Goal: Task Accomplishment & Management: Use online tool/utility

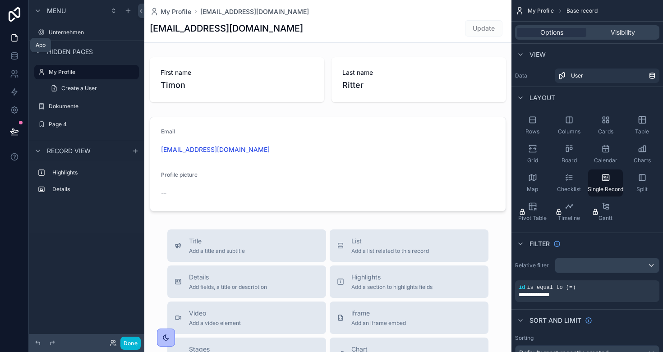
click at [16, 41] on icon at bounding box center [14, 38] width 5 height 7
click at [17, 57] on icon at bounding box center [14, 55] width 9 height 9
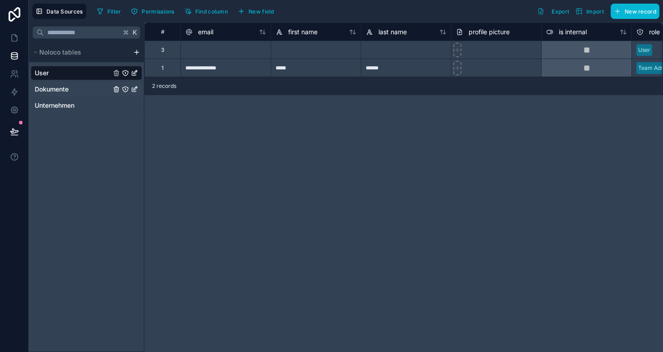
click at [78, 87] on div "Dokumente" at bounding box center [86, 89] width 111 height 14
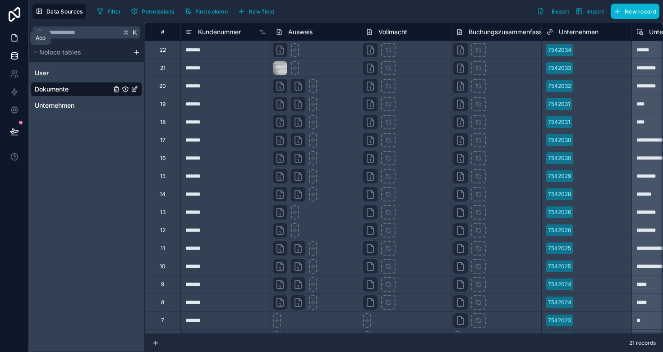
click at [11, 43] on link at bounding box center [14, 38] width 28 height 18
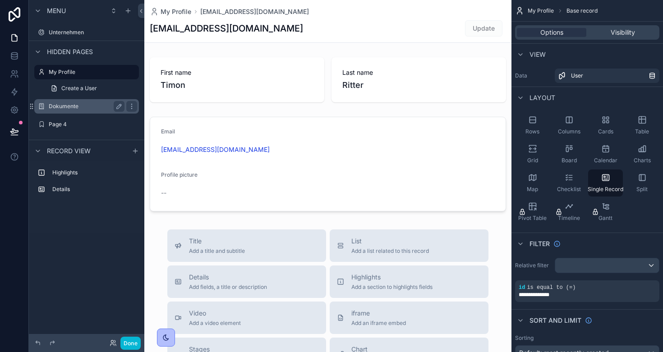
click at [66, 105] on label "Dokumente" at bounding box center [85, 106] width 72 height 7
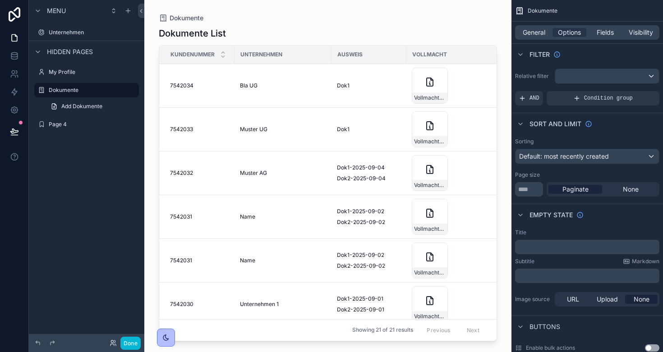
click at [577, 73] on div "scrollable content" at bounding box center [607, 76] width 104 height 14
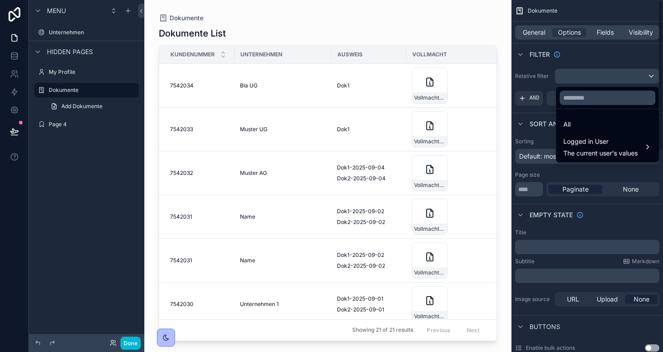
click at [578, 59] on div "scrollable content" at bounding box center [331, 176] width 663 height 352
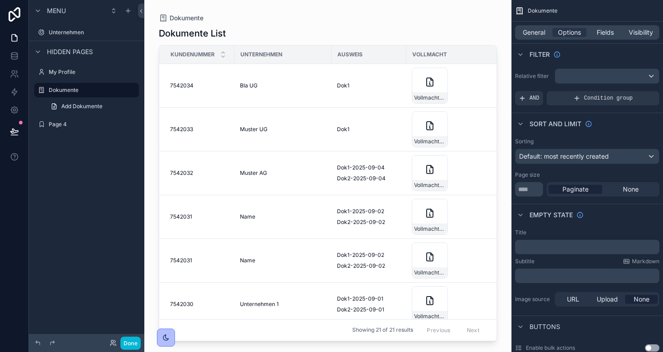
click at [569, 152] on span "Default: most recently created" at bounding box center [564, 156] width 90 height 8
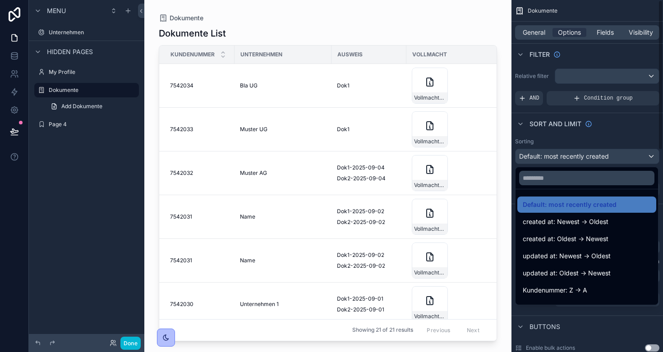
click at [614, 133] on div "scrollable content" at bounding box center [331, 176] width 663 height 352
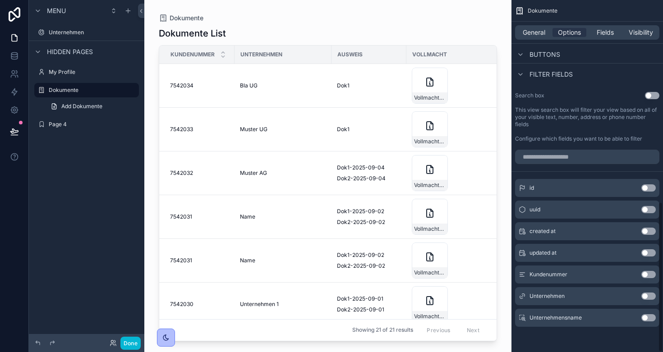
scroll to position [472, 0]
click at [648, 232] on button "Use setting" at bounding box center [648, 231] width 14 height 7
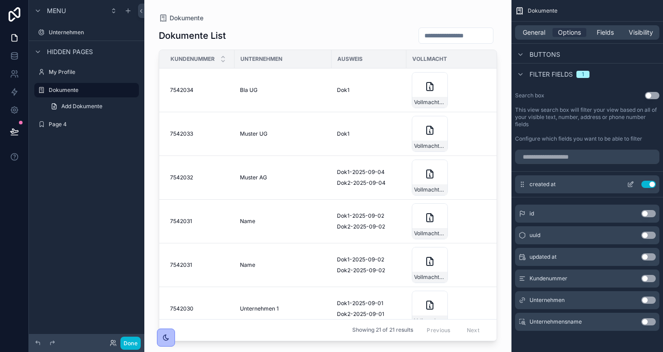
click at [652, 184] on button "Use setting" at bounding box center [648, 184] width 14 height 7
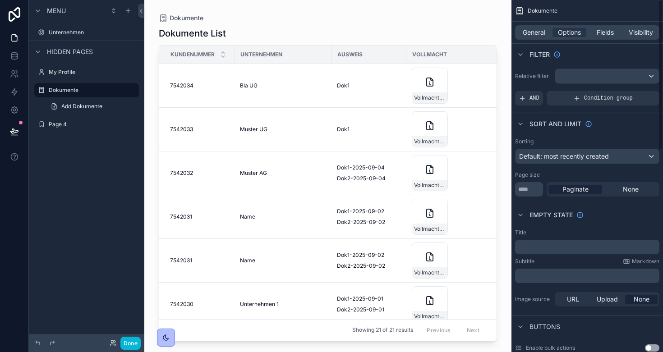
scroll to position [0, 0]
click at [569, 78] on div "scrollable content" at bounding box center [607, 76] width 104 height 14
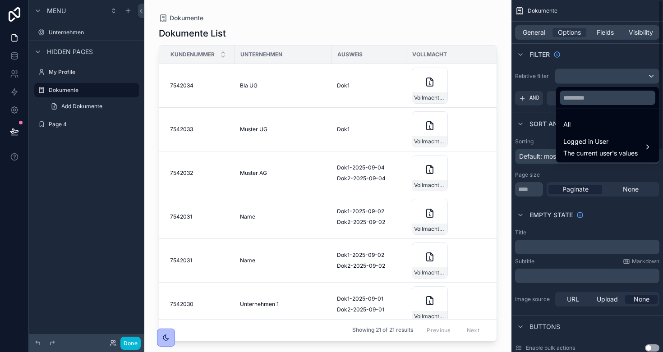
click at [579, 56] on div "scrollable content" at bounding box center [331, 176] width 663 height 352
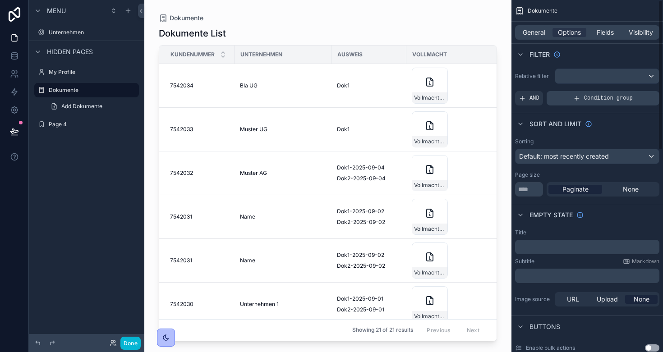
click at [591, 96] on span "Condition group" at bounding box center [608, 98] width 49 height 7
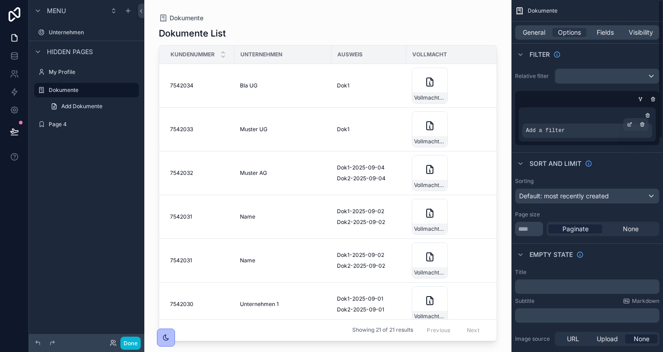
click at [578, 135] on div "Add a filter" at bounding box center [587, 131] width 130 height 14
click at [631, 124] on icon "scrollable content" at bounding box center [629, 124] width 5 height 5
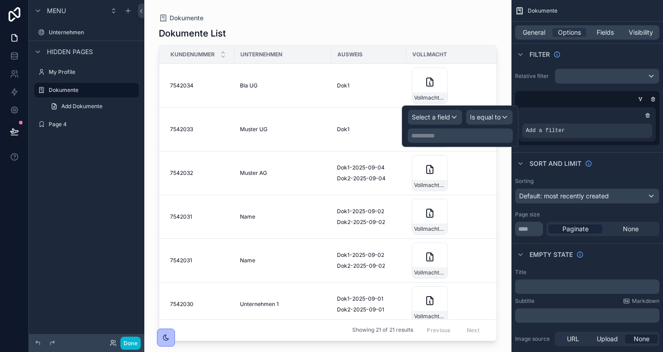
click at [449, 120] on span "Select a field" at bounding box center [431, 117] width 38 height 8
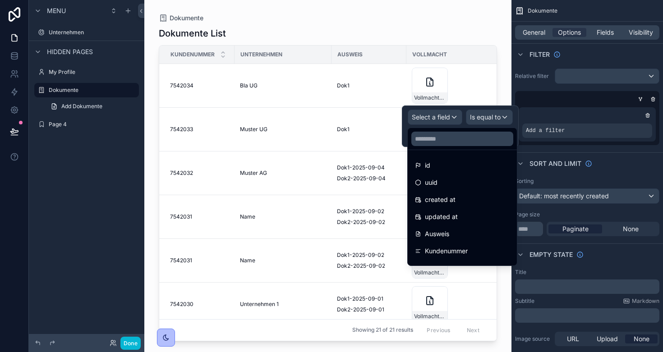
click at [481, 123] on div at bounding box center [460, 125] width 117 height 41
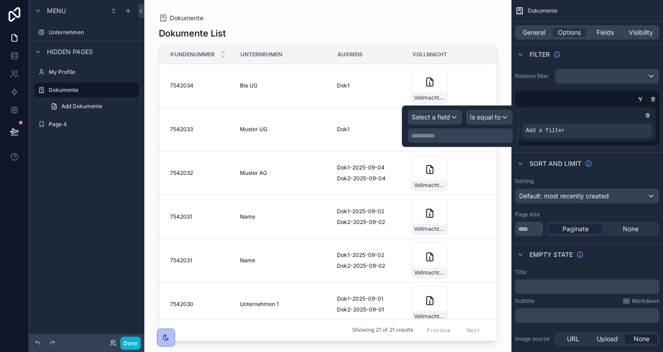
click at [411, 122] on div "Select a field" at bounding box center [435, 117] width 54 height 14
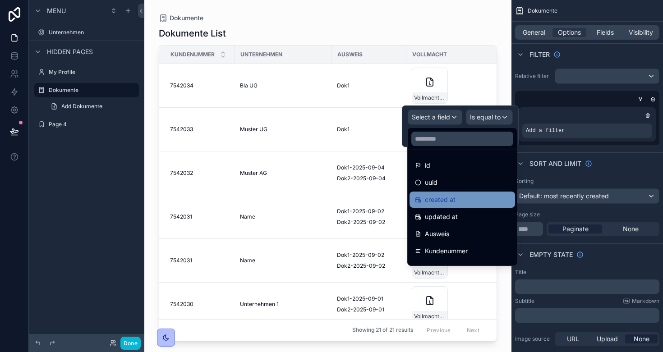
click at [453, 202] on span "created at" at bounding box center [440, 199] width 31 height 11
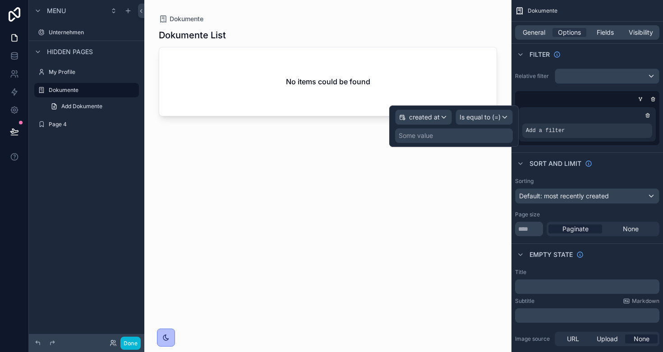
click at [480, 118] on span "Is equal to (=)" at bounding box center [479, 117] width 41 height 9
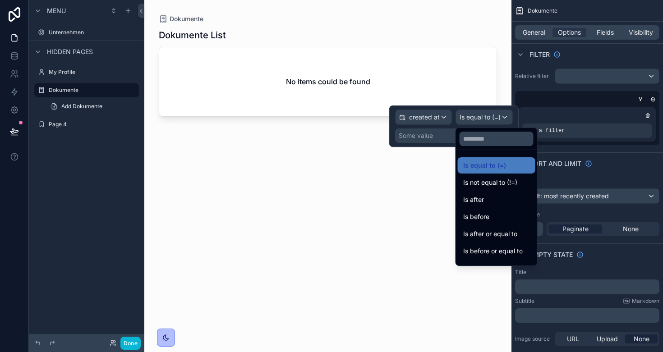
click at [418, 134] on div at bounding box center [453, 125] width 129 height 41
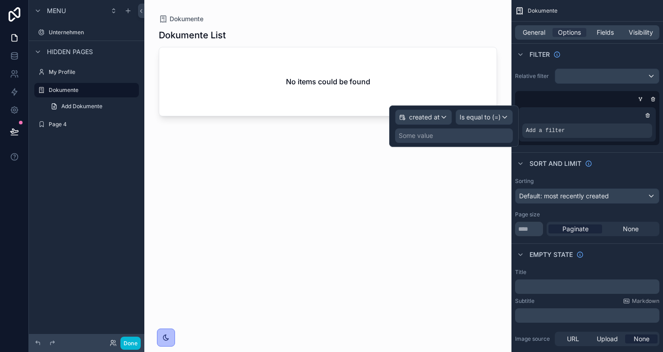
click at [440, 118] on div "created at" at bounding box center [423, 117] width 56 height 14
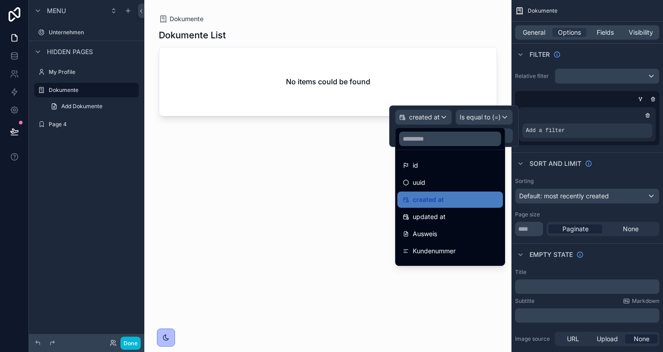
click at [440, 118] on div at bounding box center [453, 125] width 129 height 41
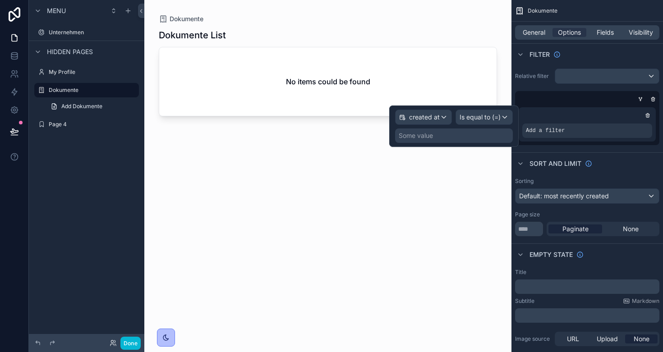
click at [480, 114] on span "Is equal to (=)" at bounding box center [479, 117] width 41 height 9
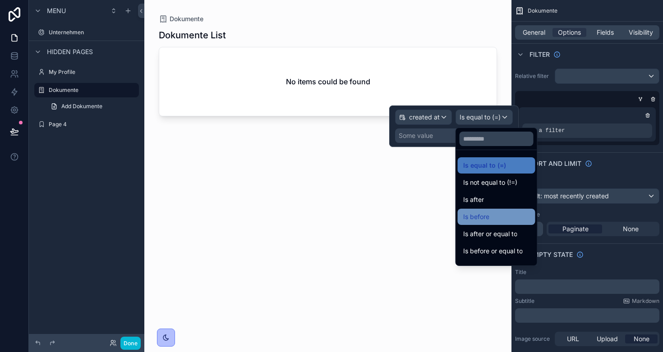
click at [497, 211] on div "Is before" at bounding box center [496, 216] width 67 height 11
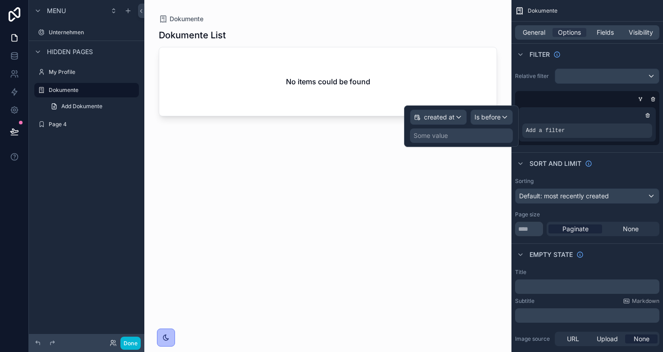
click at [450, 138] on div "Some value" at bounding box center [461, 135] width 103 height 14
click at [455, 137] on div "Some value" at bounding box center [461, 135] width 103 height 14
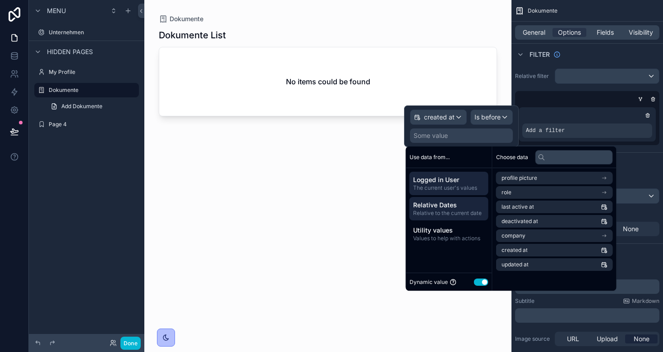
click at [454, 204] on span "Relative Dates" at bounding box center [449, 205] width 72 height 9
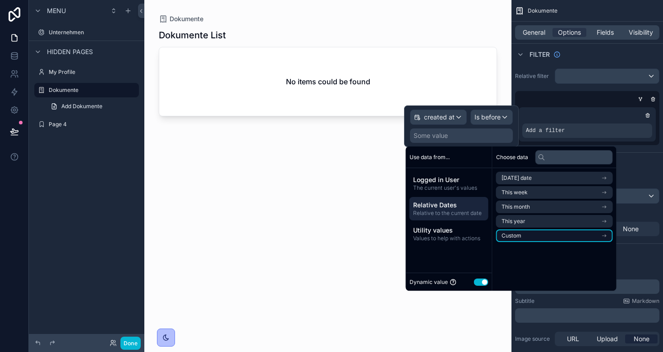
click at [531, 236] on li "Custom" at bounding box center [554, 235] width 117 height 13
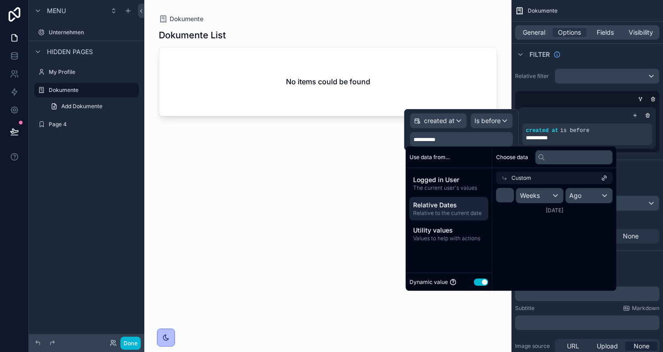
click at [537, 198] on span "Weeks" at bounding box center [530, 195] width 20 height 9
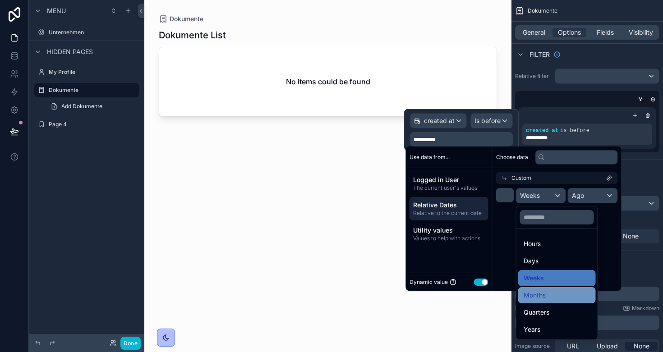
click at [552, 296] on div "Months" at bounding box center [556, 295] width 67 height 11
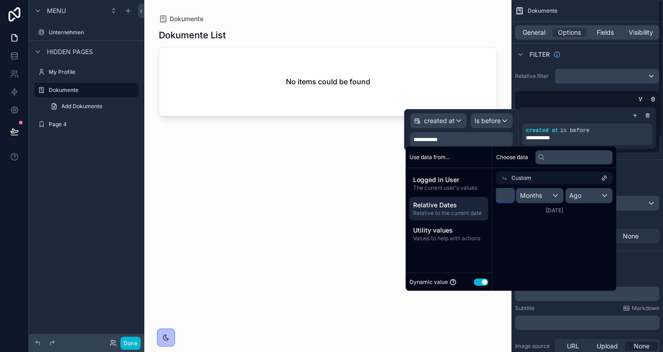
click at [508, 202] on div "*" at bounding box center [505, 195] width 18 height 15
type input "*"
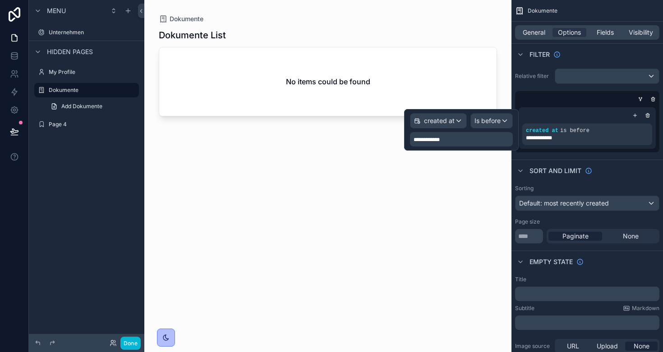
click at [444, 117] on span "created at" at bounding box center [439, 120] width 31 height 9
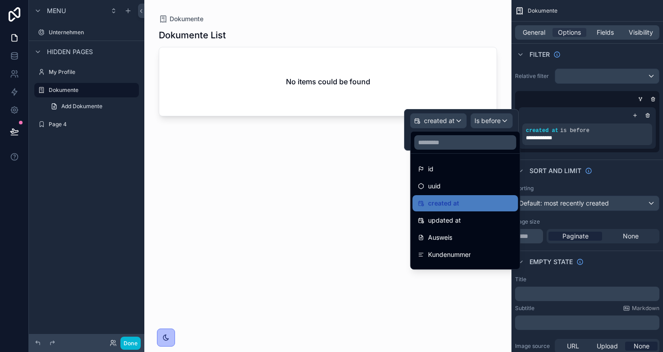
click at [481, 120] on div at bounding box center [461, 129] width 115 height 41
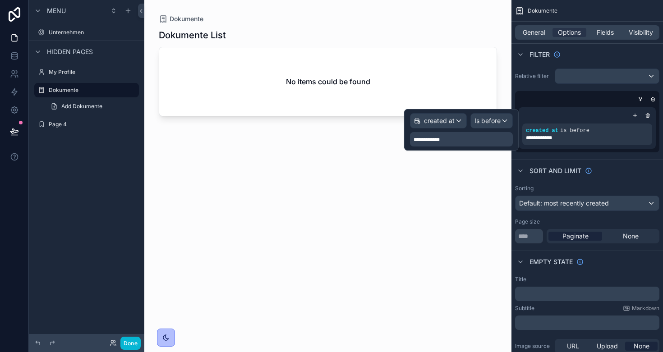
click at [481, 120] on span "Is before" at bounding box center [487, 120] width 26 height 9
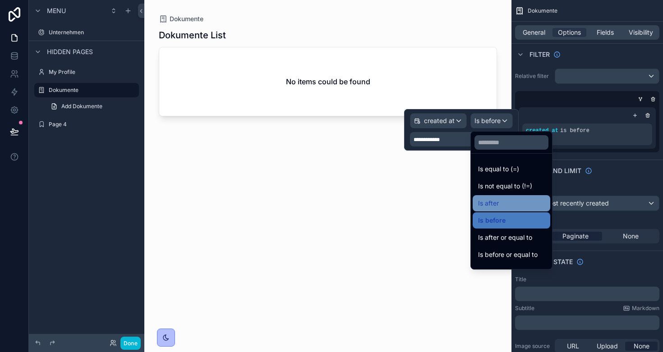
click at [495, 208] on span "Is after" at bounding box center [488, 203] width 21 height 11
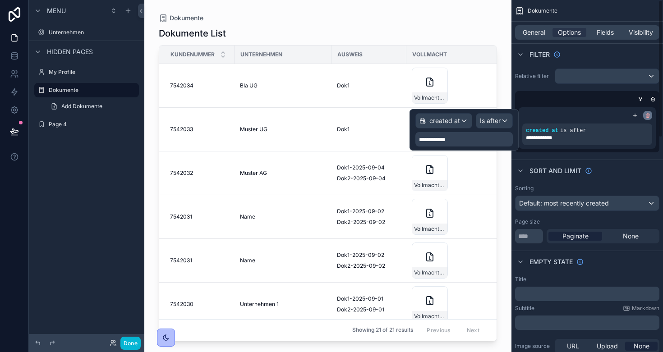
click at [648, 116] on icon "scrollable content" at bounding box center [648, 115] width 0 height 1
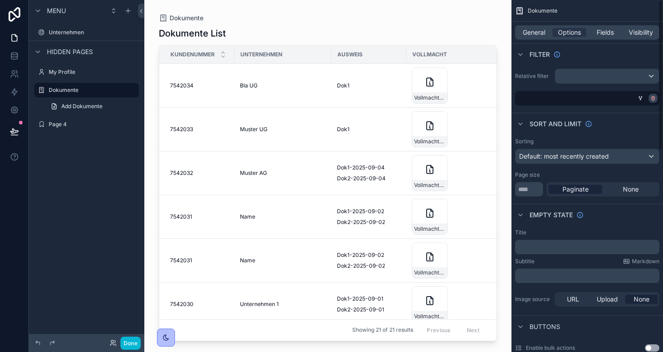
click at [652, 101] on div "scrollable content" at bounding box center [652, 98] width 9 height 9
click at [652, 98] on icon "scrollable content" at bounding box center [652, 98] width 0 height 1
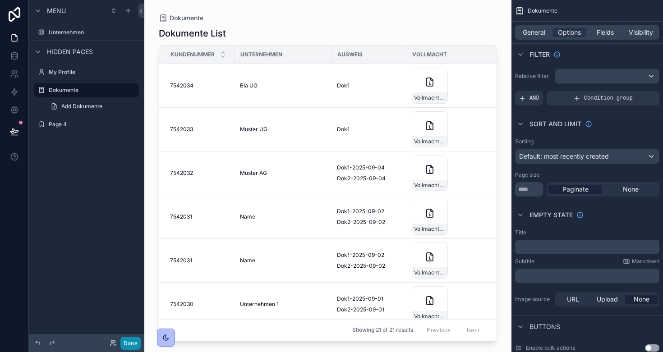
click at [127, 338] on button "Done" at bounding box center [130, 343] width 20 height 13
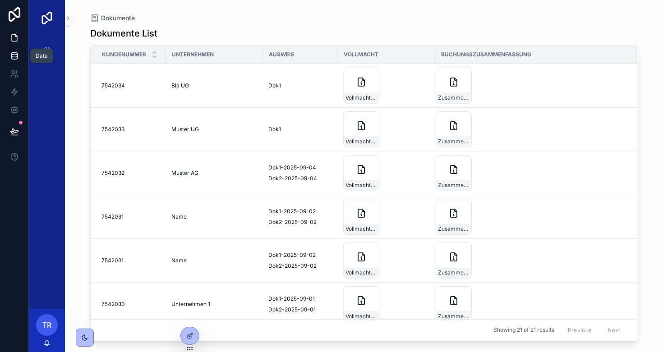
click at [11, 57] on icon at bounding box center [14, 55] width 9 height 9
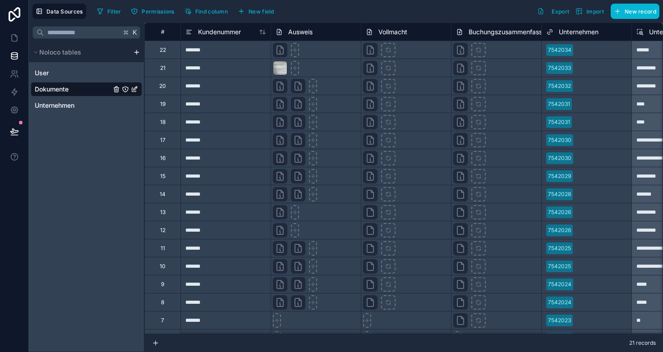
click at [166, 69] on div "21" at bounding box center [162, 68] width 36 height 18
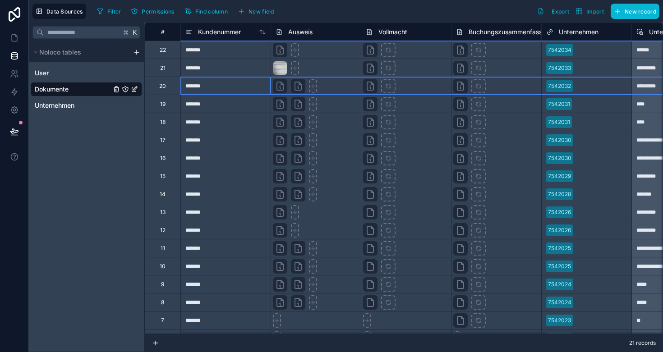
click at [167, 82] on div "20" at bounding box center [162, 86] width 36 height 18
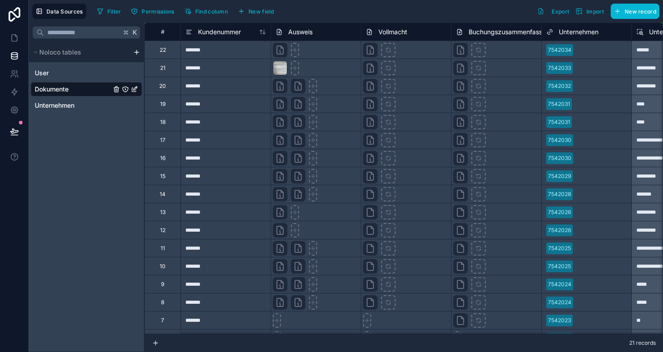
click at [60, 147] on div "K Noloco tables User Dokumente Unternehmen" at bounding box center [86, 188] width 115 height 330
click at [136, 53] on html "**********" at bounding box center [331, 176] width 663 height 352
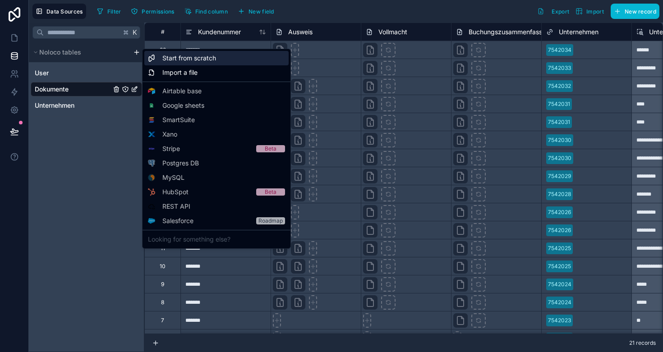
click at [175, 61] on span "Start from scratch" at bounding box center [189, 58] width 54 height 9
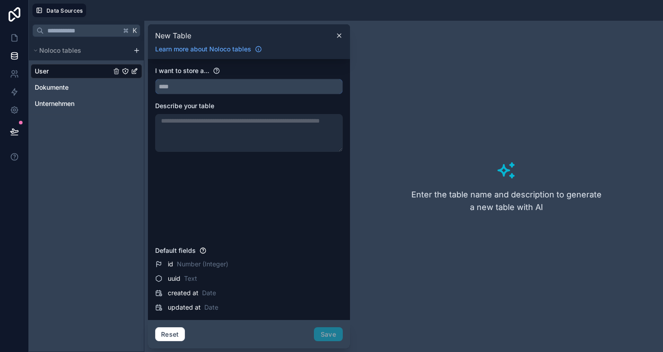
click at [195, 87] on input "text" at bounding box center [249, 86] width 187 height 14
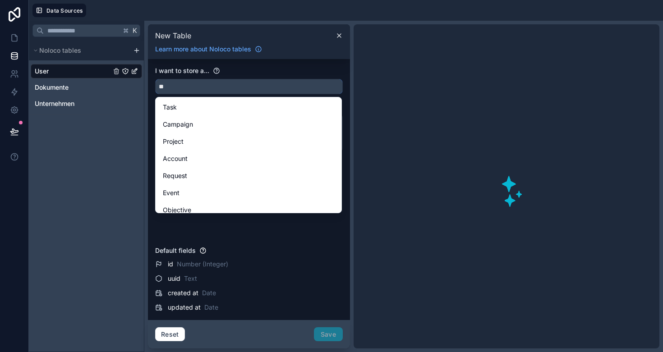
type input "*"
click at [249, 87] on button "****" at bounding box center [249, 86] width 188 height 15
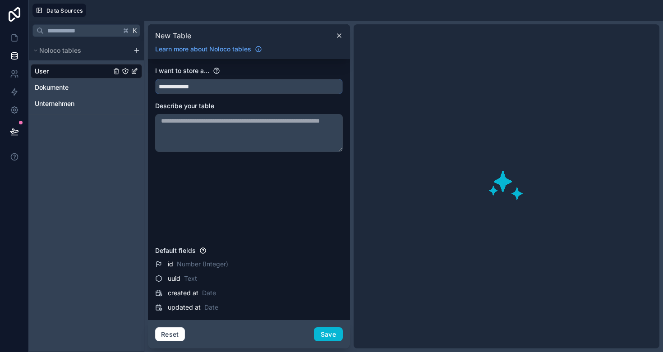
type input "**********"
drag, startPoint x: 178, startPoint y: 87, endPoint x: 151, endPoint y: 87, distance: 26.6
click at [151, 87] on div "**********" at bounding box center [249, 189] width 202 height 261
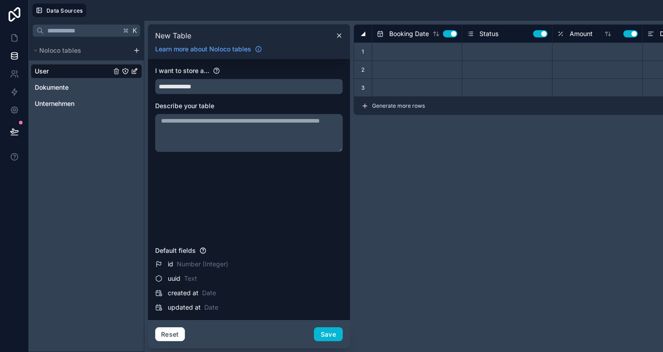
type input "**********"
click at [244, 195] on div "**********" at bounding box center [249, 154] width 188 height 176
type input "******"
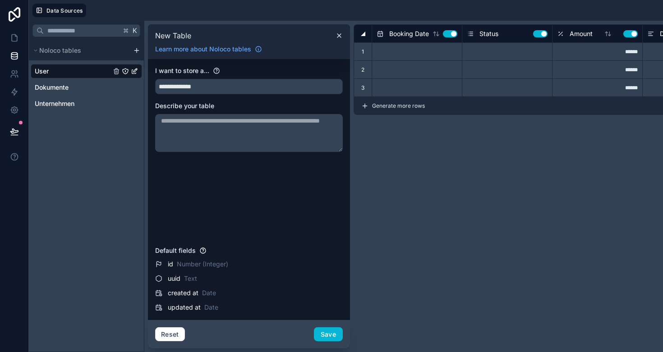
type input "*********"
click at [479, 51] on div "Select a Status" at bounding box center [486, 51] width 38 height 7
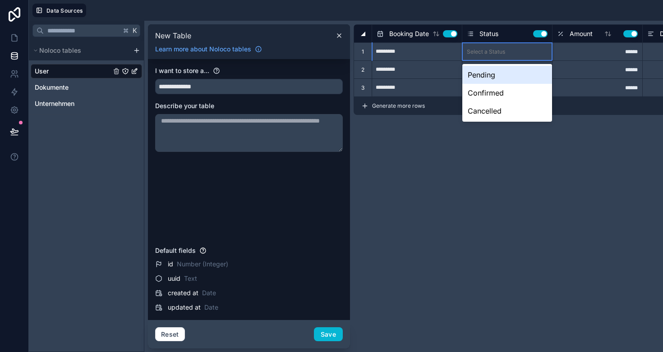
click at [500, 53] on div "Select a Status" at bounding box center [486, 51] width 38 height 7
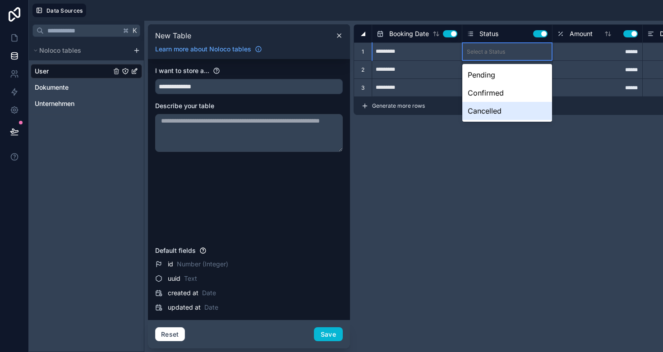
click at [483, 173] on div "Booking Date Use setting Status Use setting Amount Use setting Description Use …" at bounding box center [563, 186] width 421 height 324
click at [323, 338] on button "Save" at bounding box center [328, 334] width 29 height 14
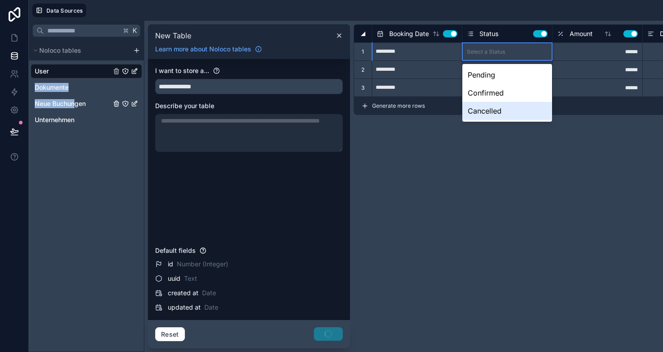
drag, startPoint x: 74, startPoint y: 104, endPoint x: 74, endPoint y: 77, distance: 27.1
click at [74, 77] on div "User Dokumente Neue Buchungen Unternehmen" at bounding box center [86, 93] width 111 height 67
click at [461, 167] on div "Booking Date Use setting Status Use setting Amount Use setting Description Use …" at bounding box center [563, 186] width 421 height 324
click at [453, 152] on div "Booking Date Use setting Status Use setting Amount Use setting Description Use …" at bounding box center [563, 186] width 421 height 324
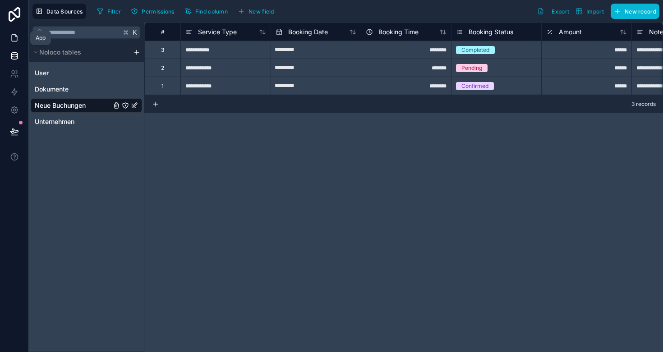
click at [15, 34] on icon at bounding box center [14, 37] width 9 height 9
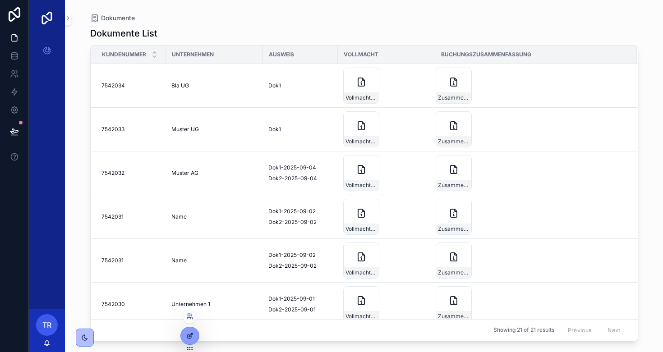
click at [197, 337] on div at bounding box center [190, 335] width 18 height 17
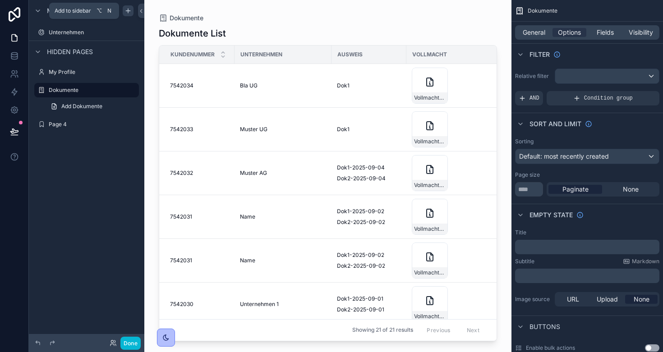
click at [125, 10] on icon "scrollable content" at bounding box center [127, 10] width 7 height 7
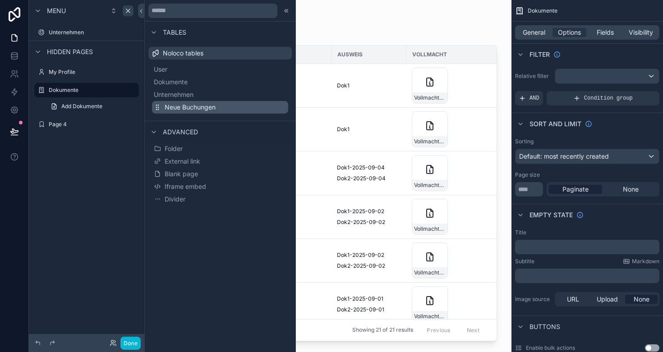
click at [182, 106] on span "Neue Buchungen" at bounding box center [190, 107] width 51 height 9
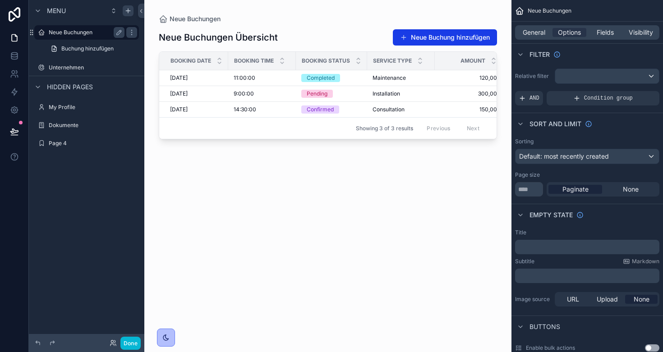
click at [74, 34] on label "Neue Buchungen" at bounding box center [85, 32] width 72 height 7
click at [535, 35] on span "General" at bounding box center [534, 32] width 23 height 9
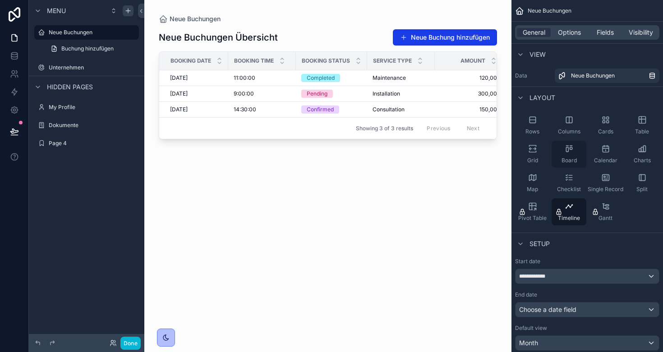
click at [564, 152] on div "Board" at bounding box center [568, 154] width 35 height 27
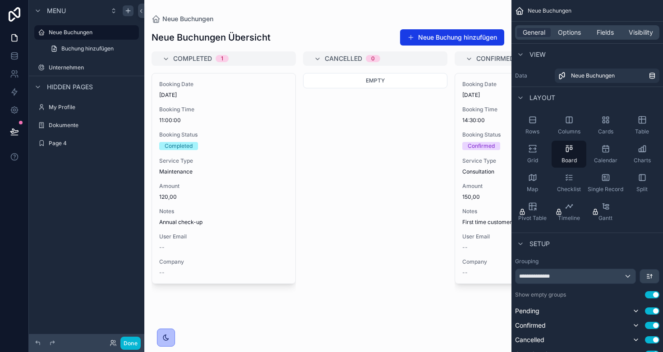
click at [192, 109] on div "scrollable content" at bounding box center [327, 176] width 367 height 352
click at [192, 109] on span "Booking Time" at bounding box center [223, 109] width 129 height 7
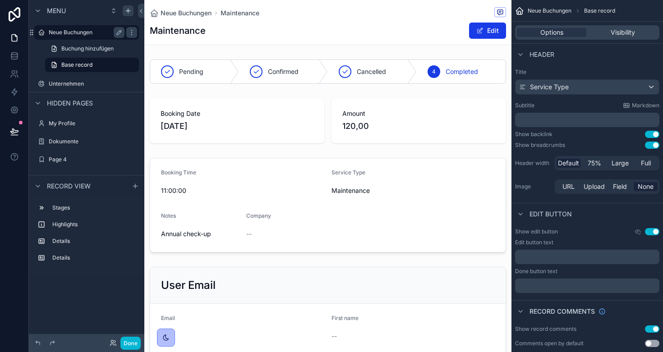
click at [74, 29] on label "Neue Buchungen" at bounding box center [85, 32] width 72 height 7
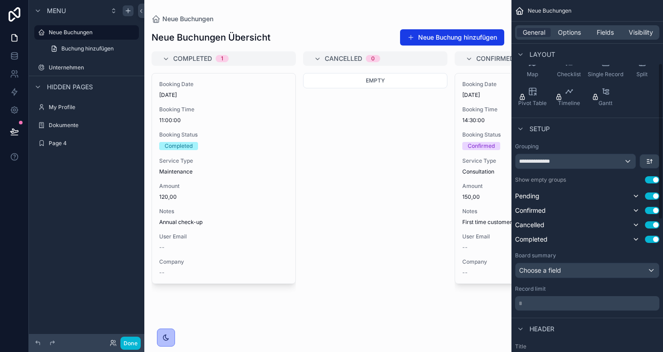
scroll to position [142, 0]
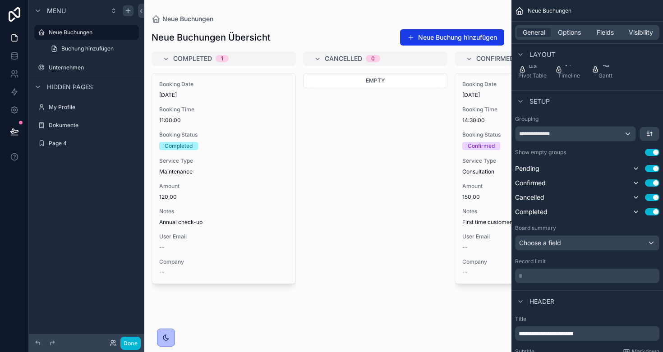
click at [589, 244] on div "Choose a field" at bounding box center [586, 243] width 143 height 14
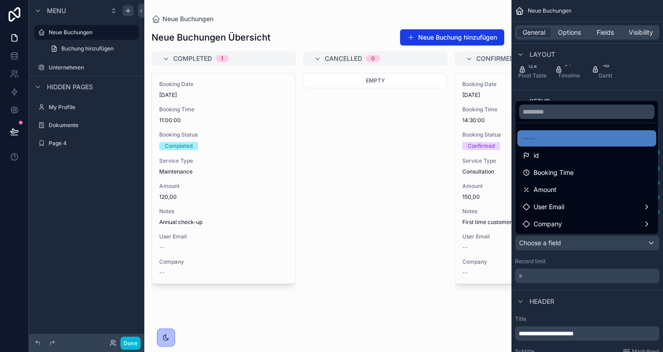
click at [587, 253] on div "scrollable content" at bounding box center [331, 176] width 663 height 352
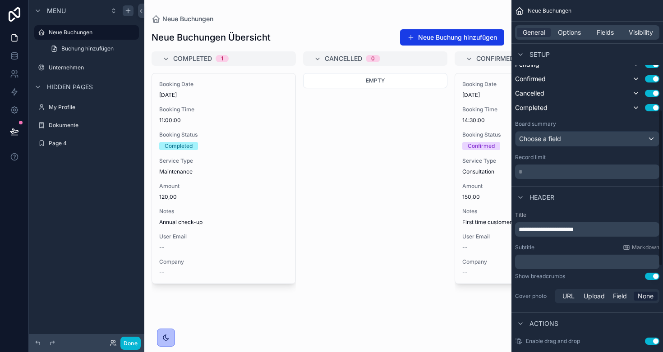
scroll to position [246, 0]
click at [541, 171] on p "* ﻿" at bounding box center [587, 172] width 139 height 9
click at [588, 207] on div "Header" at bounding box center [586, 198] width 151 height 22
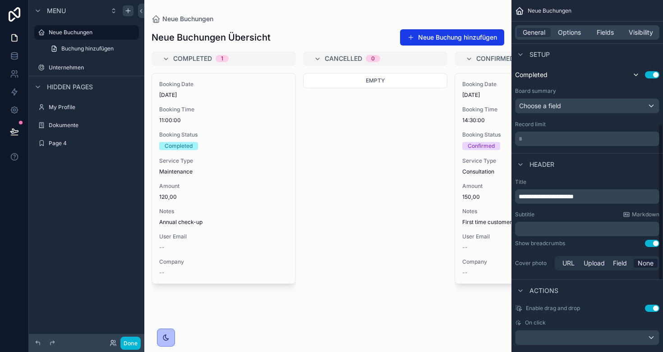
scroll to position [300, 0]
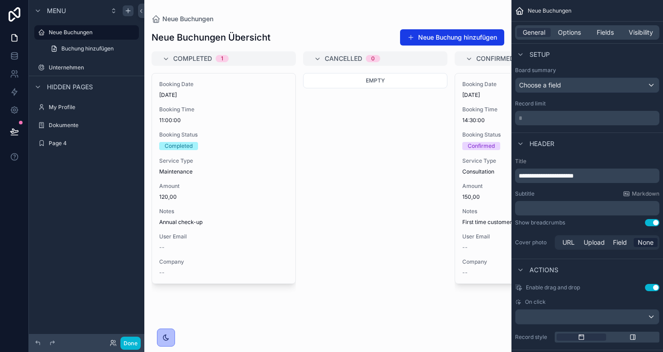
click at [588, 170] on div "**********" at bounding box center [587, 176] width 144 height 14
click at [573, 175] on span "**********" at bounding box center [545, 176] width 55 height 6
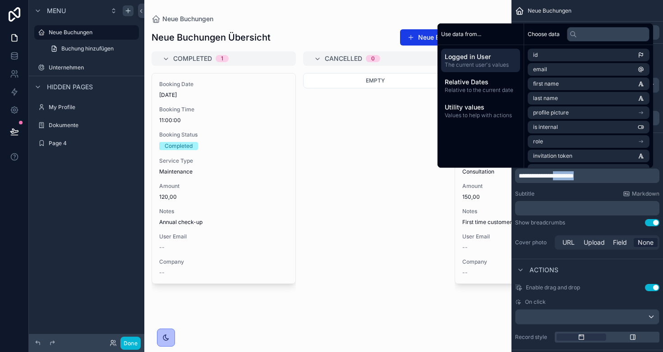
click at [573, 175] on span "**********" at bounding box center [545, 176] width 55 height 6
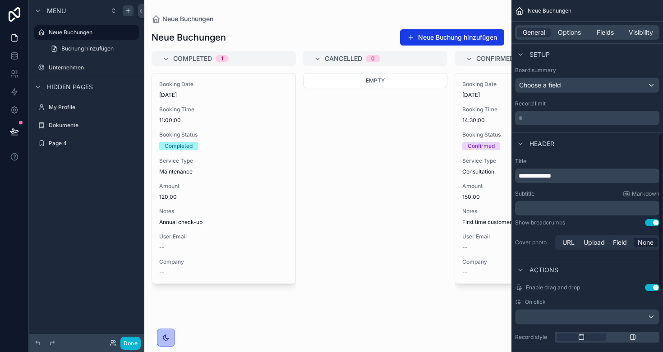
click at [582, 190] on div "Subtitle Markdown" at bounding box center [587, 193] width 144 height 7
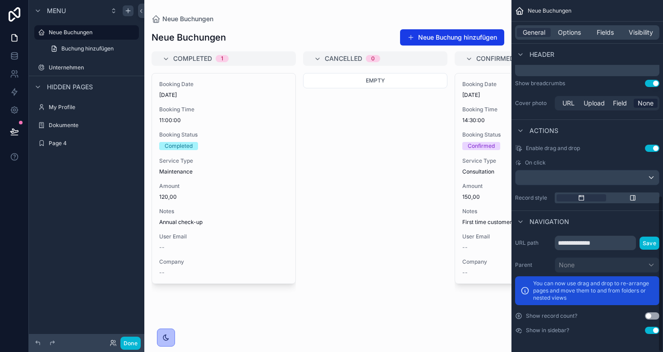
scroll to position [440, 0]
click at [61, 67] on label "Unternehmen" at bounding box center [85, 67] width 72 height 7
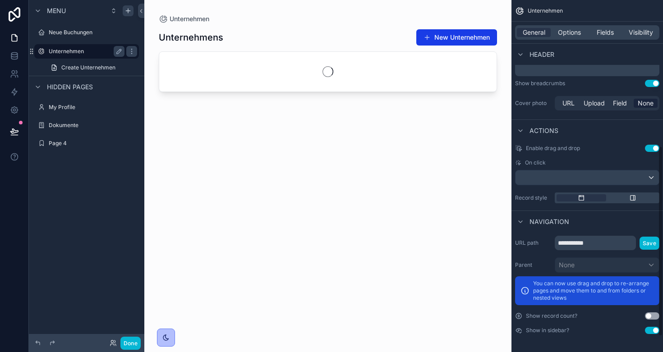
scroll to position [269, 0]
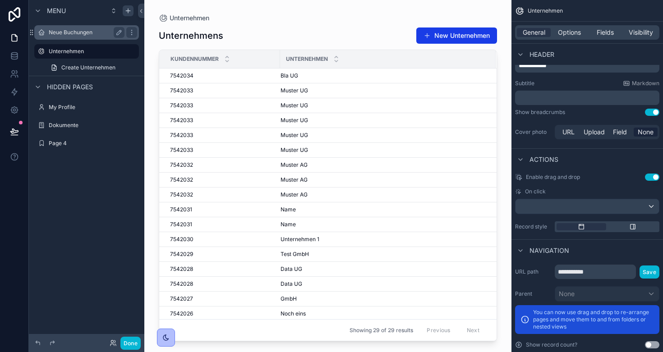
click at [56, 32] on label "Neue Buchungen" at bounding box center [85, 32] width 72 height 7
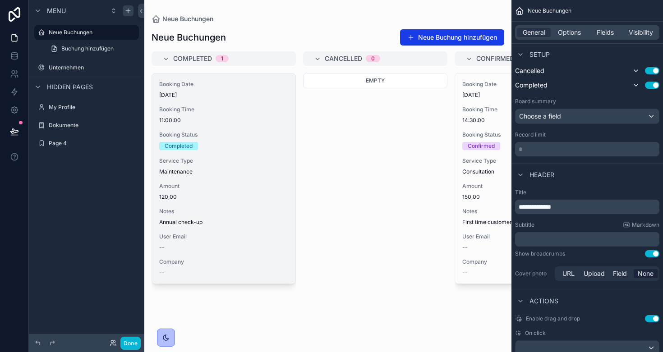
click at [220, 167] on div "Service Type Maintenance" at bounding box center [223, 166] width 129 height 18
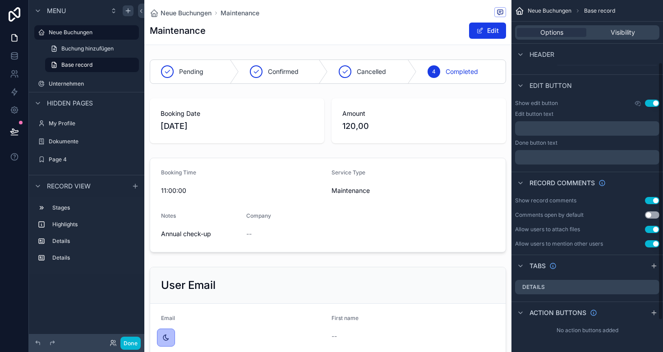
scroll to position [85, 0]
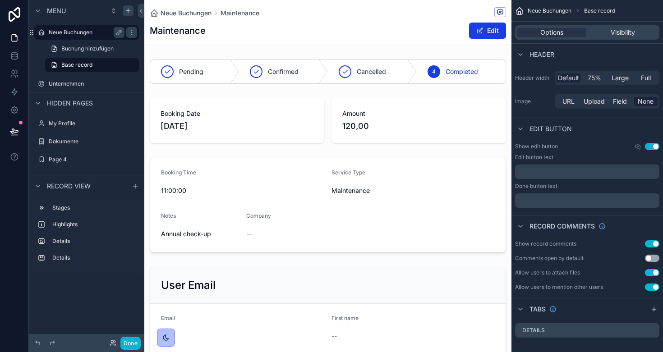
click at [56, 35] on label "Neue Buchungen" at bounding box center [85, 32] width 72 height 7
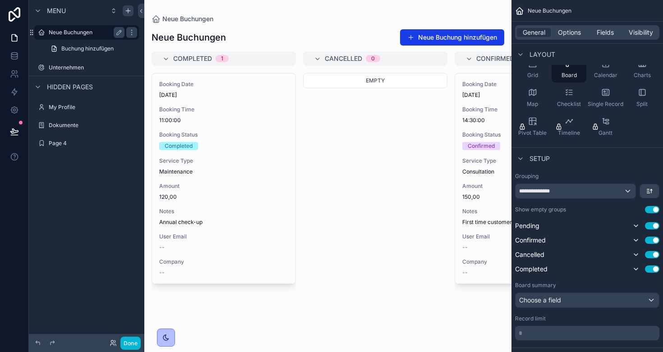
click at [62, 33] on label "Neue Buchungen" at bounding box center [85, 32] width 72 height 7
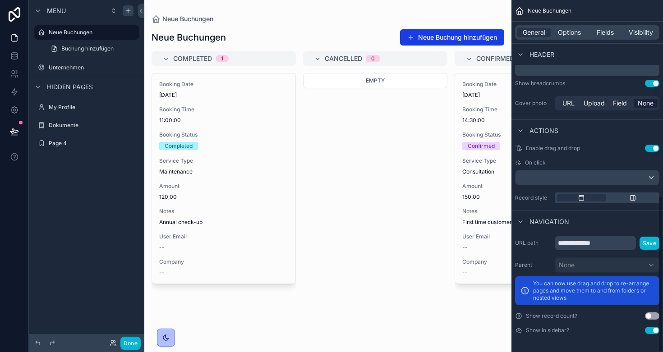
scroll to position [440, 0]
click at [656, 330] on button "Use setting" at bounding box center [652, 330] width 14 height 7
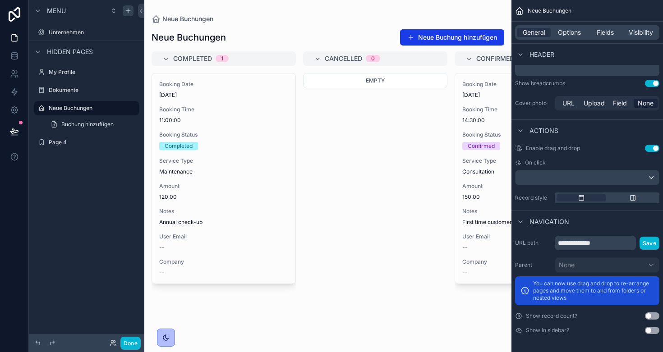
click at [656, 330] on button "Use setting" at bounding box center [652, 330] width 14 height 7
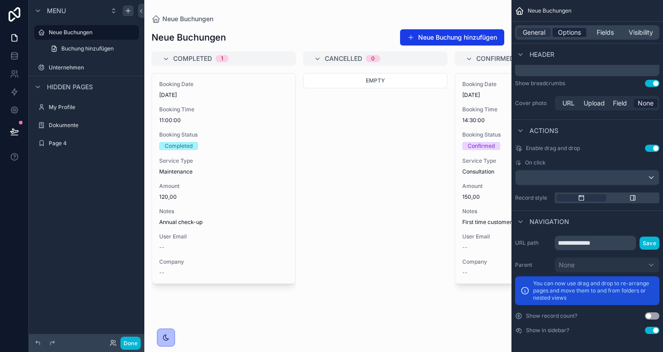
click at [572, 32] on span "Options" at bounding box center [569, 32] width 23 height 9
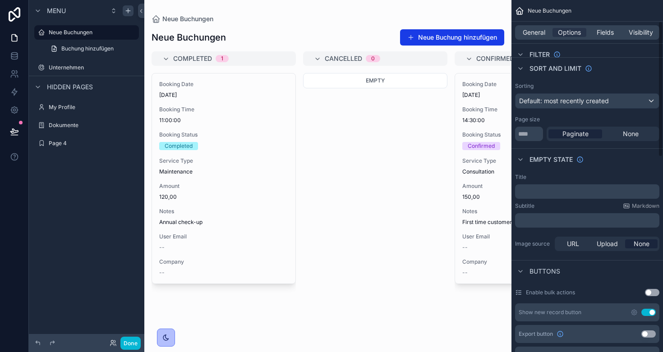
scroll to position [150, 0]
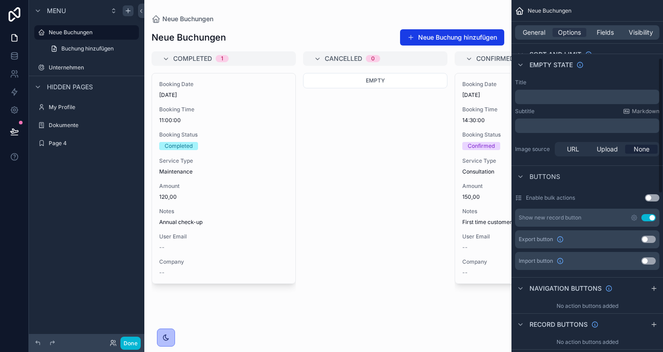
click at [651, 219] on button "Use setting" at bounding box center [648, 217] width 14 height 7
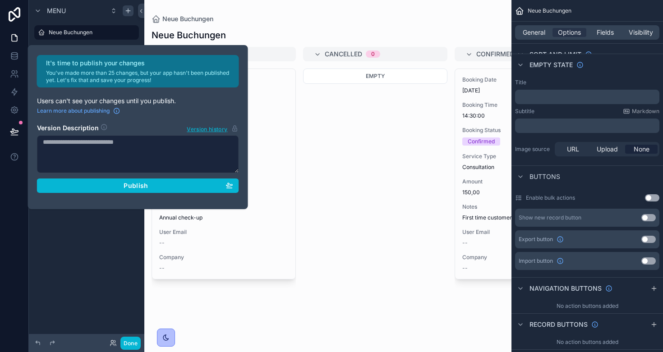
click at [71, 258] on div "Menu Neue Buchungen Buchung hinzufügen Unternehmen Hidden pages My Profile Doku…" at bounding box center [86, 170] width 115 height 341
click at [107, 260] on div "Menu Neue Buchungen Buchung hinzufügen Unternehmen Hidden pages My Profile Doku…" at bounding box center [86, 170] width 115 height 341
click at [128, 345] on button "Done" at bounding box center [130, 343] width 20 height 13
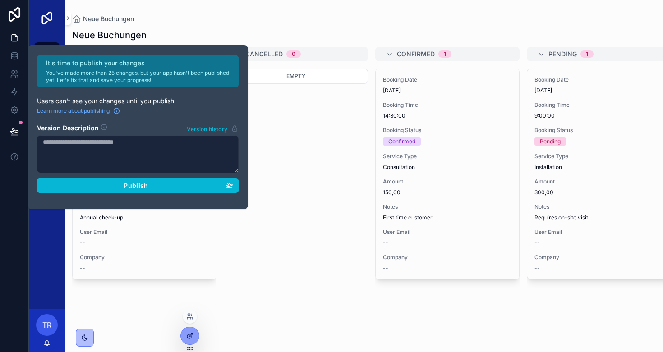
click at [192, 338] on icon at bounding box center [189, 335] width 7 height 7
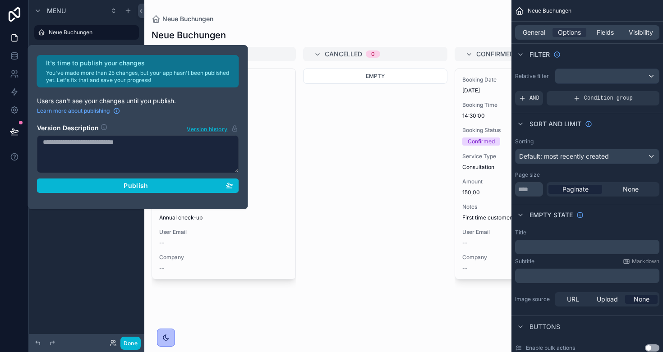
click at [264, 96] on div "scrollable content" at bounding box center [327, 176] width 367 height 352
click at [12, 108] on icon at bounding box center [14, 110] width 7 height 7
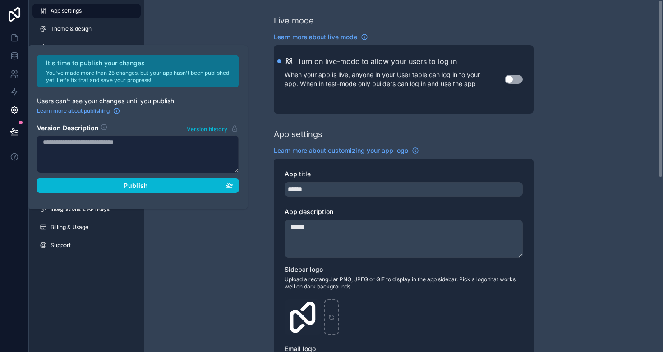
click at [194, 40] on div "Live mode Learn more about live mode Turn on live-mode to allow your users to l…" at bounding box center [403, 349] width 518 height 698
click at [87, 298] on div "App settings Theme & design Progressive Web App Navigation Email settings Space…" at bounding box center [86, 176] width 115 height 352
click at [88, 108] on span "Learn more about publishing" at bounding box center [73, 110] width 73 height 7
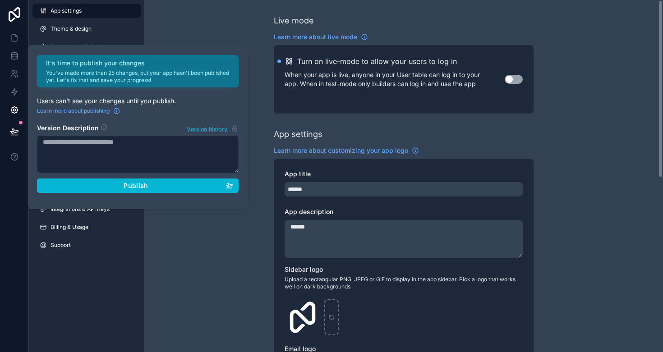
click at [105, 289] on div "App settings Theme & design Progressive Web App Navigation Email settings Space…" at bounding box center [86, 176] width 115 height 352
click at [76, 317] on div "App settings Theme & design Progressive Web App Navigation Email settings Space…" at bounding box center [86, 176] width 115 height 352
click at [12, 111] on icon at bounding box center [14, 110] width 7 height 7
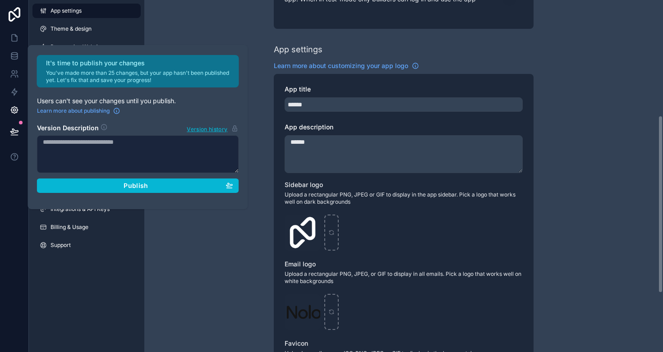
scroll to position [279, 0]
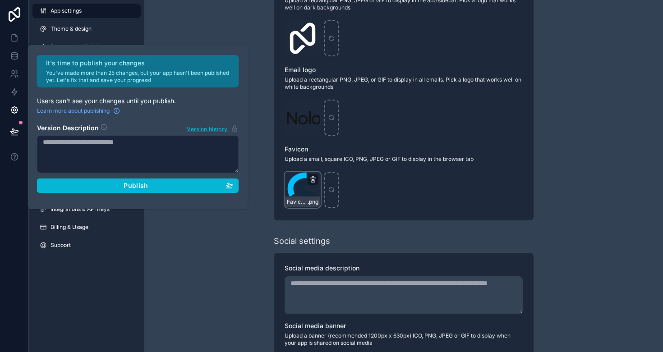
click at [313, 178] on icon "scrollable content" at bounding box center [313, 178] width 5 height 0
click at [332, 163] on icon "button" at bounding box center [332, 164] width 0 height 2
click at [102, 288] on div "App settings Theme & design Progressive Web App Navigation Email settings Space…" at bounding box center [86, 176] width 115 height 352
click at [13, 57] on icon at bounding box center [14, 56] width 6 height 4
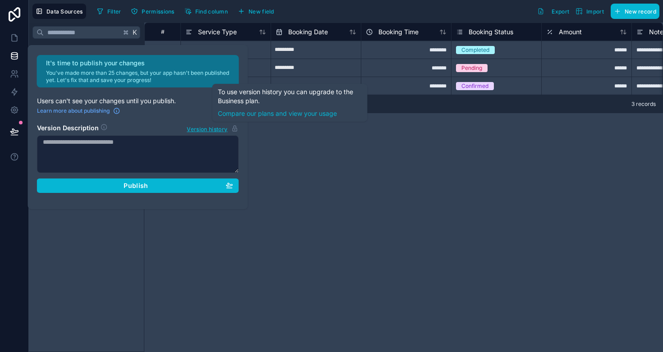
click at [321, 169] on div "**********" at bounding box center [403, 188] width 518 height 330
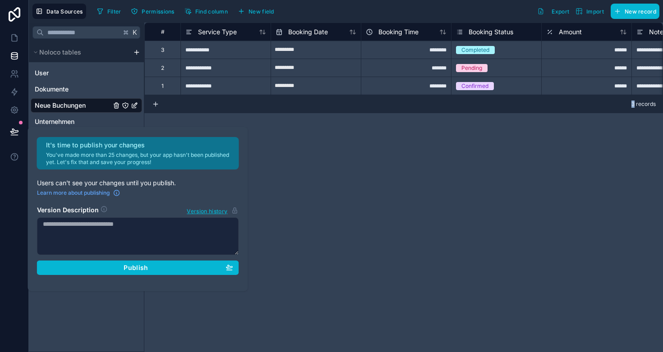
click at [321, 169] on div "**********" at bounding box center [403, 188] width 518 height 330
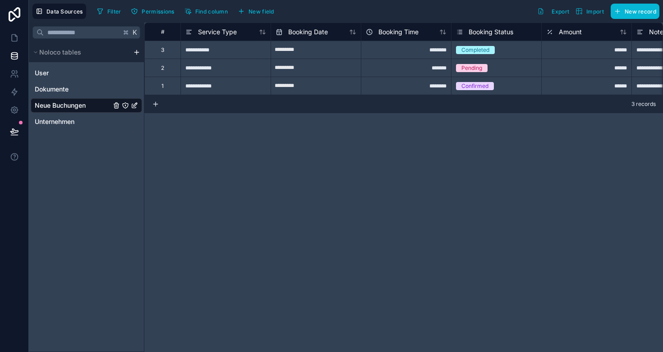
click at [169, 85] on div "1" at bounding box center [162, 86] width 36 height 18
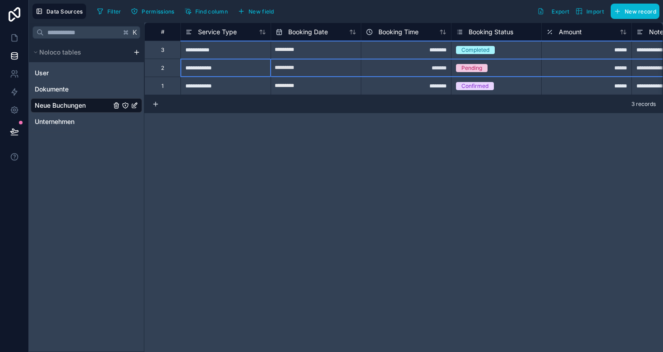
click at [162, 66] on div "2" at bounding box center [162, 67] width 3 height 7
click at [190, 103] on div "Delete row" at bounding box center [186, 104] width 46 height 10
type input "********"
type input "*********"
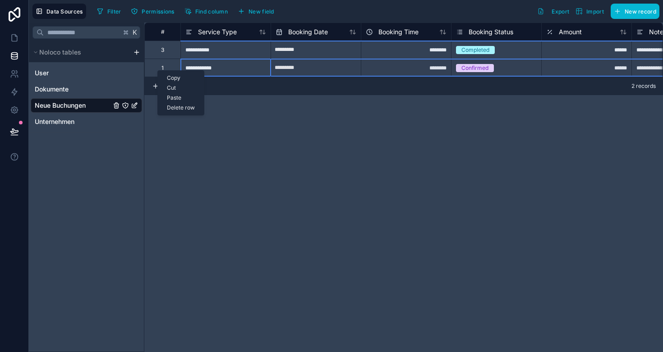
click at [183, 109] on div "Delete row" at bounding box center [181, 108] width 46 height 10
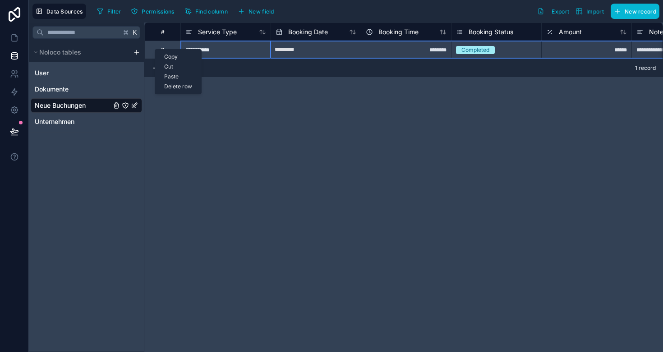
click at [449, 50] on div "********" at bounding box center [406, 50] width 90 height 18
click at [483, 33] on span "Booking Status" at bounding box center [490, 32] width 45 height 9
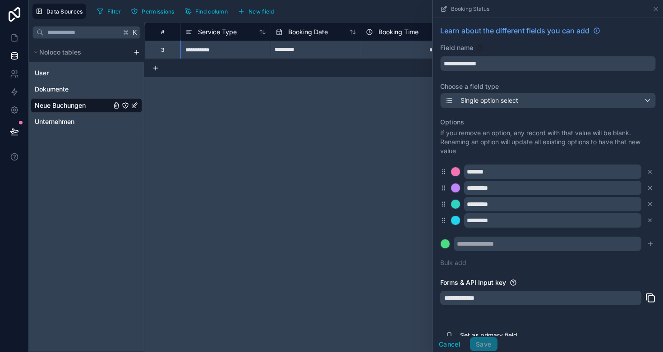
click at [377, 187] on div "**********" at bounding box center [403, 188] width 518 height 330
click at [652, 6] on icon at bounding box center [655, 8] width 7 height 7
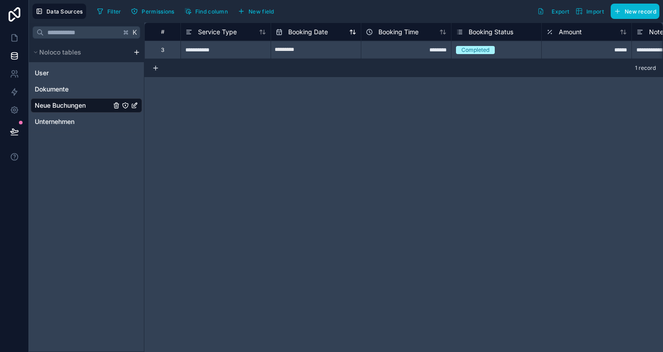
click at [314, 34] on span "Booking Date" at bounding box center [308, 32] width 40 height 9
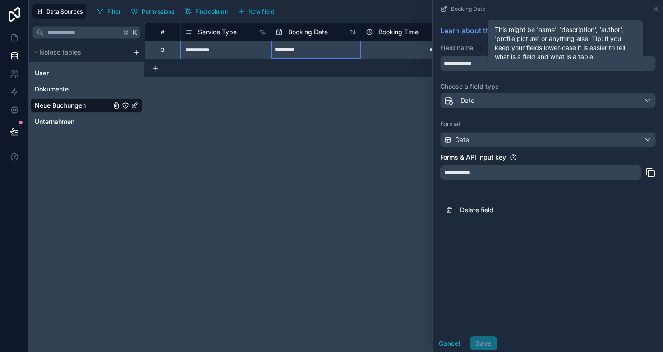
click at [492, 66] on div "This might be 'name', 'description', 'author', 'profile picture' or anything el…" at bounding box center [564, 43] width 155 height 47
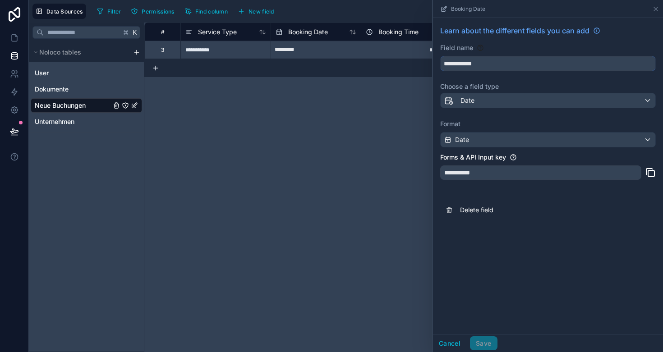
click at [480, 66] on input "**********" at bounding box center [547, 63] width 215 height 14
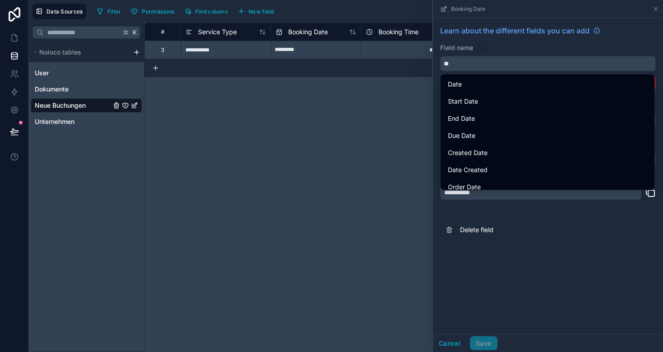
type input "*"
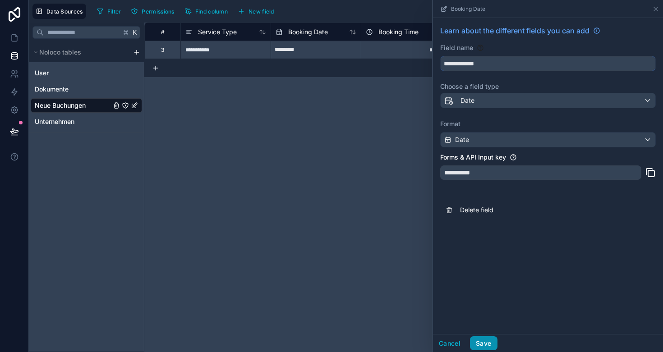
type input "**********"
click at [485, 339] on button "Save" at bounding box center [483, 343] width 27 height 14
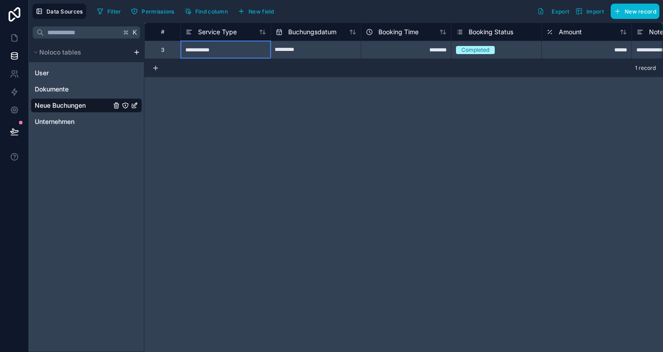
click at [197, 24] on div "Service Type" at bounding box center [225, 32] width 90 height 18
click at [202, 32] on span "Service Type" at bounding box center [217, 32] width 39 height 9
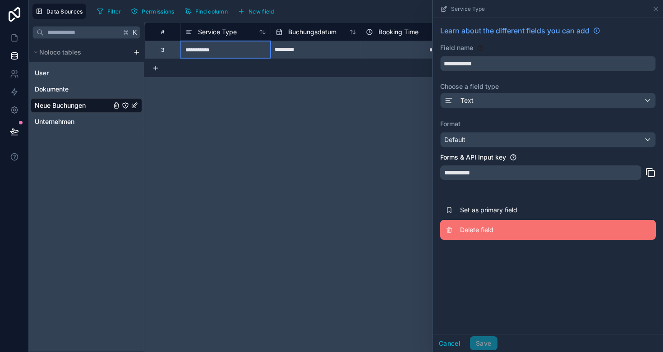
click at [454, 233] on button "Delete field" at bounding box center [548, 230] width 216 height 20
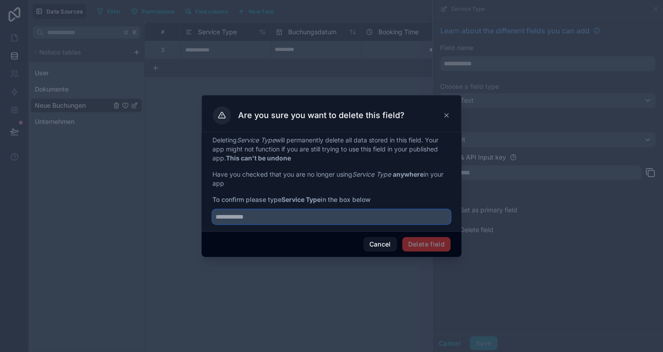
click at [322, 216] on input "text" at bounding box center [331, 217] width 238 height 14
type input "**********"
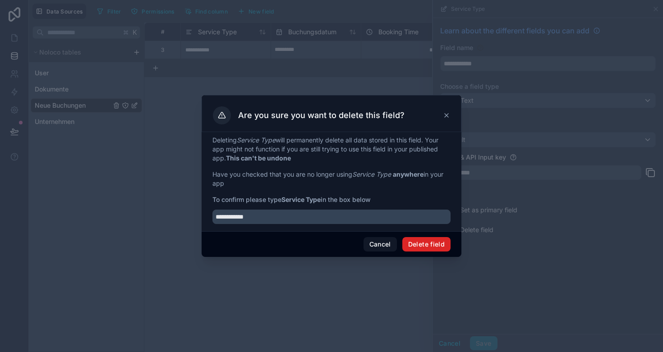
click at [426, 247] on button "Delete field" at bounding box center [426, 244] width 48 height 14
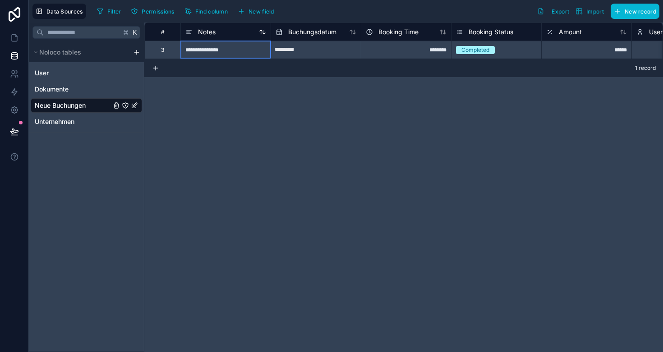
click at [210, 31] on span "Notes" at bounding box center [207, 32] width 18 height 9
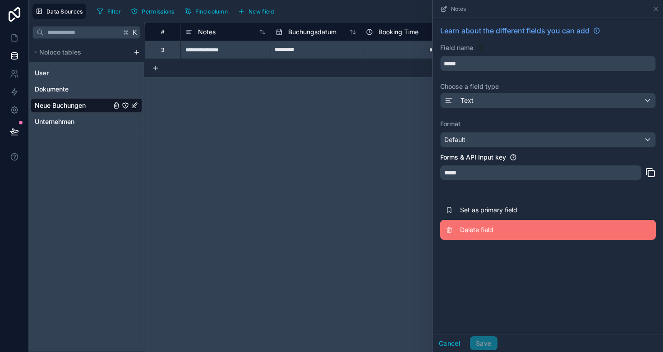
click at [468, 231] on span "Delete field" at bounding box center [525, 229] width 130 height 9
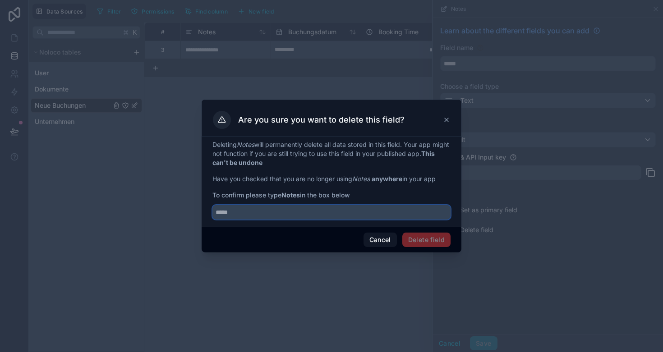
click at [364, 210] on input "text" at bounding box center [331, 212] width 238 height 14
type input "*****"
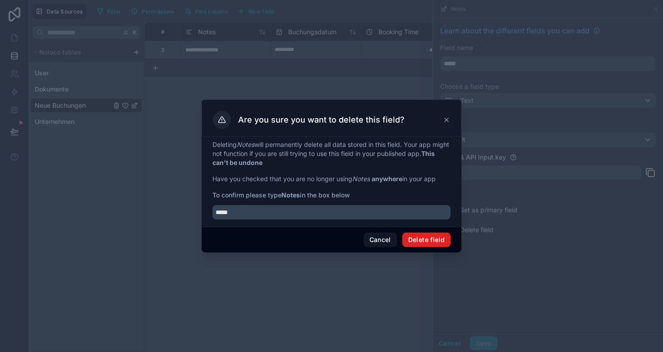
click at [431, 243] on button "Delete field" at bounding box center [426, 240] width 48 height 14
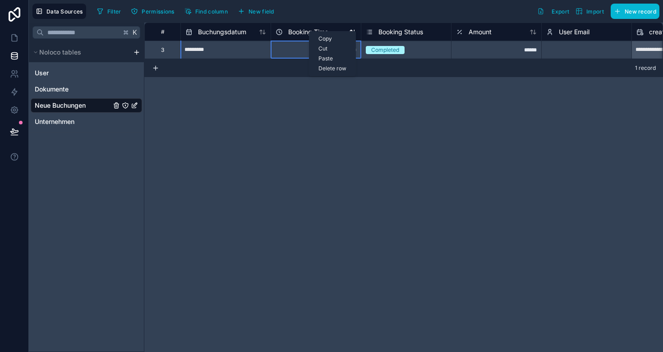
click at [297, 30] on span "Booking Time" at bounding box center [308, 32] width 40 height 9
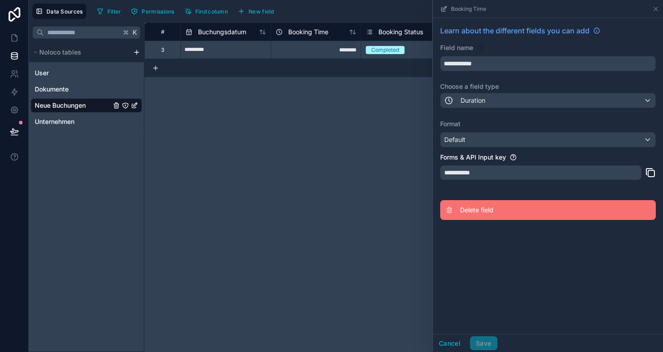
click at [476, 210] on span "Delete field" at bounding box center [525, 210] width 130 height 9
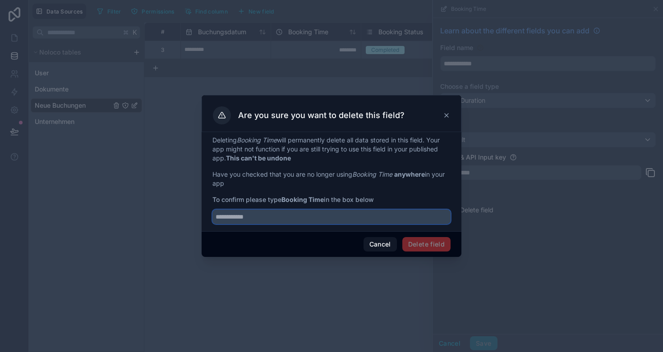
click at [343, 217] on input "text" at bounding box center [331, 217] width 238 height 14
type input "**********"
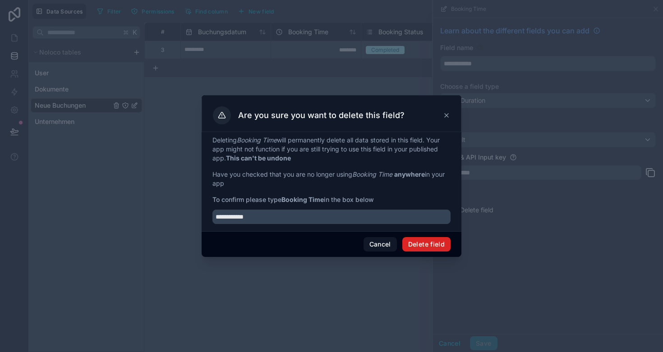
drag, startPoint x: 349, startPoint y: 219, endPoint x: 425, endPoint y: 244, distance: 79.8
click at [425, 244] on button "Delete field" at bounding box center [426, 244] width 48 height 14
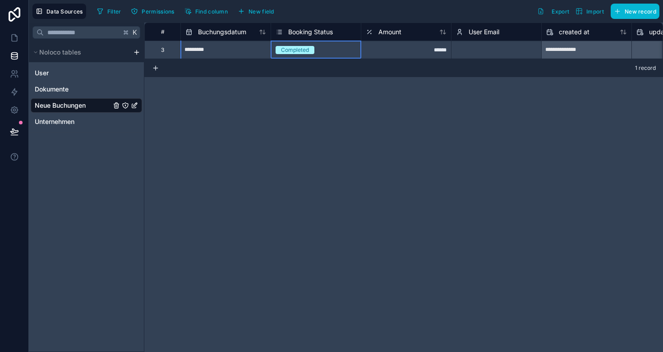
click at [314, 32] on span "Booking Status" at bounding box center [310, 32] width 45 height 9
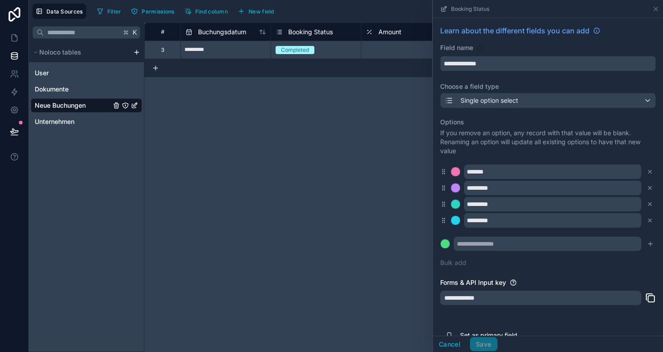
drag, startPoint x: 499, startPoint y: 64, endPoint x: 412, endPoint y: 60, distance: 87.1
click at [411, 60] on div "**********" at bounding box center [403, 188] width 518 height 330
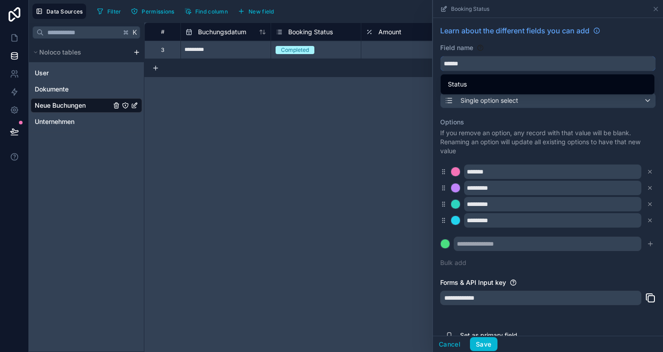
type input "******"
click at [493, 50] on div "Field name" at bounding box center [548, 47] width 216 height 9
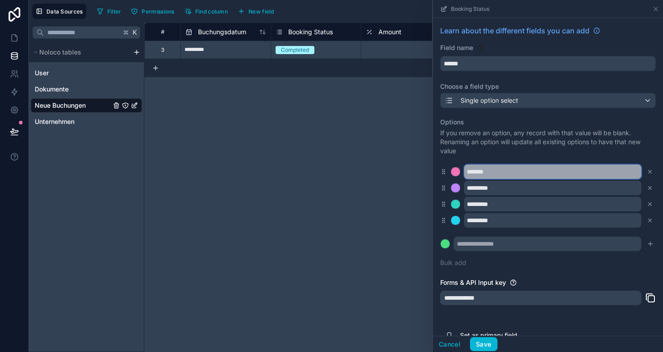
click at [506, 169] on input "*******" at bounding box center [552, 172] width 177 height 14
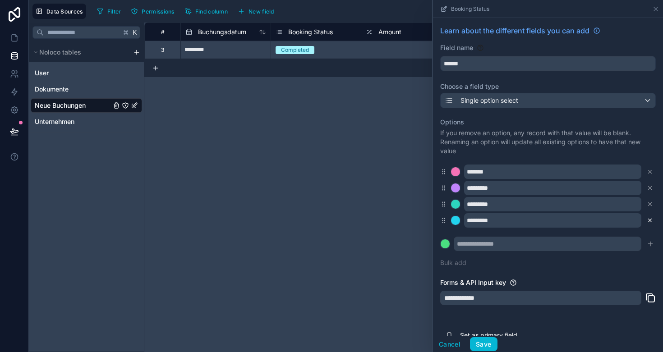
click at [650, 220] on icon at bounding box center [650, 220] width 6 height 6
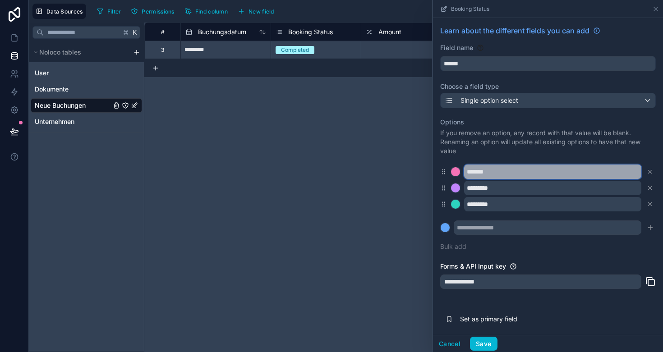
click at [503, 176] on input "*******" at bounding box center [552, 172] width 177 height 14
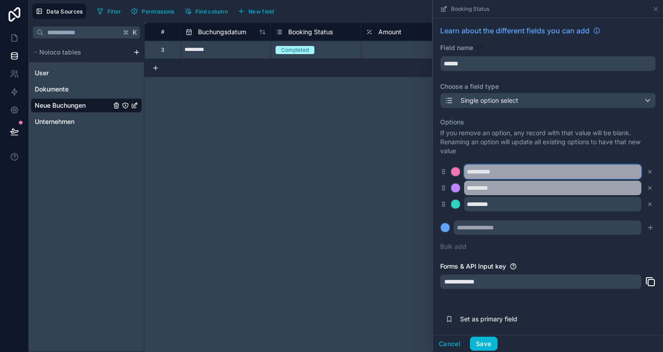
type input "**********"
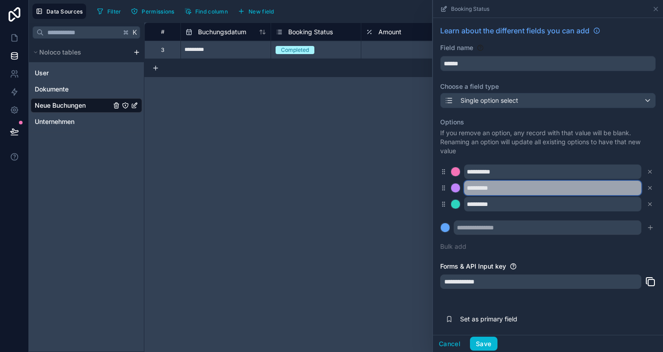
click at [500, 188] on input "*********" at bounding box center [552, 188] width 177 height 14
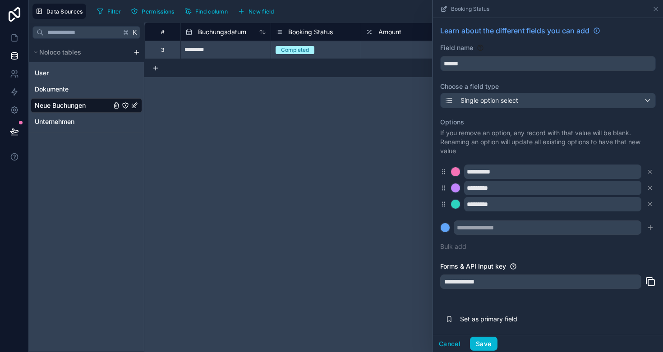
click at [456, 203] on div at bounding box center [455, 204] width 9 height 9
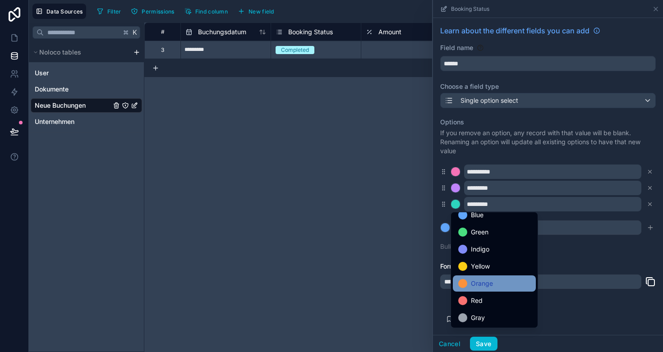
scroll to position [76, 0]
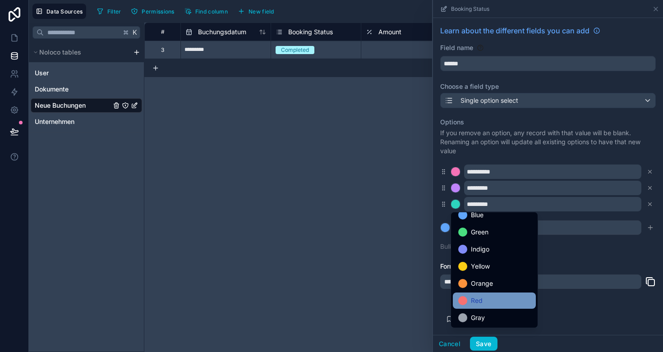
click at [476, 295] on div "Red" at bounding box center [494, 301] width 83 height 16
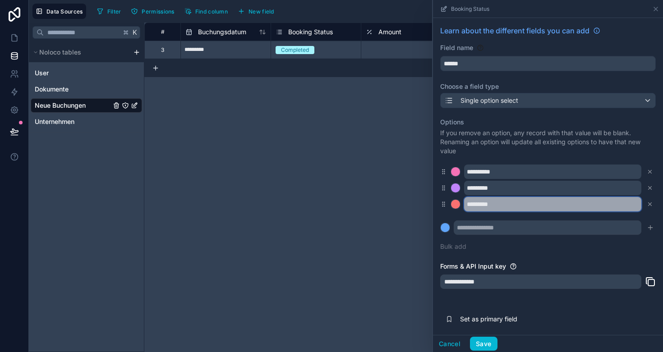
click at [495, 207] on input "*********" at bounding box center [552, 204] width 177 height 14
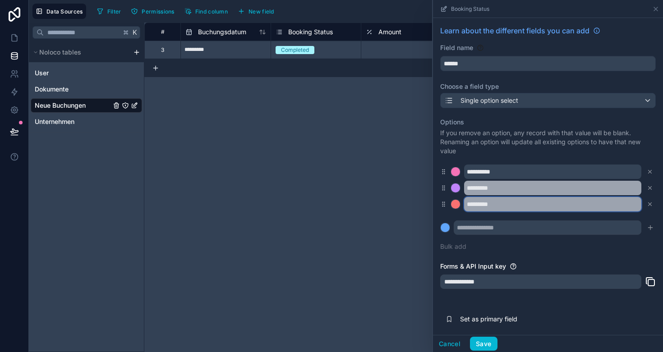
type input "*********"
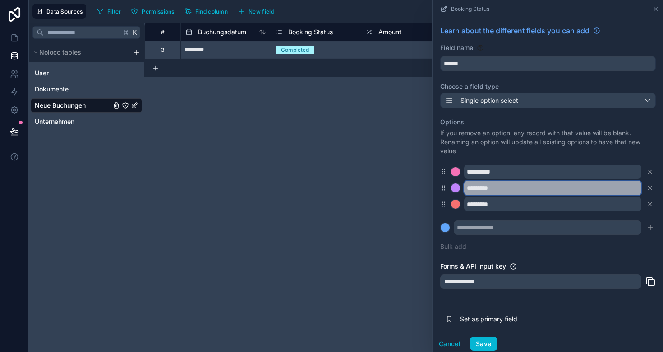
click at [504, 189] on input "*********" at bounding box center [552, 188] width 177 height 14
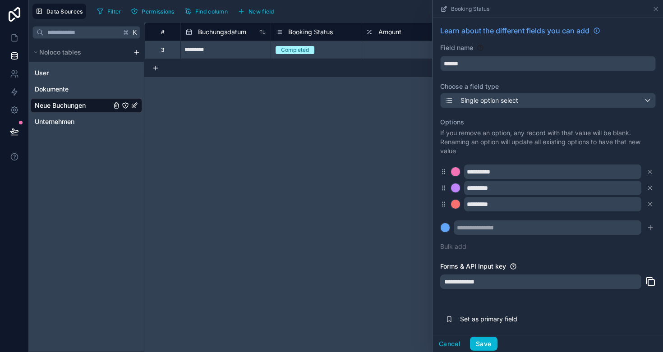
click at [454, 187] on div at bounding box center [455, 187] width 9 height 9
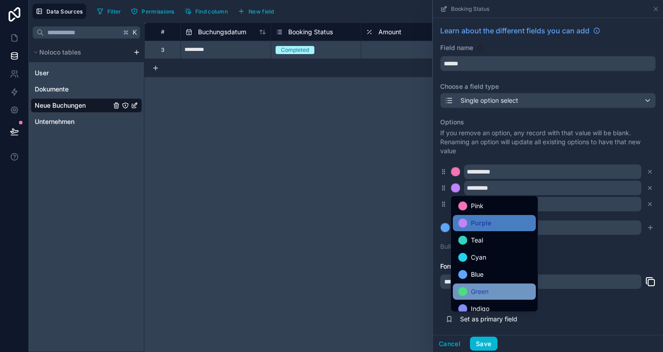
click at [481, 287] on span "Green" at bounding box center [480, 291] width 18 height 11
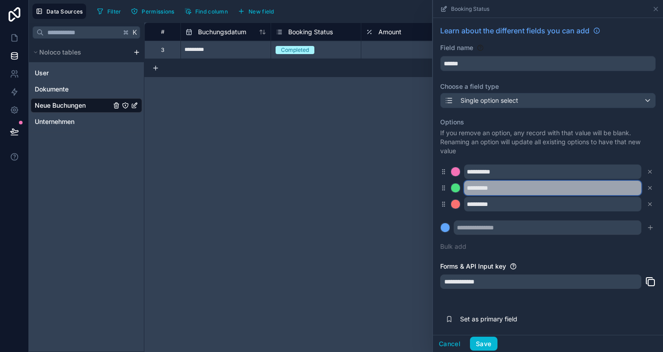
click at [487, 189] on input "*********" at bounding box center [552, 188] width 177 height 14
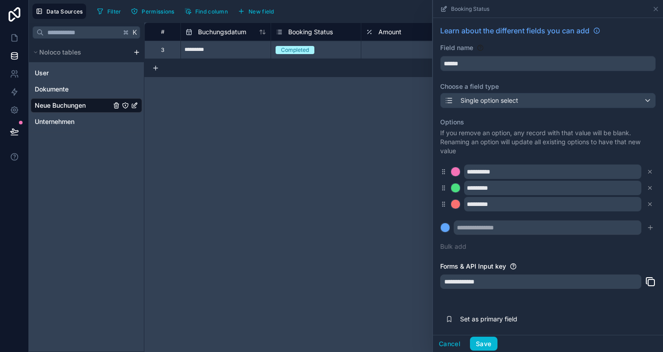
click at [457, 174] on div at bounding box center [455, 171] width 9 height 9
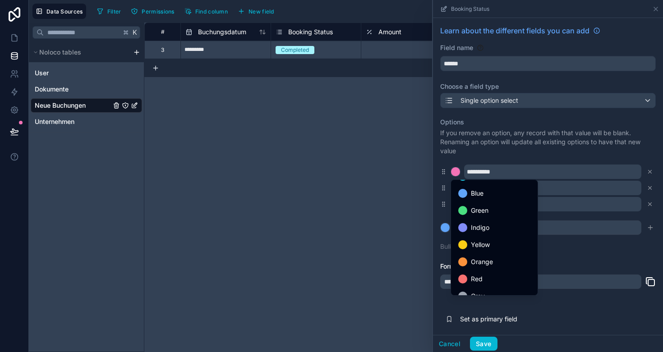
scroll to position [69, 0]
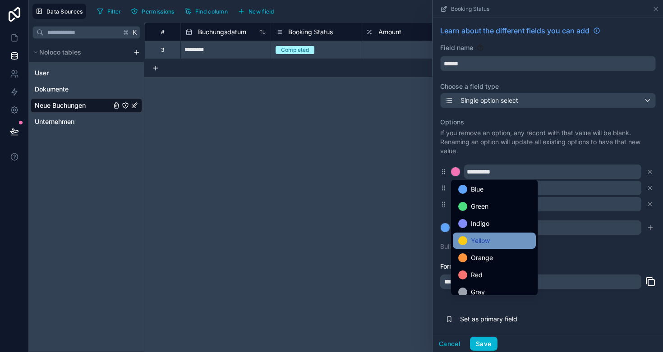
click at [486, 242] on span "Yellow" at bounding box center [480, 240] width 19 height 11
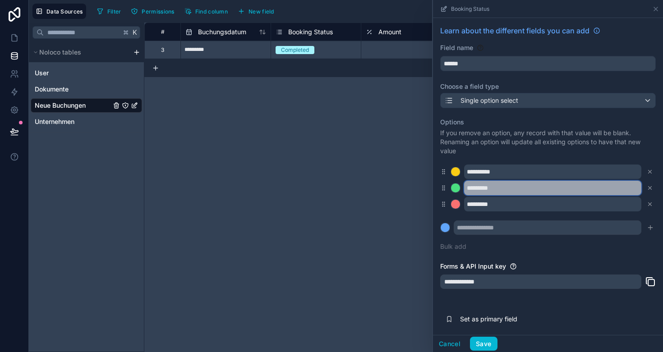
click at [512, 188] on input "*********" at bounding box center [552, 188] width 177 height 14
type input "*"
type input "**********"
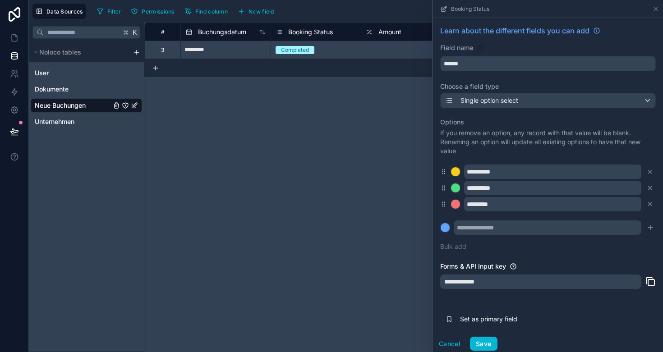
click at [533, 218] on div "**********" at bounding box center [548, 184] width 216 height 144
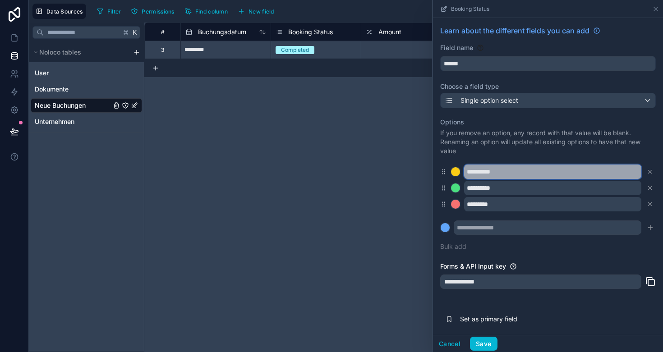
click at [490, 175] on input "**********" at bounding box center [552, 172] width 177 height 14
type input "*****"
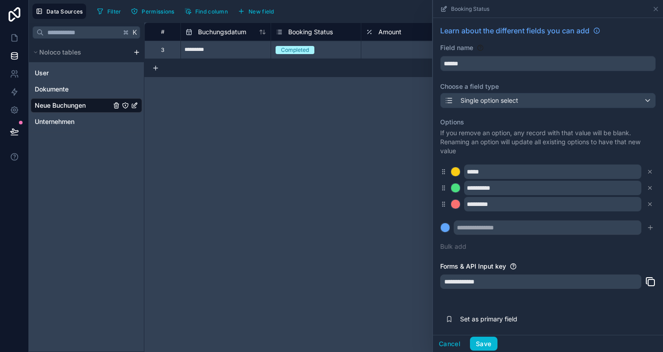
click at [454, 174] on div at bounding box center [455, 171] width 9 height 9
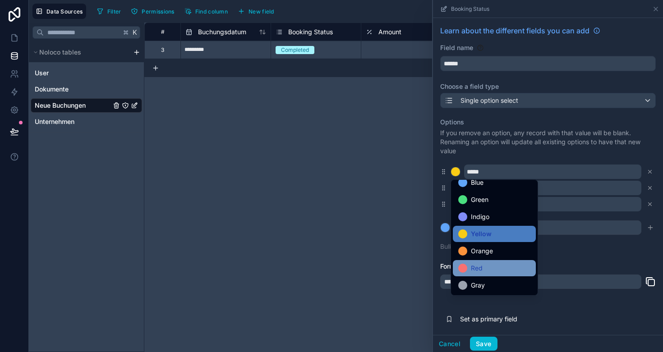
scroll to position [76, 0]
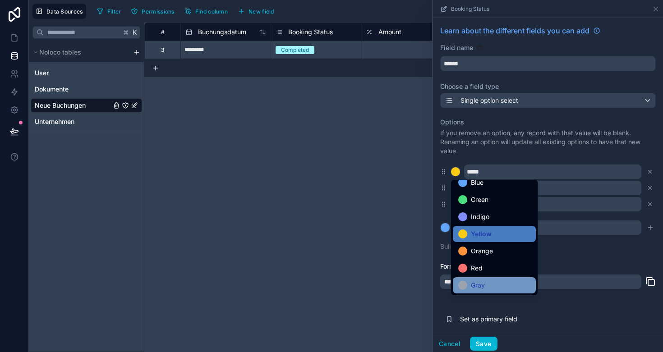
click at [489, 286] on div "Gray" at bounding box center [494, 285] width 72 height 11
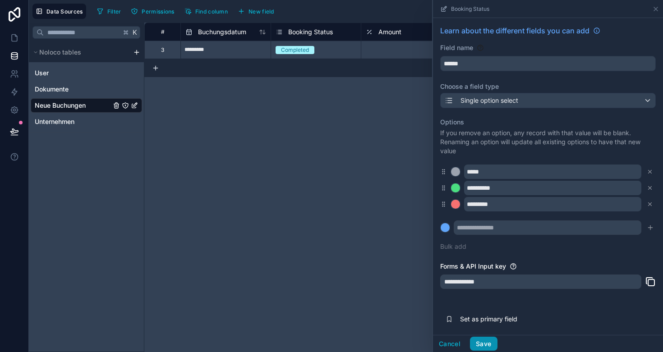
click at [484, 344] on button "Save" at bounding box center [483, 344] width 27 height 14
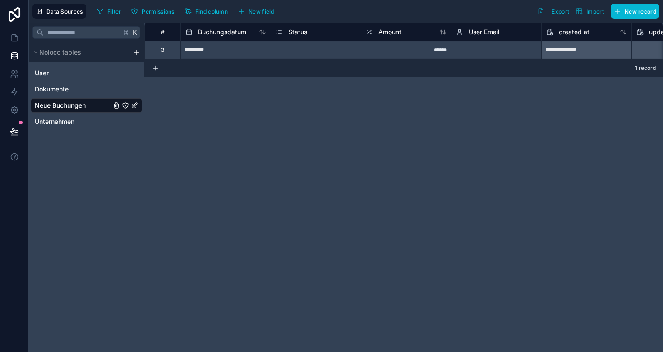
click at [312, 51] on div "Select a Status" at bounding box center [294, 49] width 38 height 7
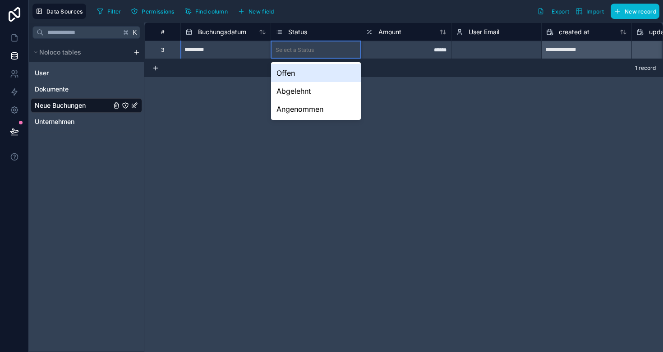
click at [299, 50] on div "Select a Status" at bounding box center [294, 49] width 38 height 7
click at [294, 71] on div "Offen" at bounding box center [316, 73] width 90 height 18
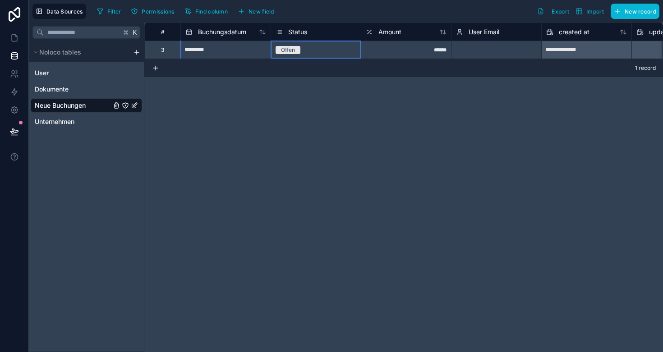
click at [333, 119] on div "**********" at bounding box center [403, 188] width 518 height 330
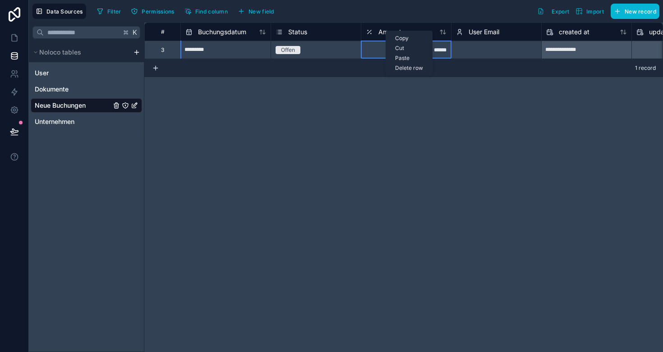
click at [377, 83] on div "**********" at bounding box center [403, 188] width 518 height 330
click at [380, 33] on span "Amount" at bounding box center [389, 32] width 23 height 9
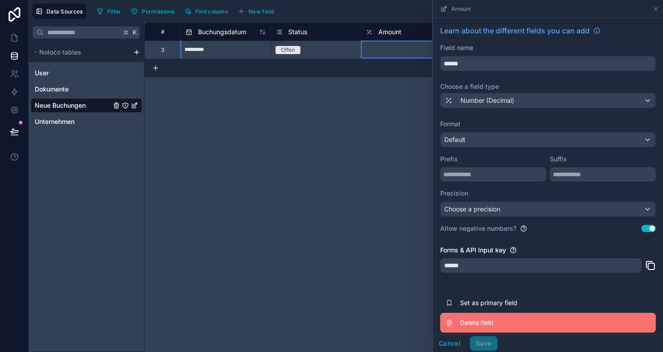
click at [480, 318] on span "Delete field" at bounding box center [525, 322] width 130 height 9
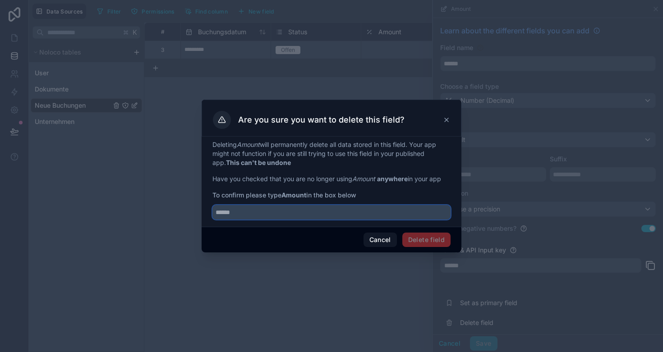
click at [311, 217] on input "text" at bounding box center [331, 212] width 238 height 14
type input "******"
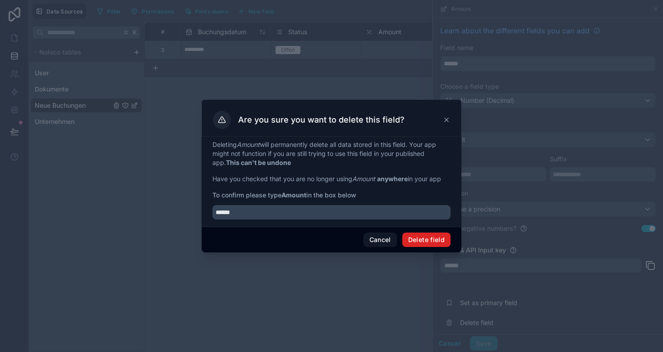
click at [421, 238] on button "Delete field" at bounding box center [426, 240] width 48 height 14
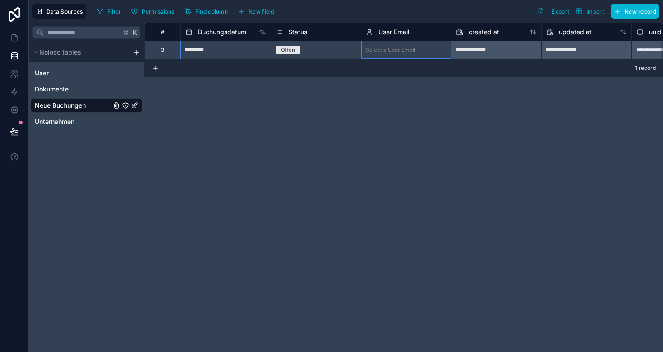
click at [404, 33] on span "User Email" at bounding box center [393, 32] width 31 height 9
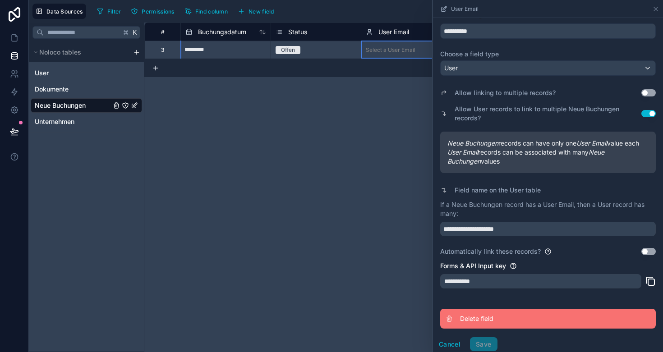
scroll to position [32, 0]
click at [474, 316] on span "Delete field" at bounding box center [525, 318] width 130 height 9
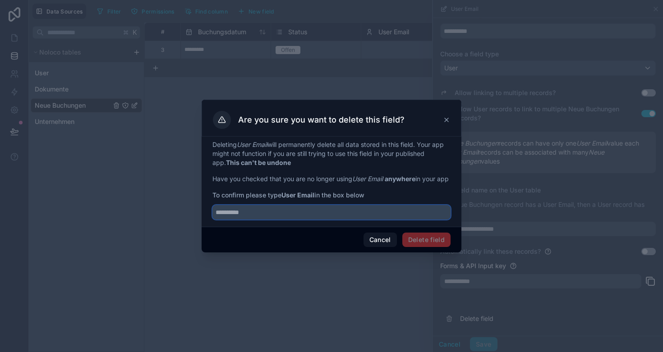
click at [330, 217] on input "text" at bounding box center [331, 212] width 238 height 14
type input "**********"
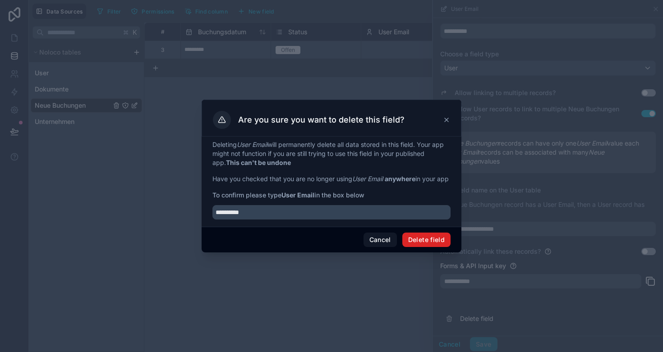
click at [434, 247] on button "Delete field" at bounding box center [426, 240] width 48 height 14
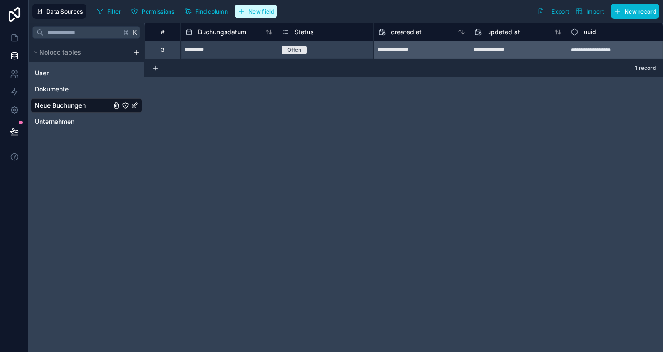
click at [249, 13] on span "New field" at bounding box center [261, 11] width 26 height 7
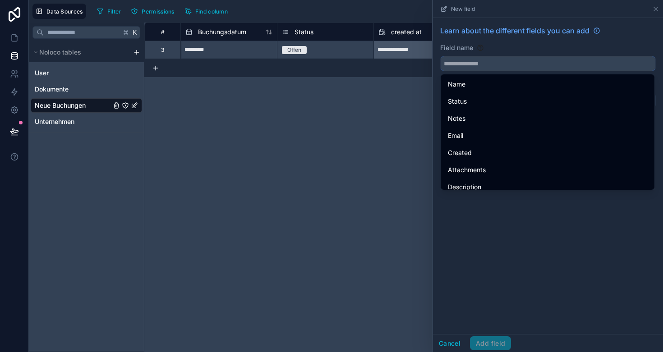
click at [494, 63] on input "text" at bounding box center [547, 63] width 215 height 14
click at [525, 254] on div "Learn about the different fields you can add Field name Choose a field type Sel…" at bounding box center [548, 176] width 230 height 316
click at [500, 55] on div "Field name" at bounding box center [548, 57] width 216 height 28
click at [498, 57] on input "text" at bounding box center [547, 63] width 215 height 14
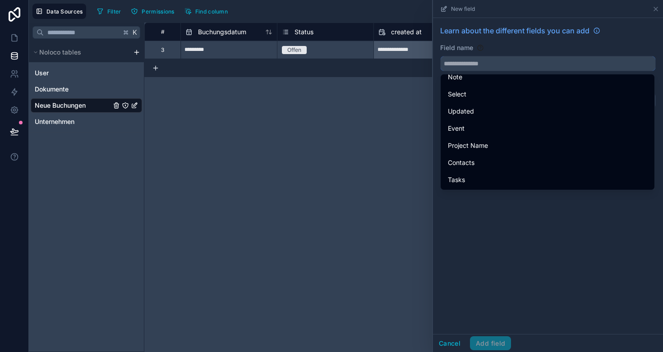
type input "*"
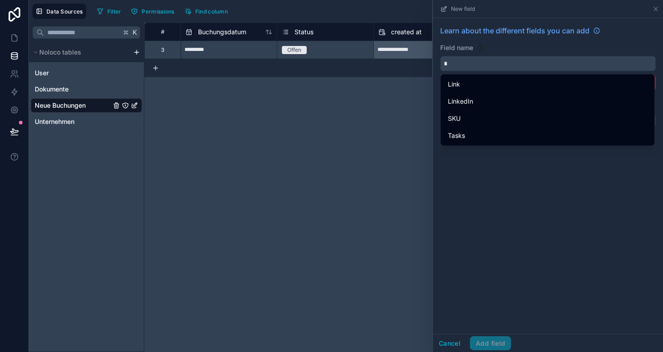
scroll to position [0, 0]
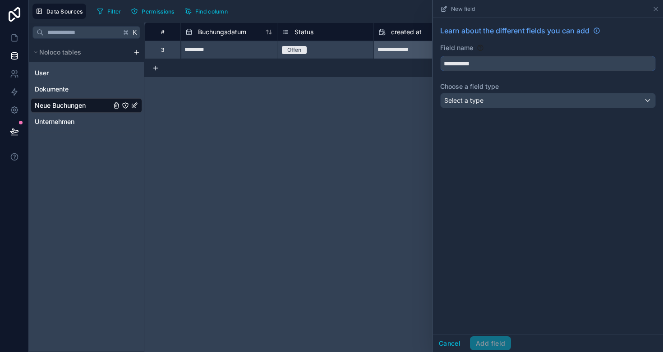
type input "**********"
click at [505, 97] on div "Select a type" at bounding box center [547, 100] width 215 height 14
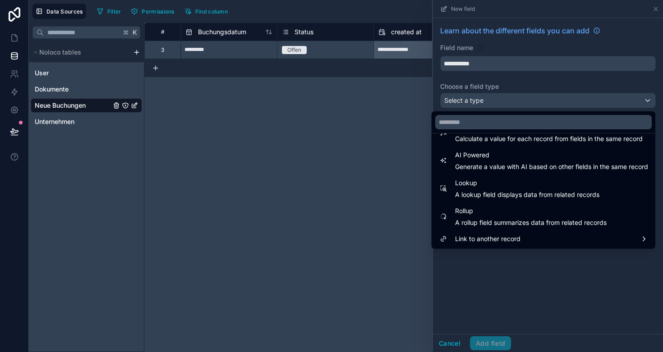
click at [493, 269] on div at bounding box center [548, 176] width 230 height 352
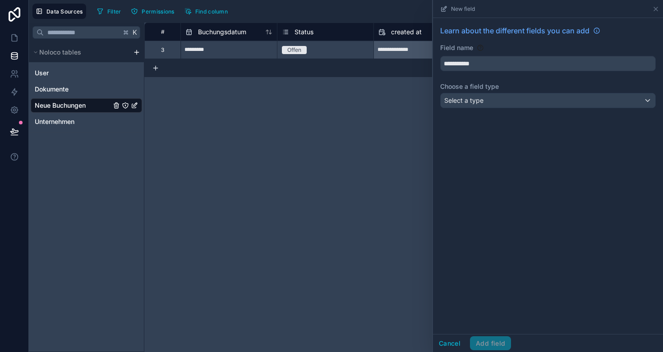
click at [497, 105] on div "Select a type" at bounding box center [547, 100] width 215 height 14
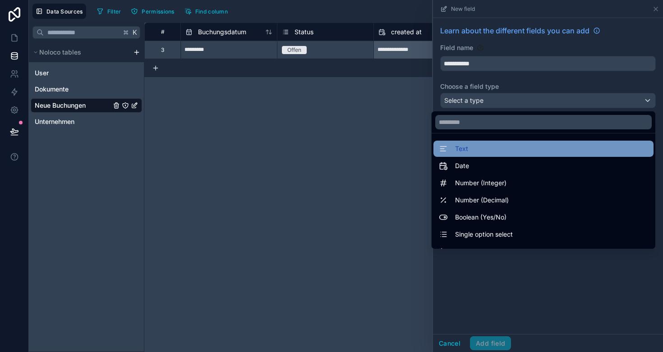
click at [475, 146] on div "Text" at bounding box center [543, 148] width 209 height 11
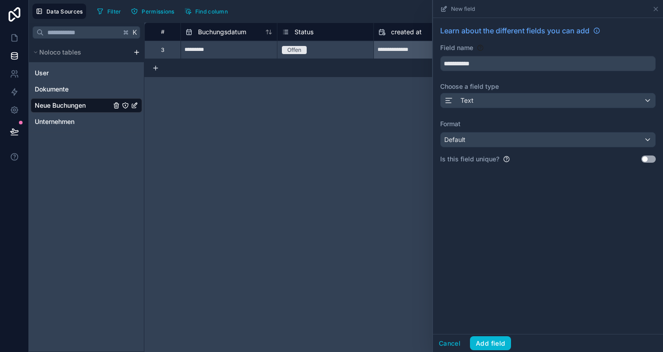
click at [520, 147] on div "Default" at bounding box center [547, 140] width 215 height 14
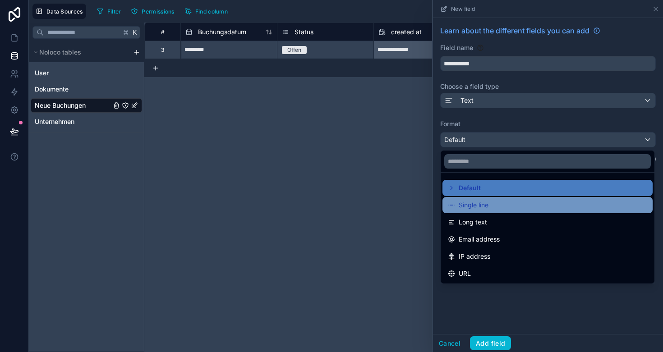
click at [501, 202] on div "Single line" at bounding box center [547, 205] width 199 height 11
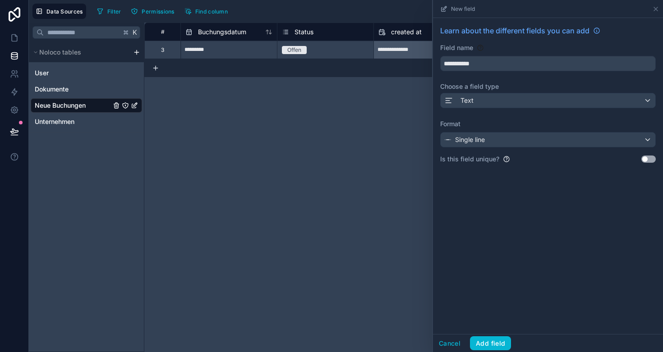
click at [647, 156] on button "Use setting" at bounding box center [648, 159] width 14 height 7
click at [486, 339] on button "Add field" at bounding box center [490, 343] width 41 height 14
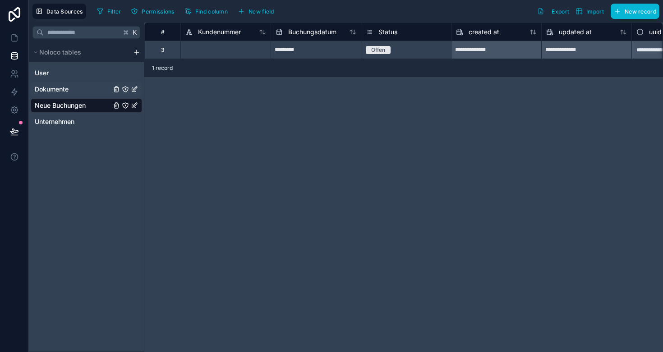
click at [63, 87] on span "Dokumente" at bounding box center [52, 89] width 34 height 9
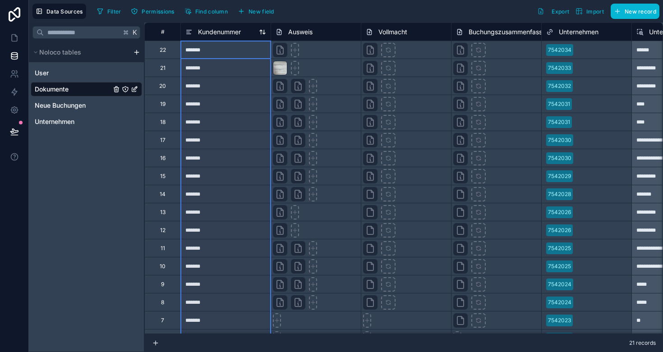
click at [216, 30] on span "Kundenummer" at bounding box center [219, 32] width 43 height 9
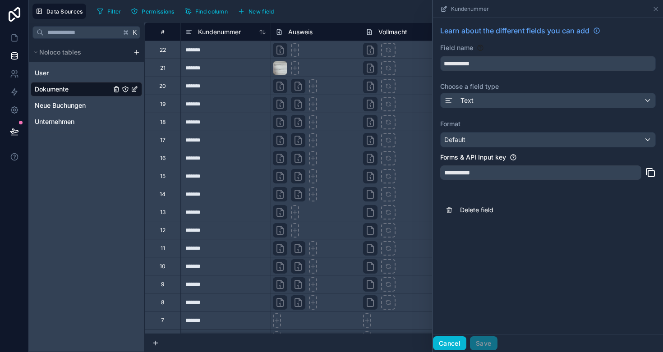
click at [450, 341] on button "Cancel" at bounding box center [449, 343] width 33 height 14
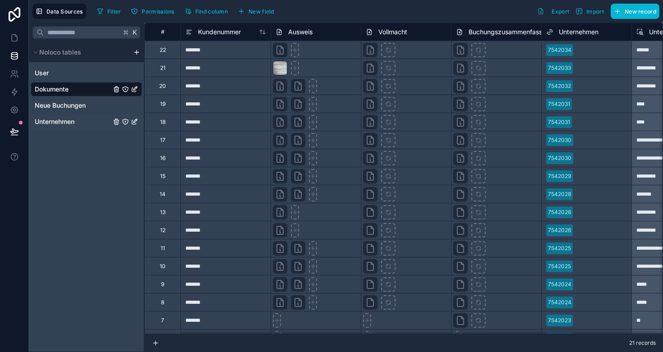
click at [55, 122] on span "Unternehmen" at bounding box center [55, 121] width 40 height 9
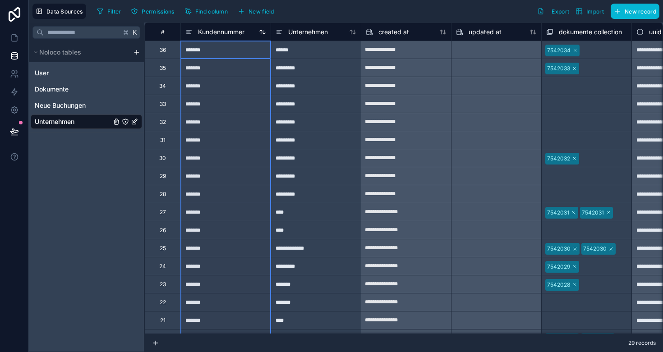
click at [202, 33] on span "Kundennummer" at bounding box center [221, 32] width 46 height 9
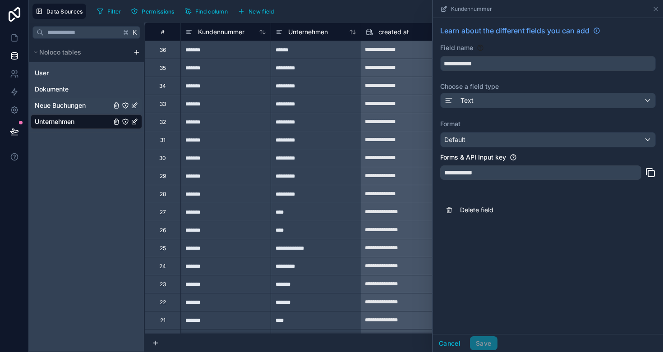
click at [65, 104] on span "Neue Buchungen" at bounding box center [60, 105] width 51 height 9
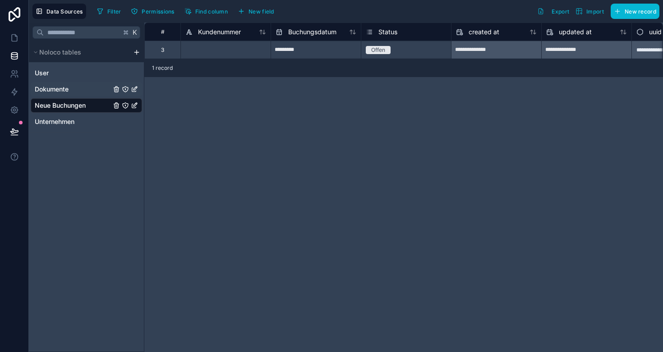
click at [50, 88] on span "Dokumente" at bounding box center [52, 89] width 34 height 9
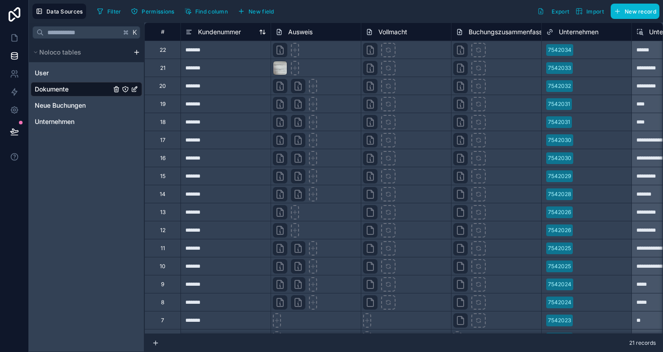
click at [211, 32] on span "Kundenummer" at bounding box center [219, 32] width 43 height 9
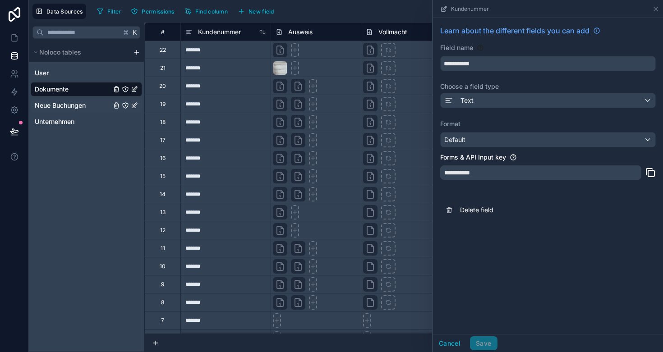
click at [49, 104] on span "Neue Buchungen" at bounding box center [60, 105] width 51 height 9
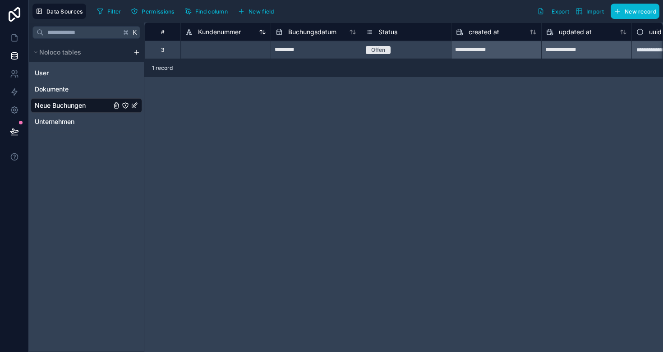
click at [203, 29] on span "Kundenummer" at bounding box center [219, 32] width 43 height 9
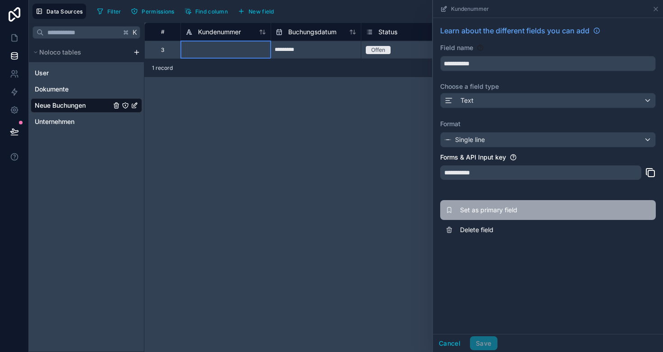
click at [457, 210] on button "Set as primary field" at bounding box center [548, 210] width 216 height 20
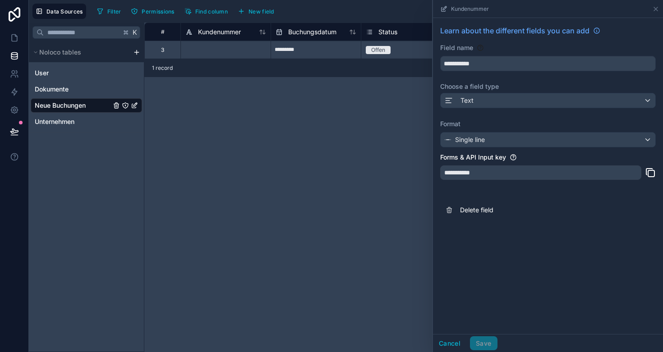
click at [343, 202] on div "**********" at bounding box center [403, 188] width 518 height 330
click at [658, 11] on icon at bounding box center [655, 8] width 7 height 7
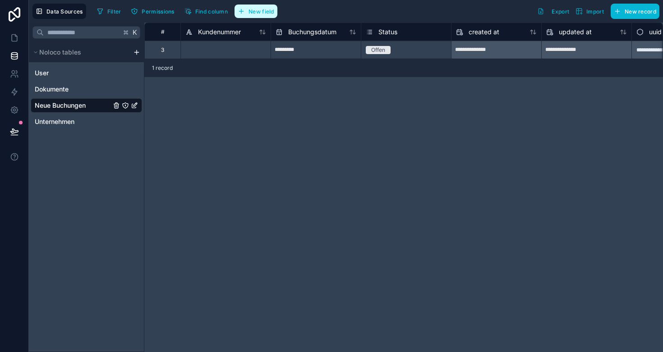
click at [250, 14] on span "New field" at bounding box center [261, 11] width 26 height 7
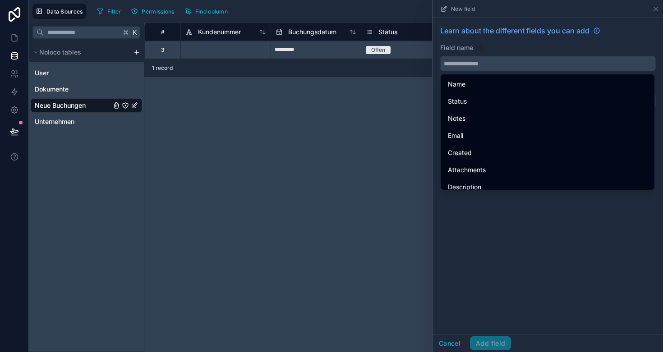
click at [489, 63] on input "text" at bounding box center [547, 63] width 215 height 14
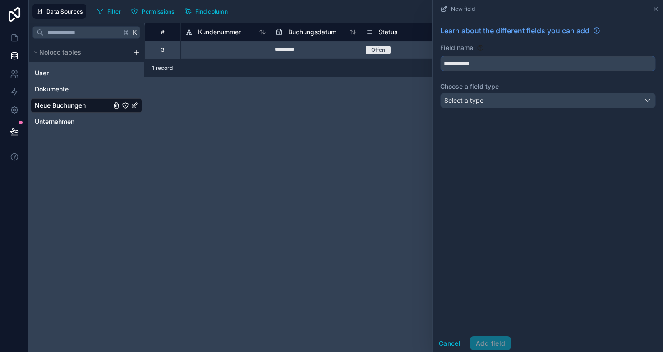
type input "**********"
click at [498, 101] on div "Select a type" at bounding box center [547, 100] width 215 height 14
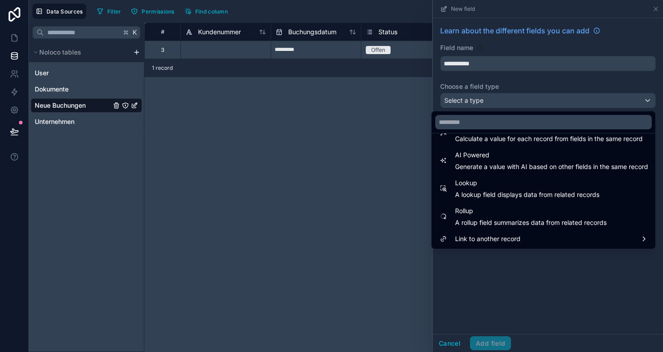
scroll to position [261, 0]
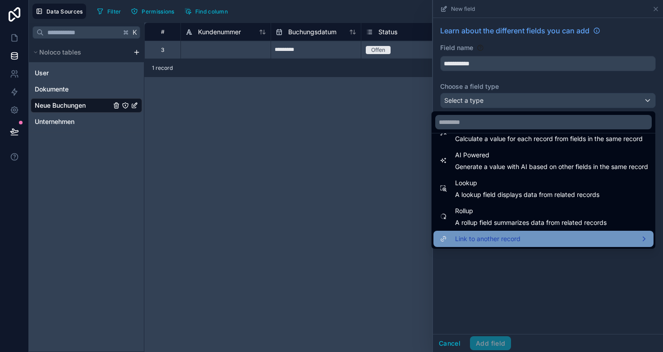
click at [502, 238] on span "Link to another record" at bounding box center [487, 239] width 65 height 11
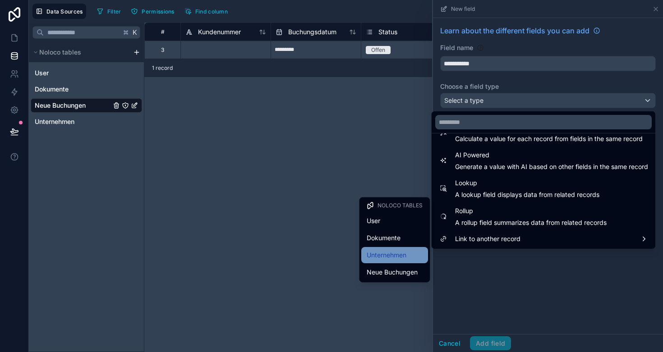
click at [401, 250] on span "Unternehmen" at bounding box center [387, 255] width 40 height 11
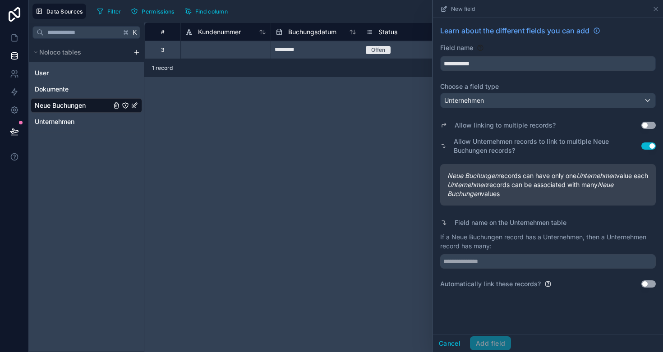
click at [651, 148] on button "Use setting" at bounding box center [648, 145] width 14 height 7
click at [648, 288] on button "Use setting" at bounding box center [648, 283] width 14 height 7
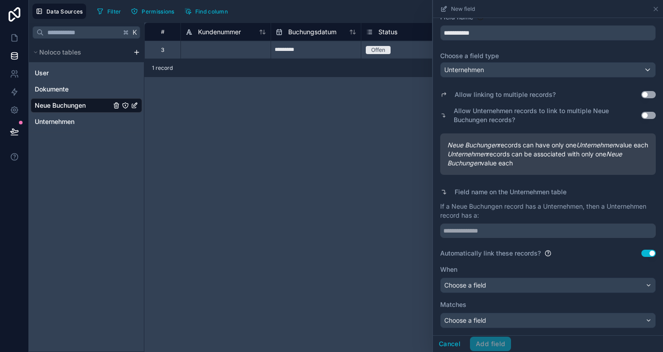
scroll to position [39, 0]
click at [495, 285] on div "Choose a field" at bounding box center [547, 285] width 215 height 14
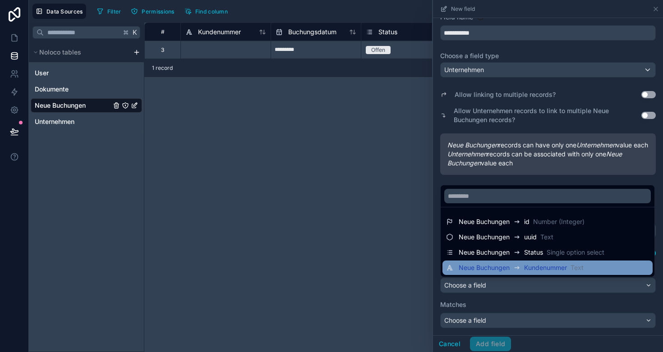
click at [498, 268] on span "Neue Buchungen" at bounding box center [484, 267] width 51 height 9
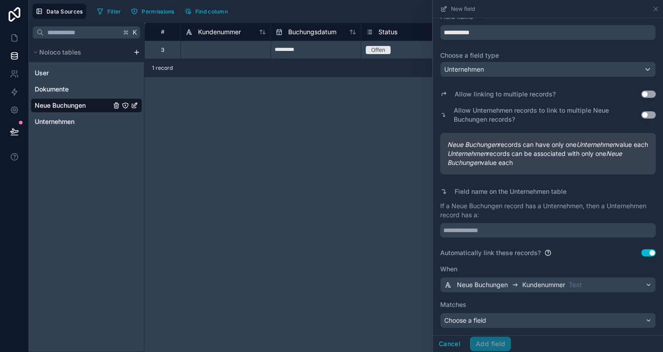
scroll to position [40, 0]
click at [490, 319] on div "Choose a field" at bounding box center [547, 320] width 215 height 14
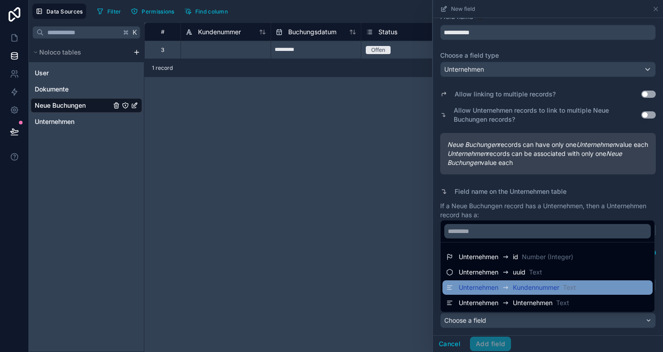
click at [497, 290] on span "Unternehmen" at bounding box center [479, 287] width 40 height 9
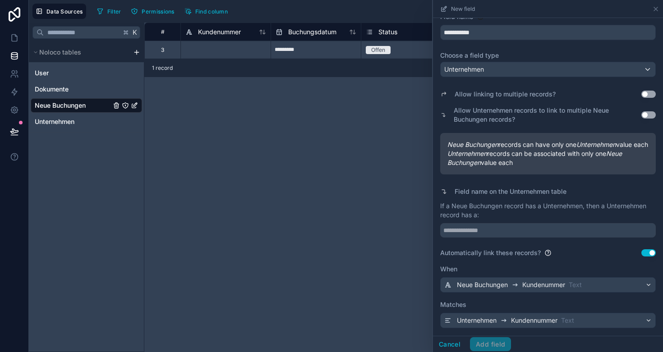
scroll to position [0, 0]
click at [385, 257] on div "**********" at bounding box center [403, 188] width 518 height 330
click at [516, 232] on input "text" at bounding box center [548, 230] width 216 height 14
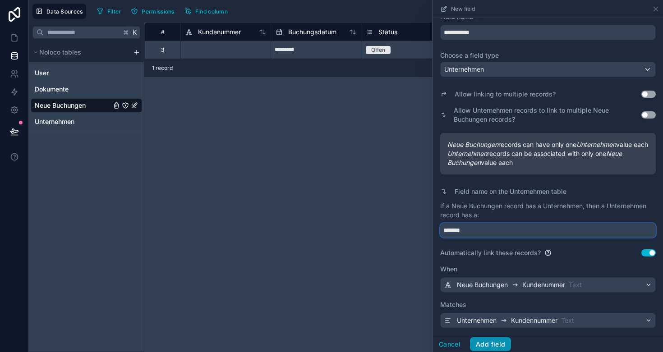
type input "*******"
click at [492, 343] on button "Add field" at bounding box center [490, 344] width 41 height 14
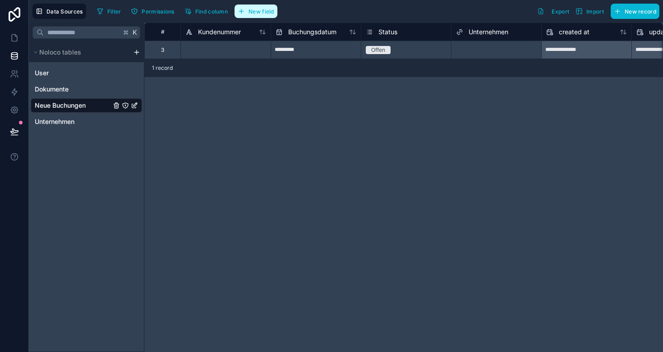
click at [247, 10] on button "New field" at bounding box center [255, 12] width 43 height 14
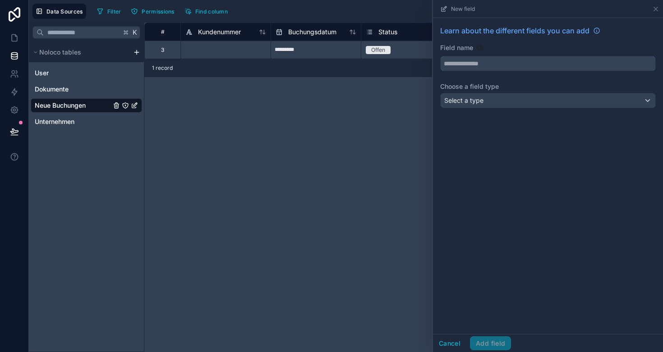
click at [496, 64] on input "text" at bounding box center [547, 63] width 215 height 14
click at [471, 67] on input "***" at bounding box center [547, 63] width 215 height 14
type input "****"
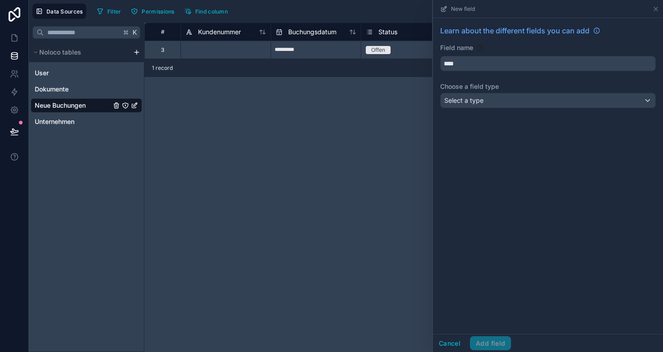
click at [466, 189] on div "Learn about the different fields you can add Field name **** Choose a field typ…" at bounding box center [548, 176] width 230 height 316
click at [478, 101] on span "Select a type" at bounding box center [463, 100] width 39 height 8
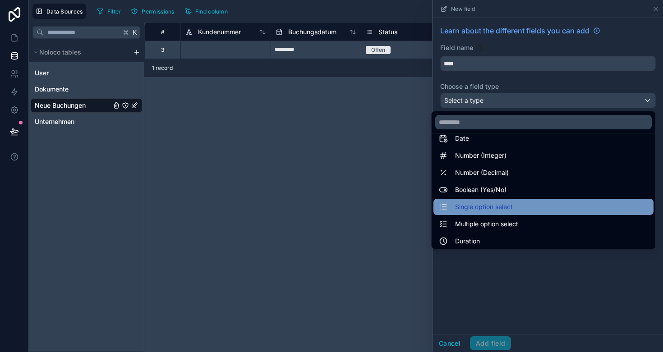
scroll to position [37, 0]
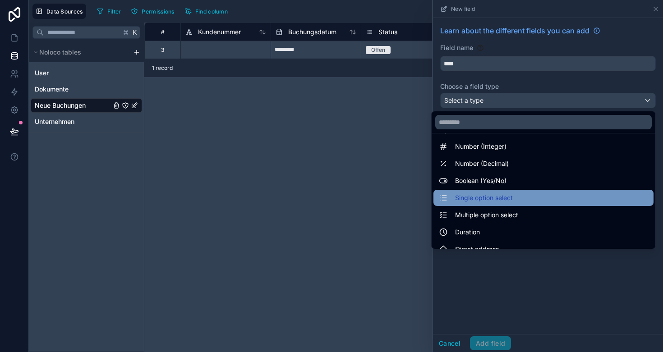
click at [503, 198] on span "Single option select" at bounding box center [484, 198] width 58 height 11
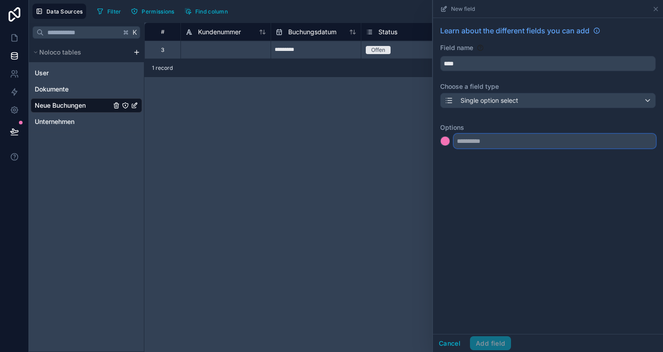
click at [488, 145] on input "text" at bounding box center [555, 141] width 202 height 14
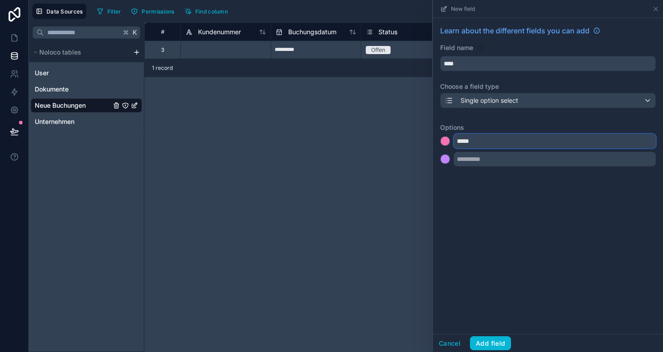
type input "*****"
click at [487, 157] on input "text" at bounding box center [555, 159] width 202 height 14
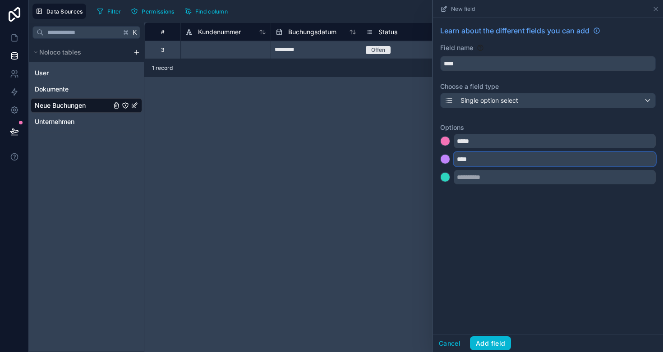
type input "****"
click at [495, 175] on input "text" at bounding box center [555, 177] width 202 height 14
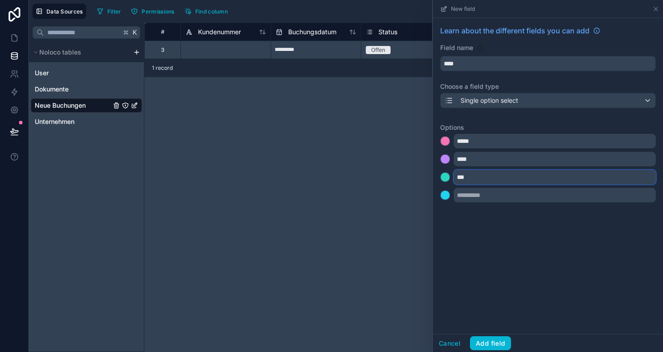
type input "***"
click at [517, 239] on div "Learn about the different fields you can add Field name **** Choose a field typ…" at bounding box center [548, 176] width 230 height 316
click at [445, 143] on div at bounding box center [444, 141] width 9 height 9
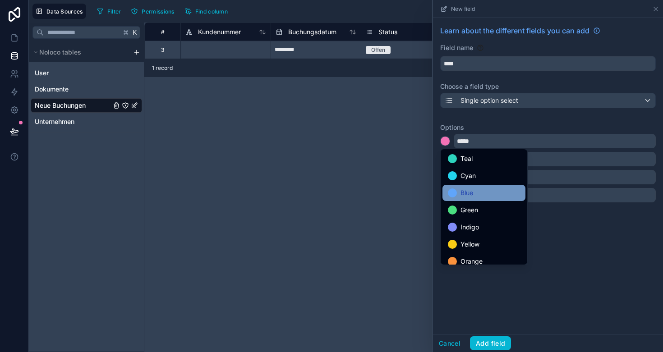
scroll to position [31, 0]
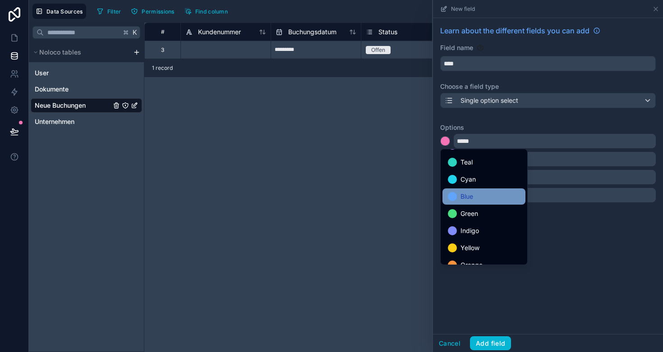
click at [472, 196] on span "Blue" at bounding box center [466, 196] width 13 height 11
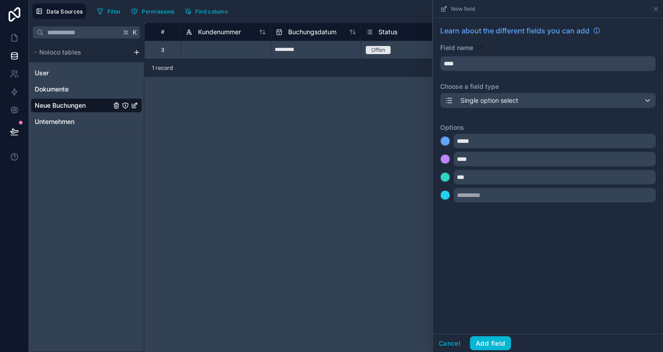
click at [449, 165] on div at bounding box center [445, 160] width 10 height 13
click at [447, 161] on div at bounding box center [444, 159] width 9 height 9
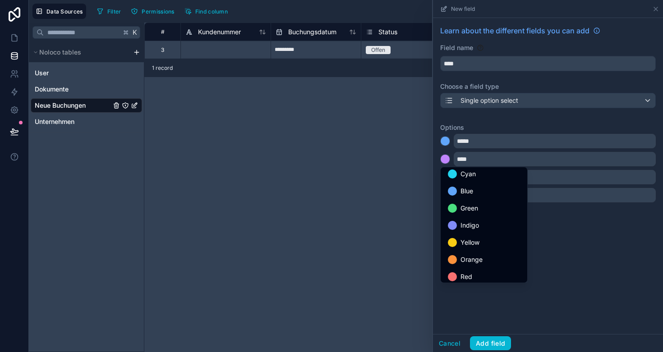
scroll to position [55, 0]
click at [480, 220] on div "Indigo" at bounding box center [484, 225] width 72 height 11
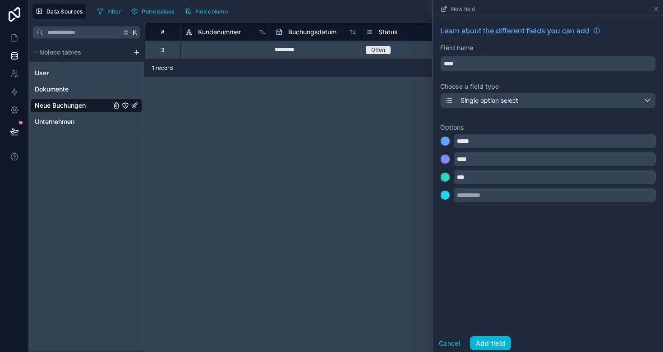
click at [449, 180] on div at bounding box center [444, 177] width 9 height 9
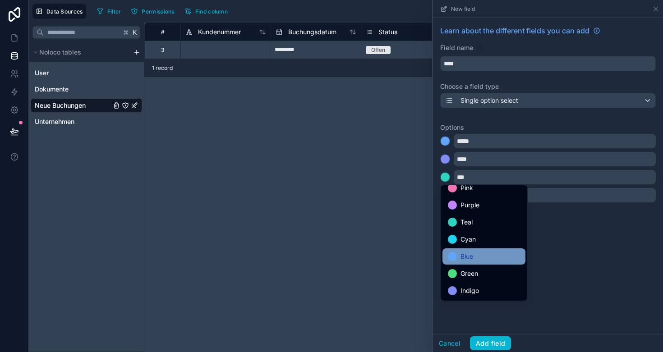
scroll to position [0, 0]
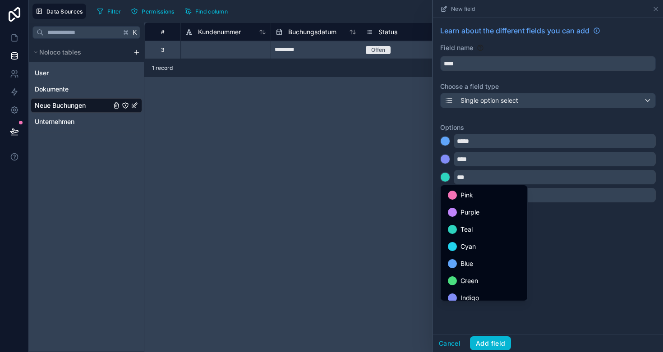
click at [447, 175] on div at bounding box center [548, 176] width 230 height 352
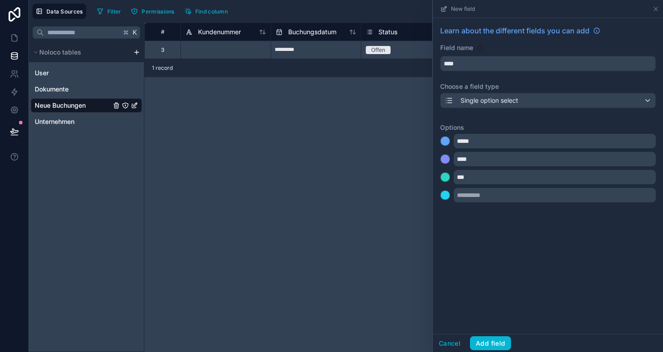
click at [444, 159] on div at bounding box center [444, 159] width 9 height 9
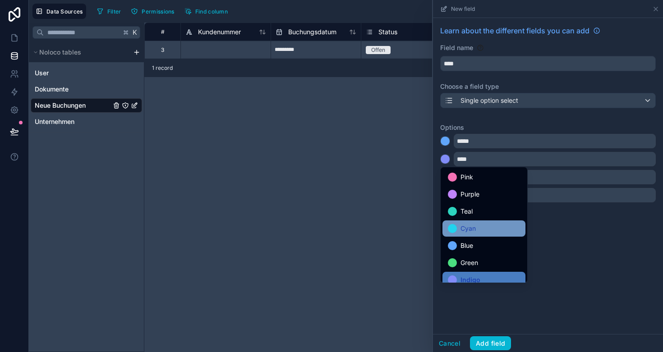
click at [476, 224] on div "Cyan" at bounding box center [484, 228] width 72 height 11
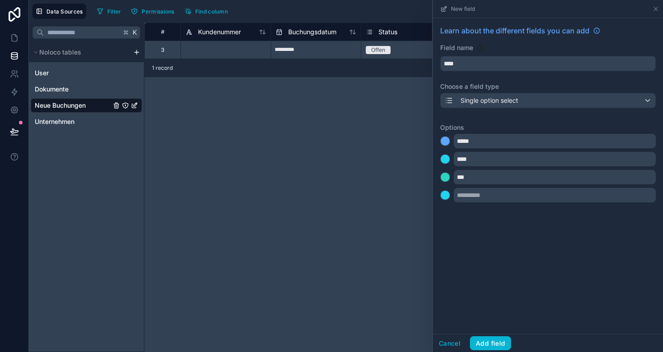
click at [443, 143] on div at bounding box center [444, 141] width 9 height 9
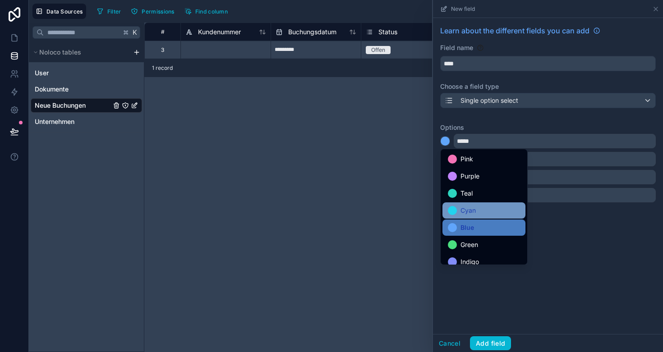
click at [470, 206] on span "Cyan" at bounding box center [467, 210] width 15 height 11
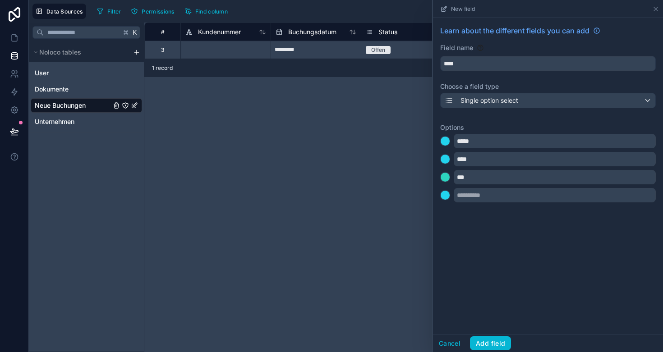
click at [445, 159] on div at bounding box center [444, 159] width 9 height 9
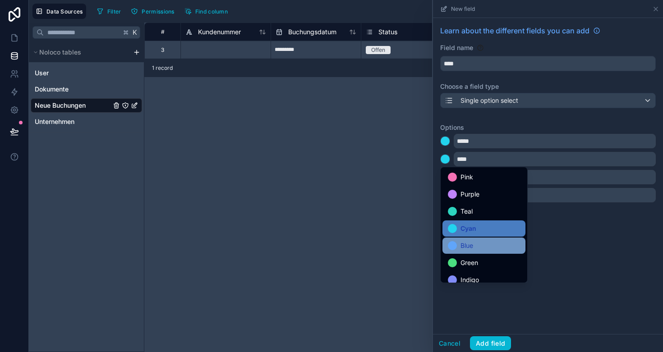
click at [472, 240] on div "Blue" at bounding box center [483, 246] width 83 height 16
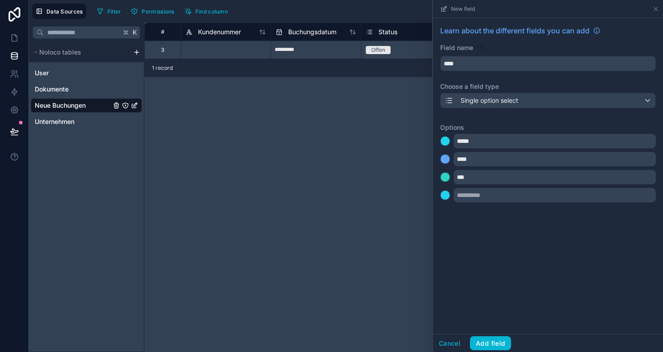
click at [445, 176] on div at bounding box center [444, 177] width 9 height 9
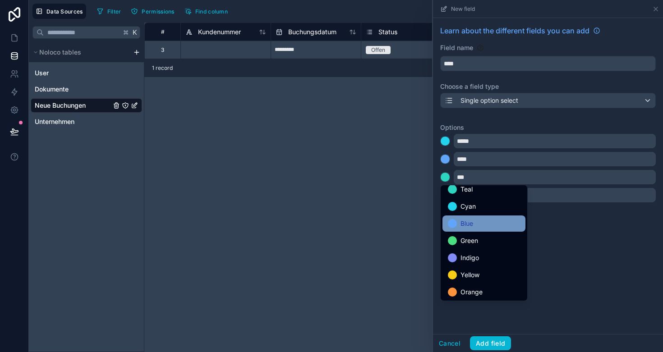
scroll to position [44, 0]
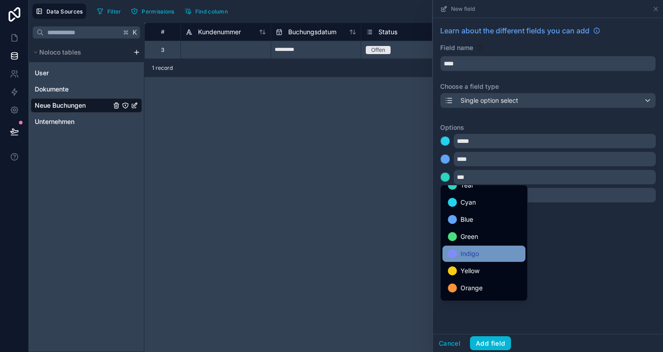
click at [472, 250] on span "Indigo" at bounding box center [469, 253] width 18 height 11
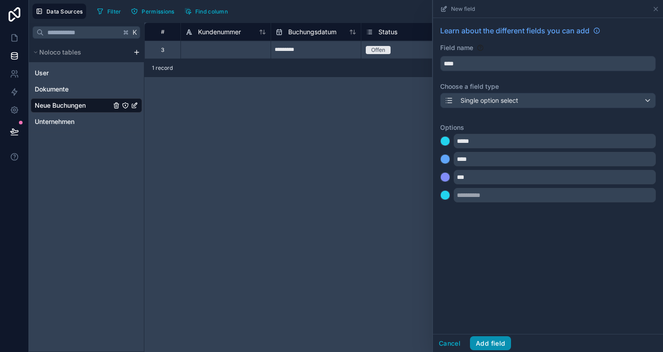
click at [497, 340] on button "Add field" at bounding box center [490, 343] width 41 height 14
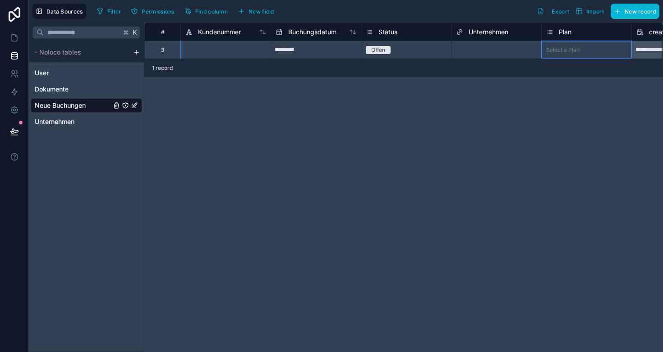
click at [573, 49] on div "Select a Plan" at bounding box center [562, 49] width 33 height 7
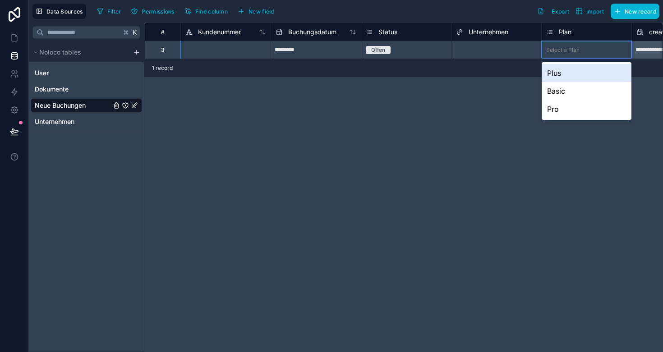
click at [565, 49] on div "Select a Plan" at bounding box center [562, 49] width 33 height 7
click at [561, 71] on div "Plus" at bounding box center [586, 73] width 90 height 18
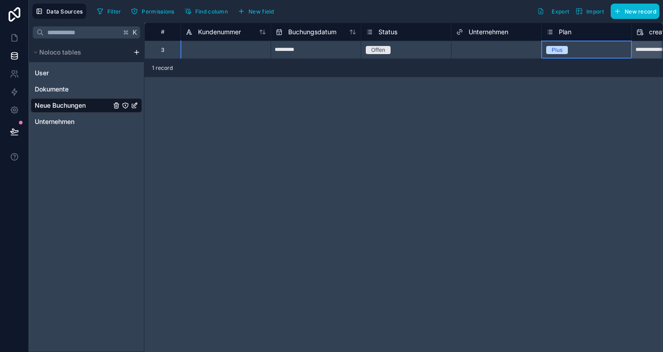
click at [487, 51] on div "Select a Unternehmen" at bounding box center [484, 49] width 57 height 7
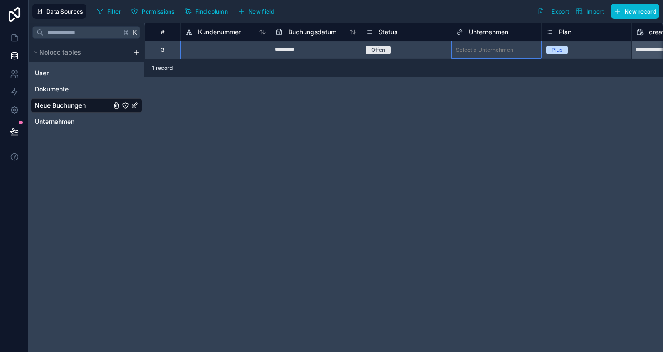
click at [487, 50] on div "Select a Unternehmen" at bounding box center [484, 49] width 57 height 7
click at [476, 50] on div "Select a Unternehmen" at bounding box center [484, 49] width 57 height 7
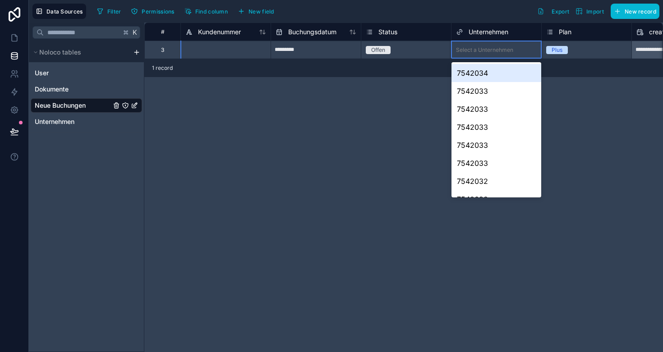
click at [479, 73] on div "7542034" at bounding box center [496, 73] width 90 height 18
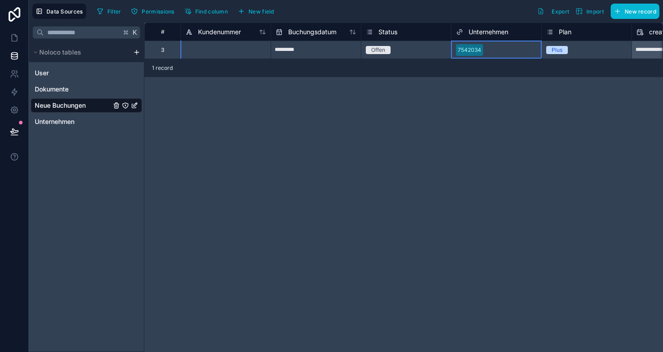
click at [426, 112] on div "**********" at bounding box center [403, 188] width 518 height 330
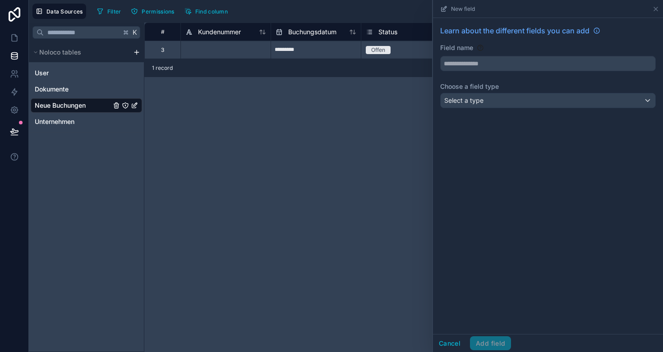
click at [326, 149] on div "**********" at bounding box center [403, 188] width 518 height 330
click at [656, 9] on icon at bounding box center [655, 8] width 7 height 7
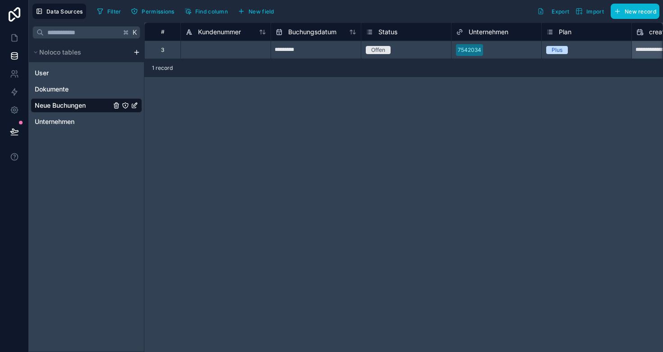
click at [214, 48] on div at bounding box center [225, 50] width 90 height 18
click at [473, 50] on div "7542034" at bounding box center [469, 50] width 23 height 8
click at [477, 50] on div "7542034" at bounding box center [469, 50] width 23 height 8
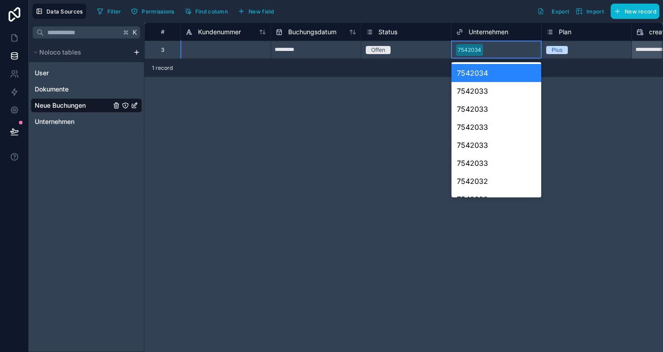
click at [477, 50] on div "7542034" at bounding box center [469, 50] width 23 height 8
click at [471, 50] on div "7542034" at bounding box center [469, 50] width 23 height 8
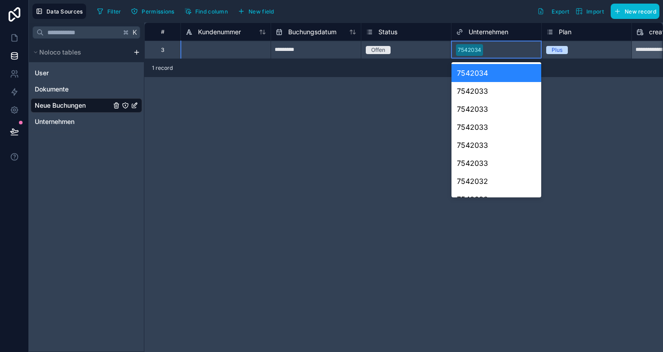
click at [471, 50] on div "7542034" at bounding box center [469, 50] width 23 height 8
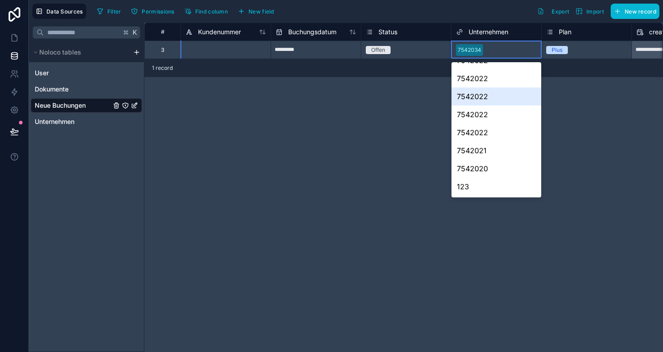
click at [477, 50] on div "7542034" at bounding box center [469, 50] width 23 height 8
click at [413, 110] on div "**********" at bounding box center [403, 188] width 518 height 330
click at [11, 36] on icon at bounding box center [14, 37] width 9 height 9
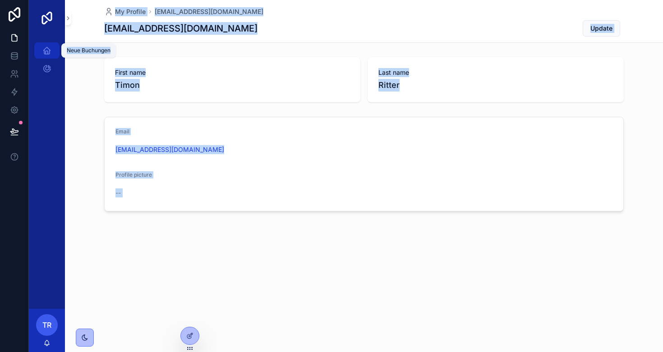
click at [50, 50] on icon "scrollable content" at bounding box center [46, 50] width 9 height 9
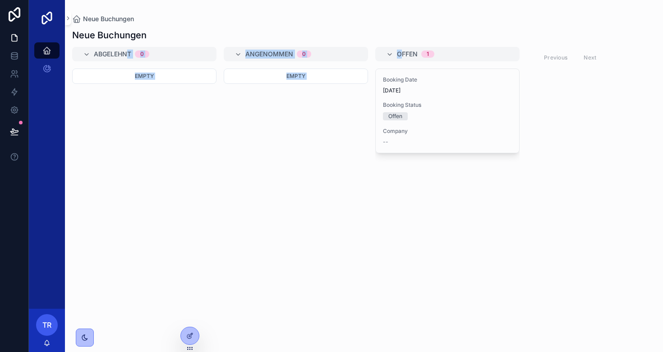
drag, startPoint x: 403, startPoint y: 53, endPoint x: 127, endPoint y: 53, distance: 275.5
click at [127, 53] on div "Abgelehnt 0 Empty Angenommen 0 Empty Offen 1 Booking Date [DATE] Booking Status…" at bounding box center [364, 194] width 598 height 294
click at [145, 135] on div "Empty" at bounding box center [144, 205] width 144 height 273
click at [190, 338] on icon at bounding box center [189, 335] width 7 height 7
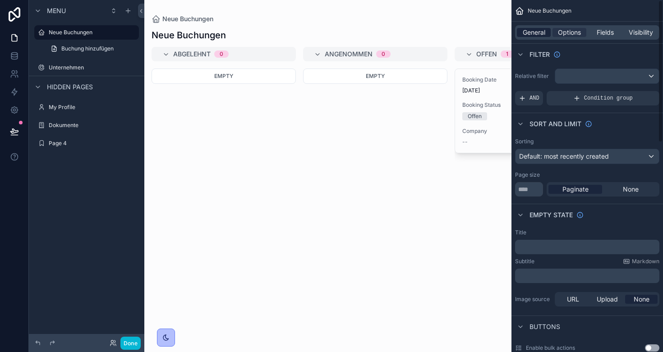
click at [538, 35] on span "General" at bounding box center [534, 32] width 23 height 9
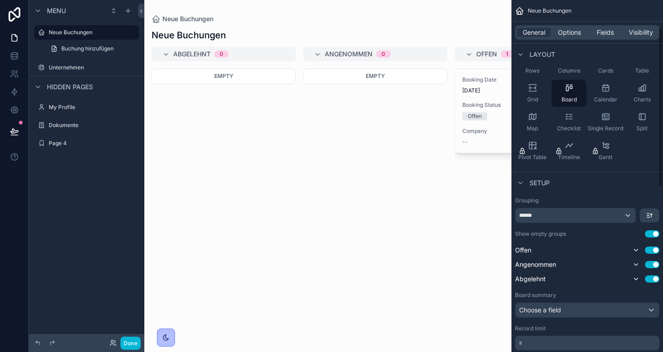
scroll to position [100, 0]
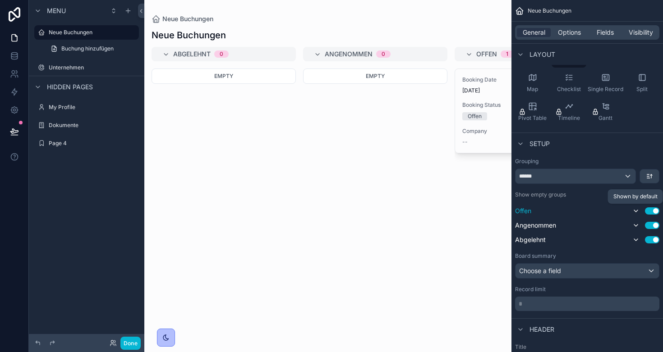
click at [636, 211] on icon "scrollable content" at bounding box center [635, 210] width 7 height 7
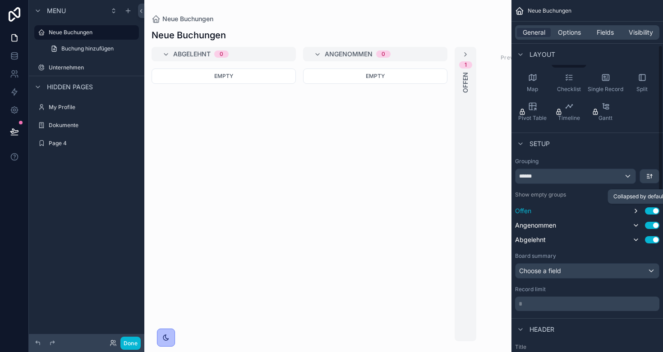
click at [636, 211] on icon "scrollable content" at bounding box center [635, 210] width 7 height 7
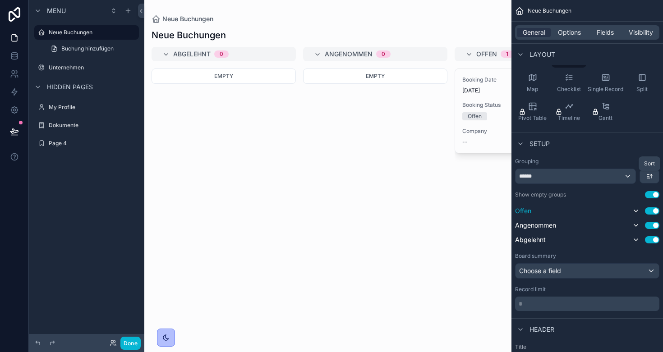
click at [649, 178] on icon "scrollable content" at bounding box center [648, 178] width 3 height 0
click at [648, 176] on div "scrollable content" at bounding box center [331, 176] width 663 height 352
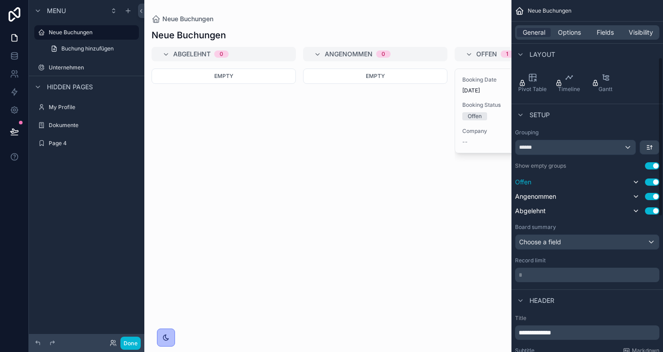
scroll to position [129, 0]
click at [578, 245] on div "Choose a field" at bounding box center [586, 241] width 143 height 14
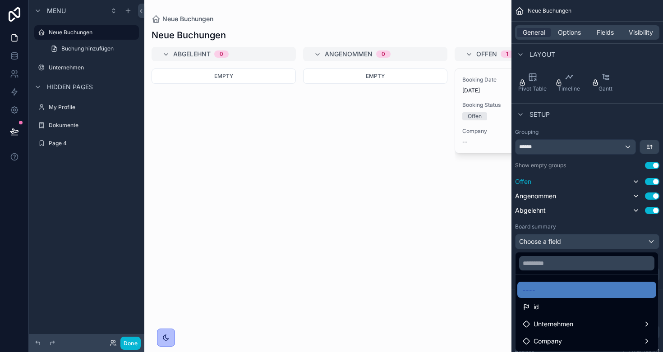
click at [570, 223] on div "scrollable content" at bounding box center [331, 176] width 663 height 352
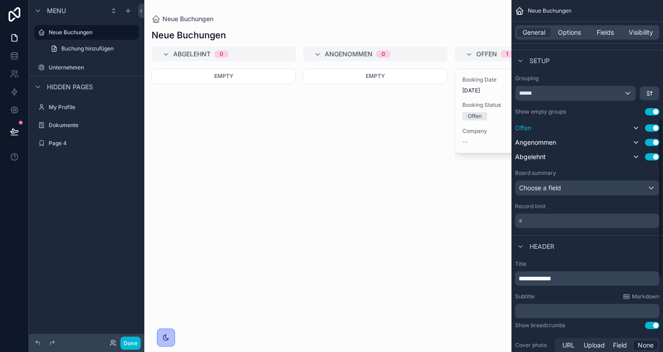
scroll to position [181, 0]
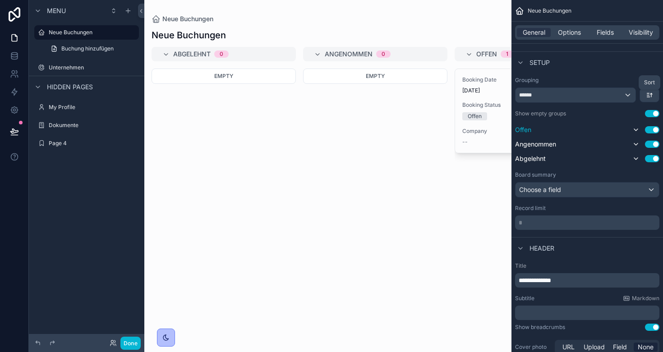
click at [650, 93] on icon "scrollable content" at bounding box center [649, 95] width 7 height 7
click at [641, 131] on span "Last -> First" at bounding box center [632, 132] width 35 height 11
click at [648, 93] on icon "scrollable content" at bounding box center [648, 93] width 3 height 0
click at [635, 111] on span "First -> Last" at bounding box center [632, 115] width 35 height 11
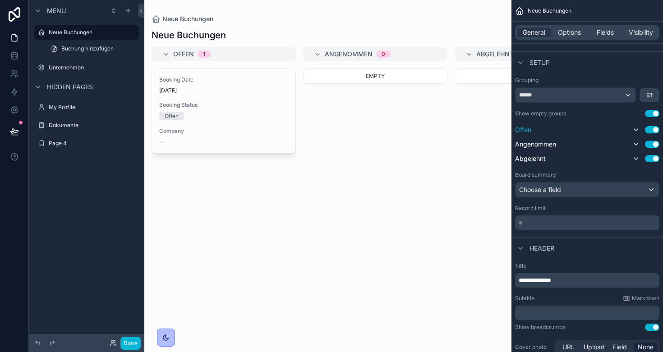
drag, startPoint x: 182, startPoint y: 83, endPoint x: 339, endPoint y: 83, distance: 157.3
click at [339, 83] on div "scrollable content" at bounding box center [327, 176] width 367 height 352
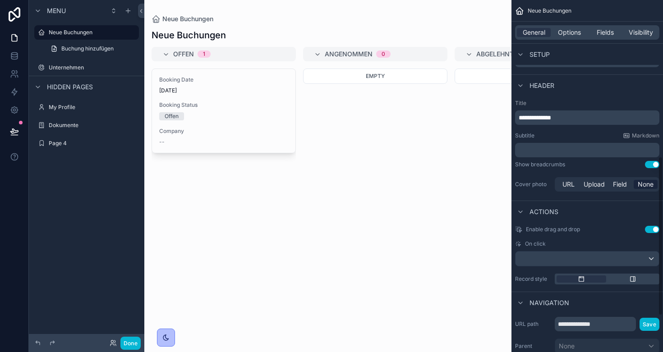
scroll to position [345, 0]
click at [128, 341] on button "Done" at bounding box center [130, 343] width 20 height 13
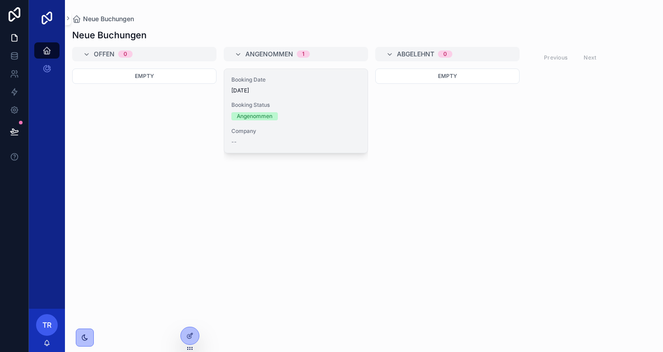
click at [291, 82] on span "Booking Date" at bounding box center [295, 79] width 129 height 7
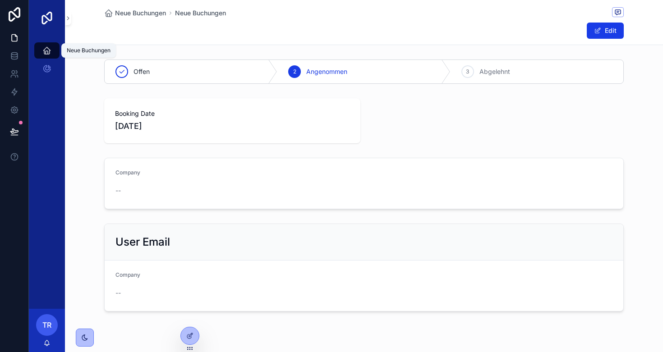
click at [46, 48] on icon "scrollable content" at bounding box center [46, 50] width 9 height 9
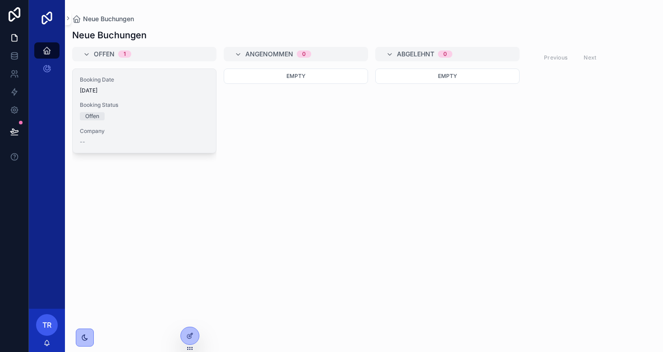
click at [105, 109] on div "Booking Status Offen" at bounding box center [144, 110] width 129 height 19
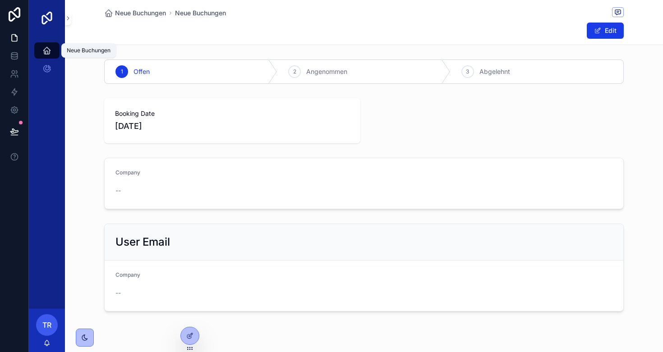
click at [47, 50] on icon "scrollable content" at bounding box center [46, 50] width 9 height 9
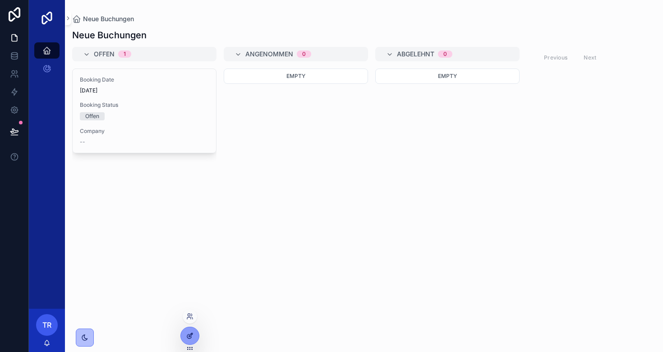
click at [191, 332] on icon at bounding box center [189, 335] width 7 height 7
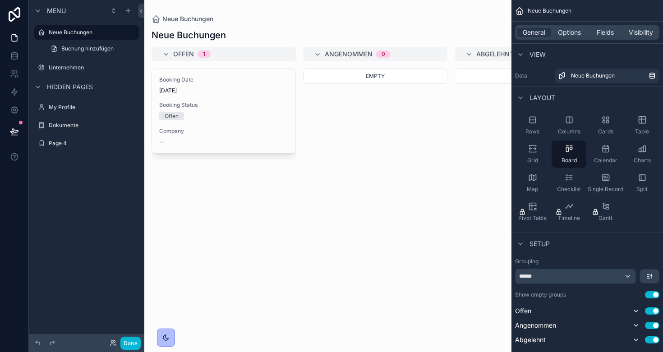
click at [240, 87] on div "scrollable content" at bounding box center [327, 176] width 367 height 352
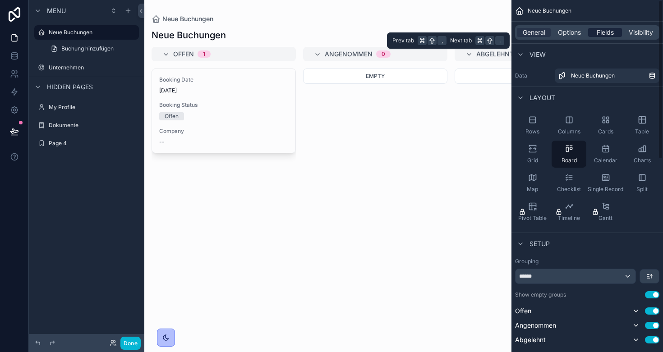
click at [613, 33] on span "Fields" at bounding box center [604, 32] width 17 height 9
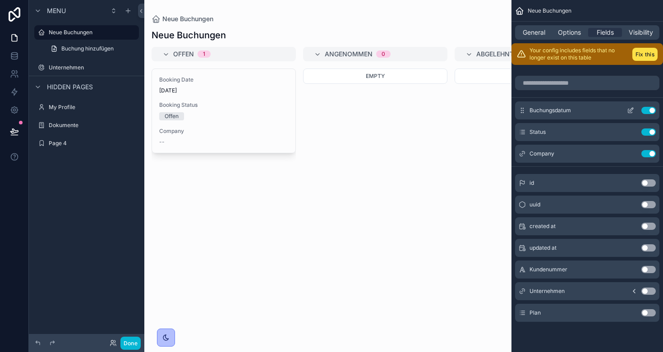
click at [629, 109] on icon "scrollable content" at bounding box center [630, 110] width 7 height 7
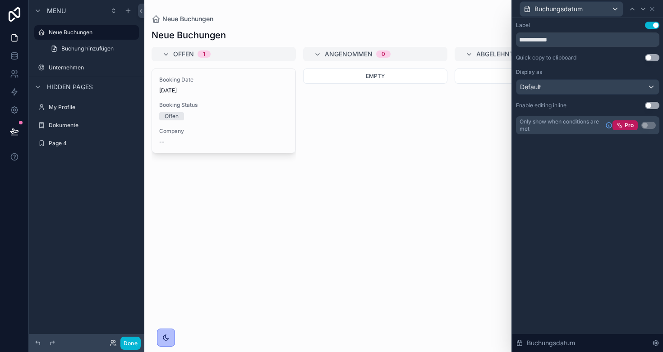
click at [584, 88] on div "Default" at bounding box center [587, 87] width 142 height 14
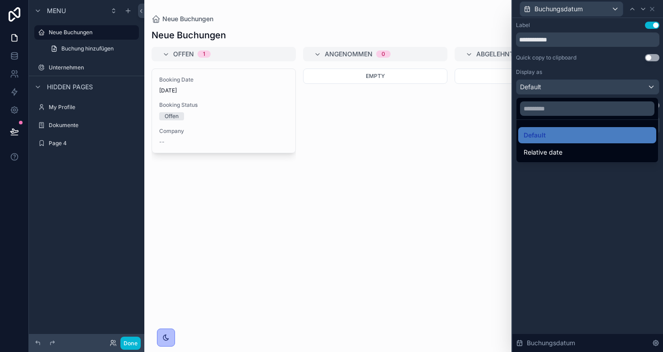
click at [582, 83] on div at bounding box center [587, 176] width 151 height 352
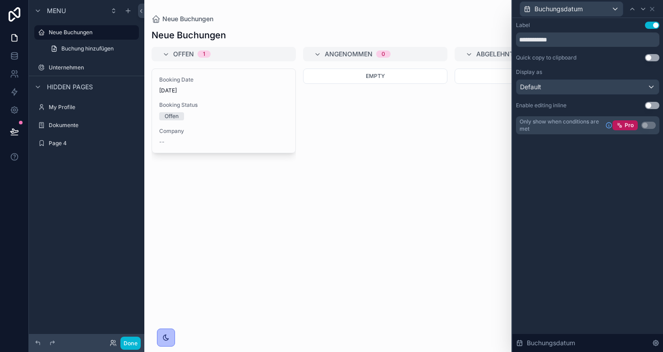
click at [571, 89] on div "Default" at bounding box center [587, 87] width 142 height 14
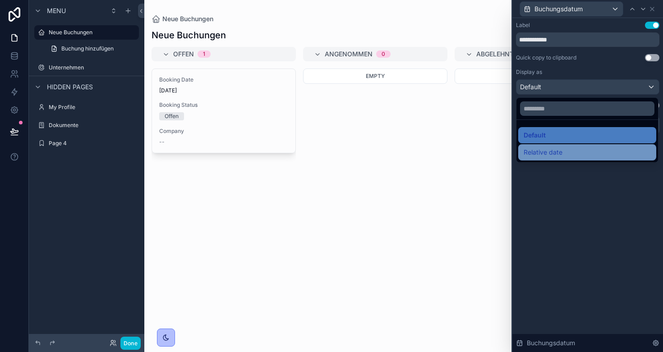
click at [560, 155] on span "Relative date" at bounding box center [542, 152] width 39 height 11
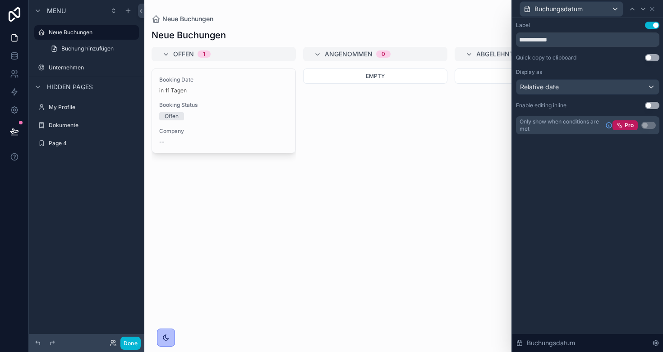
click at [552, 81] on div "Relative date" at bounding box center [587, 87] width 142 height 14
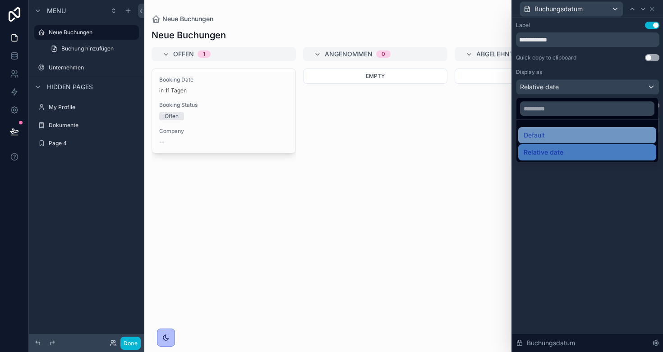
click at [552, 134] on div "Default" at bounding box center [586, 135] width 127 height 11
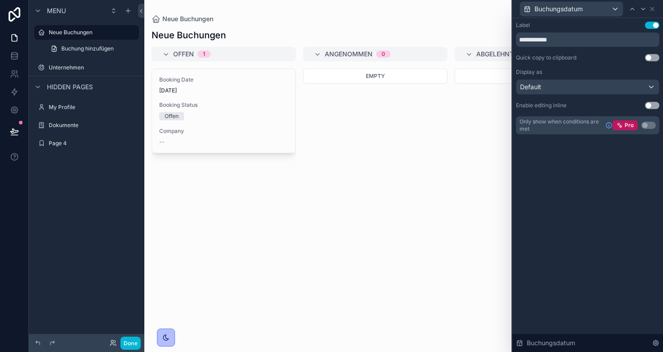
click at [651, 26] on button "Use setting" at bounding box center [652, 25] width 14 height 7
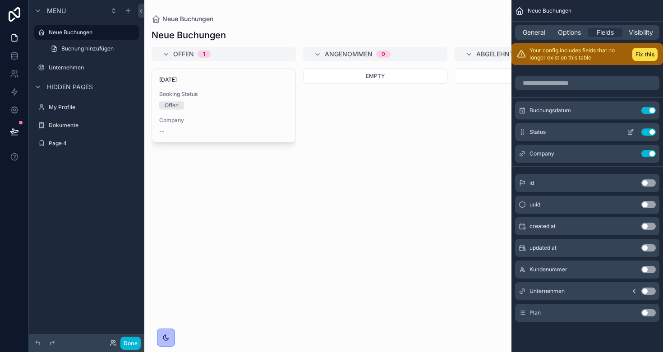
click at [645, 130] on button "Use setting" at bounding box center [648, 131] width 14 height 7
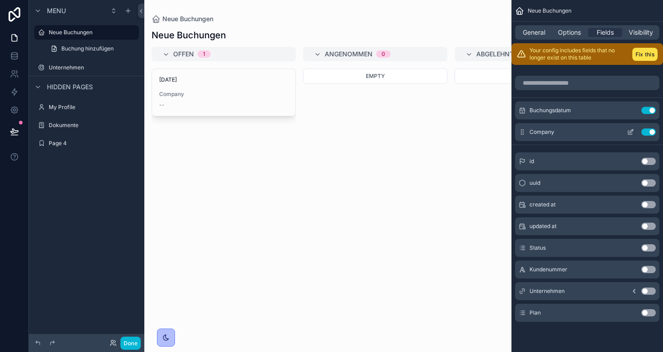
click at [630, 133] on icon "scrollable content" at bounding box center [630, 131] width 7 height 7
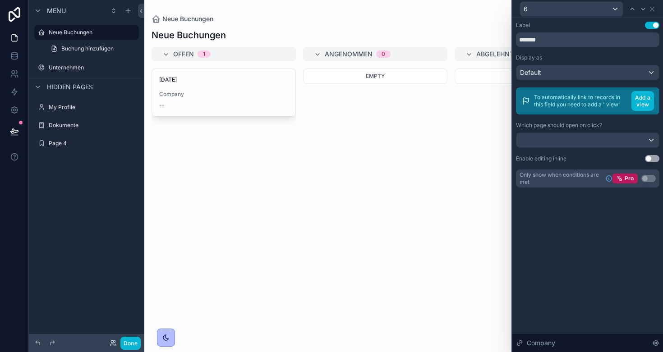
click at [652, 24] on button "Use setting" at bounding box center [652, 25] width 14 height 7
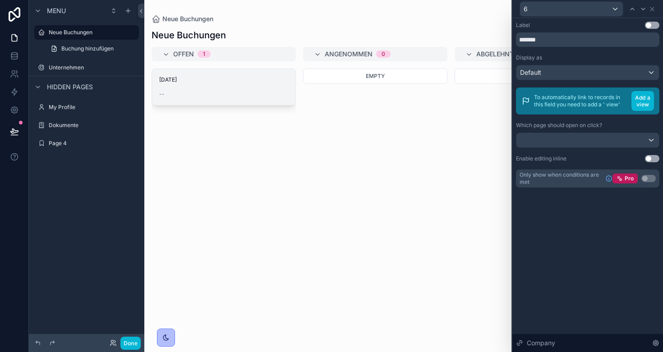
click at [193, 92] on div "--" at bounding box center [223, 94] width 129 height 7
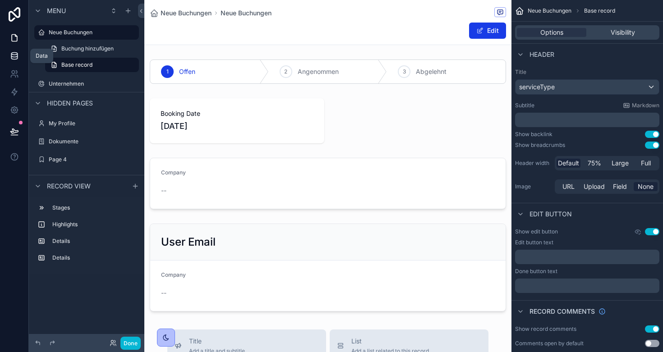
click at [17, 55] on icon at bounding box center [14, 55] width 9 height 9
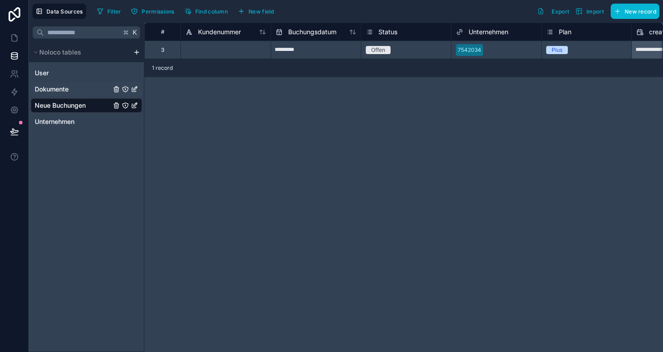
click at [54, 89] on span "Dokumente" at bounding box center [52, 89] width 34 height 9
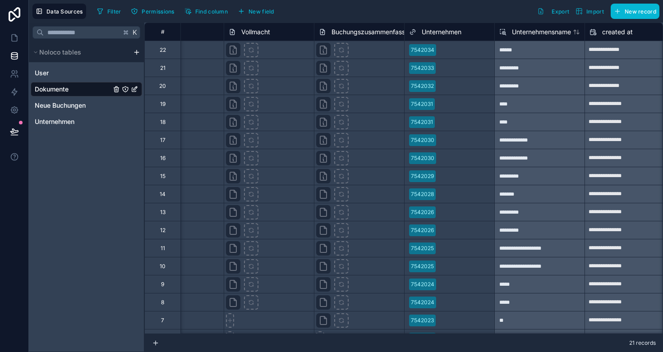
scroll to position [0, 144]
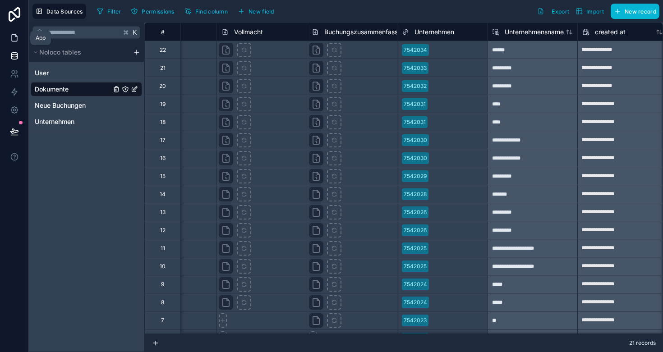
click at [11, 37] on icon at bounding box center [14, 37] width 9 height 9
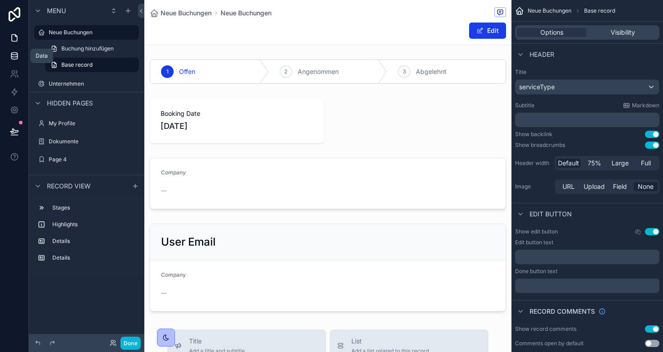
click at [5, 56] on link at bounding box center [14, 56] width 28 height 18
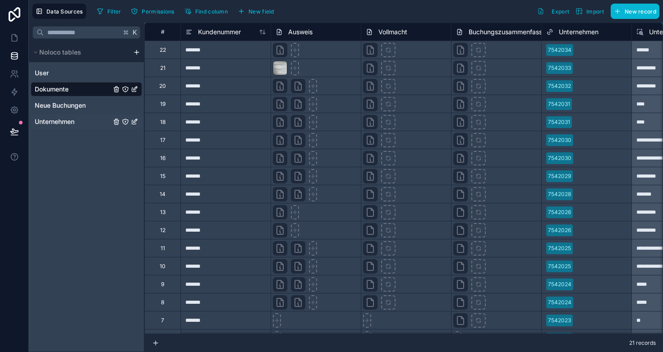
click at [60, 124] on span "Unternehmen" at bounding box center [55, 121] width 40 height 9
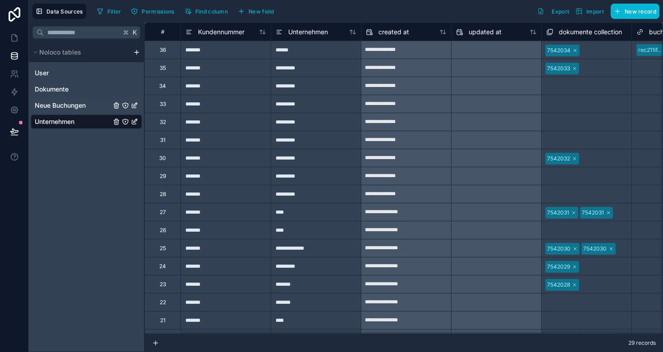
click at [53, 102] on span "Neue Buchungen" at bounding box center [60, 105] width 51 height 9
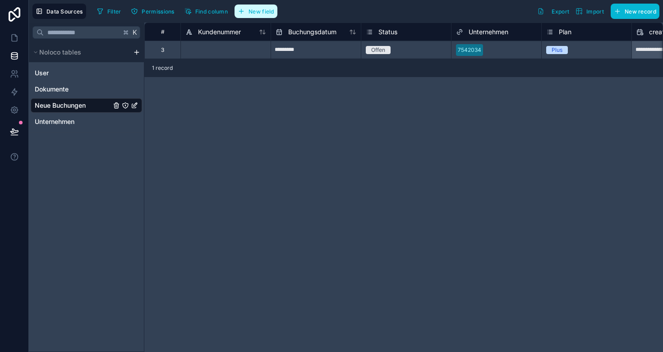
click at [249, 15] on button "New field" at bounding box center [255, 12] width 43 height 14
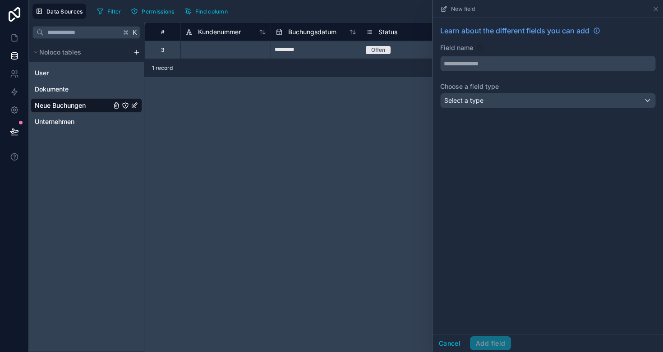
click at [464, 60] on input "text" at bounding box center [547, 63] width 215 height 14
type input "**********"
click at [472, 96] on span "Select a type" at bounding box center [463, 100] width 39 height 8
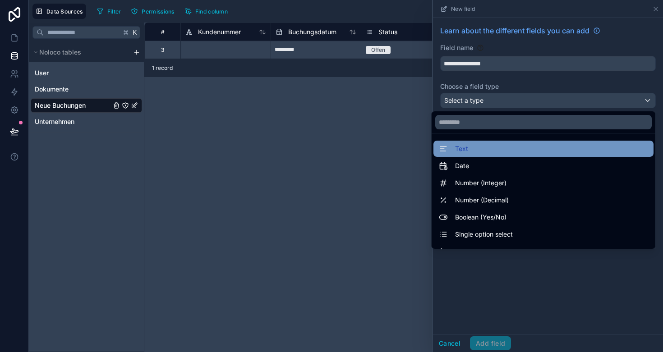
click at [471, 148] on div "Text" at bounding box center [543, 148] width 209 height 11
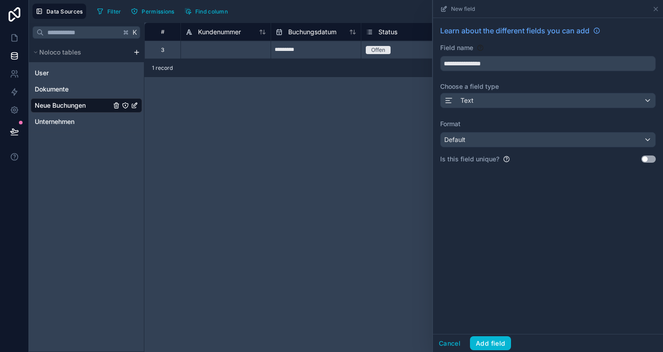
click at [493, 100] on div "Text" at bounding box center [547, 100] width 215 height 14
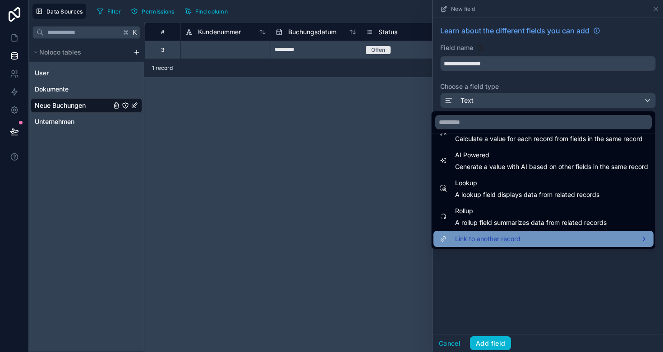
scroll to position [261, 0]
click at [508, 239] on span "Link to another record" at bounding box center [487, 239] width 65 height 11
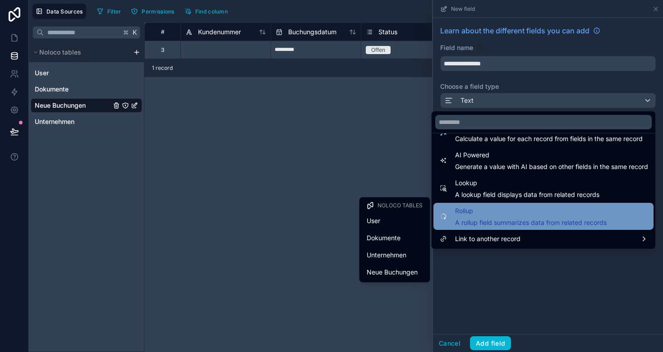
click at [501, 220] on span "A rollup field summarizes data from related records" at bounding box center [530, 222] width 151 height 9
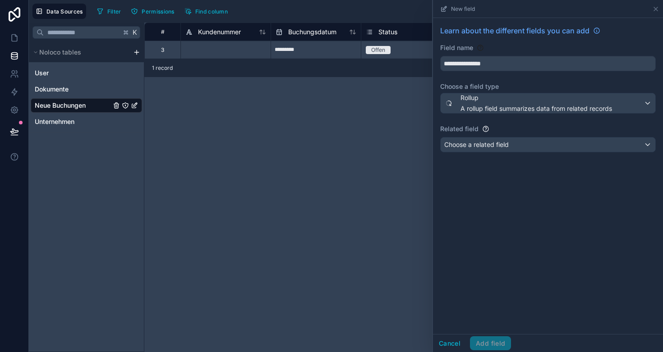
click at [486, 146] on span "Choose a related field" at bounding box center [476, 145] width 64 height 8
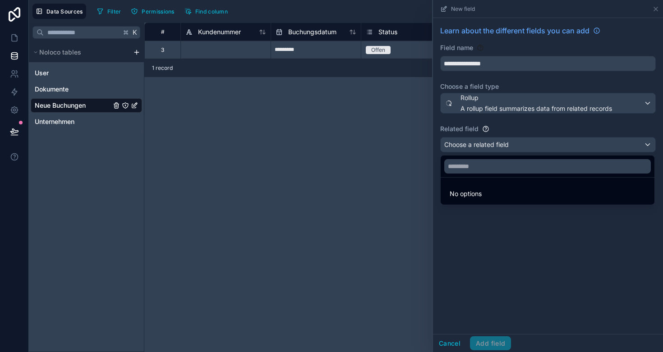
click at [503, 140] on div at bounding box center [548, 176] width 230 height 352
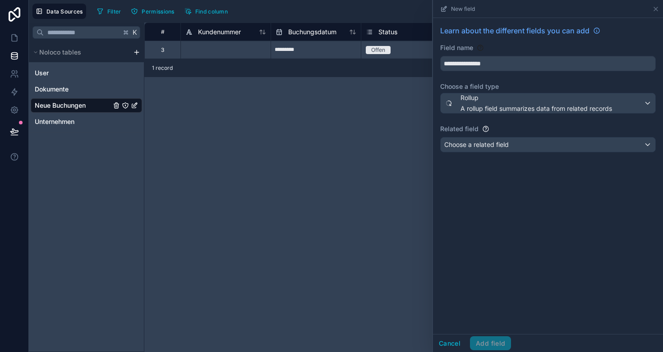
click at [525, 108] on span "A rollup field summarizes data from related records" at bounding box center [535, 108] width 151 height 9
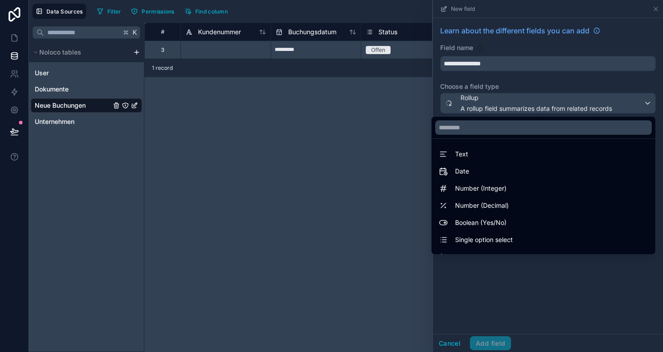
click at [510, 106] on div at bounding box center [548, 176] width 230 height 352
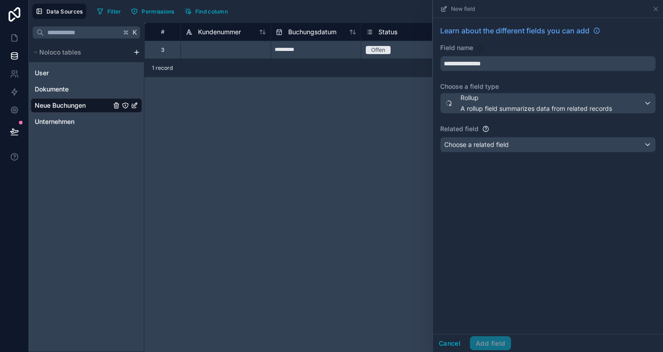
click at [644, 104] on div "Rollup A rollup field summarizes data from related records" at bounding box center [547, 103] width 215 height 20
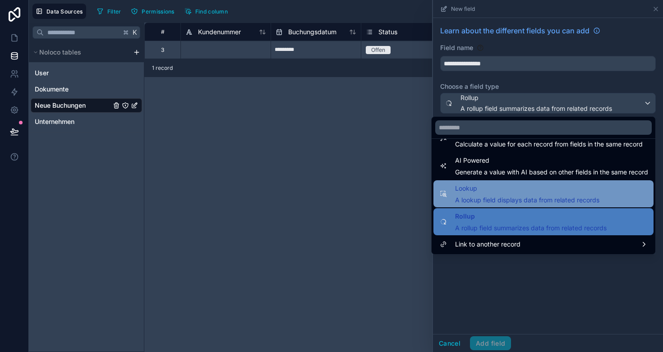
click at [501, 197] on span "A lookup field displays data from related records" at bounding box center [527, 200] width 144 height 9
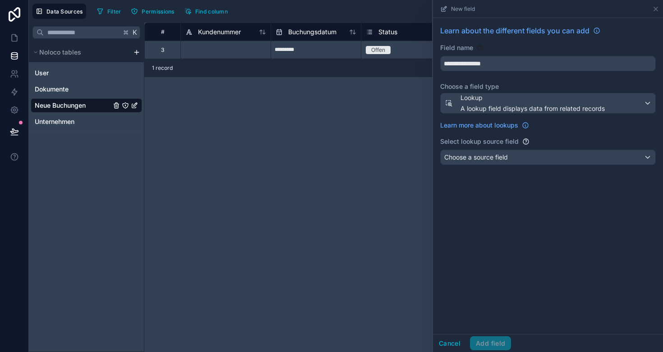
click at [500, 160] on span "Choose a source field" at bounding box center [476, 157] width 64 height 8
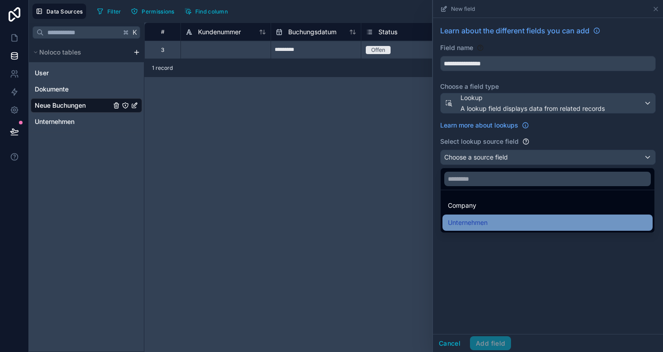
scroll to position [0, 0]
click at [477, 224] on span "Unternehmen" at bounding box center [468, 222] width 40 height 11
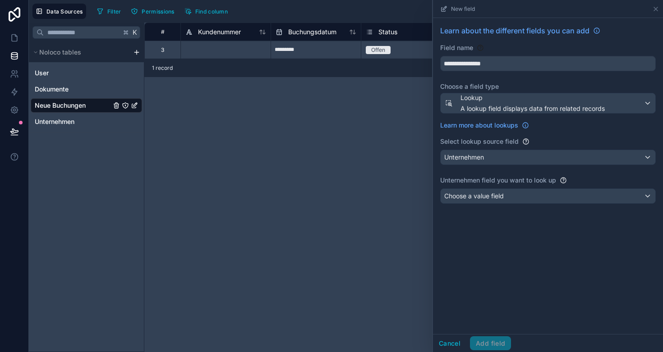
click at [482, 197] on span "Choose a value field" at bounding box center [474, 196] width 60 height 8
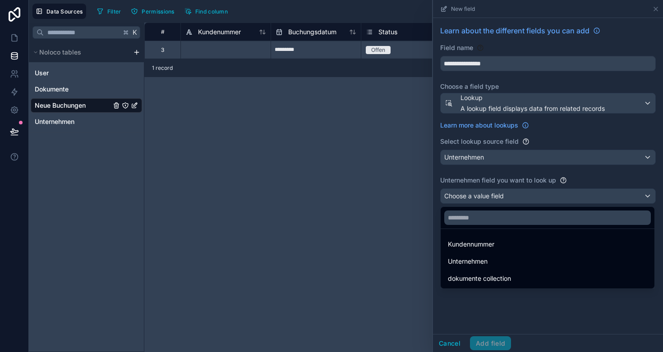
click at [479, 156] on div at bounding box center [548, 176] width 230 height 352
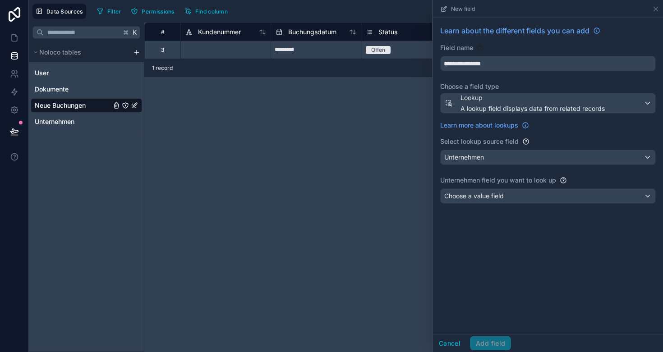
click at [477, 156] on span "Unternehmen" at bounding box center [464, 157] width 40 height 9
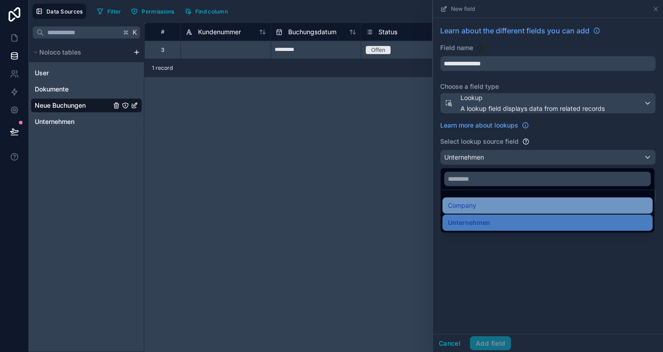
click at [477, 203] on div "Company" at bounding box center [547, 205] width 199 height 11
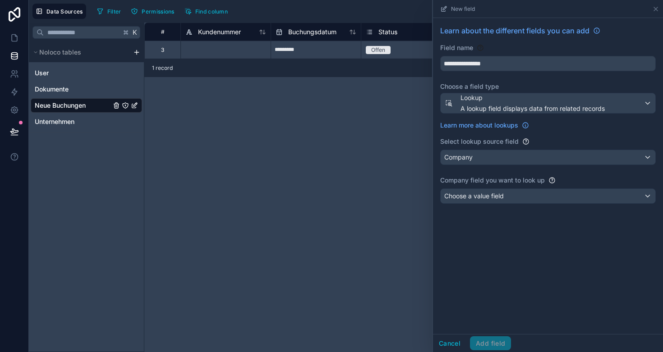
click at [482, 156] on div "Company" at bounding box center [547, 157] width 215 height 14
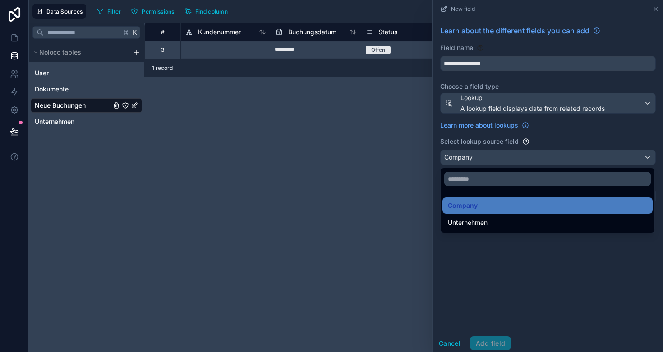
click at [549, 143] on div at bounding box center [548, 176] width 230 height 352
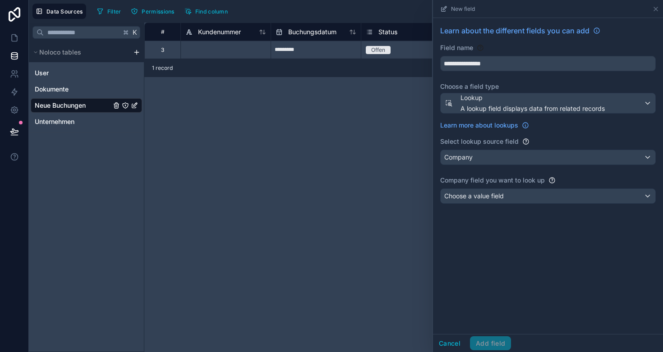
click at [514, 193] on div "Choose a value field" at bounding box center [547, 196] width 215 height 14
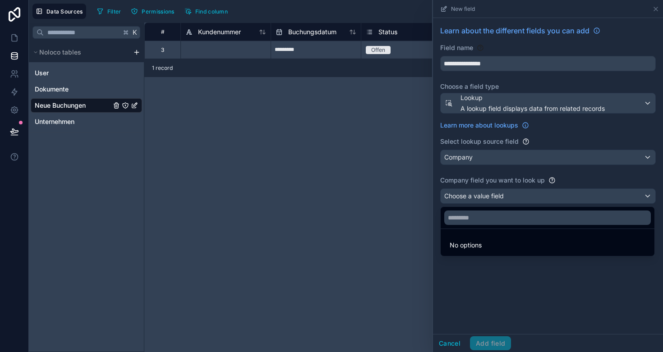
click at [513, 161] on div at bounding box center [548, 176] width 230 height 352
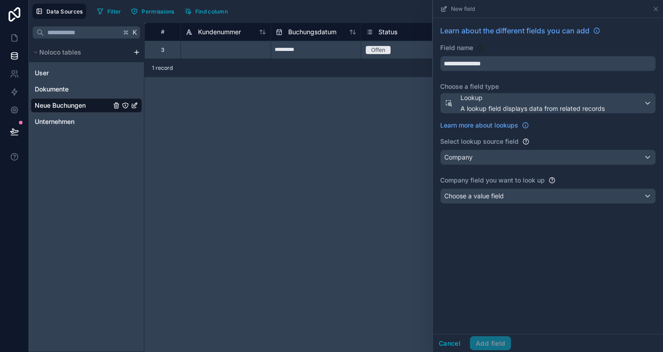
click at [509, 159] on div "Company" at bounding box center [547, 157] width 215 height 14
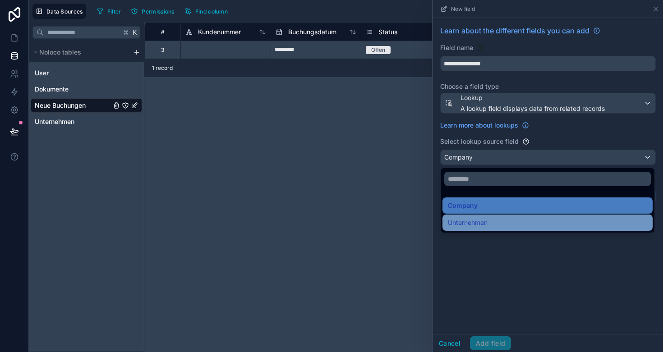
click at [484, 225] on span "Unternehmen" at bounding box center [468, 222] width 40 height 11
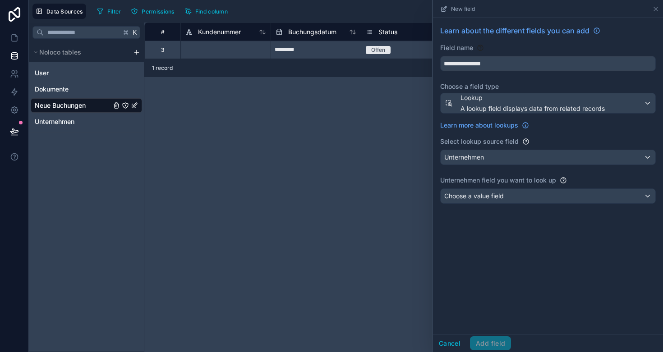
click at [486, 199] on span "Choose a value field" at bounding box center [474, 196] width 60 height 8
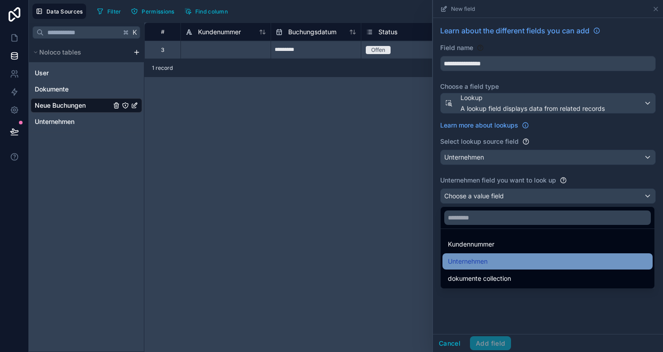
click at [491, 260] on div "Unternehmen" at bounding box center [547, 261] width 199 height 11
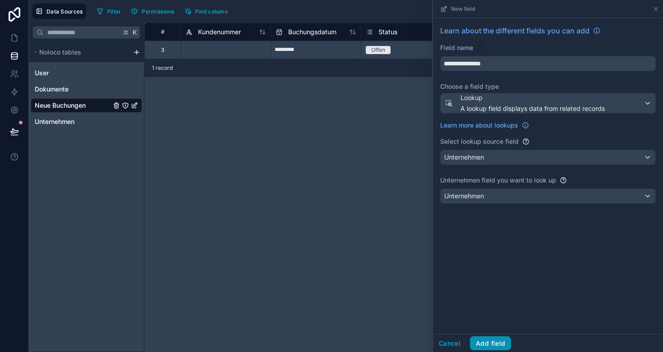
click at [495, 345] on button "Add field" at bounding box center [490, 343] width 41 height 14
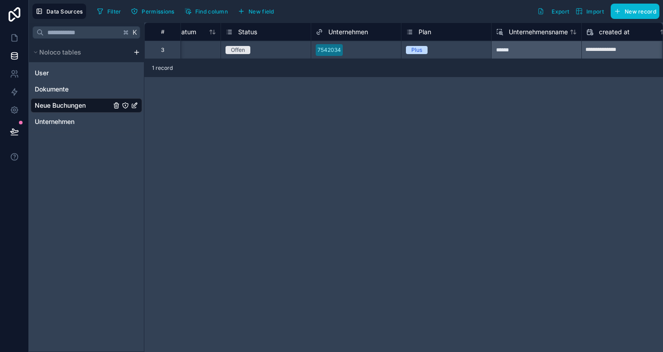
scroll to position [0, 142]
click at [13, 37] on icon at bounding box center [14, 37] width 9 height 9
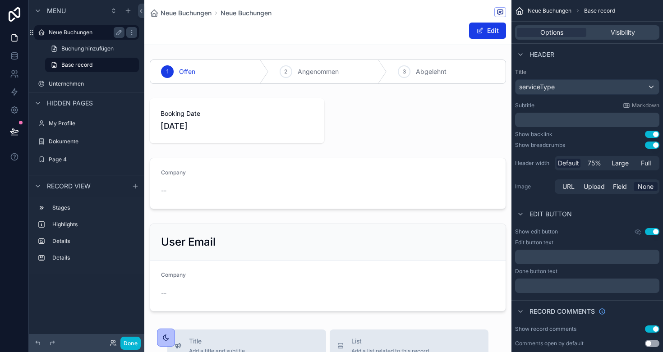
click at [83, 35] on label "Neue Buchungen" at bounding box center [85, 32] width 72 height 7
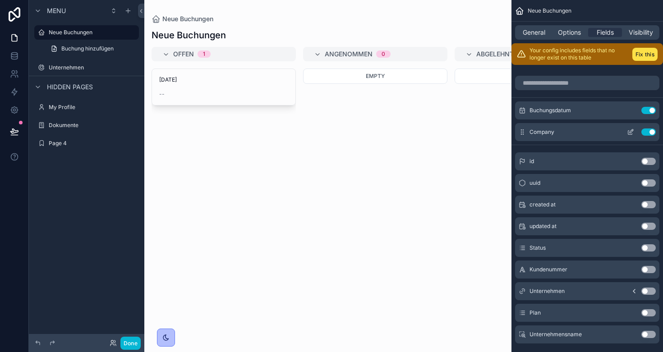
click at [647, 134] on button "Use setting" at bounding box center [648, 131] width 14 height 7
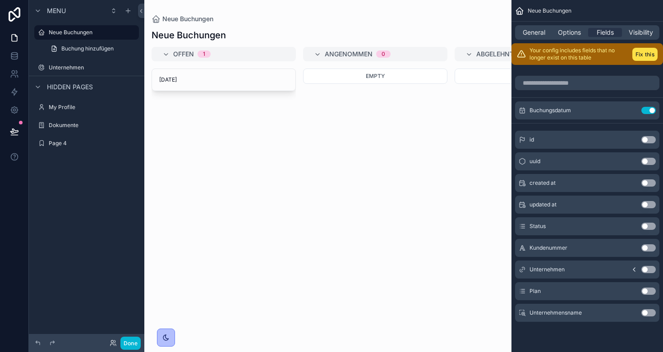
click at [650, 313] on button "Use setting" at bounding box center [648, 312] width 14 height 7
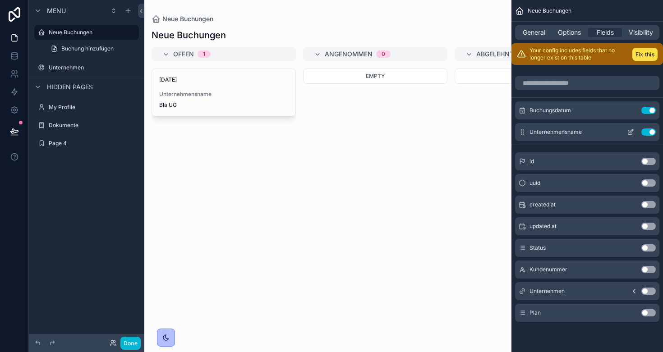
click at [631, 135] on icon "scrollable content" at bounding box center [630, 131] width 7 height 7
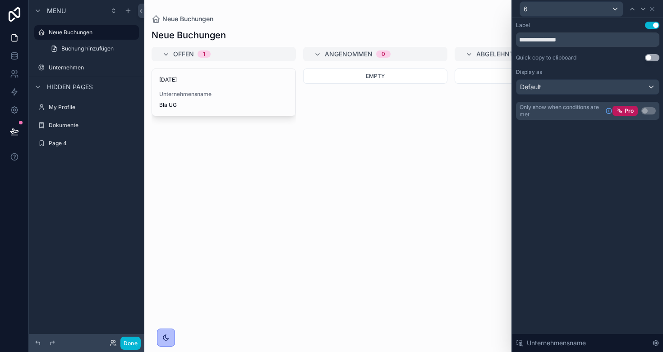
click at [650, 28] on button "Use setting" at bounding box center [652, 25] width 14 height 7
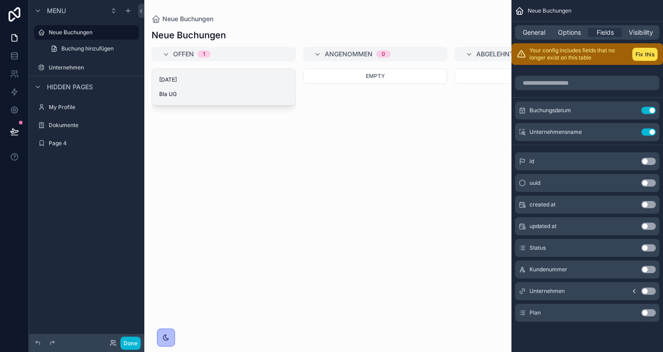
click at [196, 96] on span "Bla UG" at bounding box center [223, 94] width 129 height 7
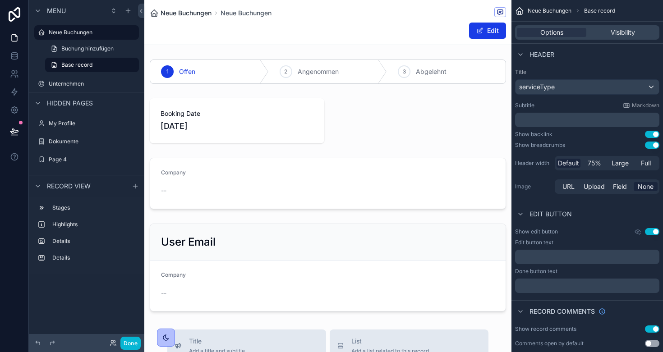
click at [183, 14] on span "Neue Buchungen" at bounding box center [186, 13] width 51 height 9
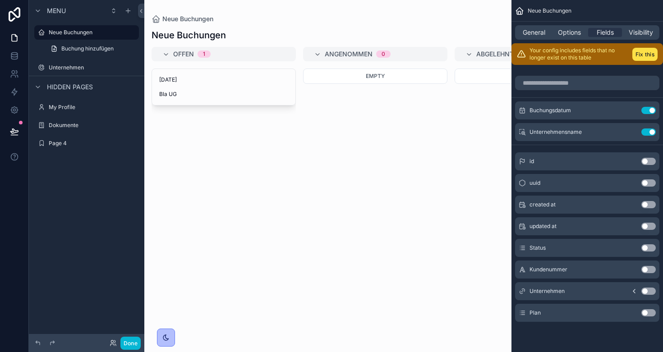
click at [188, 35] on h1 "Neue Buchungen" at bounding box center [188, 35] width 74 height 13
click at [566, 35] on span "Options" at bounding box center [569, 32] width 23 height 9
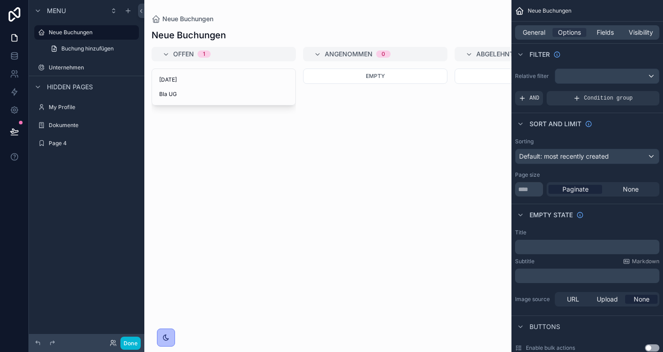
click at [605, 156] on span "Default: most recently created" at bounding box center [564, 156] width 90 height 8
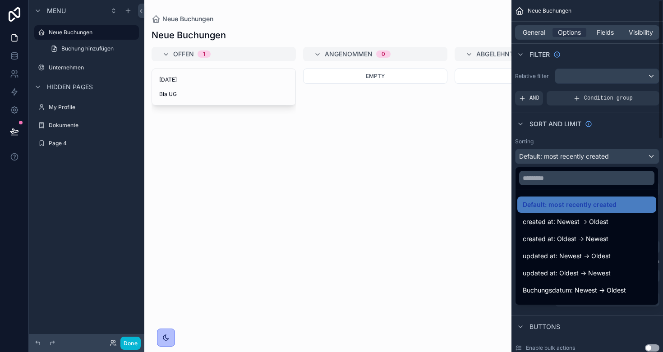
click at [623, 130] on div "scrollable content" at bounding box center [331, 176] width 663 height 352
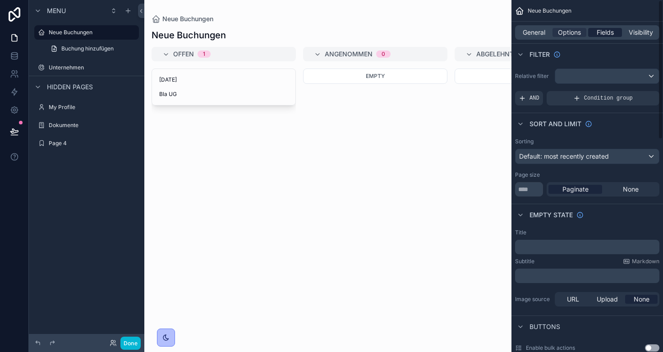
click at [607, 35] on span "Fields" at bounding box center [604, 32] width 17 height 9
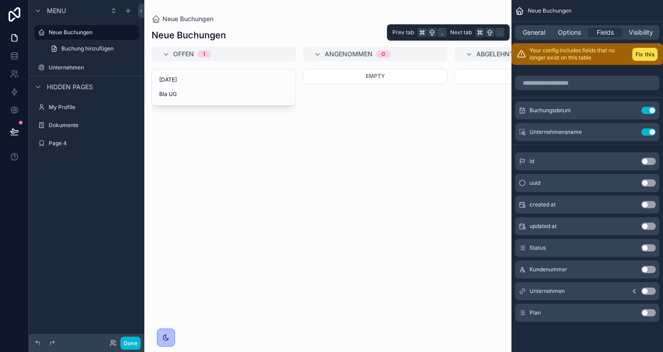
click at [534, 37] on div "General Options Fields Visibility" at bounding box center [587, 32] width 144 height 14
click at [534, 34] on span "General" at bounding box center [534, 32] width 23 height 9
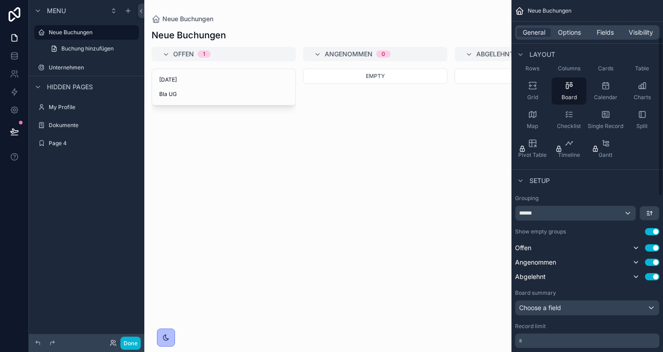
scroll to position [117, 0]
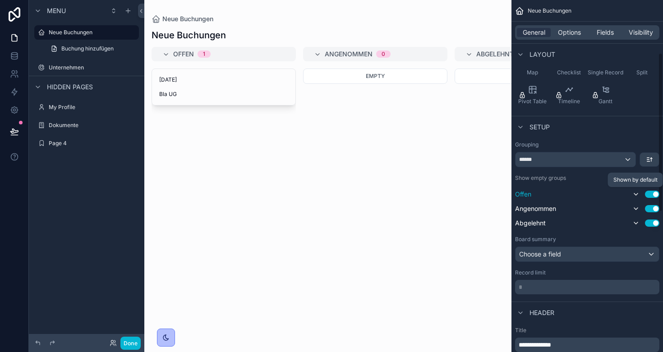
click at [636, 195] on icon "scrollable content" at bounding box center [636, 194] width 4 height 2
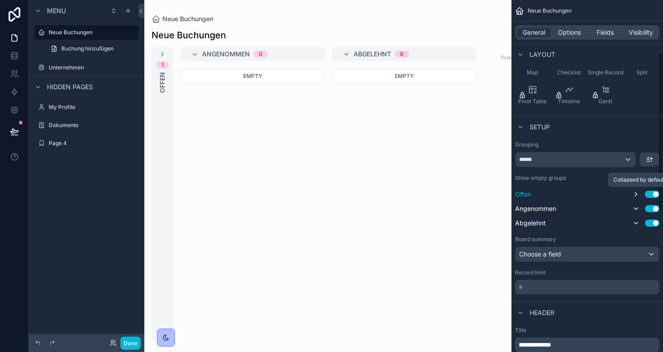
click at [636, 195] on icon "scrollable content" at bounding box center [635, 194] width 7 height 7
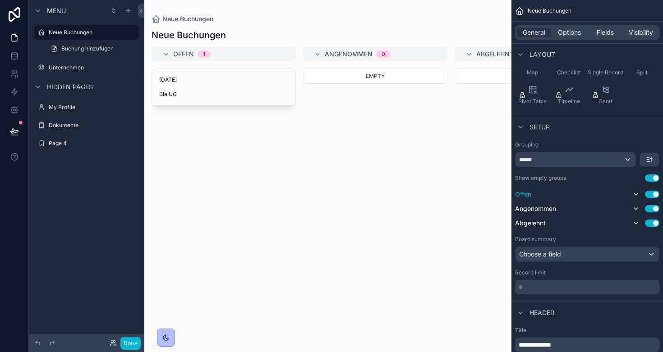
click at [590, 159] on div "******" at bounding box center [575, 159] width 120 height 14
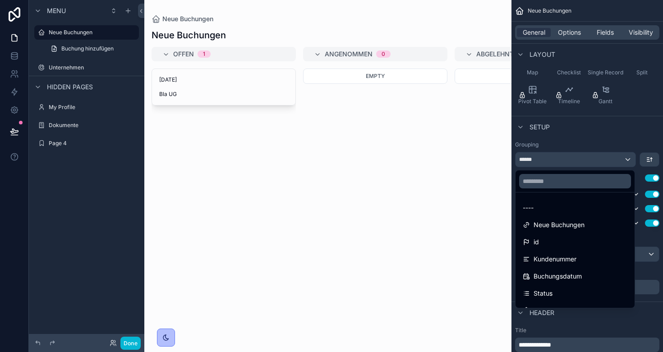
click at [589, 159] on div "scrollable content" at bounding box center [331, 176] width 663 height 352
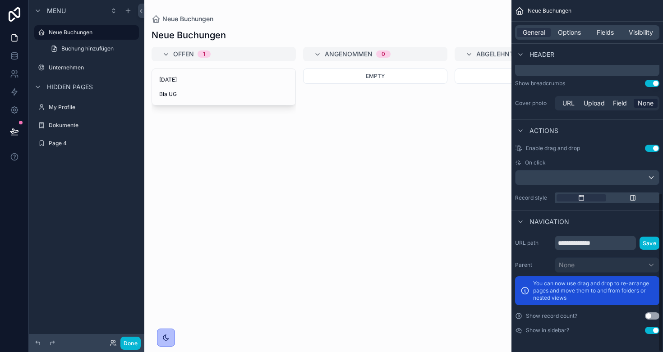
scroll to position [425, 0]
click at [641, 198] on div "scrollable content" at bounding box center [633, 197] width 50 height 7
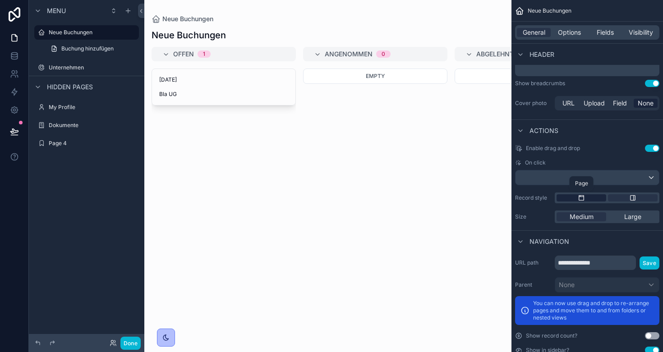
click at [589, 198] on div "scrollable content" at bounding box center [581, 197] width 50 height 7
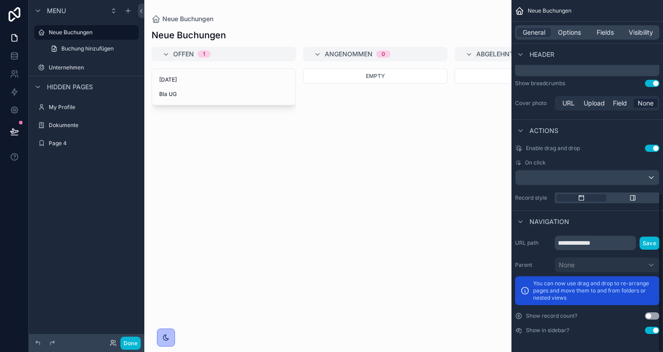
click at [651, 315] on button "Use setting" at bounding box center [652, 315] width 14 height 7
click at [652, 316] on button "Use setting" at bounding box center [652, 315] width 14 height 7
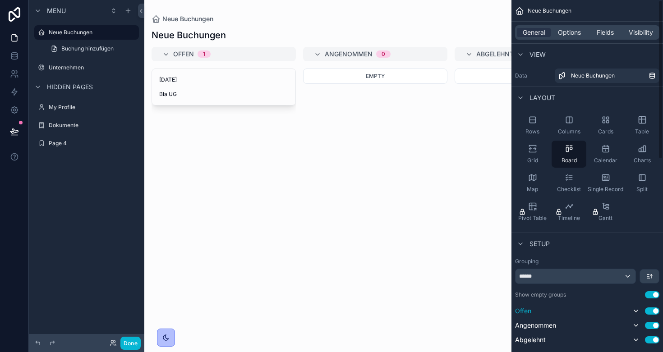
scroll to position [0, 0]
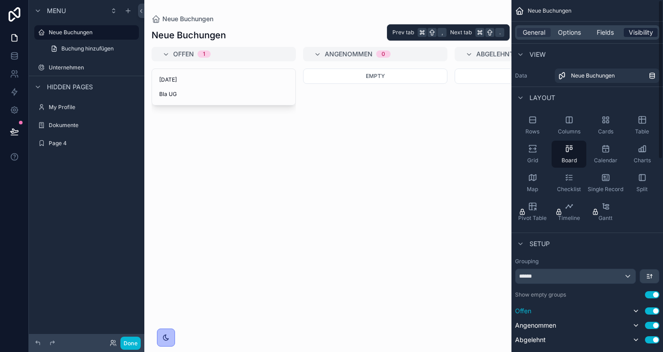
click at [642, 30] on span "Visibility" at bounding box center [640, 32] width 24 height 9
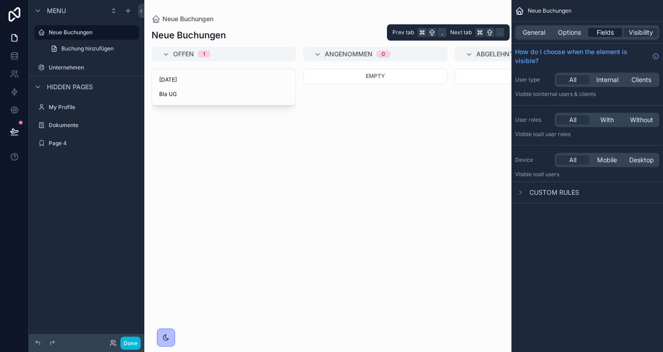
click at [613, 31] on span "Fields" at bounding box center [604, 32] width 17 height 9
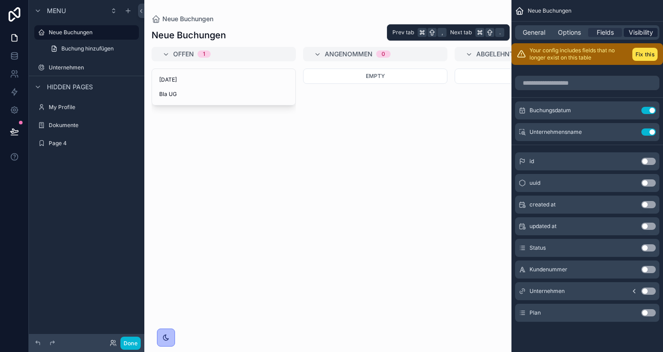
click at [632, 33] on span "Visibility" at bounding box center [640, 32] width 24 height 9
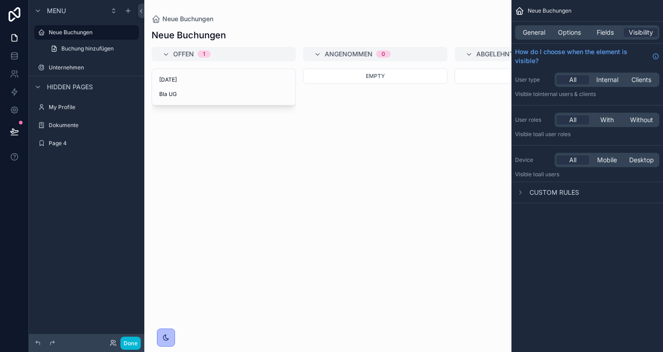
click at [554, 189] on span "Custom rules" at bounding box center [554, 192] width 50 height 9
click at [216, 94] on span "Bla UG" at bounding box center [223, 94] width 129 height 7
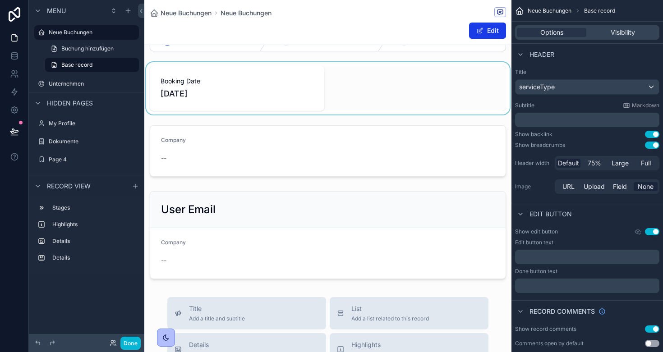
scroll to position [33, 0]
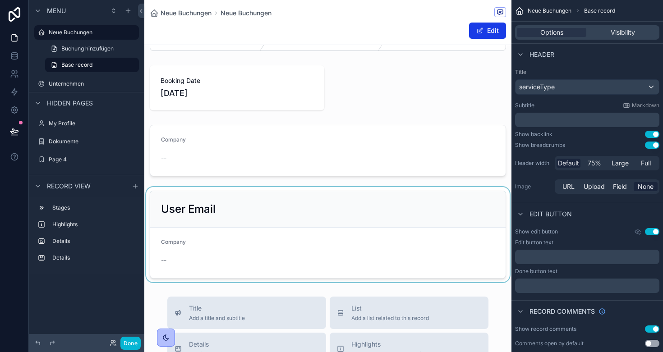
click at [215, 221] on div "scrollable content" at bounding box center [327, 234] width 367 height 95
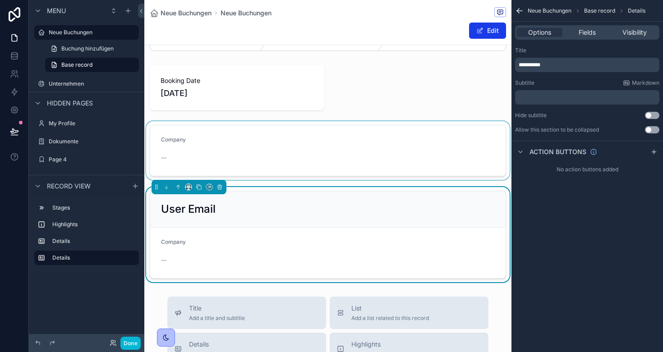
scroll to position [3, 0]
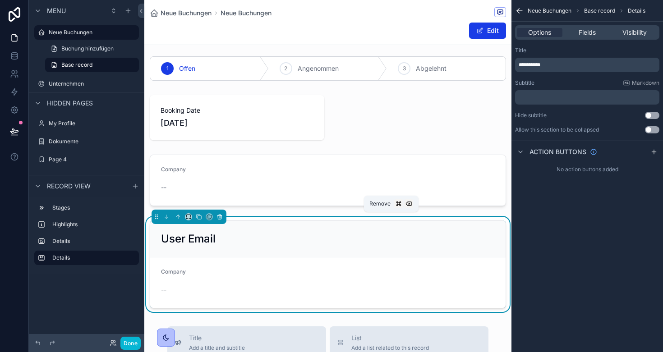
click at [219, 218] on icon "scrollable content" at bounding box center [219, 217] width 0 height 2
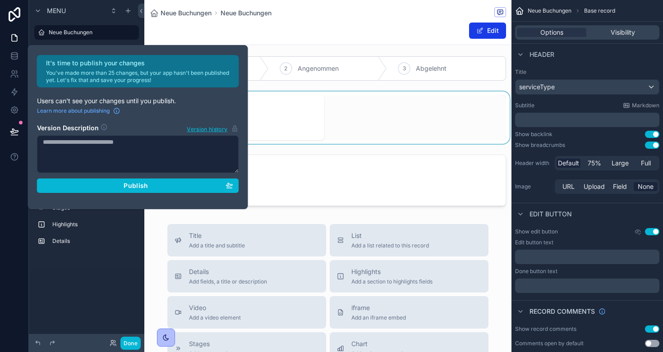
click at [353, 142] on div "scrollable content" at bounding box center [327, 118] width 367 height 52
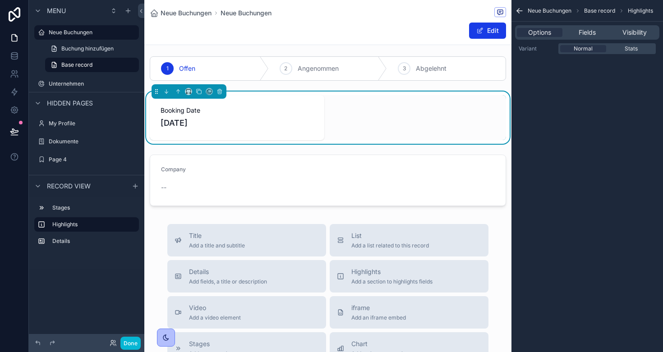
click at [351, 149] on div "1 Offen 2 Angenommen 3 Abgelehnt Booking Date 15.9.2025 Company --" at bounding box center [327, 131] width 367 height 157
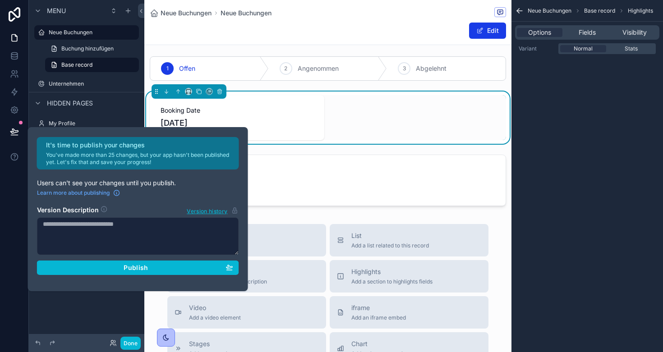
click at [307, 212] on div "Neue Buchungen Neue Buchungen Edit 1 Offen 2 Angenommen 3 Abgelehnt Booking Dat…" at bounding box center [327, 307] width 367 height 620
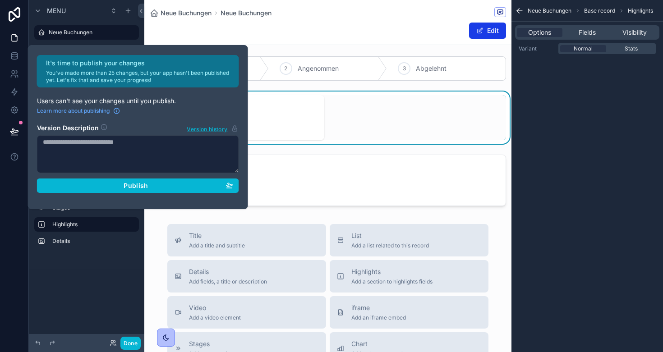
click at [307, 212] on div "Neue Buchungen Neue Buchungen Edit 1 Offen 2 Angenommen 3 Abgelehnt Booking Dat…" at bounding box center [327, 307] width 367 height 620
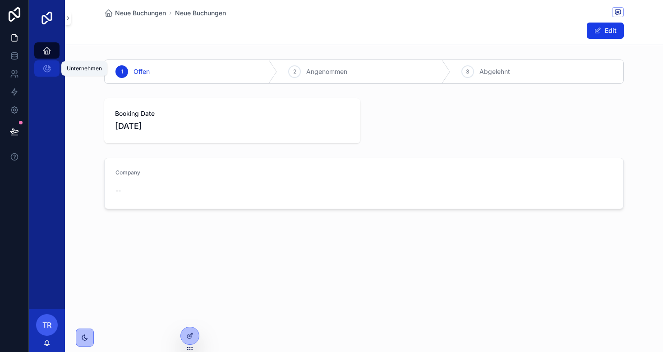
click at [46, 69] on icon "scrollable content" at bounding box center [46, 68] width 9 height 9
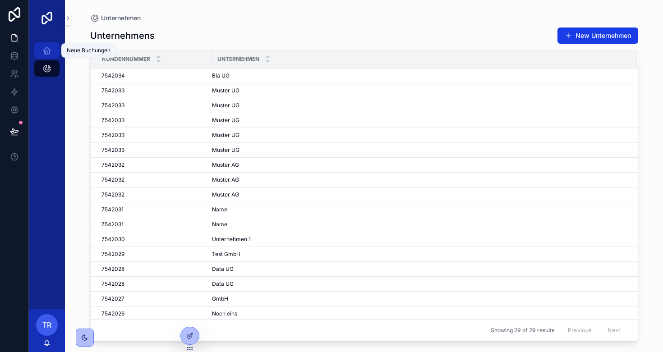
click at [51, 50] on icon "scrollable content" at bounding box center [46, 50] width 9 height 9
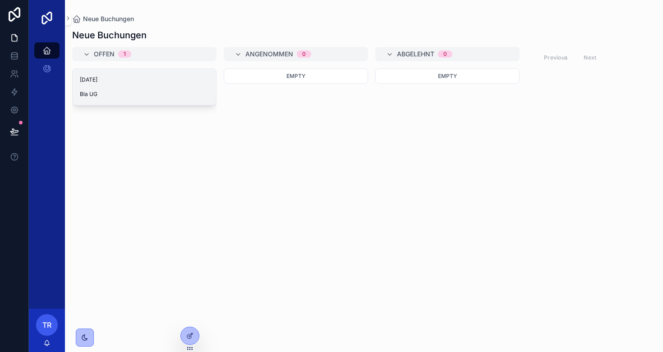
click at [134, 95] on span "Bla UG" at bounding box center [144, 94] width 129 height 7
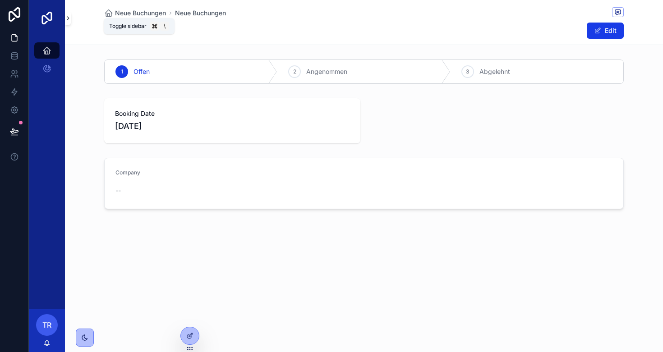
click at [68, 21] on icon "scrollable content" at bounding box center [68, 18] width 6 height 7
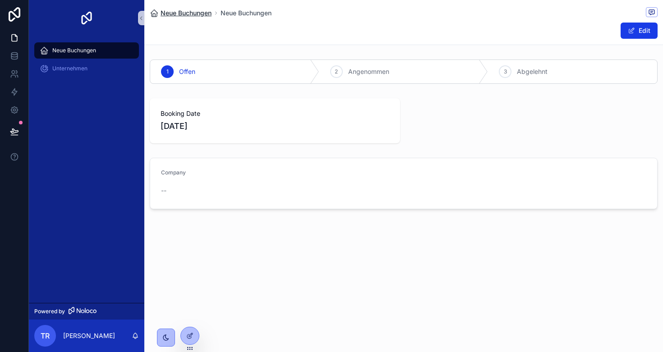
click at [165, 12] on span "Neue Buchungen" at bounding box center [186, 13] width 51 height 9
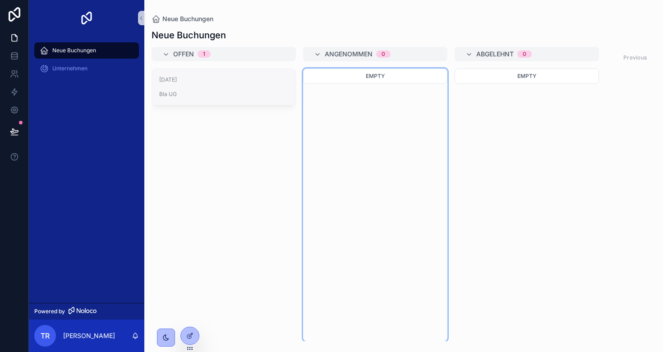
drag, startPoint x: 211, startPoint y: 92, endPoint x: 245, endPoint y: 91, distance: 33.8
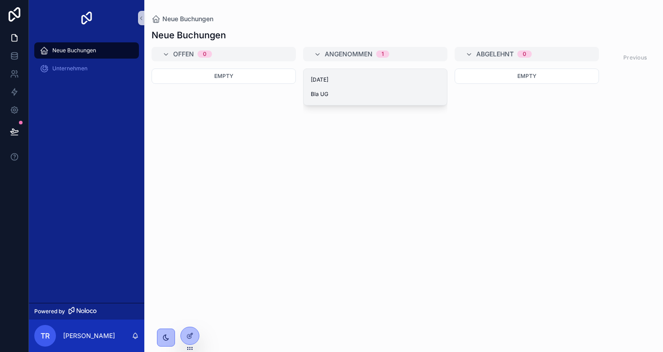
click at [339, 85] on div "15.9.2025 Bla UG" at bounding box center [374, 87] width 143 height 36
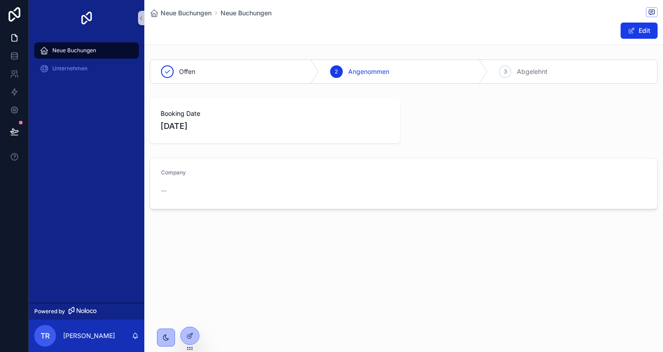
click at [61, 51] on span "Neue Buchungen" at bounding box center [74, 50] width 44 height 7
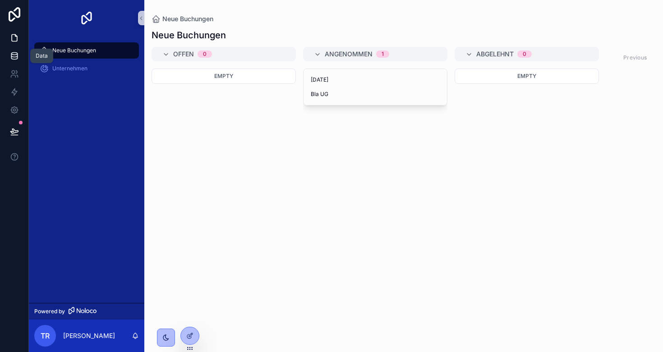
click at [14, 58] on icon at bounding box center [14, 55] width 9 height 9
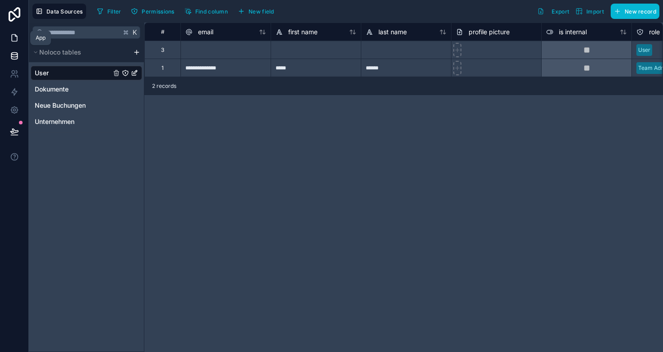
click at [8, 39] on link at bounding box center [14, 38] width 28 height 18
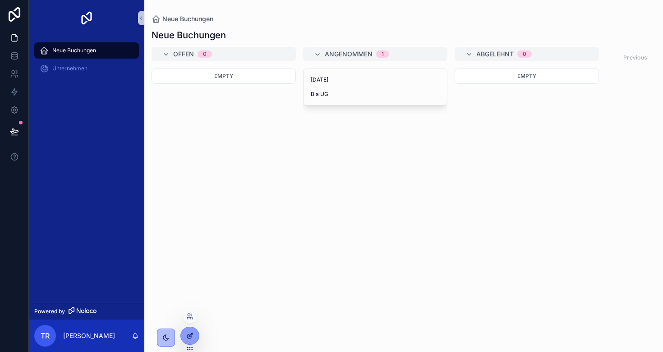
click at [186, 333] on icon at bounding box center [189, 335] width 7 height 7
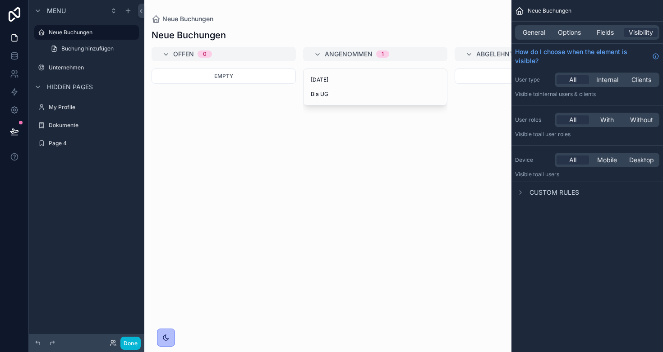
click at [344, 87] on div "scrollable content" at bounding box center [327, 176] width 367 height 352
click at [573, 34] on span "Options" at bounding box center [569, 32] width 23 height 9
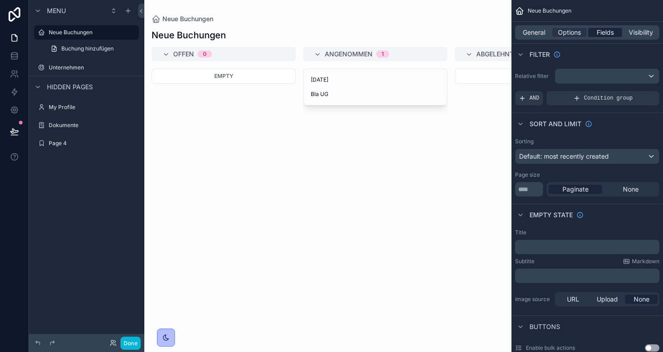
click at [599, 30] on span "Fields" at bounding box center [604, 32] width 17 height 9
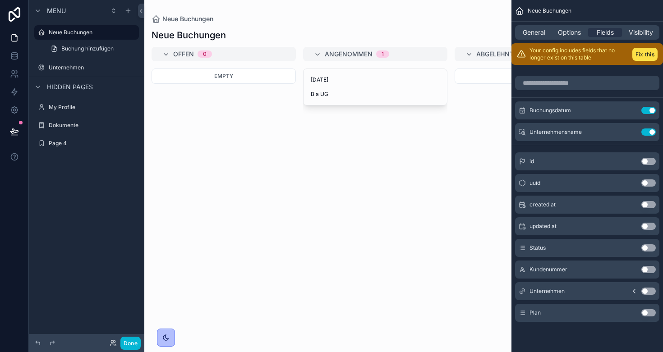
click at [652, 315] on button "Use setting" at bounding box center [648, 312] width 14 height 7
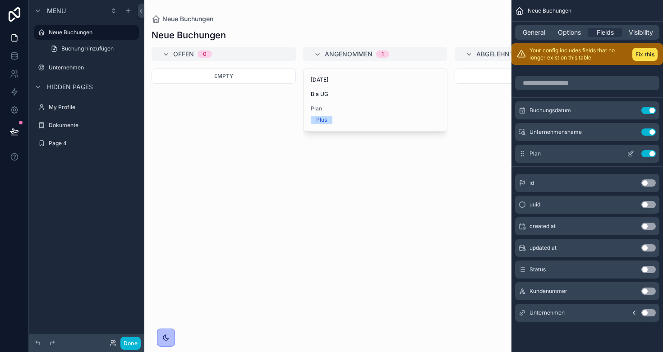
click at [628, 155] on icon "scrollable content" at bounding box center [630, 153] width 7 height 7
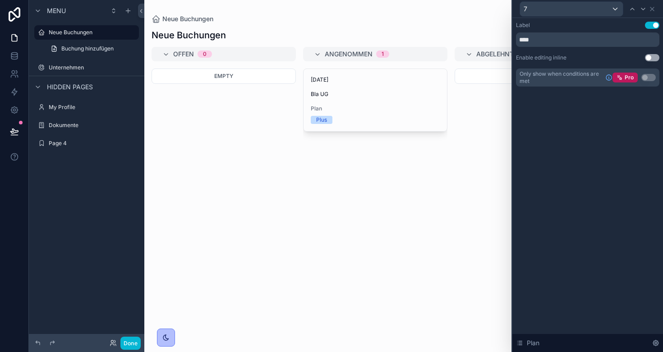
click at [652, 25] on button "Use setting" at bounding box center [652, 25] width 14 height 7
click at [650, 59] on button "Use setting" at bounding box center [652, 57] width 14 height 7
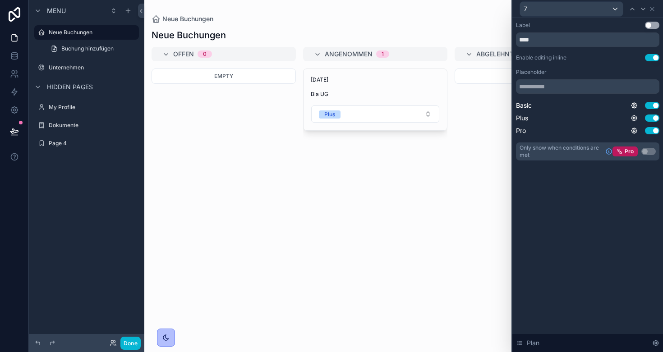
click at [650, 57] on button "Use setting" at bounding box center [652, 57] width 14 height 7
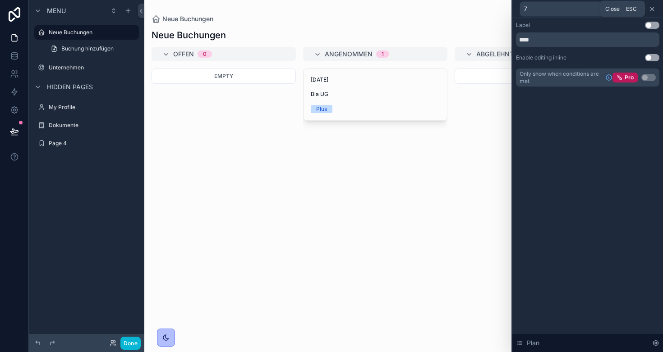
click at [653, 9] on icon at bounding box center [651, 8] width 7 height 7
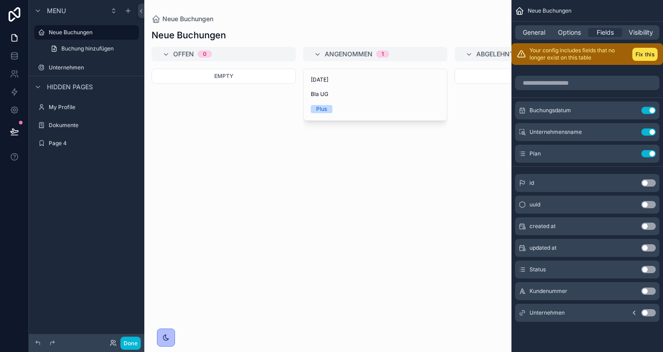
click at [633, 313] on icon "scrollable content" at bounding box center [634, 313] width 2 height 4
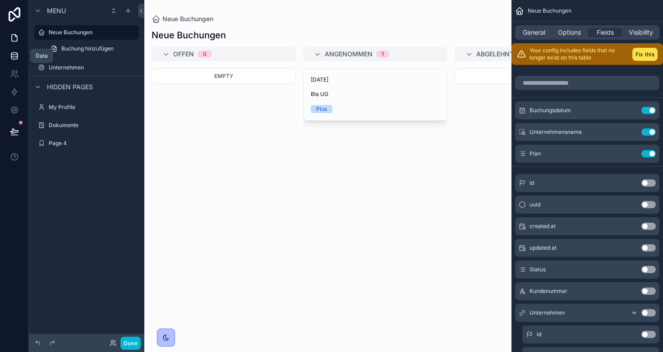
click at [14, 59] on icon at bounding box center [14, 55] width 9 height 9
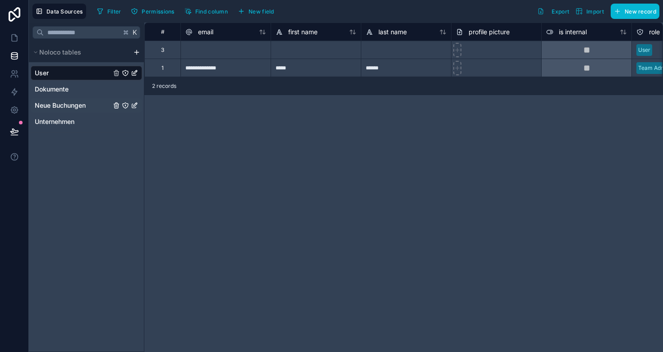
click at [73, 105] on span "Neue Buchungen" at bounding box center [60, 105] width 51 height 9
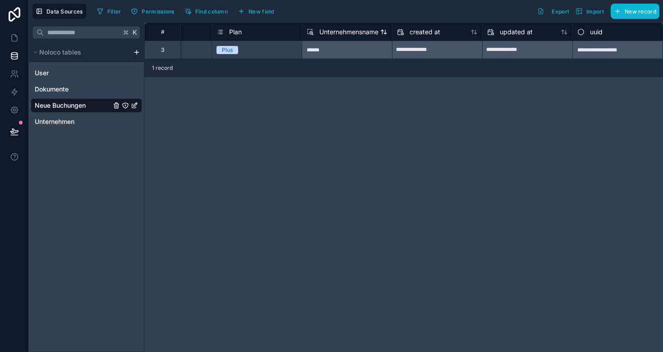
scroll to position [0, 330]
click at [354, 33] on span "Unternehmensname" at bounding box center [348, 32] width 59 height 9
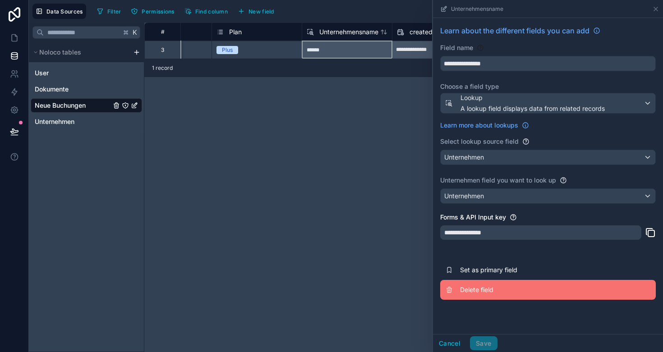
click at [468, 291] on span "Delete field" at bounding box center [525, 289] width 130 height 9
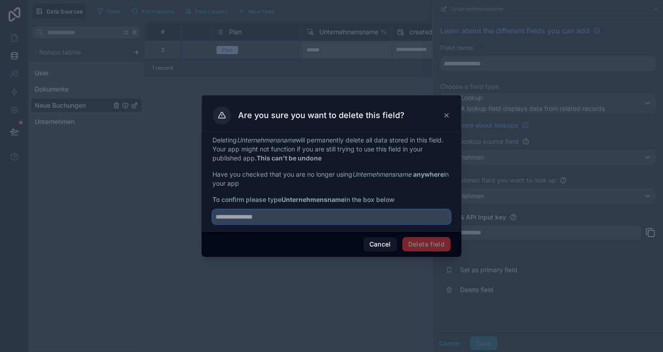
click at [280, 220] on input "text" at bounding box center [331, 217] width 238 height 14
type input "**********"
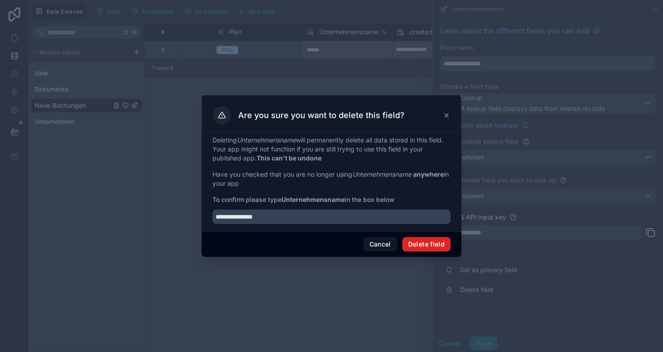
click at [433, 244] on button "Delete field" at bounding box center [426, 244] width 48 height 14
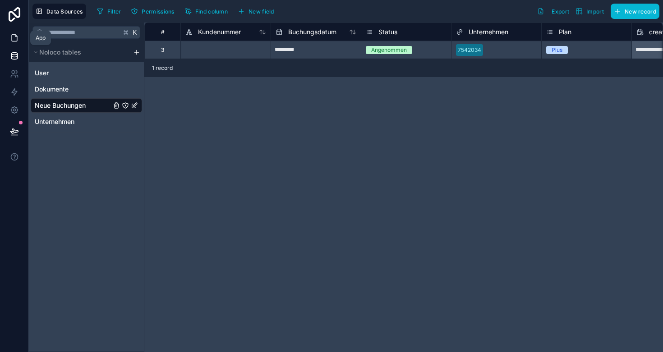
click at [15, 40] on icon at bounding box center [14, 37] width 9 height 9
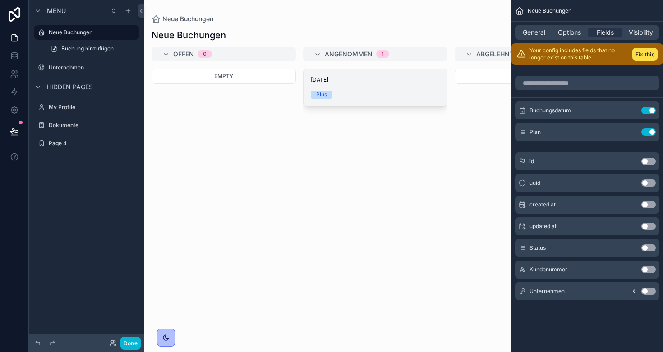
click at [359, 82] on span "[DATE]" at bounding box center [375, 79] width 129 height 7
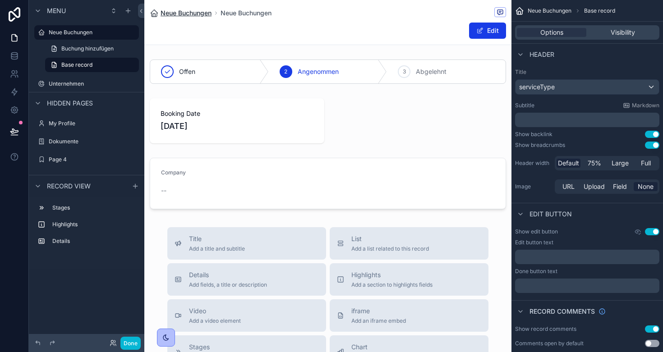
click at [196, 13] on span "Neue Buchungen" at bounding box center [186, 13] width 51 height 9
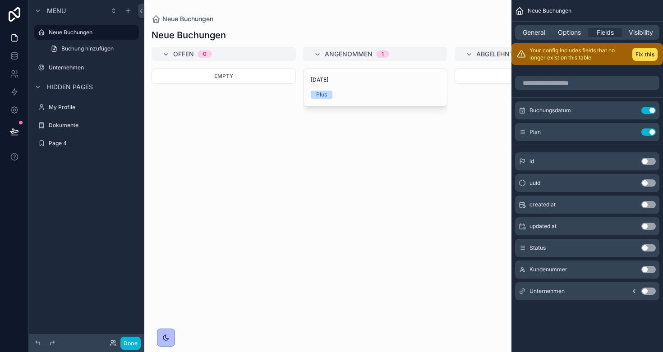
click at [634, 293] on icon "scrollable content" at bounding box center [633, 291] width 7 height 7
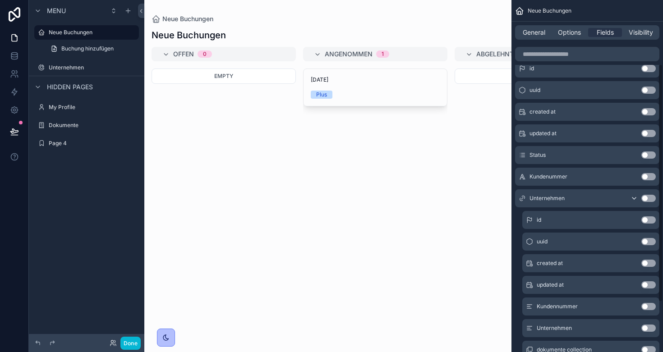
scroll to position [95, 0]
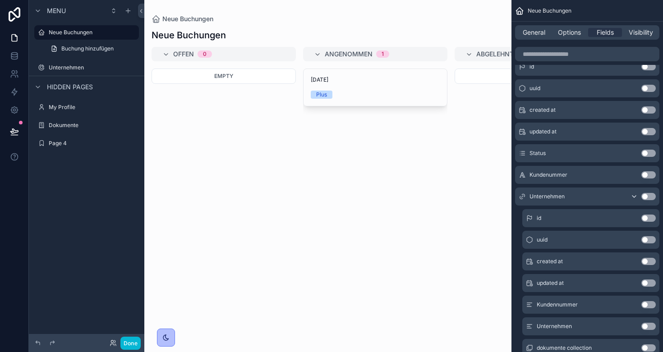
click at [651, 326] on button "Use setting" at bounding box center [648, 326] width 14 height 7
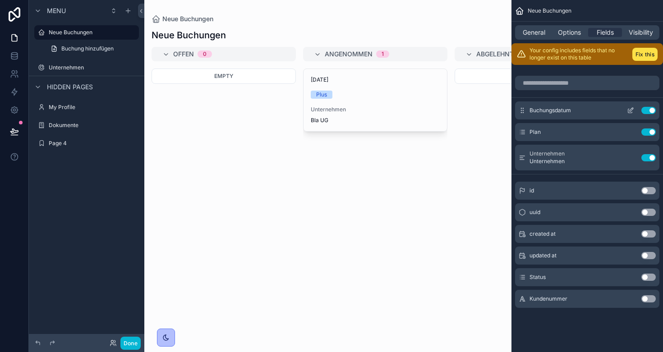
scroll to position [0, 0]
click at [627, 156] on icon "scrollable content" at bounding box center [630, 157] width 7 height 7
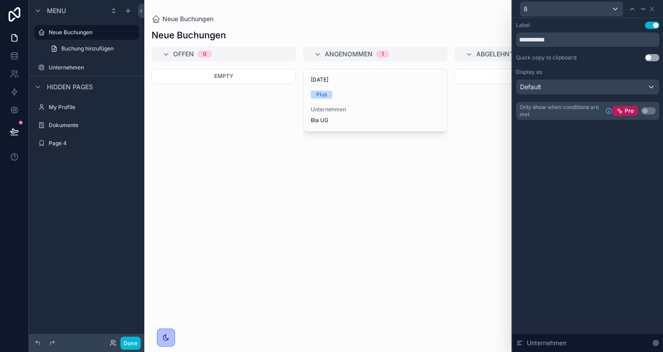
click at [651, 27] on button "Use setting" at bounding box center [652, 25] width 14 height 7
click at [650, 11] on icon at bounding box center [651, 8] width 7 height 7
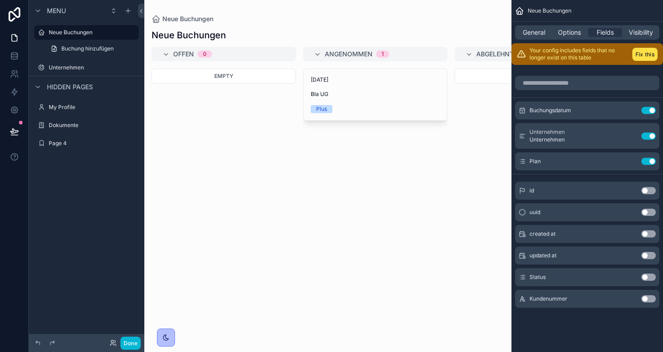
click at [297, 207] on div "Offen 0 Empty Angenommen 1 15.9.2025 Bla UG Plus Abgelehnt 0 Empty Previous Next" at bounding box center [327, 194] width 367 height 294
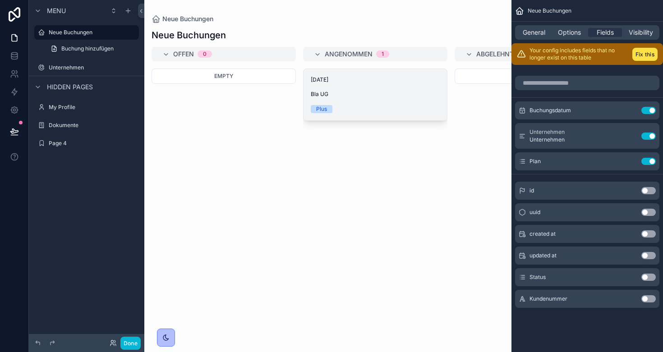
click at [320, 110] on div "Plus" at bounding box center [321, 109] width 11 height 8
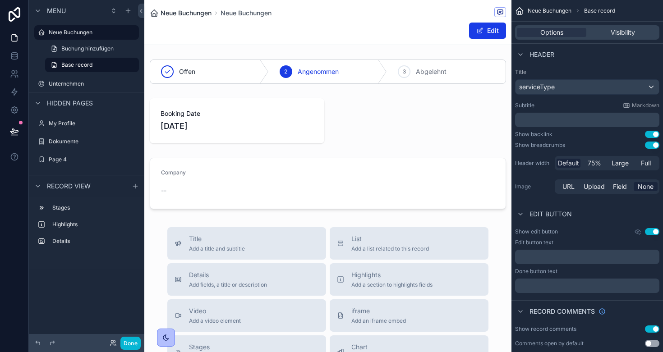
click at [171, 9] on span "Neue Buchungen" at bounding box center [186, 13] width 51 height 9
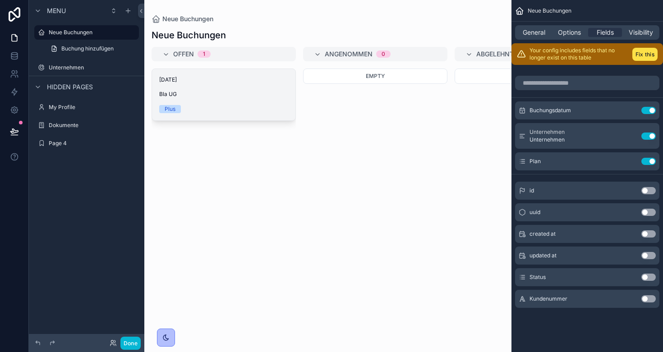
click at [210, 80] on span "[DATE]" at bounding box center [223, 79] width 129 height 7
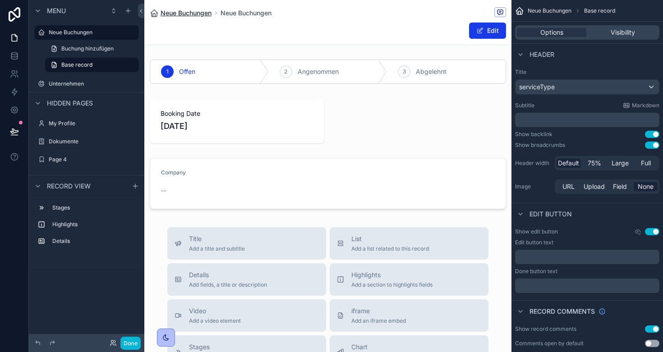
click at [174, 13] on span "Neue Buchungen" at bounding box center [186, 13] width 51 height 9
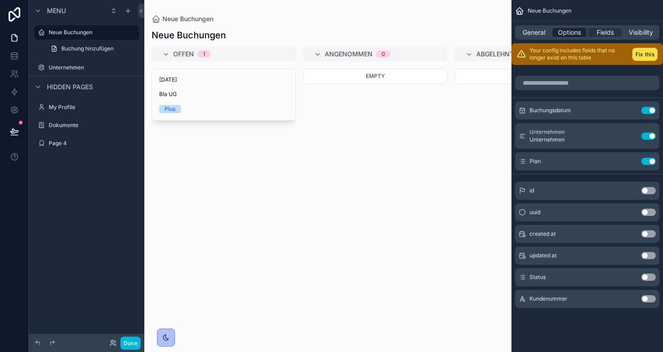
click at [570, 30] on span "Options" at bounding box center [569, 32] width 23 height 9
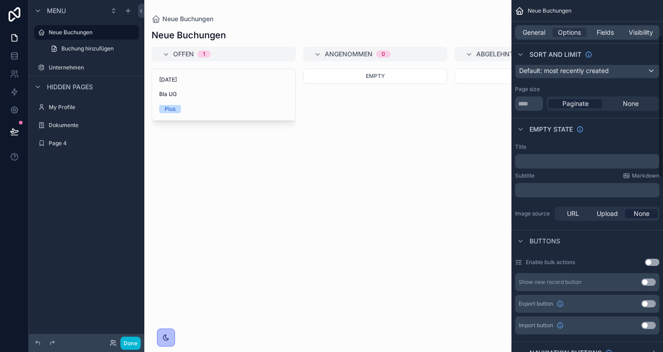
scroll to position [87, 0]
click at [573, 159] on p "﻿" at bounding box center [587, 160] width 139 height 7
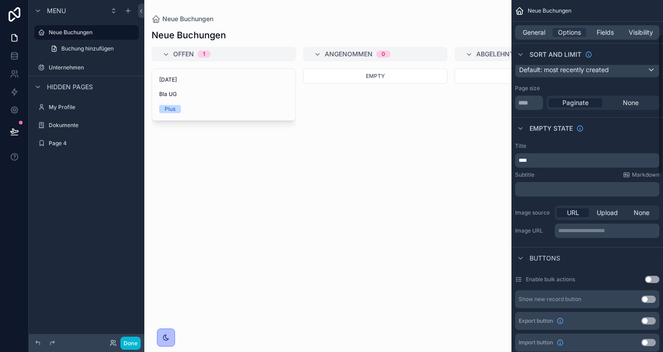
click at [587, 177] on div "Subtitle Markdown" at bounding box center [587, 174] width 144 height 7
click at [547, 160] on p "****" at bounding box center [587, 160] width 139 height 7
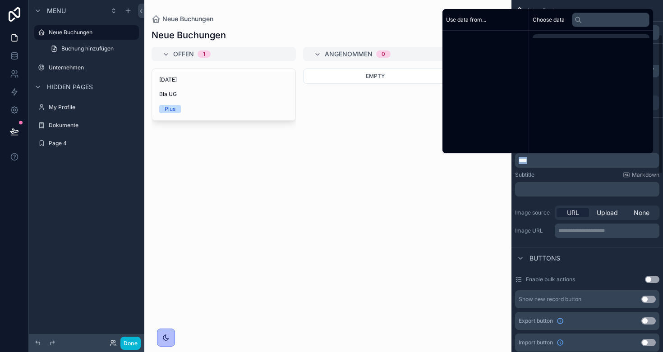
click at [547, 160] on p "****" at bounding box center [587, 160] width 139 height 7
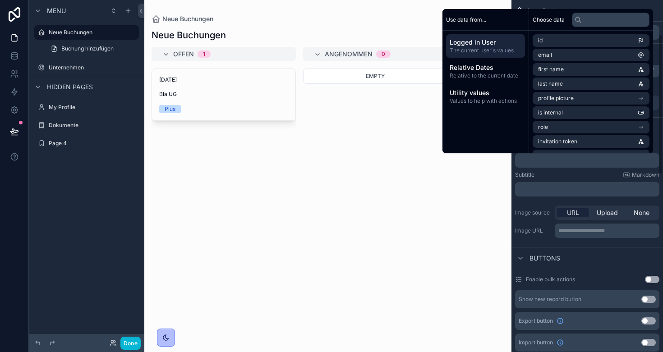
click at [556, 177] on div "Subtitle Markdown" at bounding box center [587, 174] width 144 height 7
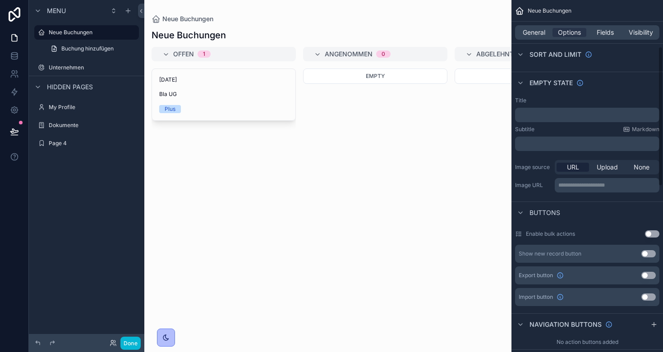
scroll to position [133, 0]
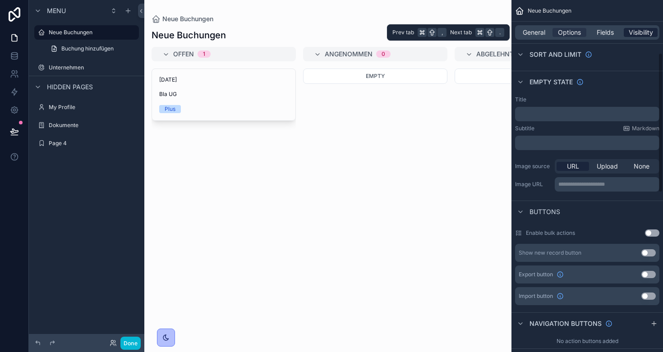
click at [638, 34] on span "Visibility" at bounding box center [640, 32] width 24 height 9
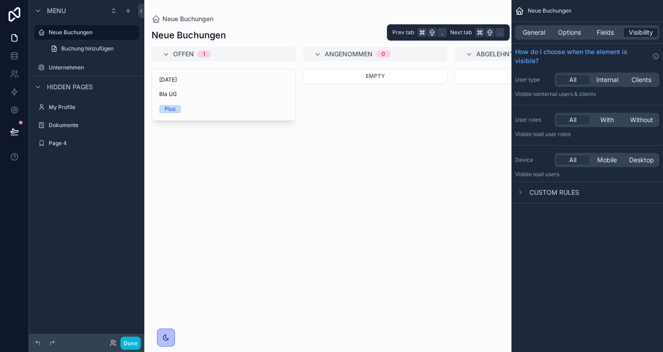
scroll to position [0, 0]
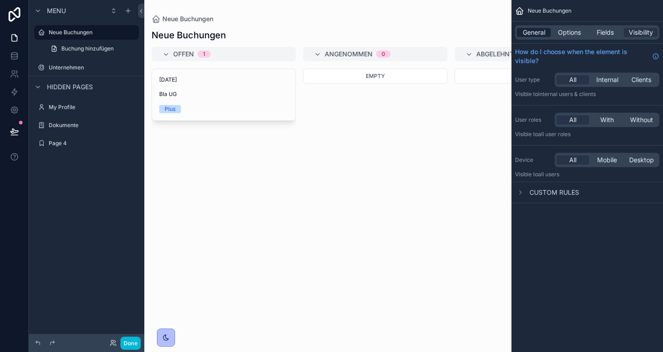
click at [539, 36] on span "General" at bounding box center [534, 32] width 23 height 9
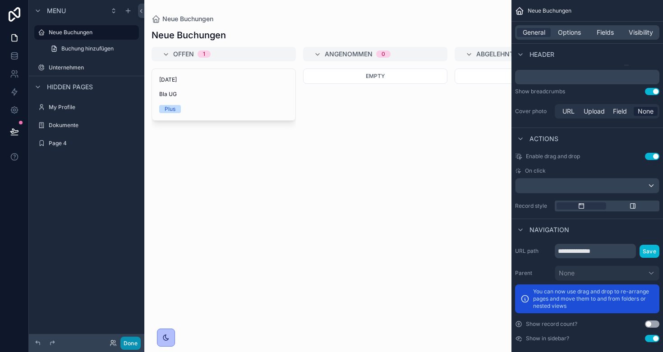
click at [137, 342] on button "Done" at bounding box center [130, 343] width 20 height 13
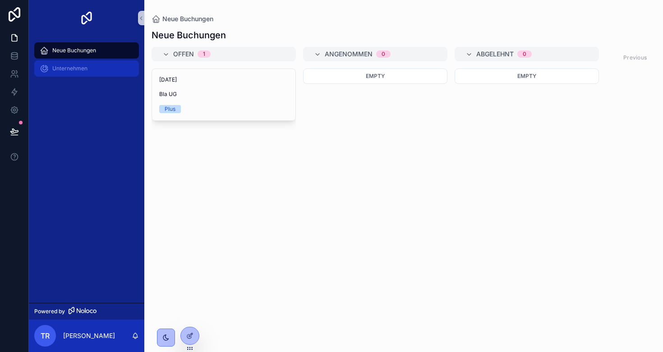
click at [81, 69] on span "Unternehmen" at bounding box center [69, 68] width 35 height 7
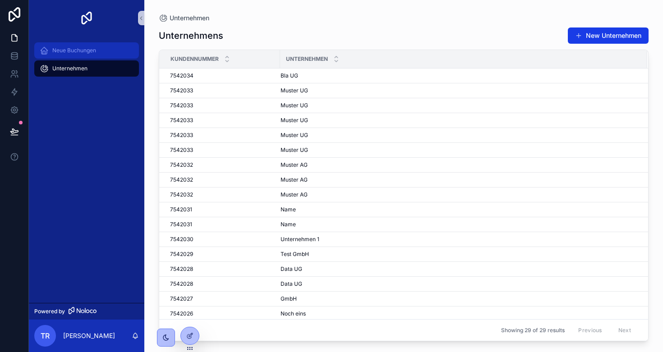
click at [72, 49] on span "Neue Buchungen" at bounding box center [74, 50] width 44 height 7
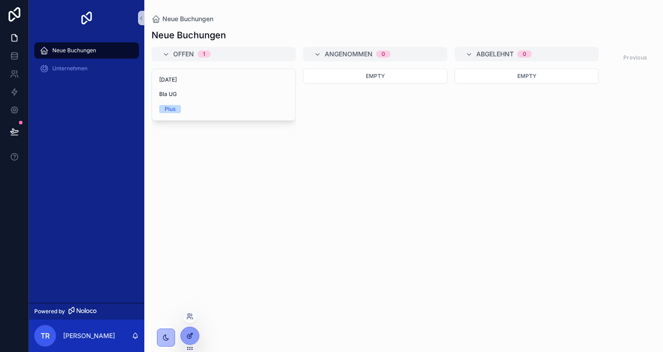
click at [193, 337] on icon at bounding box center [189, 335] width 7 height 7
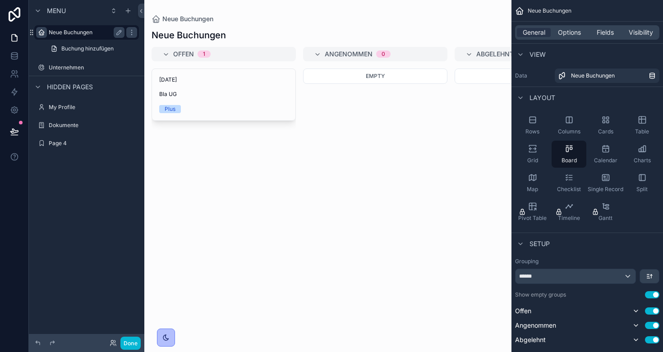
click at [39, 32] on icon "scrollable content" at bounding box center [41, 32] width 7 height 7
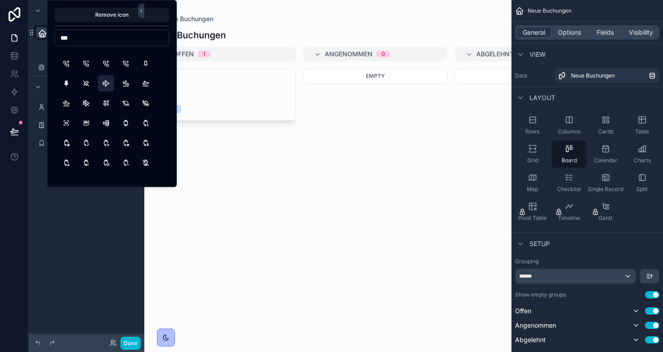
scroll to position [449, 0]
type input "*"
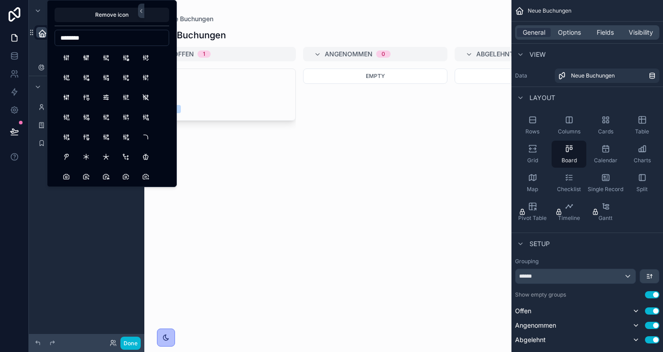
scroll to position [0, 0]
click at [89, 37] on input "********" at bounding box center [112, 38] width 114 height 13
click at [88, 37] on input "********" at bounding box center [112, 38] width 114 height 13
type input "*"
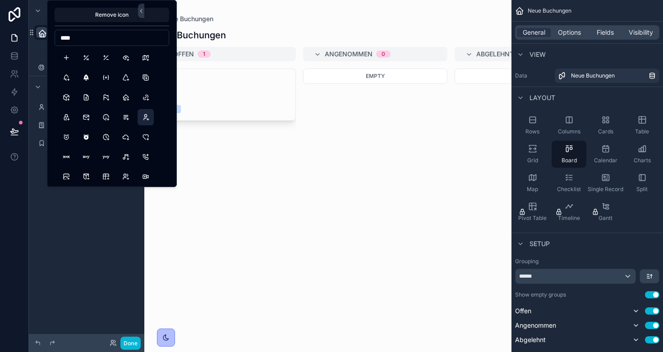
scroll to position [22, 0]
type input "****"
click at [128, 153] on button "UsersPlus" at bounding box center [126, 155] width 16 height 16
click at [81, 202] on div "**********" at bounding box center [86, 170] width 115 height 341
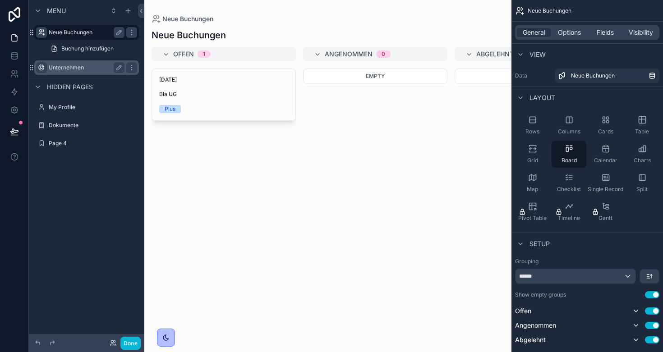
click at [41, 69] on icon "scrollable content" at bounding box center [41, 67] width 7 height 7
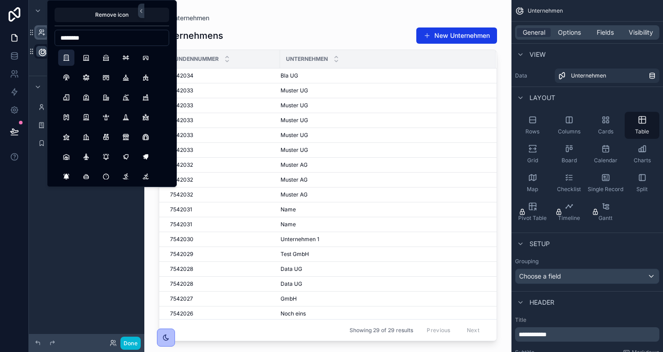
type input "********"
click at [67, 58] on button "Building" at bounding box center [66, 58] width 16 height 16
click at [87, 254] on div "**********" at bounding box center [86, 170] width 115 height 341
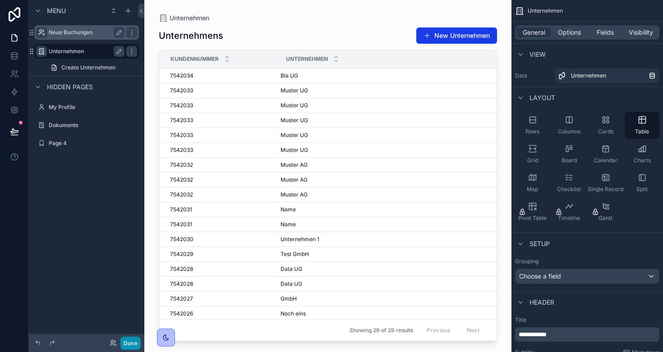
click at [128, 343] on button "Done" at bounding box center [130, 343] width 20 height 13
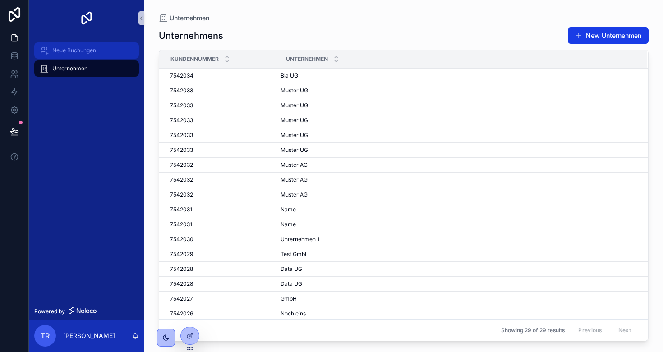
click at [65, 49] on span "Neue Buchungen" at bounding box center [74, 50] width 44 height 7
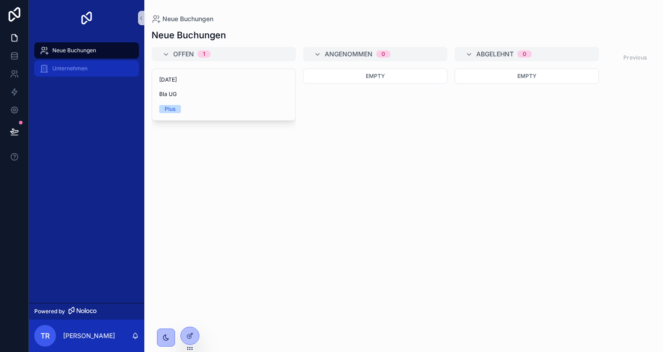
click at [73, 69] on span "Unternehmen" at bounding box center [69, 68] width 35 height 7
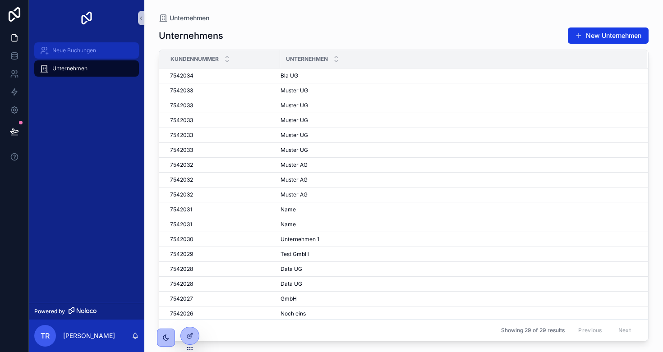
click at [61, 46] on div "Neue Buchungen" at bounding box center [87, 50] width 94 height 14
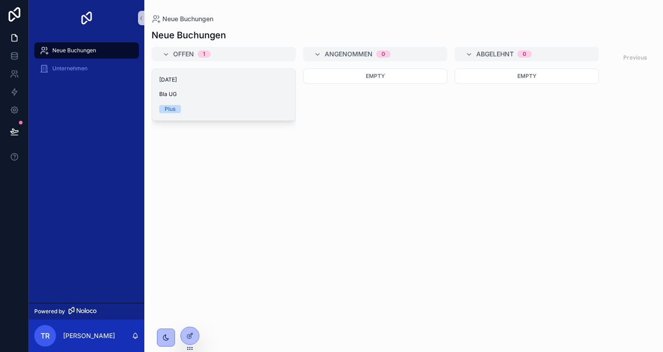
click at [221, 93] on span "Bla UG" at bounding box center [223, 94] width 129 height 7
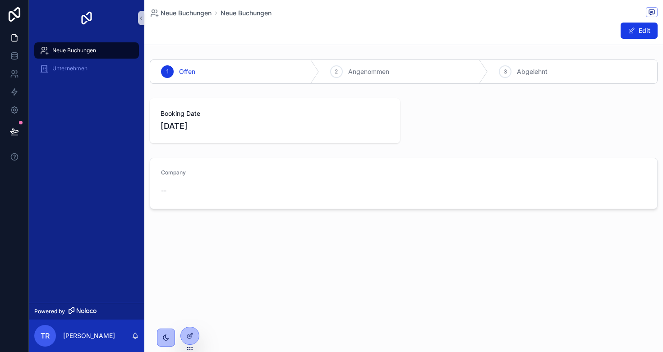
click at [87, 77] on div "Unternehmen" at bounding box center [86, 69] width 115 height 18
click at [85, 66] on span "Unternehmen" at bounding box center [69, 68] width 35 height 7
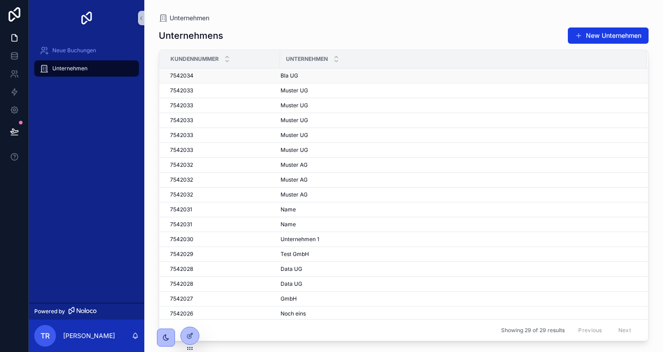
click at [221, 71] on td "7542034 7542034" at bounding box center [219, 76] width 121 height 15
click at [177, 76] on span "7542034" at bounding box center [181, 75] width 23 height 7
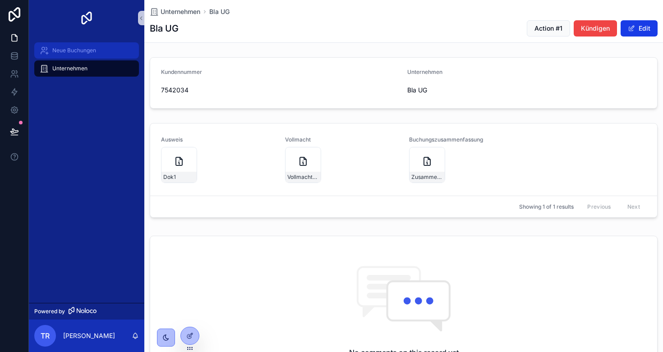
click at [71, 50] on span "Neue Buchungen" at bounding box center [74, 50] width 44 height 7
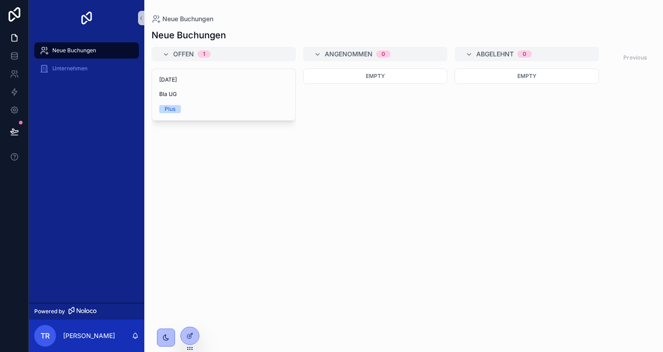
click at [79, 123] on div "Neue Buchungen Unternehmen" at bounding box center [86, 169] width 115 height 267
click at [64, 66] on span "Unternehmen" at bounding box center [69, 68] width 35 height 7
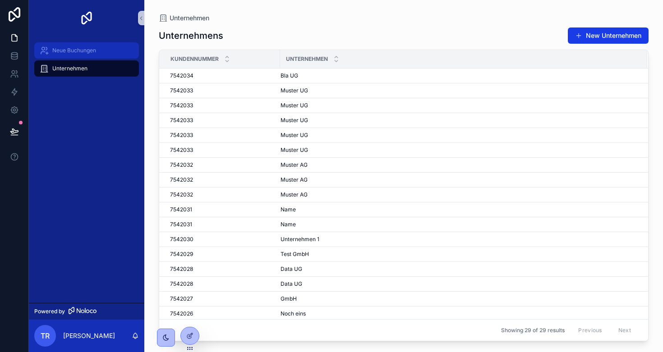
click at [64, 52] on span "Neue Buchungen" at bounding box center [74, 50] width 44 height 7
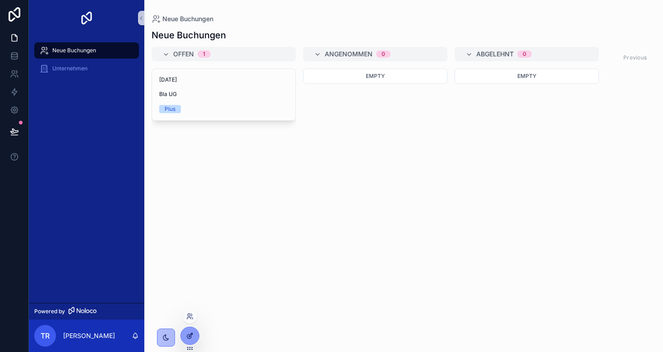
click at [189, 335] on icon at bounding box center [191, 335] width 4 height 4
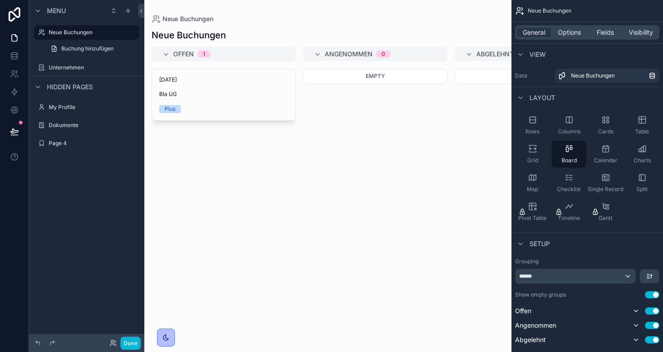
click at [102, 223] on div "Menu Neue Buchungen Buchung hinzufügen Unternehmen Hidden pages My Profile Doku…" at bounding box center [86, 170] width 115 height 341
click at [213, 86] on div "scrollable content" at bounding box center [327, 176] width 367 height 352
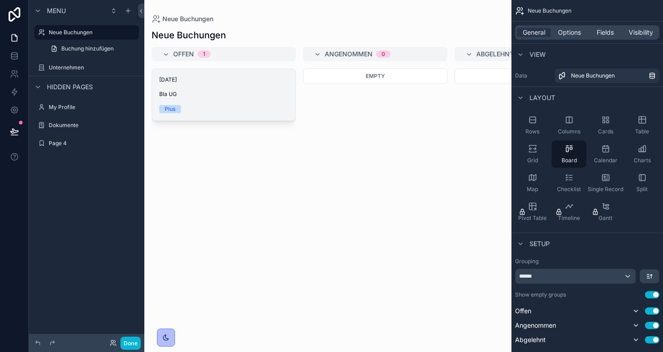
click at [211, 89] on div "15.9.2025 Bla UG Plus" at bounding box center [223, 94] width 143 height 51
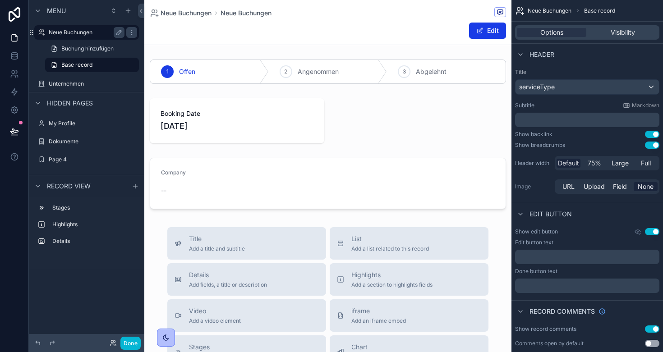
click at [78, 35] on label "Neue Buchungen" at bounding box center [85, 32] width 72 height 7
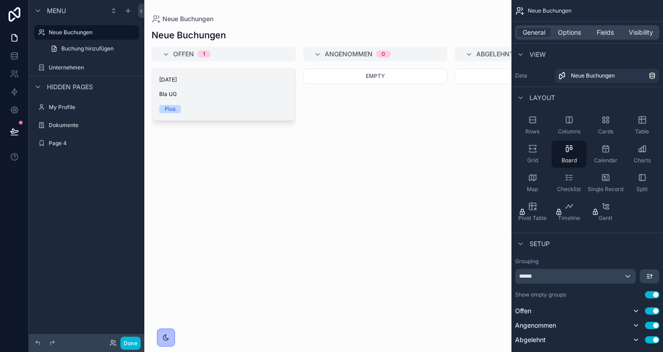
click at [175, 89] on div "15.9.2025 Bla UG Plus" at bounding box center [223, 94] width 143 height 51
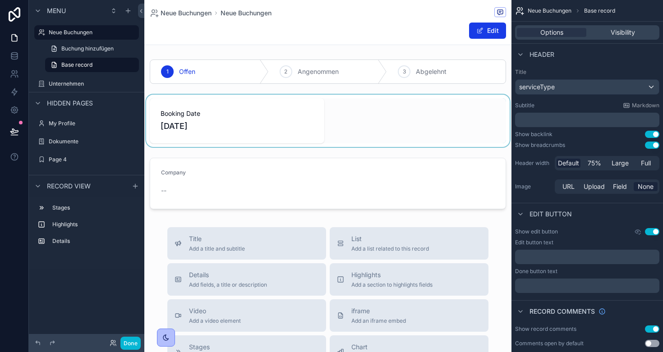
click at [185, 116] on div "scrollable content" at bounding box center [327, 121] width 367 height 52
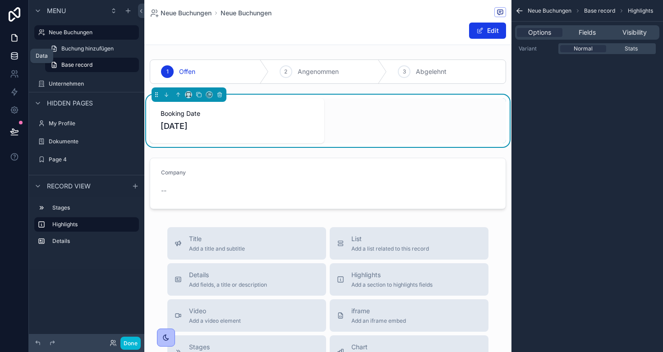
click at [14, 57] on icon at bounding box center [14, 56] width 6 height 4
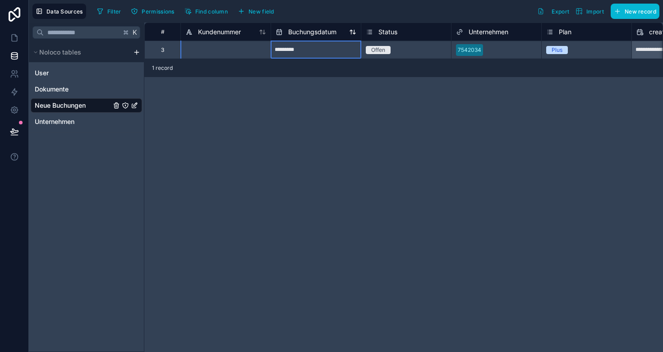
click at [312, 32] on span "Buchungsdatum" at bounding box center [312, 32] width 48 height 9
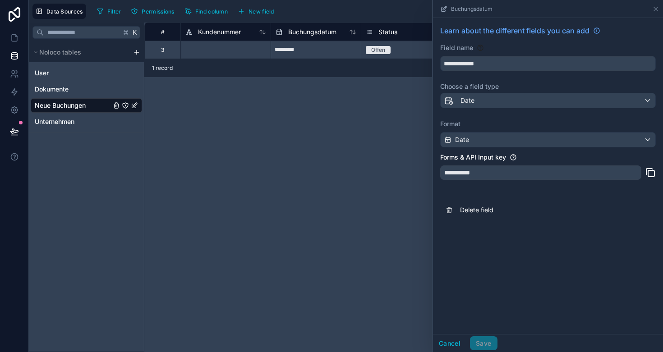
click at [286, 150] on div "**********" at bounding box center [403, 188] width 518 height 330
click at [15, 39] on icon at bounding box center [14, 37] width 9 height 9
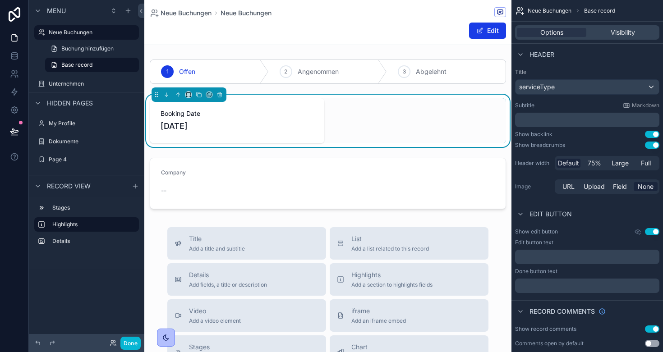
click at [196, 123] on span "[DATE]" at bounding box center [237, 126] width 153 height 13
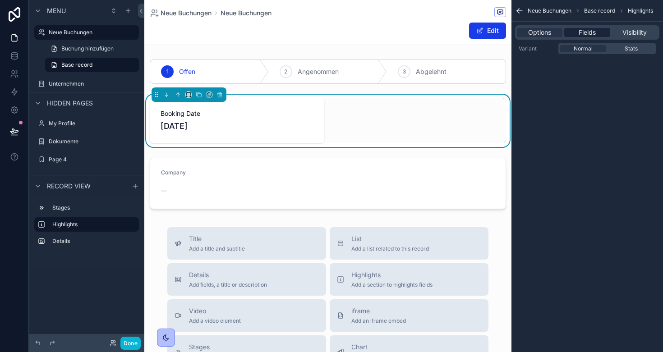
click at [591, 33] on span "Fields" at bounding box center [586, 32] width 17 height 9
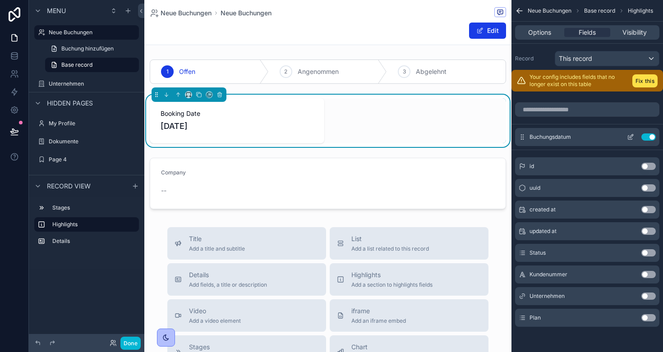
click at [647, 136] on button "Use setting" at bounding box center [648, 136] width 14 height 7
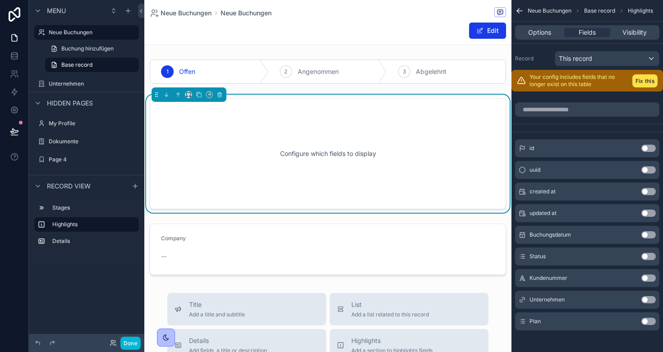
click at [648, 235] on button "Use setting" at bounding box center [648, 234] width 14 height 7
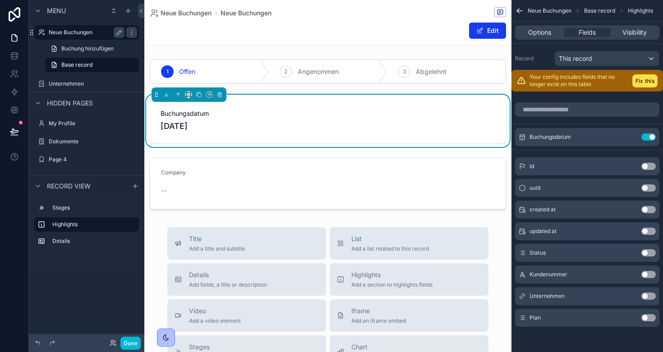
click at [79, 30] on label "Neue Buchungen" at bounding box center [85, 32] width 72 height 7
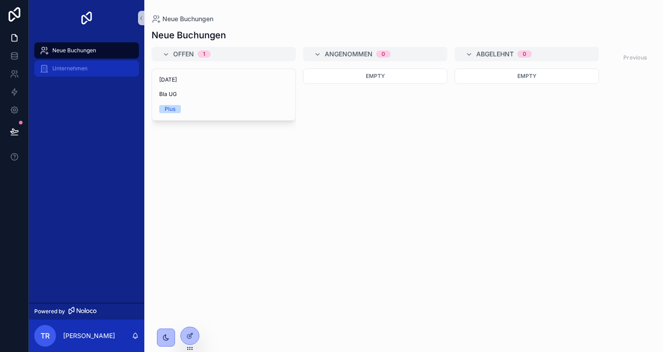
click at [93, 69] on div "Unternehmen" at bounding box center [87, 68] width 94 height 14
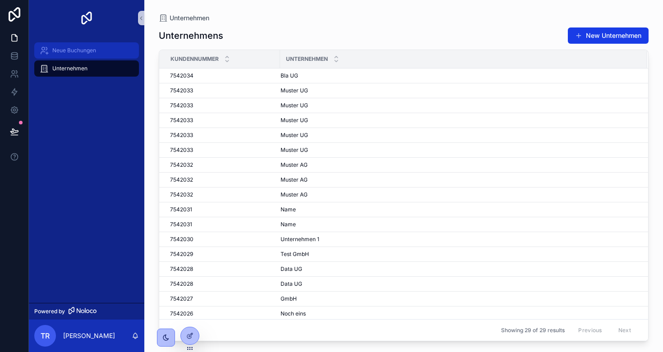
click at [84, 51] on span "Neue Buchungen" at bounding box center [74, 50] width 44 height 7
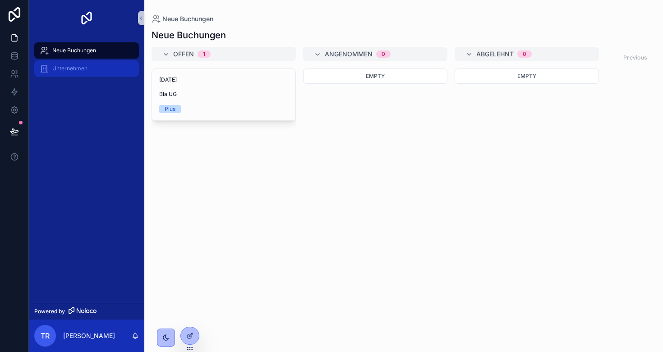
click at [81, 72] on span "Unternehmen" at bounding box center [69, 68] width 35 height 7
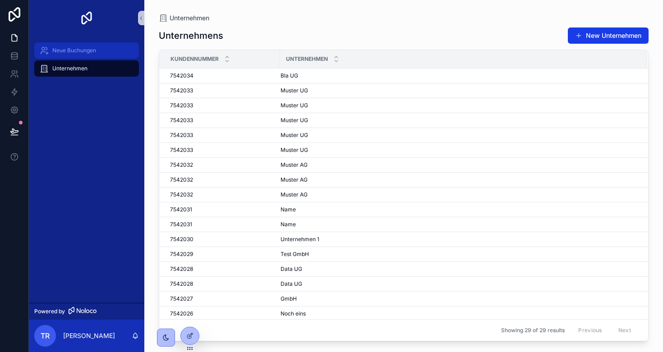
click at [82, 50] on span "Neue Buchungen" at bounding box center [74, 50] width 44 height 7
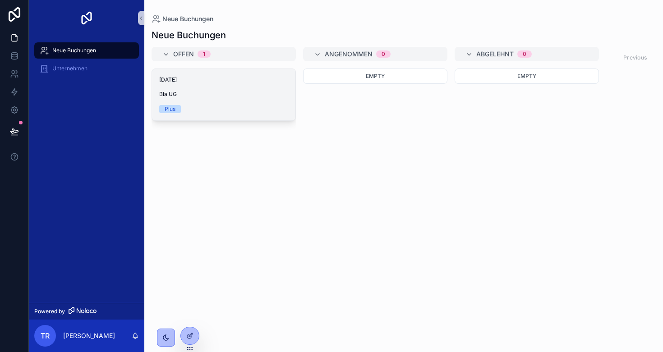
click at [248, 99] on div "15.9.2025 Bla UG Plus" at bounding box center [223, 94] width 143 height 51
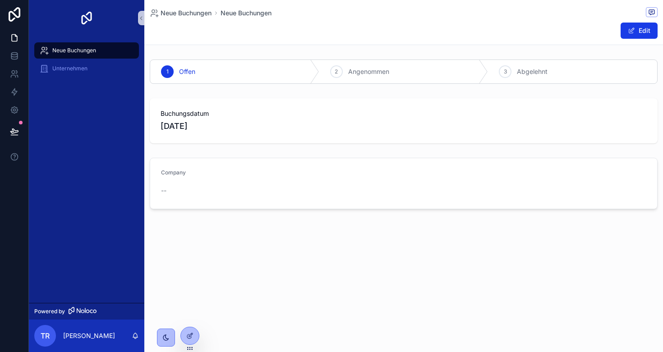
click at [101, 50] on div "Neue Buchungen" at bounding box center [87, 50] width 94 height 14
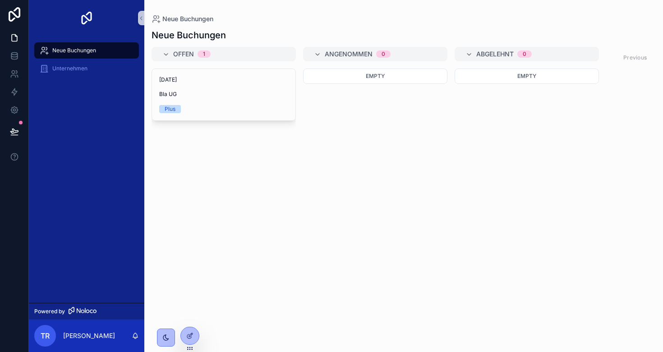
click at [637, 59] on div "Previous Next" at bounding box center [649, 57] width 65 height 14
click at [78, 72] on div "Unternehmen" at bounding box center [87, 68] width 94 height 14
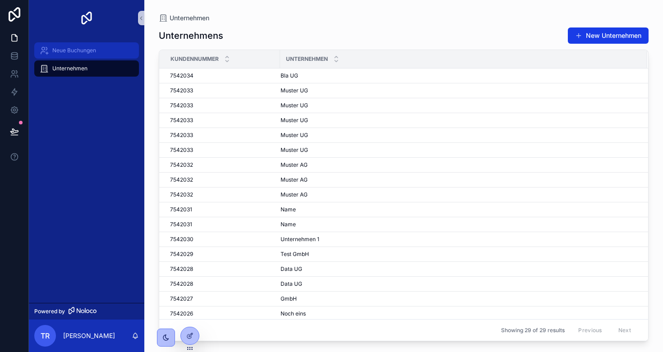
click at [72, 56] on div "Neue Buchungen" at bounding box center [87, 50] width 94 height 14
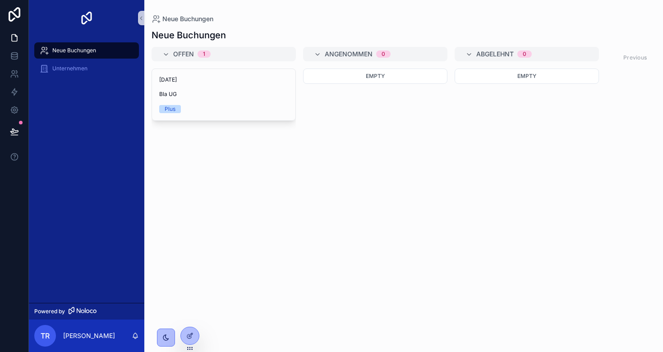
click at [72, 103] on div "Neue Buchungen Unternehmen" at bounding box center [86, 169] width 115 height 267
click at [14, 58] on icon at bounding box center [14, 55] width 9 height 9
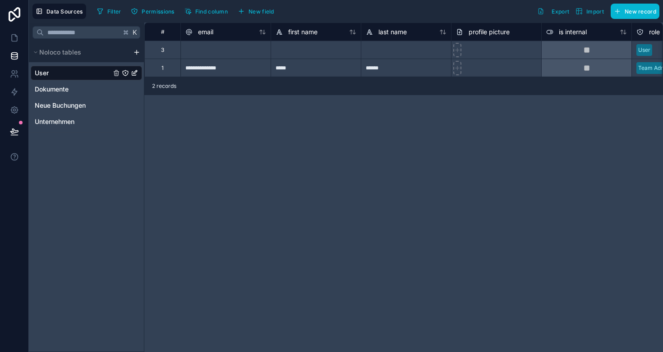
click at [87, 164] on div "K Noloco tables User Dokumente Neue Buchungen Unternehmen" at bounding box center [86, 188] width 115 height 330
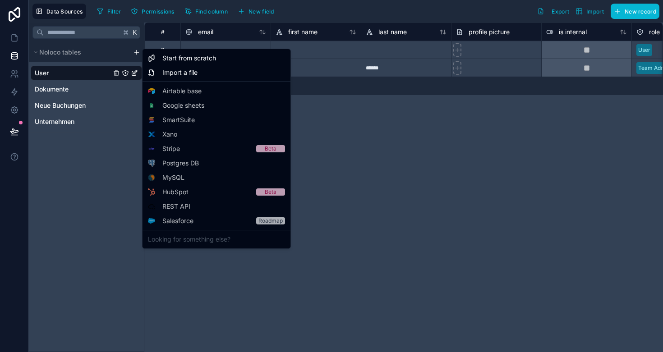
click at [136, 53] on html "**********" at bounding box center [331, 176] width 663 height 352
click at [52, 201] on html "**********" at bounding box center [331, 176] width 663 height 352
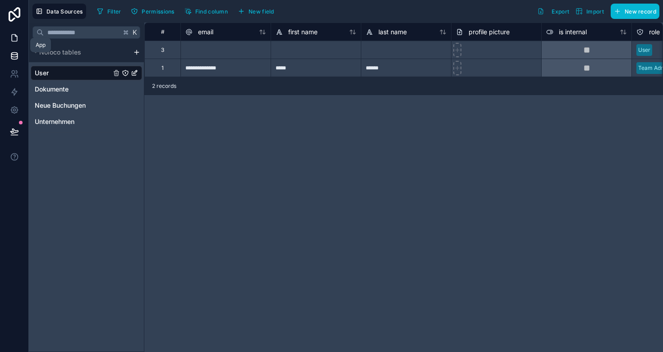
click at [7, 39] on link at bounding box center [14, 38] width 28 height 18
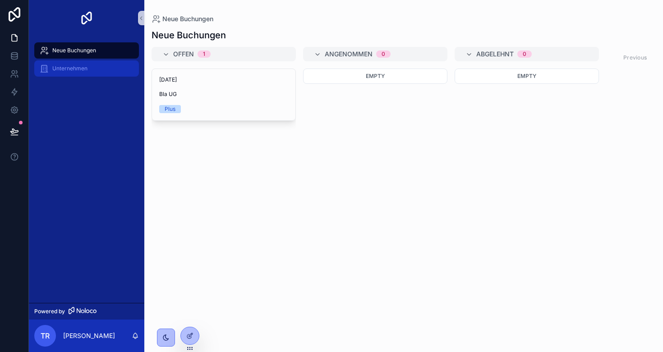
click at [83, 69] on span "Unternehmen" at bounding box center [69, 68] width 35 height 7
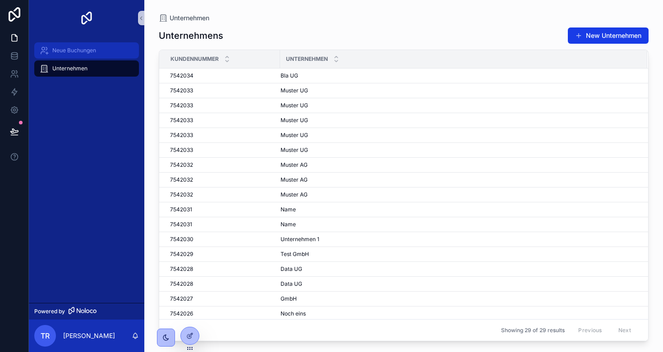
click at [74, 50] on span "Neue Buchungen" at bounding box center [74, 50] width 44 height 7
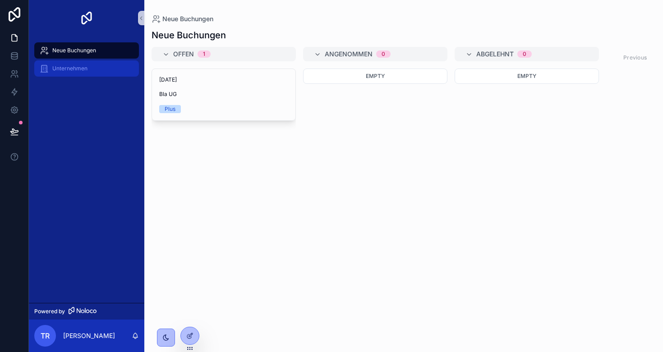
click at [88, 63] on div "Unternehmen" at bounding box center [87, 68] width 94 height 14
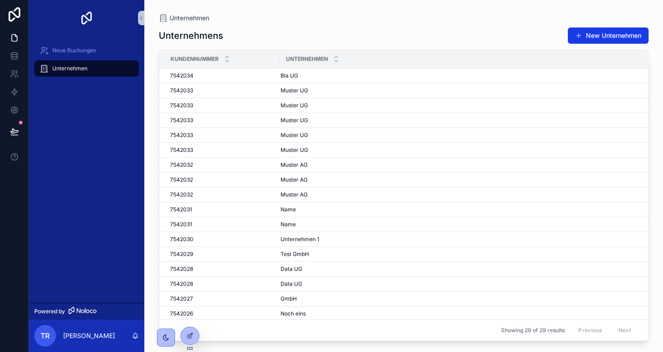
click at [64, 92] on div "Neue Buchungen Unternehmen" at bounding box center [86, 169] width 115 height 267
click at [13, 79] on link at bounding box center [14, 74] width 28 height 18
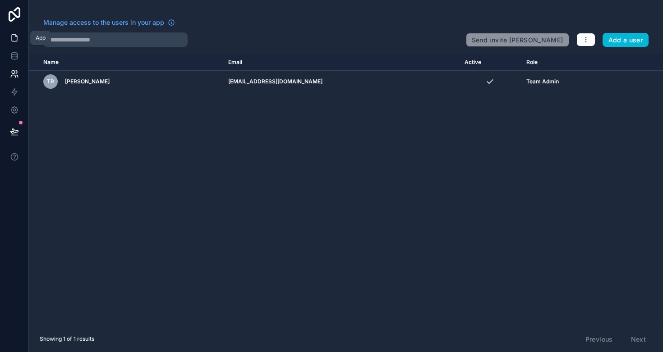
click at [12, 32] on link at bounding box center [14, 38] width 28 height 18
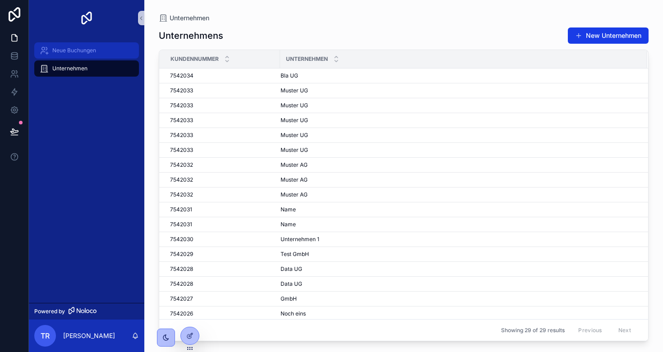
click at [69, 49] on span "Neue Buchungen" at bounding box center [74, 50] width 44 height 7
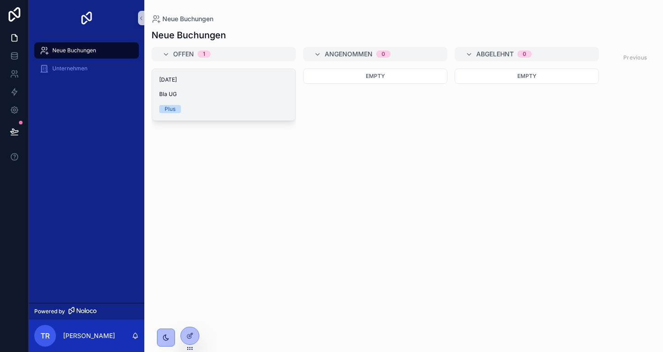
click at [184, 87] on div "15.9.2025 Bla UG Plus" at bounding box center [223, 94] width 143 height 51
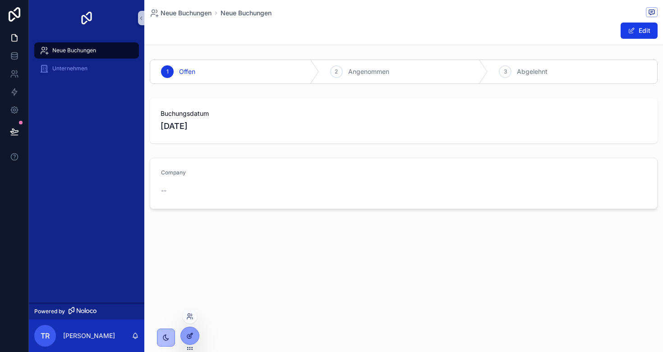
click at [191, 336] on icon at bounding box center [189, 335] width 7 height 7
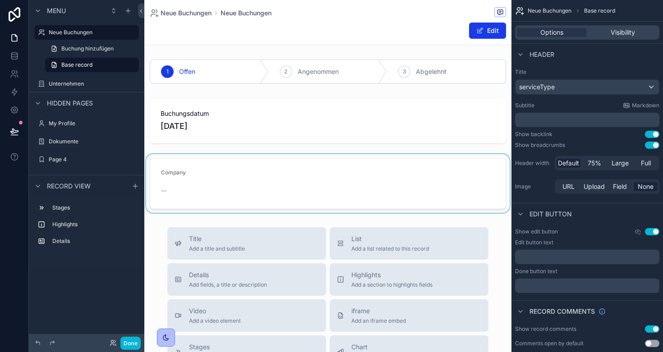
click at [225, 192] on div "scrollable content" at bounding box center [327, 183] width 367 height 59
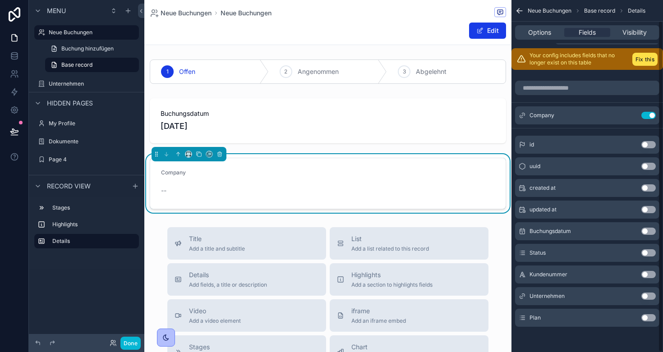
scroll to position [22, 0]
click at [646, 253] on button "Use setting" at bounding box center [648, 252] width 14 height 7
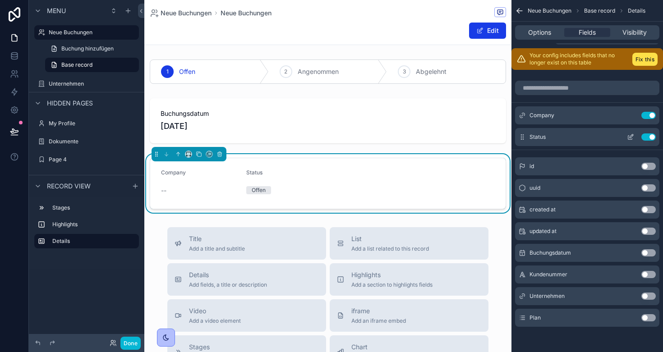
click at [646, 138] on button "Use setting" at bounding box center [648, 136] width 14 height 7
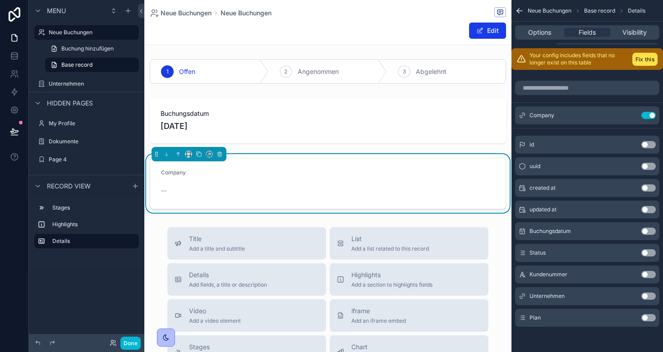
click at [553, 296] on span "Unternehmen" at bounding box center [546, 296] width 35 height 7
click at [568, 297] on div "Unternehmen Use setting" at bounding box center [587, 296] width 144 height 18
click at [648, 297] on button "Use setting" at bounding box center [648, 296] width 14 height 7
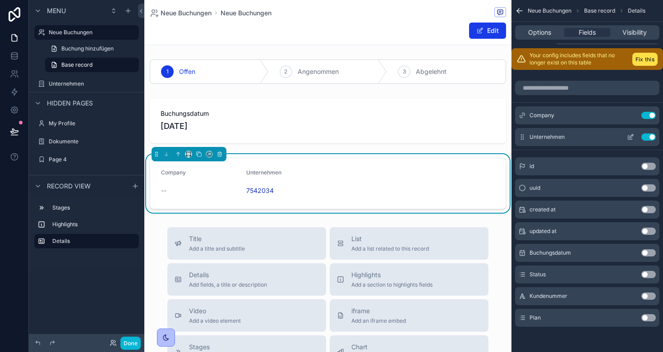
click at [650, 138] on button "Use setting" at bounding box center [648, 136] width 14 height 7
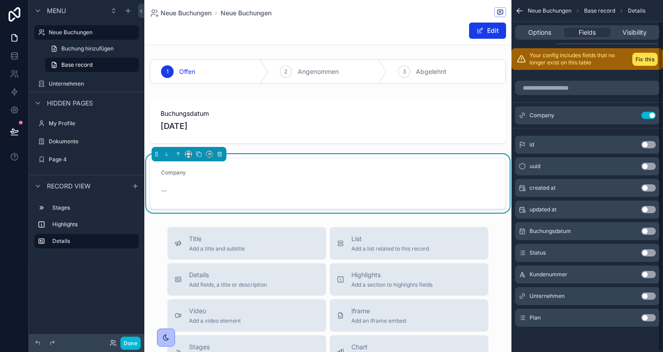
click at [518, 300] on div "Unternehmen Use setting" at bounding box center [587, 296] width 144 height 18
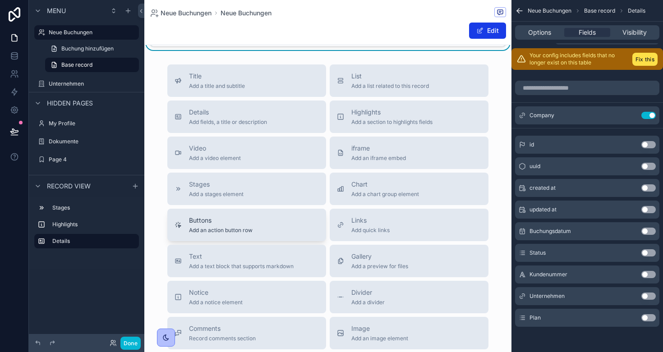
scroll to position [163, 0]
click at [543, 33] on span "Options" at bounding box center [539, 32] width 23 height 9
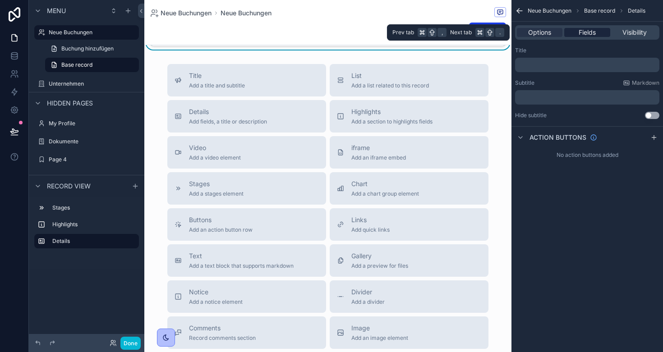
click at [575, 32] on div "Fields" at bounding box center [587, 32] width 46 height 9
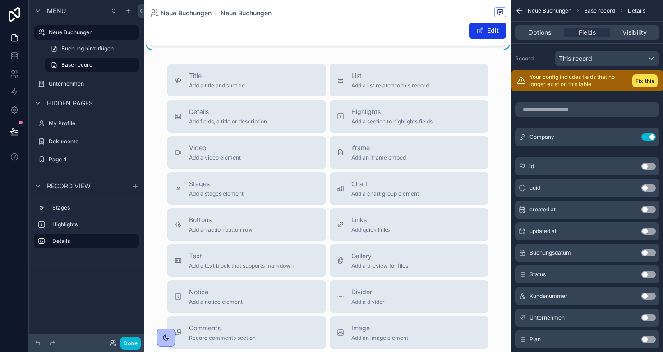
click at [579, 55] on span "This record" at bounding box center [575, 58] width 33 height 9
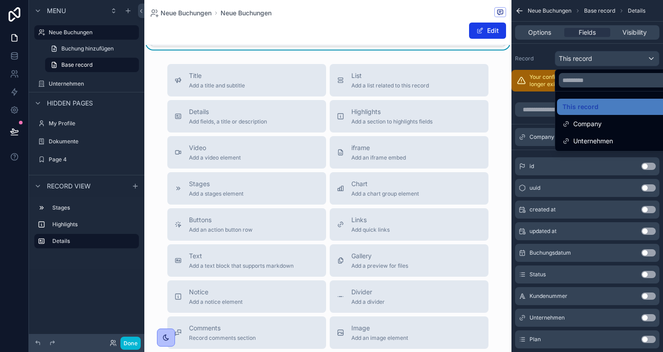
click at [56, 85] on div "scrollable content" at bounding box center [331, 176] width 663 height 352
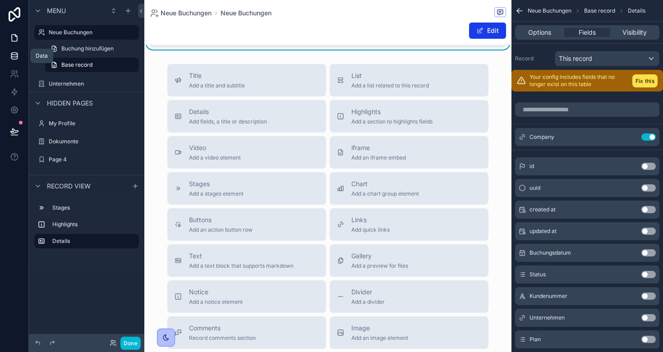
click at [10, 55] on icon at bounding box center [14, 55] width 9 height 9
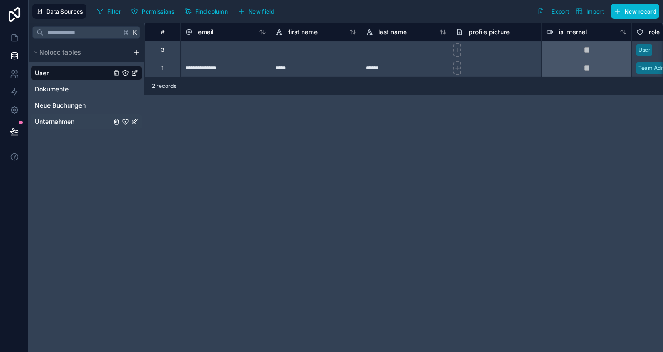
click at [60, 123] on span "Unternehmen" at bounding box center [55, 121] width 40 height 9
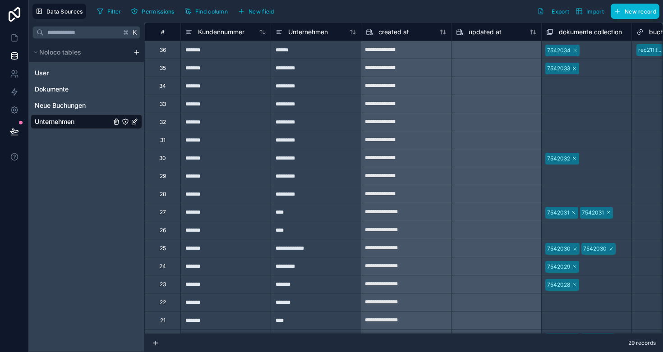
click at [134, 121] on icon "Unternehmen" at bounding box center [134, 121] width 7 height 7
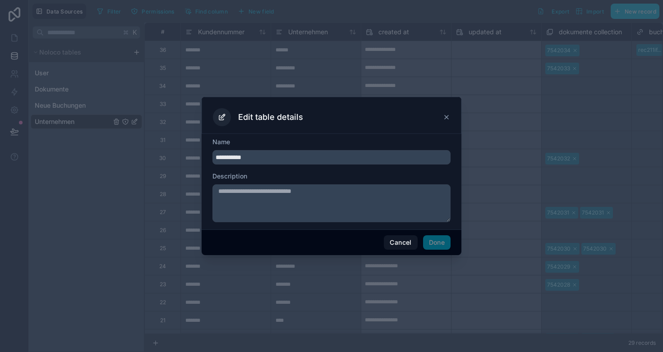
click at [445, 116] on icon at bounding box center [447, 117] width 4 height 4
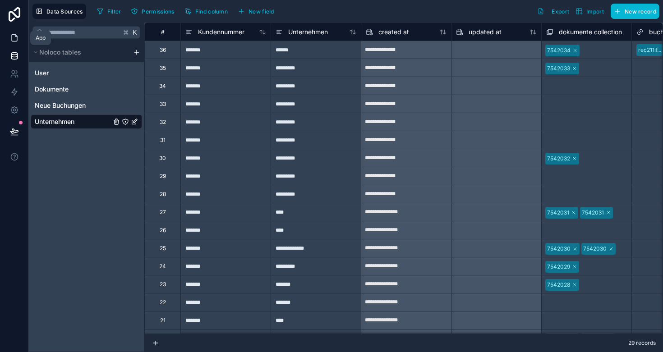
click at [8, 43] on link at bounding box center [14, 38] width 28 height 18
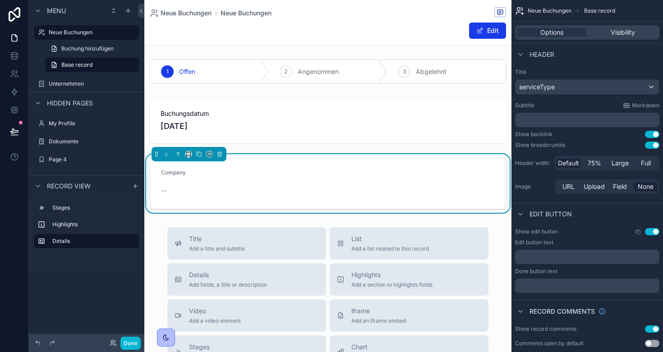
click at [561, 85] on div "serviceType" at bounding box center [586, 87] width 143 height 14
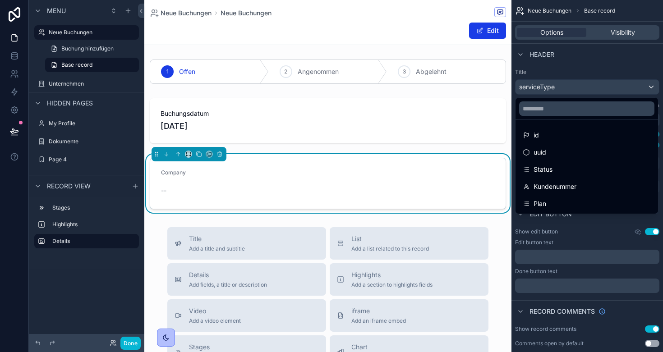
click at [561, 60] on div "scrollable content" at bounding box center [331, 176] width 663 height 352
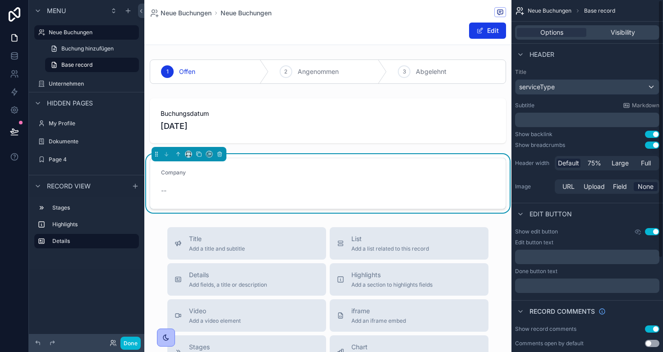
click at [233, 178] on div "Company" at bounding box center [200, 174] width 78 height 11
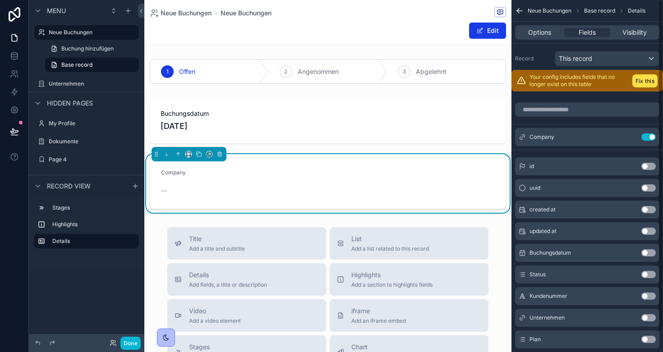
click at [628, 55] on div "This record" at bounding box center [607, 58] width 104 height 14
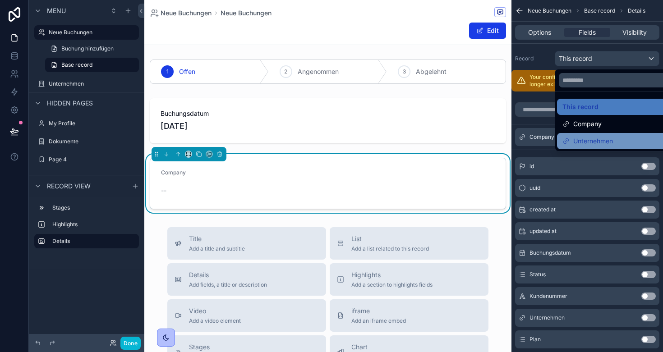
click at [582, 134] on div "Unternehmen" at bounding box center [617, 141] width 121 height 16
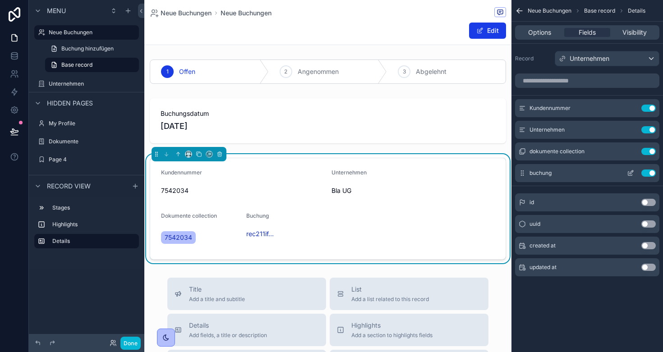
click at [651, 172] on button "Use setting" at bounding box center [648, 173] width 14 height 7
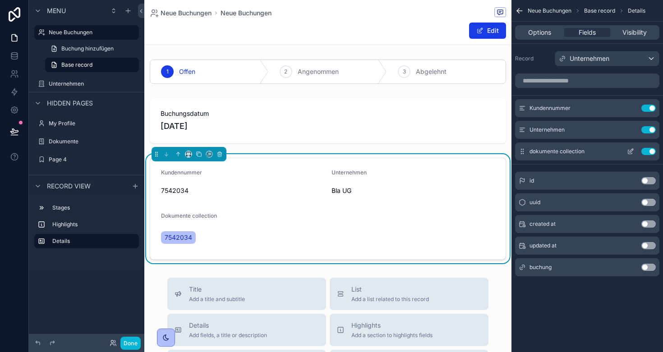
click at [649, 149] on button "Use setting" at bounding box center [648, 151] width 14 height 7
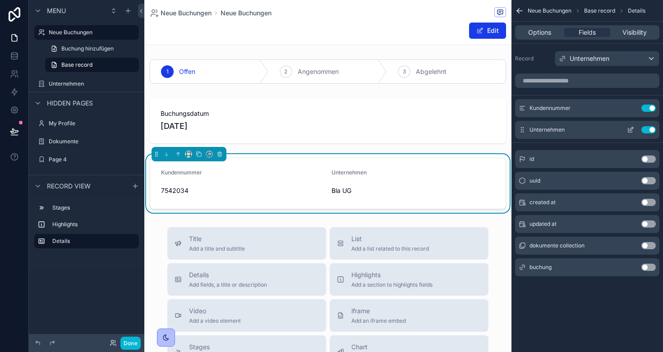
click at [627, 129] on icon "scrollable content" at bounding box center [630, 129] width 7 height 7
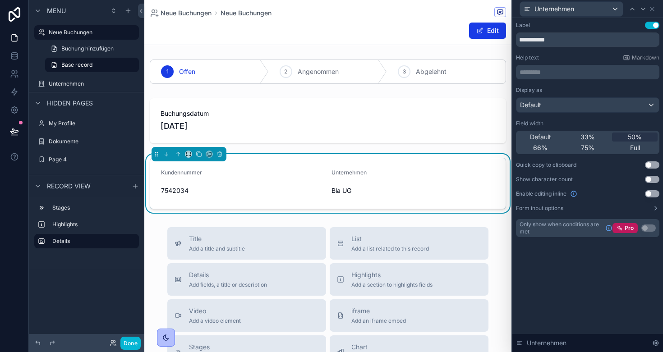
click at [652, 191] on button "Use setting" at bounding box center [652, 193] width 14 height 7
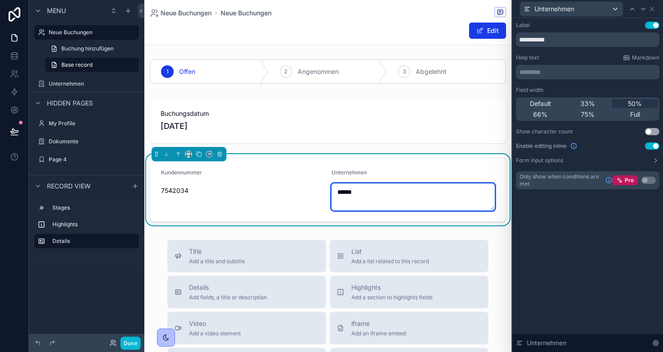
click at [371, 195] on textarea "******" at bounding box center [412, 196] width 163 height 27
type textarea "******"
click at [75, 34] on label "Neue Buchungen" at bounding box center [85, 32] width 72 height 7
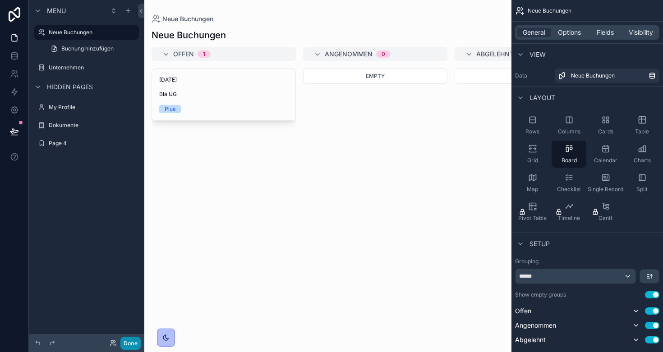
click at [131, 342] on button "Done" at bounding box center [130, 343] width 20 height 13
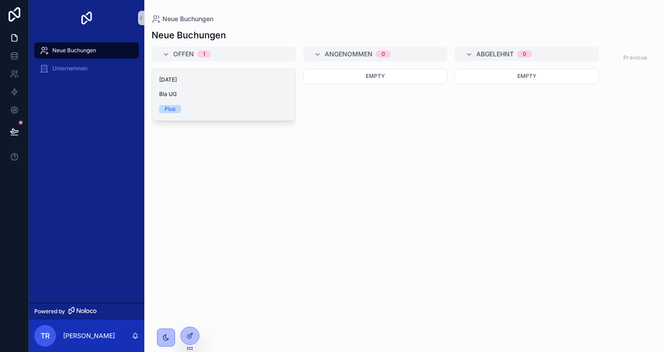
click at [222, 108] on div "Plus" at bounding box center [223, 109] width 129 height 8
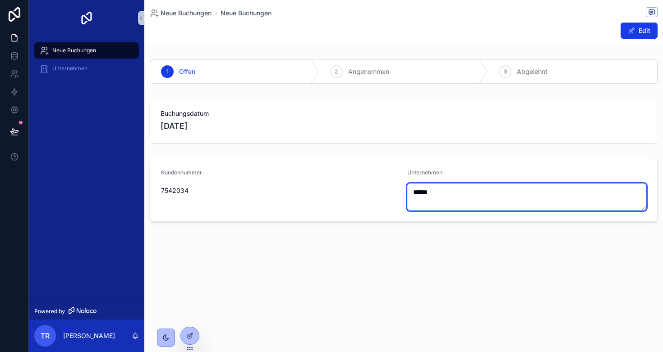
click at [480, 193] on textarea "******" at bounding box center [526, 196] width 239 height 27
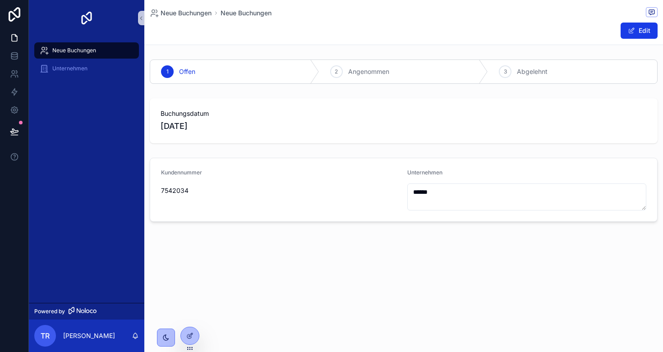
click at [428, 253] on div "Neue Buchungen Neue Buchungen Edit 1 Offen 2 Angenommen 3 Abgelehnt Buchungsdat…" at bounding box center [403, 141] width 518 height 283
click at [86, 50] on span "Neue Buchungen" at bounding box center [74, 50] width 44 height 7
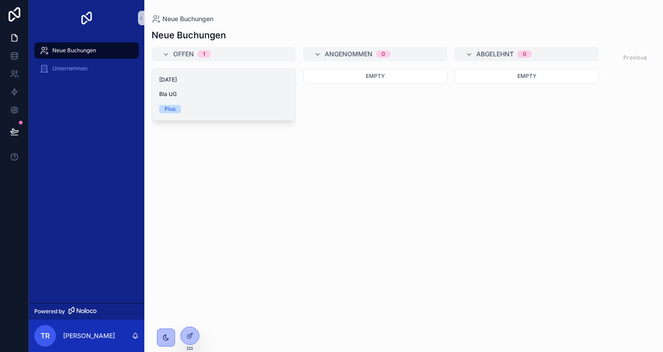
click at [252, 102] on div "15.9.2025 Bla UG Plus" at bounding box center [223, 94] width 143 height 51
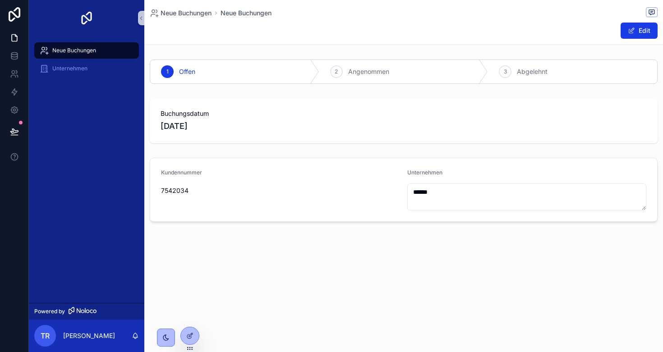
click at [81, 48] on span "Neue Buchungen" at bounding box center [74, 50] width 44 height 7
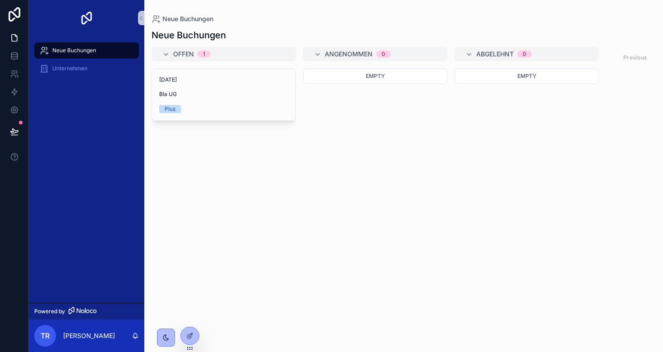
click at [220, 52] on div "Offen 1" at bounding box center [229, 54] width 112 height 14
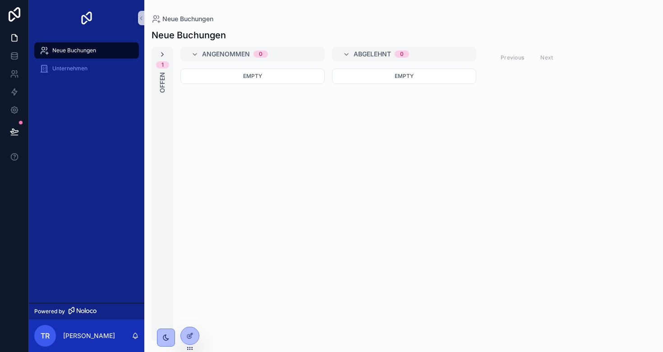
click at [165, 53] on icon "scrollable content" at bounding box center [162, 54] width 7 height 7
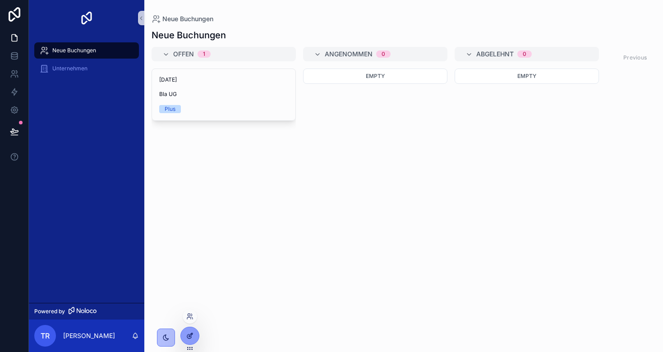
click at [192, 339] on icon at bounding box center [189, 335] width 7 height 7
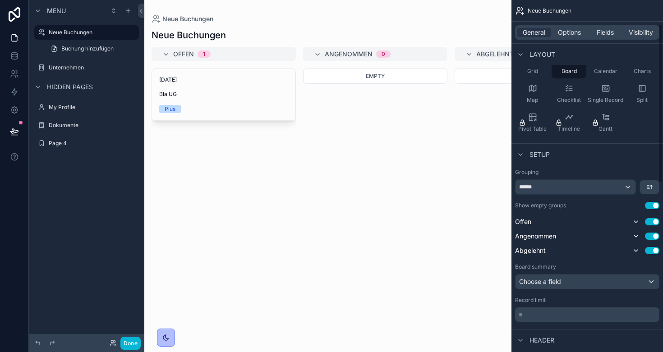
scroll to position [91, 0]
click at [523, 220] on span "Offen" at bounding box center [523, 220] width 16 height 9
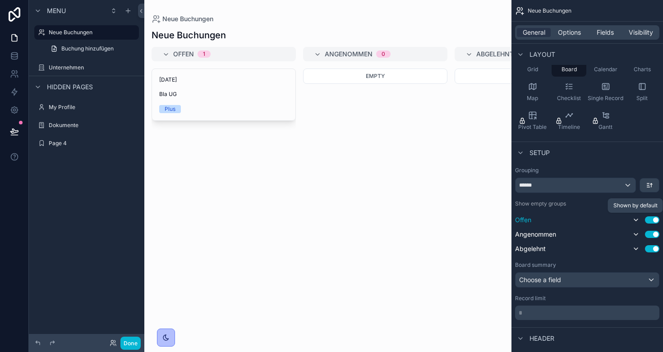
click at [633, 219] on icon "scrollable content" at bounding box center [635, 219] width 7 height 7
click at [633, 218] on icon "scrollable content" at bounding box center [635, 219] width 7 height 7
click at [573, 284] on div "Choose a field" at bounding box center [586, 280] width 143 height 14
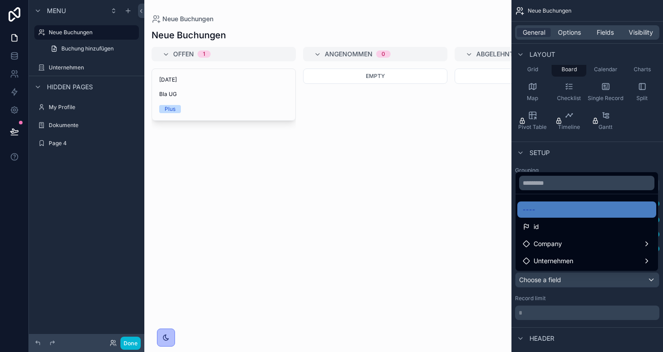
click at [573, 281] on div "scrollable content" at bounding box center [331, 176] width 663 height 352
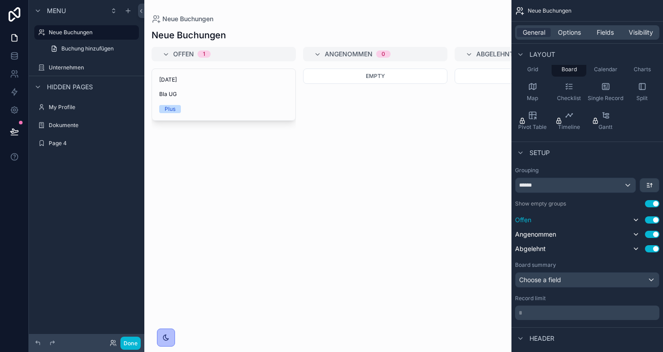
click at [573, 281] on div "Choose a field" at bounding box center [586, 280] width 143 height 14
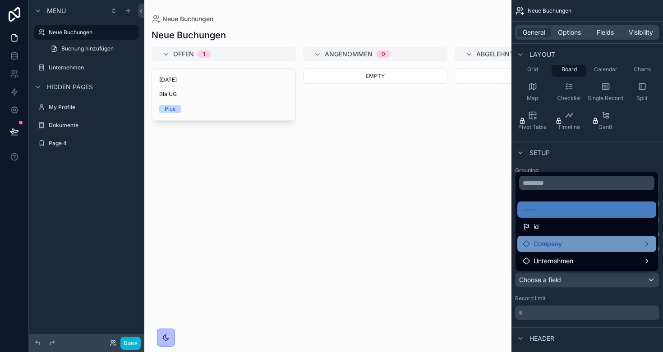
click at [561, 244] on span "Company" at bounding box center [547, 243] width 28 height 11
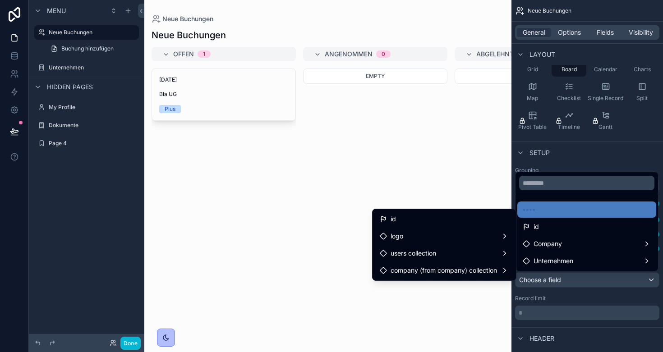
click at [314, 193] on div "scrollable content" at bounding box center [327, 176] width 367 height 352
click at [594, 280] on div "scrollable content" at bounding box center [331, 176] width 663 height 352
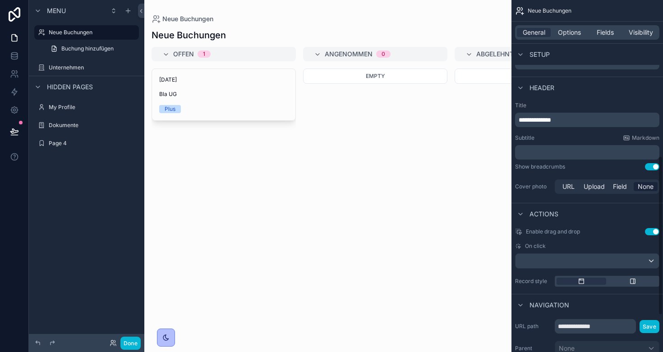
scroll to position [345, 0]
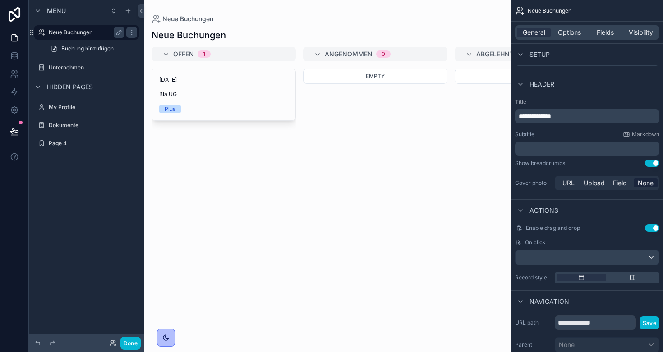
click at [81, 31] on label "Neue Buchungen" at bounding box center [85, 32] width 72 height 7
click at [13, 59] on icon at bounding box center [14, 58] width 6 height 4
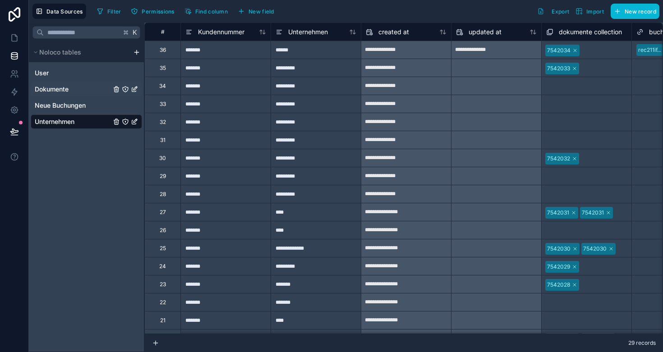
click at [59, 91] on span "Dokumente" at bounding box center [52, 89] width 34 height 9
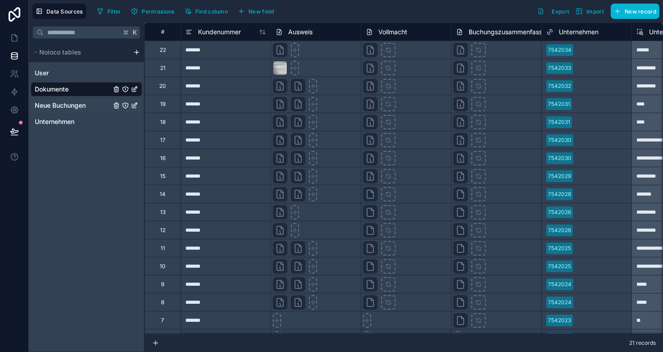
click at [64, 104] on span "Neue Buchungen" at bounding box center [60, 105] width 51 height 9
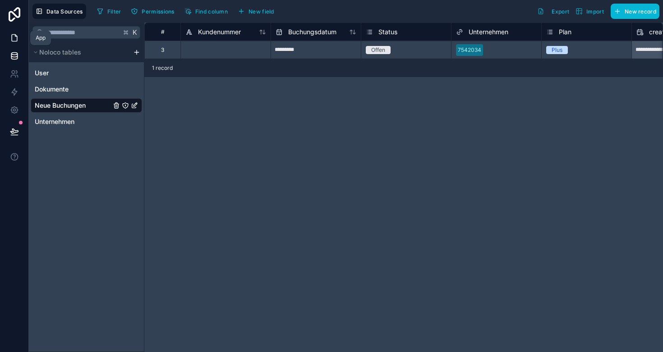
click at [13, 37] on icon at bounding box center [14, 37] width 9 height 9
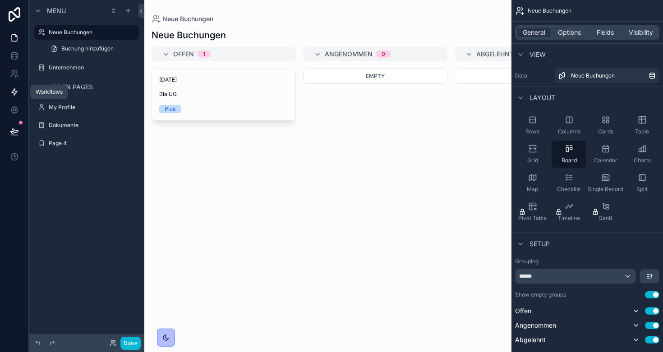
click at [14, 89] on icon at bounding box center [14, 91] width 9 height 9
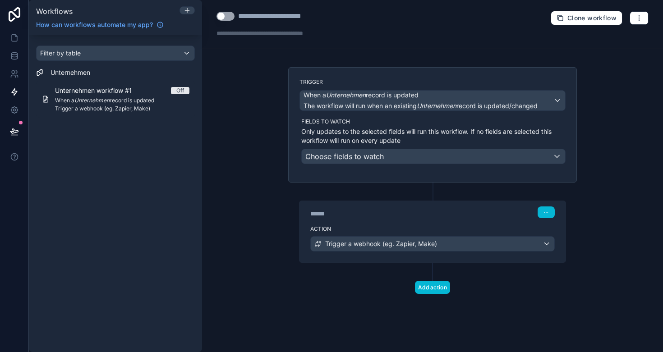
click at [359, 157] on span "Choose fields to watch" at bounding box center [344, 156] width 78 height 9
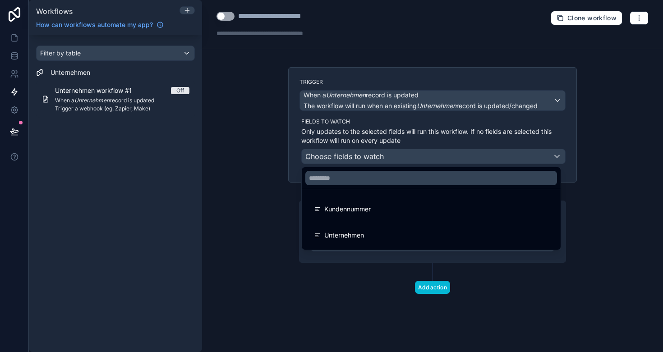
click at [253, 198] on div at bounding box center [331, 176] width 663 height 352
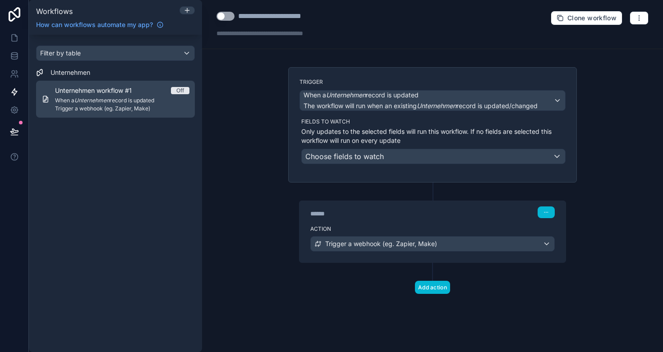
click at [95, 98] on em "Unternehmen" at bounding box center [91, 100] width 35 height 7
click at [100, 105] on div "Unternehmen workflow #1 Off When a Unternehmen record is updated Trigger a webh…" at bounding box center [122, 99] width 134 height 26
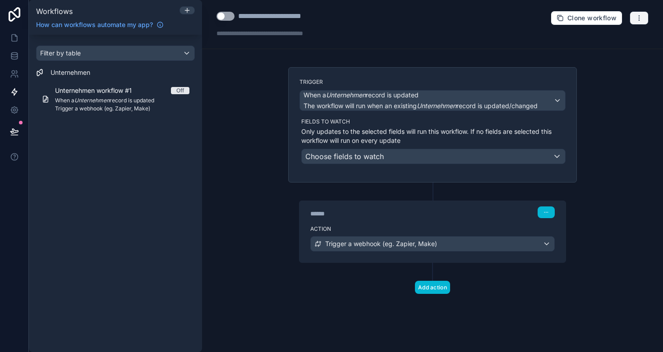
click at [642, 16] on button "button" at bounding box center [638, 18] width 19 height 14
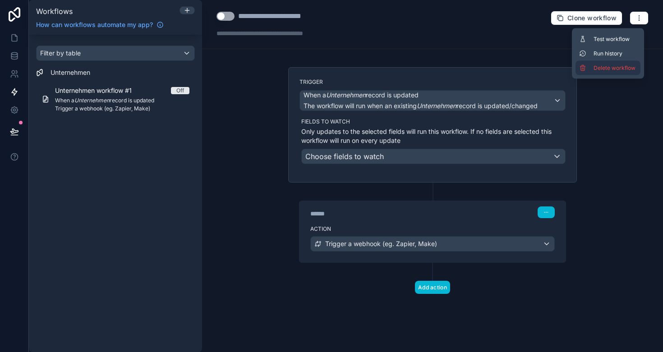
click at [601, 71] on span "Delete workflow" at bounding box center [614, 67] width 43 height 7
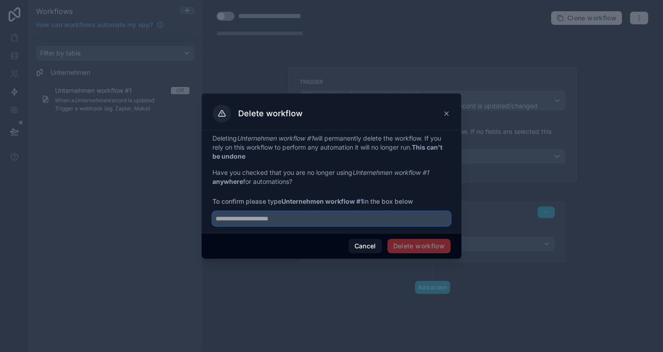
click at [312, 221] on input "text" at bounding box center [331, 218] width 238 height 14
type input "**********"
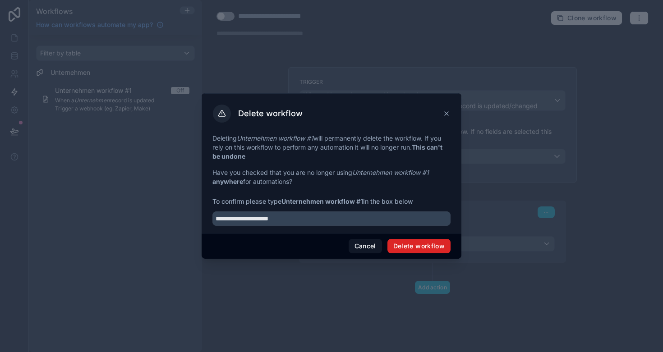
click at [414, 246] on button "Delete workflow" at bounding box center [418, 246] width 63 height 14
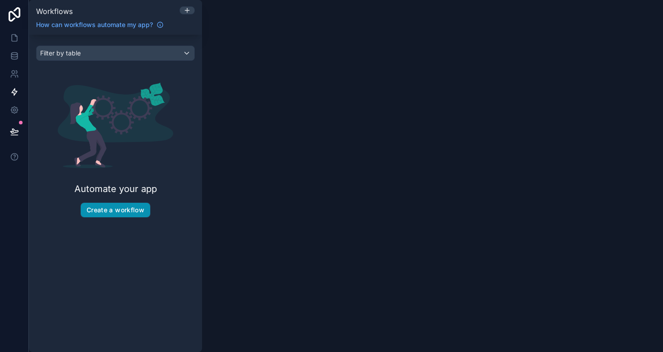
click at [114, 209] on button "Create a workflow" at bounding box center [115, 210] width 69 height 14
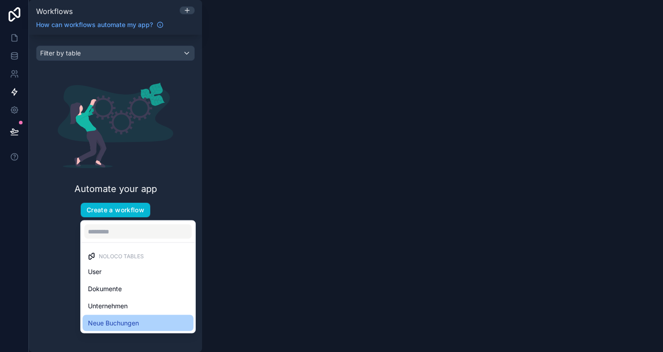
click at [122, 322] on span "Neue Buchungen" at bounding box center [113, 323] width 51 height 11
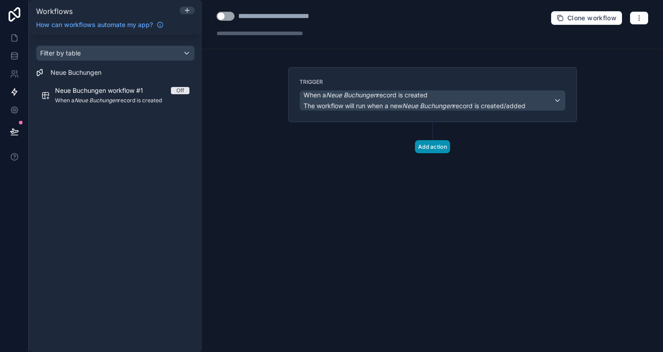
click at [429, 147] on button "Add action" at bounding box center [432, 146] width 35 height 13
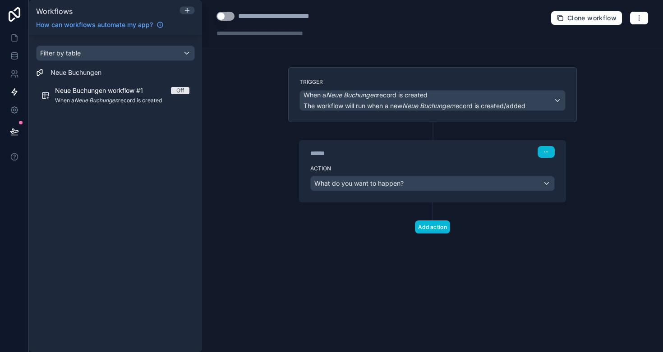
click at [416, 95] on span "When a Neue Buchungen record is created" at bounding box center [365, 95] width 124 height 9
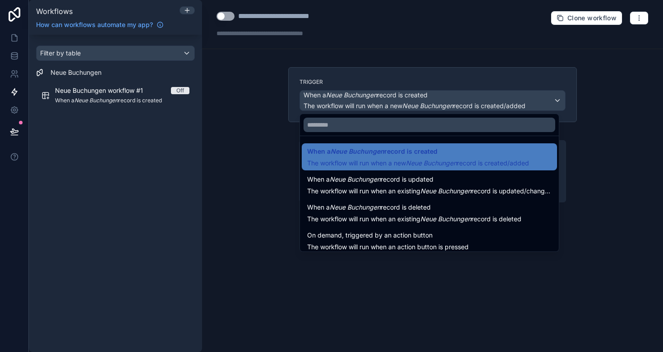
click at [427, 53] on div at bounding box center [331, 176] width 663 height 352
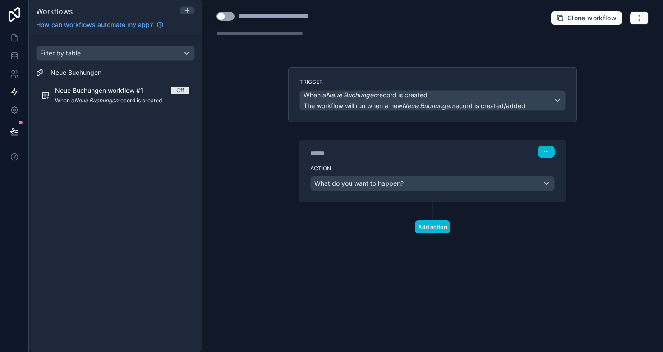
click at [386, 185] on span "What do you want to happen?" at bounding box center [358, 183] width 89 height 8
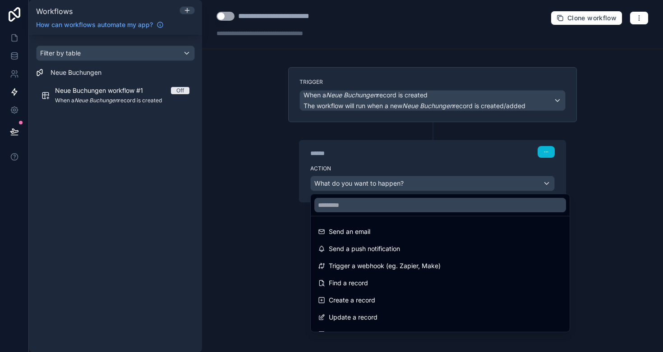
click at [390, 95] on div at bounding box center [331, 176] width 663 height 352
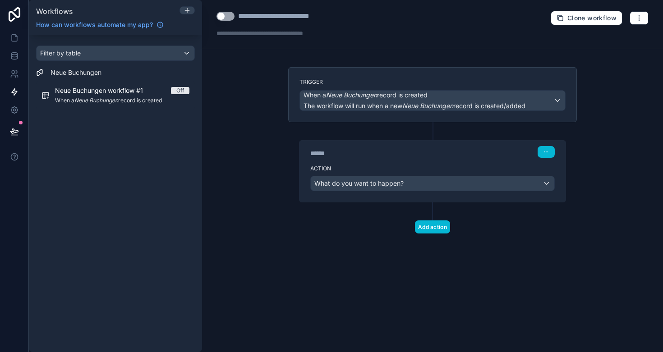
click at [385, 98] on span "When a Neue Buchungen record is created" at bounding box center [365, 95] width 124 height 9
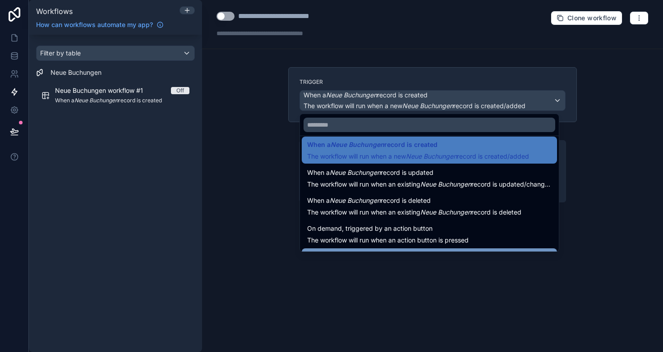
scroll to position [6, 0]
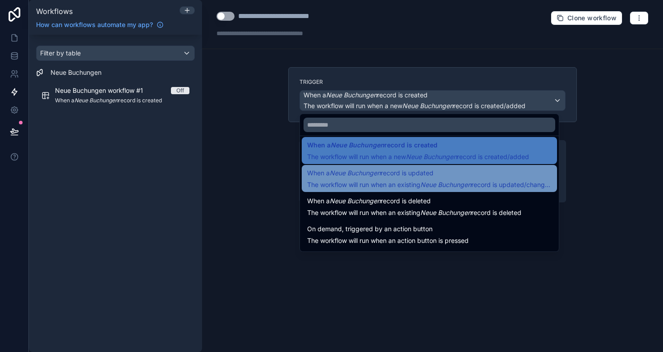
click at [379, 179] on div "When a Neue Buchungen record is updated The workflow will run when an existing …" at bounding box center [429, 179] width 244 height 22
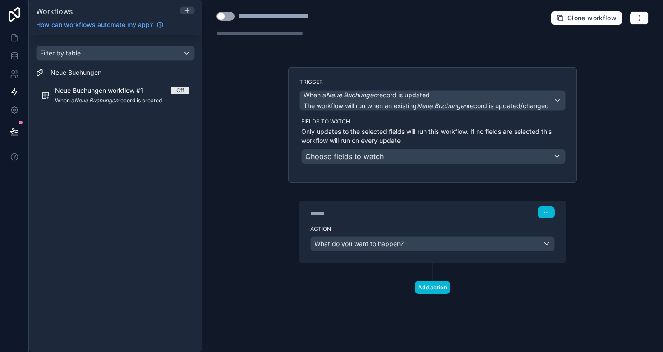
scroll to position [0, 0]
click at [363, 246] on span "What do you want to happen?" at bounding box center [358, 244] width 89 height 8
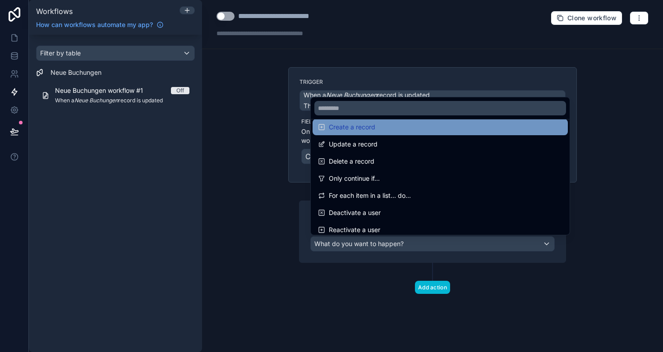
scroll to position [77, 0]
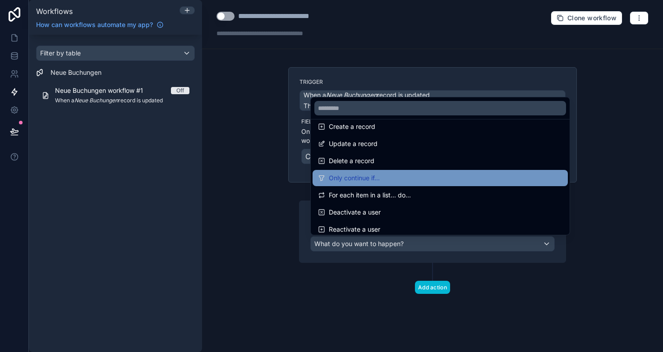
click at [367, 182] on span "Only continue if..." at bounding box center [354, 178] width 51 height 11
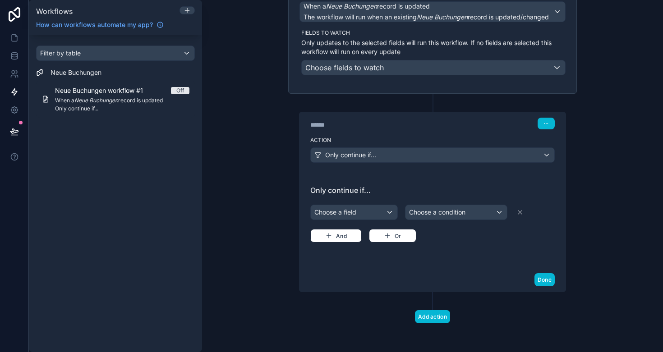
scroll to position [89, 0]
click at [371, 158] on span "Only continue if..." at bounding box center [350, 155] width 51 height 9
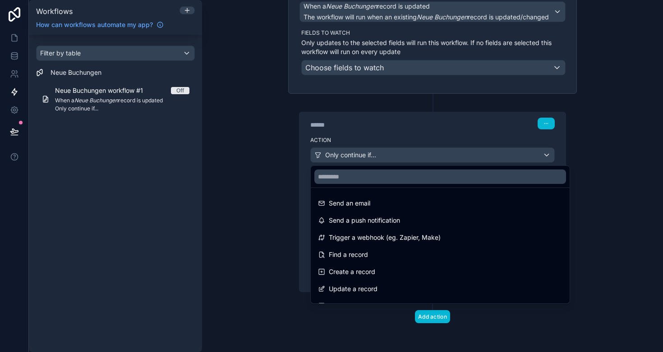
click at [371, 158] on div at bounding box center [331, 176] width 663 height 352
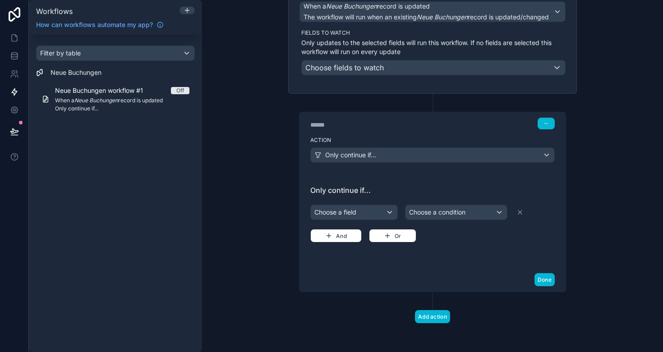
click at [357, 217] on div "Choose a field" at bounding box center [354, 212] width 87 height 14
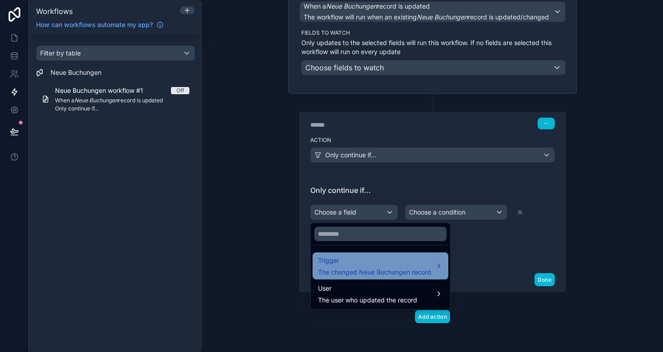
click at [357, 270] on span "The changed Neue Buchungen record" at bounding box center [374, 272] width 113 height 9
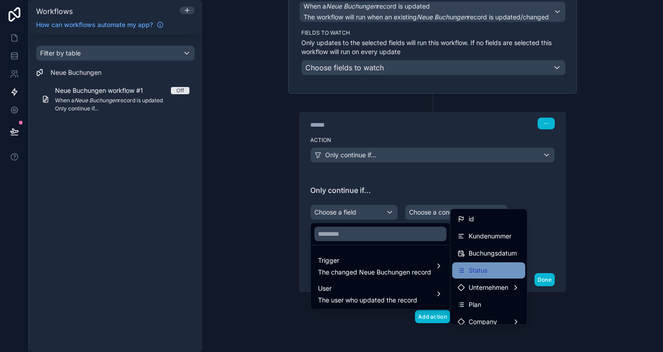
click at [491, 266] on div "Status" at bounding box center [489, 270] width 62 height 11
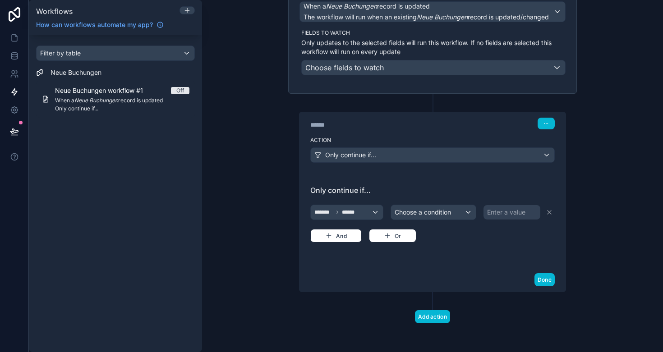
click at [441, 215] on span "Choose a condition" at bounding box center [422, 212] width 56 height 8
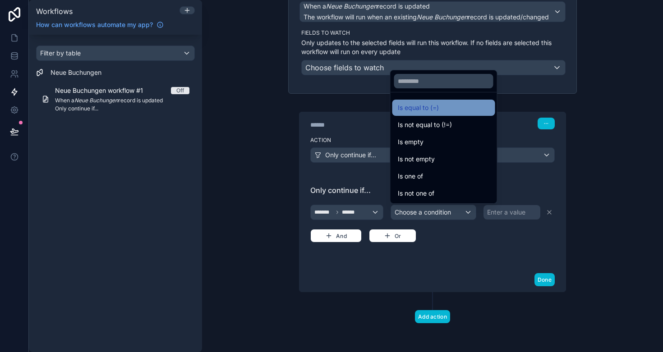
click at [431, 108] on span "Is equal to (=)" at bounding box center [418, 107] width 41 height 11
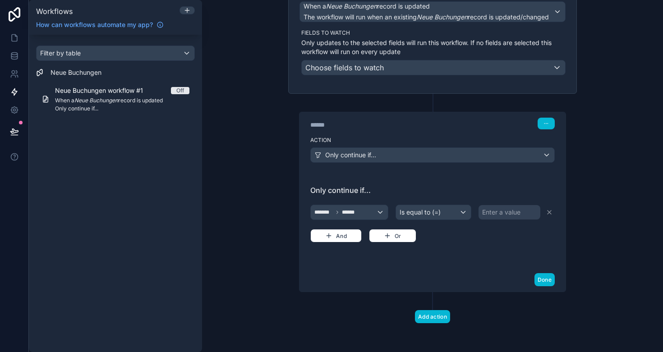
click at [492, 213] on div "Enter a value" at bounding box center [501, 212] width 38 height 9
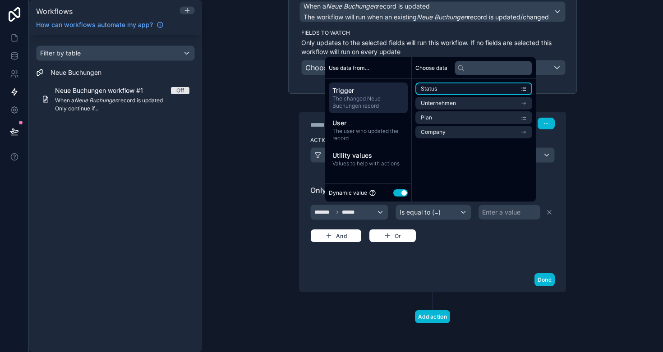
click at [487, 89] on li "Status" at bounding box center [473, 89] width 117 height 13
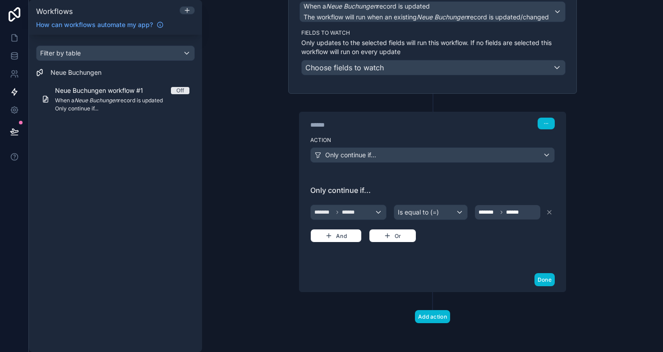
click at [521, 214] on span "******" at bounding box center [514, 212] width 16 height 7
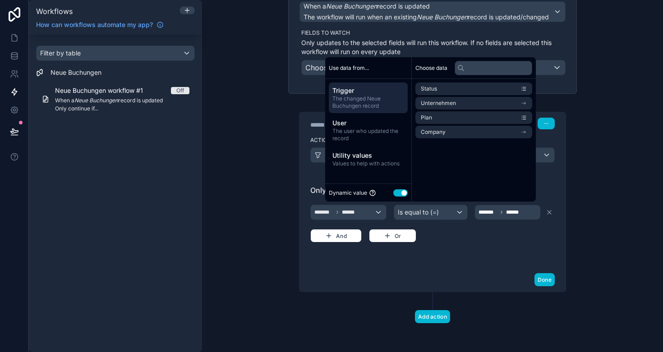
click at [519, 210] on span "******" at bounding box center [514, 212] width 16 height 7
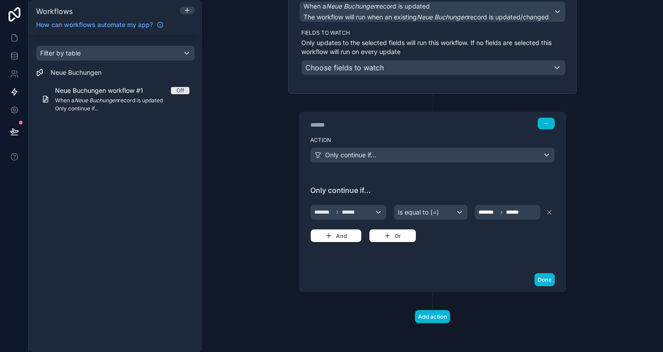
click at [508, 235] on div "******* ****** Is equal to (=) ******* ****** And Or" at bounding box center [432, 223] width 244 height 40
click at [547, 214] on icon at bounding box center [549, 212] width 7 height 7
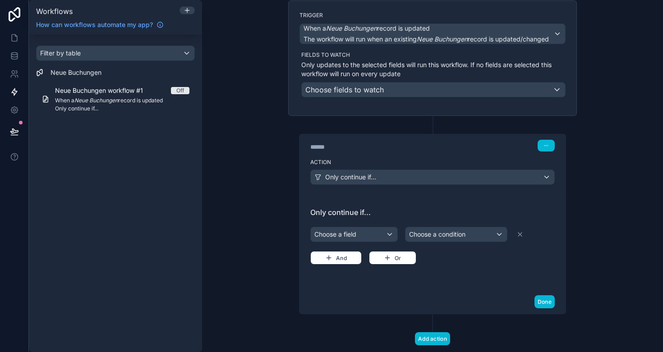
scroll to position [75, 0]
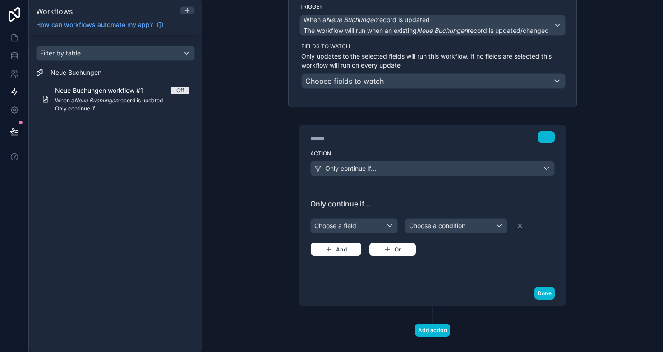
click at [367, 229] on div "Choose a field" at bounding box center [354, 226] width 87 height 14
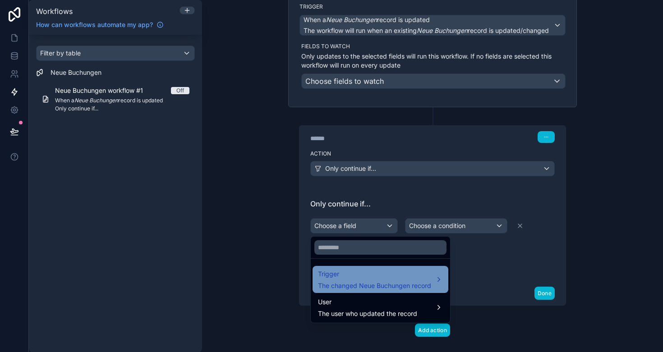
click at [351, 284] on span "The changed Neue Buchungen record" at bounding box center [374, 285] width 113 height 9
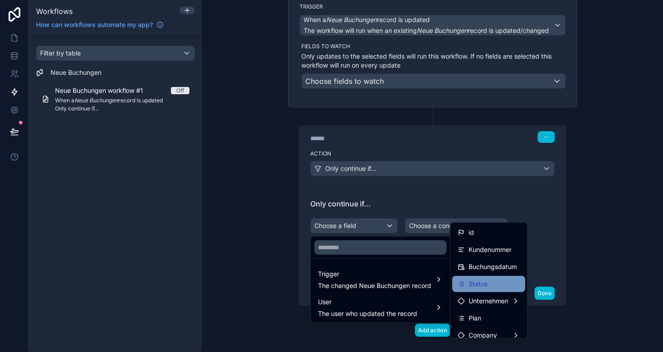
click at [496, 289] on div "Status" at bounding box center [489, 284] width 62 height 11
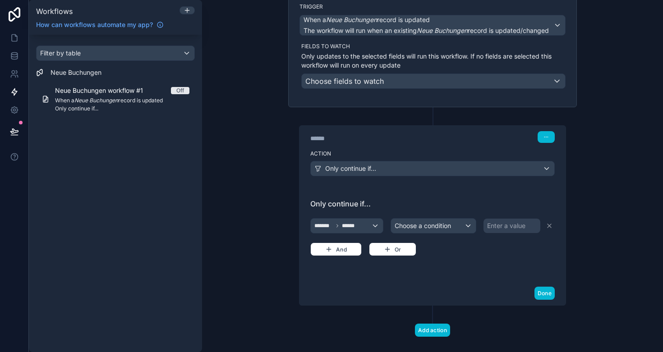
click at [419, 228] on span "Choose a condition" at bounding box center [422, 226] width 56 height 8
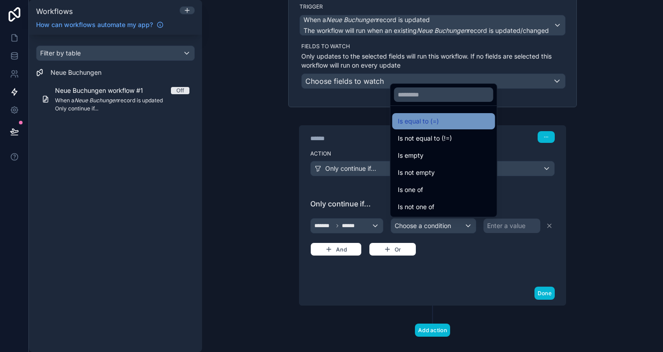
click at [428, 119] on span "Is equal to (=)" at bounding box center [418, 121] width 41 height 11
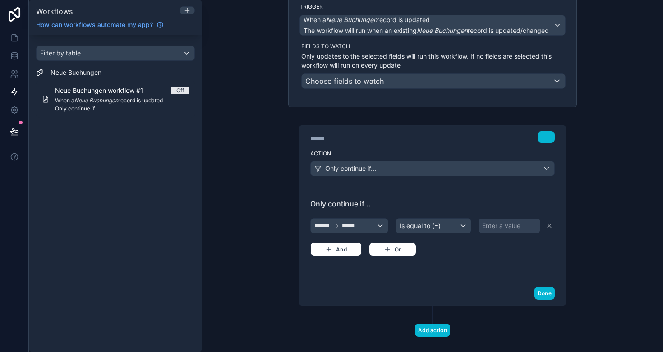
click at [491, 222] on div "Enter a value" at bounding box center [501, 225] width 38 height 9
click at [491, 223] on div "Enter a value" at bounding box center [501, 225] width 38 height 9
click at [493, 226] on div "Enter a value" at bounding box center [501, 225] width 38 height 9
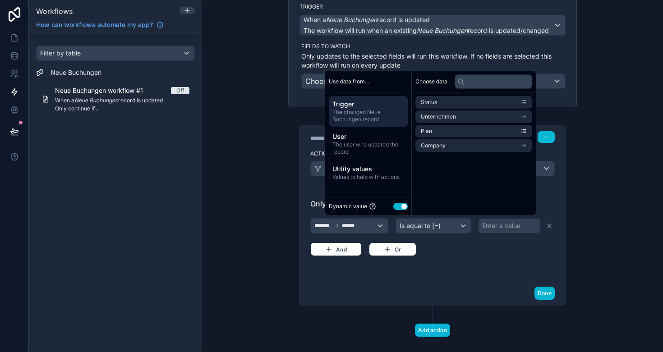
click at [485, 253] on div "******* ****** Is equal to (=) Enter a value And Or" at bounding box center [432, 236] width 244 height 40
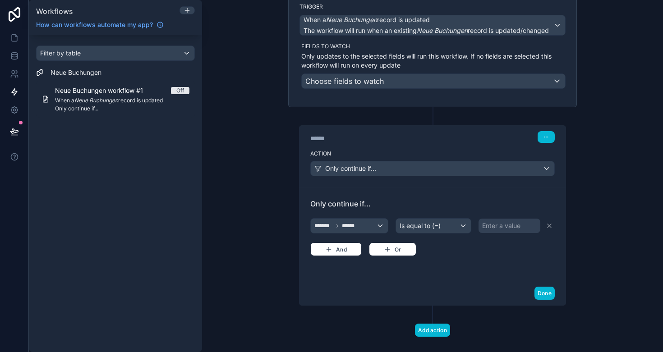
click at [504, 230] on div "Enter a value" at bounding box center [501, 225] width 38 height 9
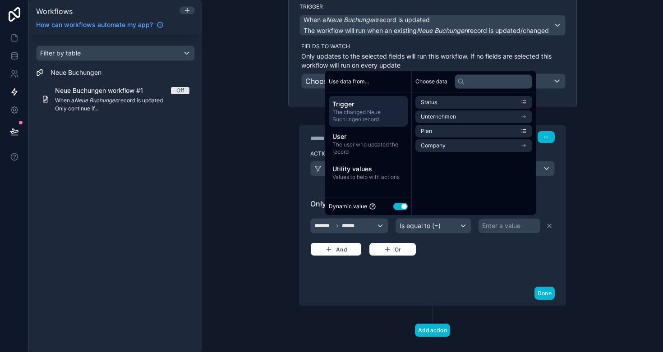
click at [502, 226] on div "Enter a value" at bounding box center [501, 225] width 38 height 9
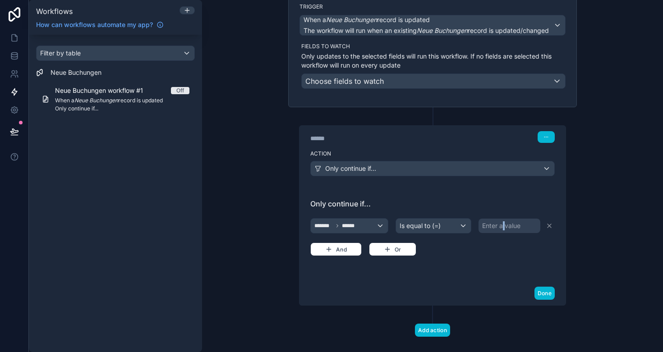
click at [502, 226] on div "Enter a value" at bounding box center [501, 225] width 38 height 9
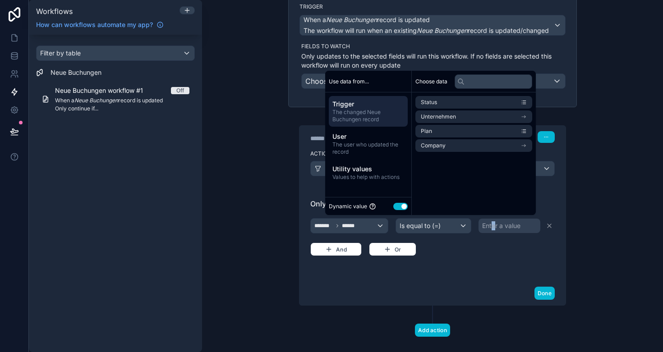
click at [493, 226] on div "Enter a value" at bounding box center [501, 225] width 38 height 9
click at [393, 206] on button "Use setting" at bounding box center [400, 206] width 14 height 7
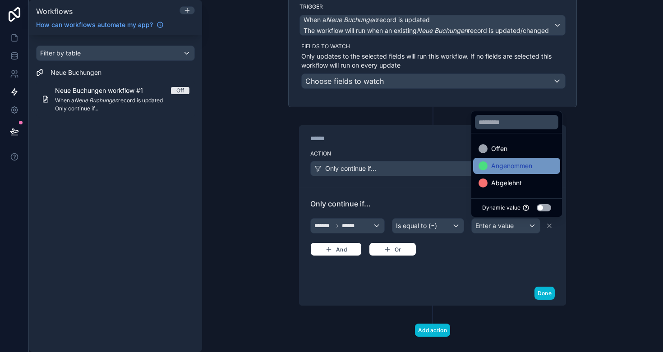
click at [501, 166] on span "Angenommen" at bounding box center [511, 166] width 41 height 11
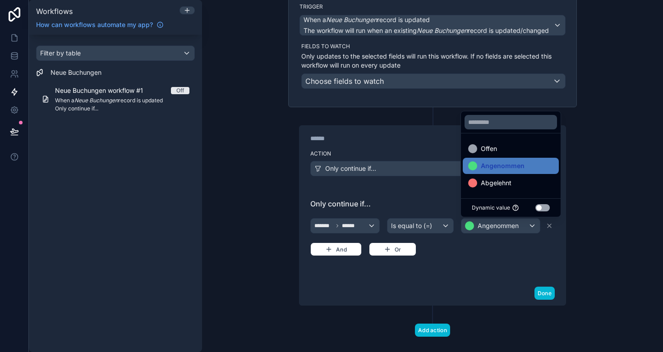
click at [493, 255] on div "******* ****** Is equal to (=) Angenommen And Or" at bounding box center [432, 236] width 244 height 40
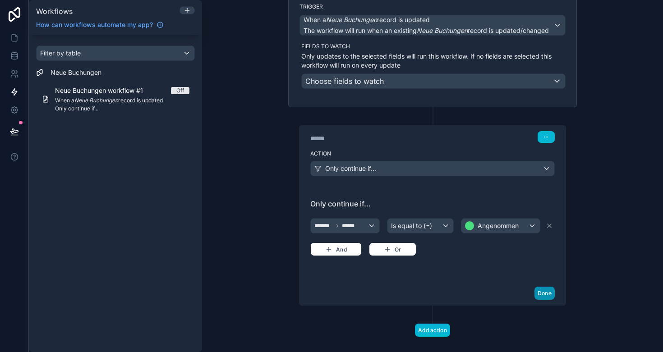
click at [543, 297] on button "Done" at bounding box center [544, 293] width 20 height 13
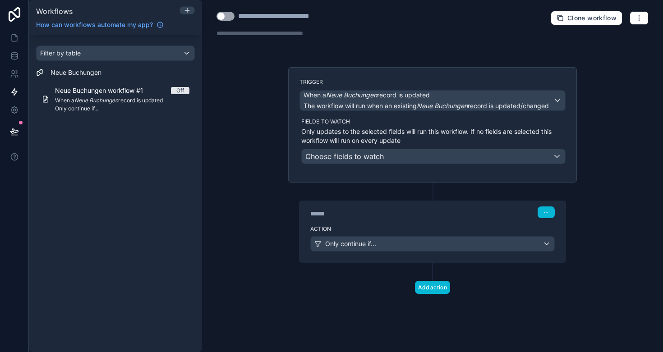
scroll to position [0, 0]
click at [397, 247] on div "Only continue if..." at bounding box center [432, 244] width 243 height 14
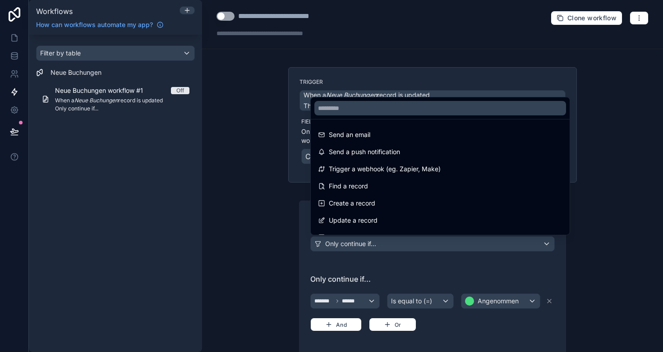
click at [409, 260] on div at bounding box center [331, 176] width 663 height 352
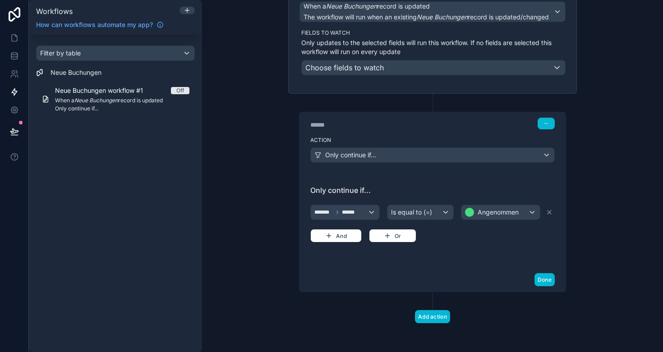
scroll to position [89, 0]
click at [544, 280] on button "Done" at bounding box center [544, 279] width 20 height 13
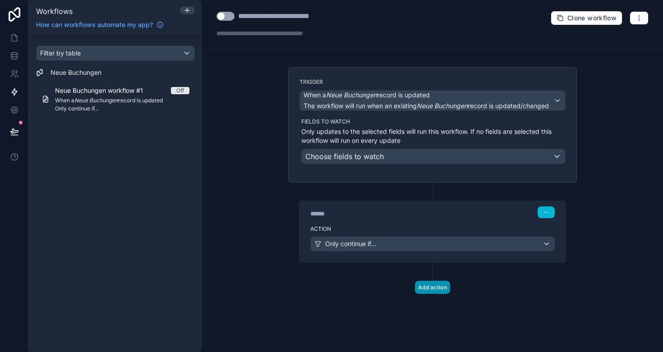
click at [430, 288] on button "Add action" at bounding box center [432, 287] width 35 height 13
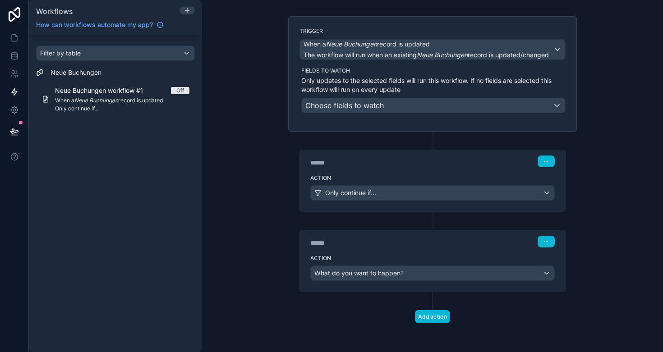
scroll to position [51, 0]
click at [396, 272] on span "What do you want to happen?" at bounding box center [358, 273] width 89 height 8
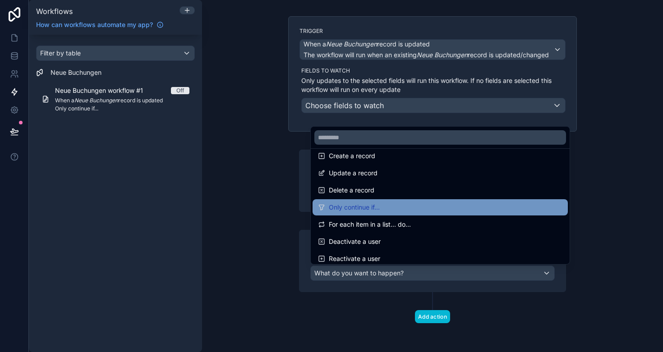
scroll to position [76, 0]
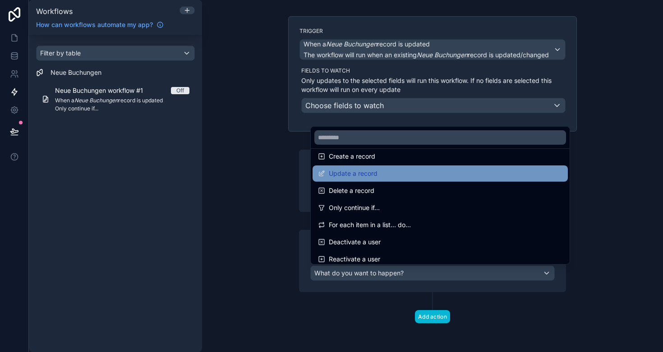
click at [380, 174] on div "Update a record" at bounding box center [440, 173] width 244 height 11
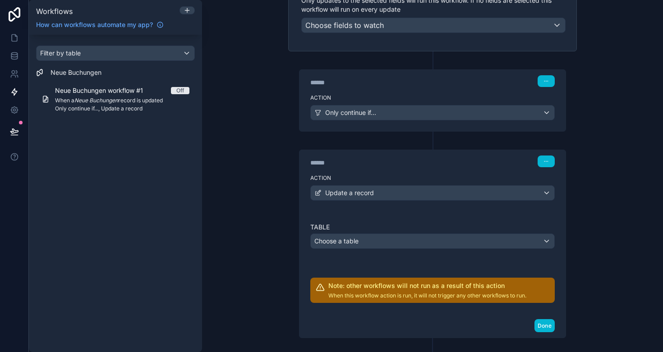
scroll to position [133, 0]
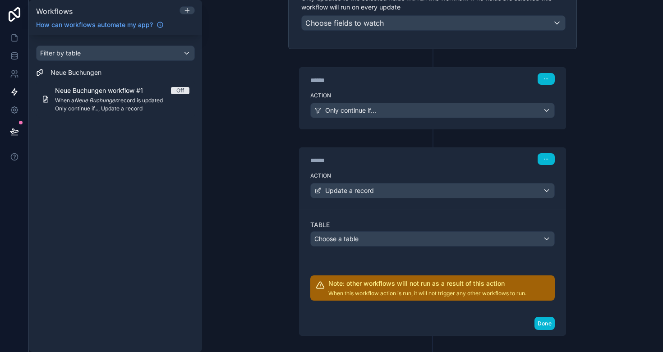
click at [385, 192] on div "Update a record" at bounding box center [432, 190] width 243 height 14
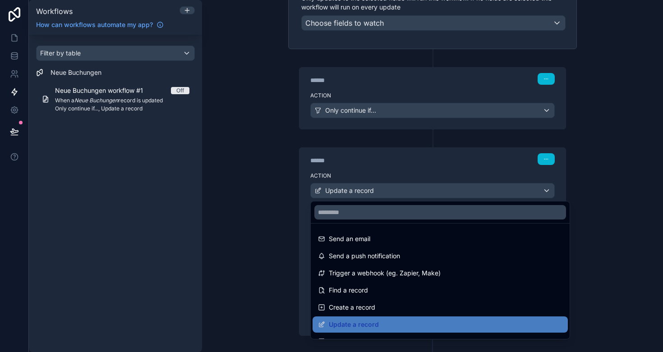
click at [396, 165] on div at bounding box center [331, 176] width 663 height 352
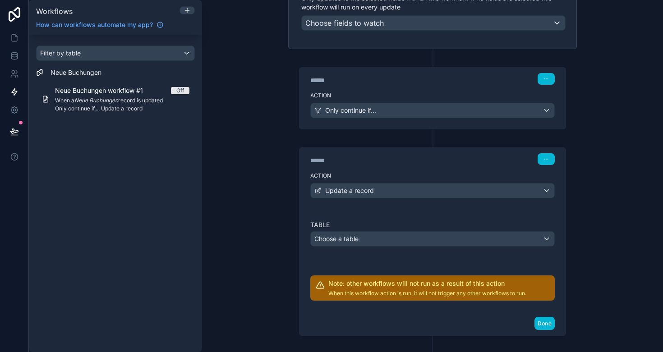
click at [385, 237] on div "Choose a table" at bounding box center [432, 239] width 243 height 14
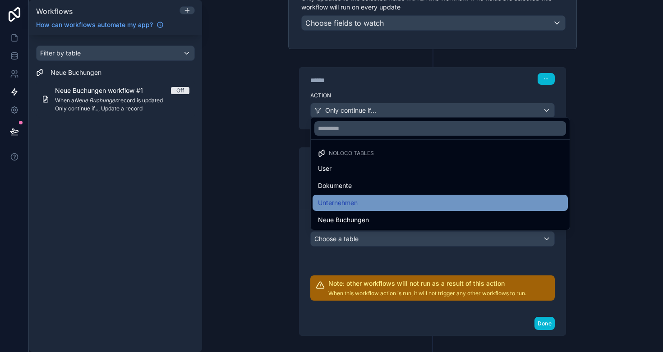
click at [367, 201] on div "Unternehmen" at bounding box center [440, 202] width 244 height 11
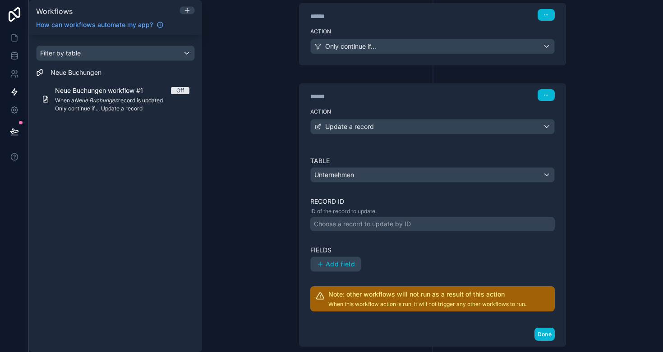
scroll to position [199, 0]
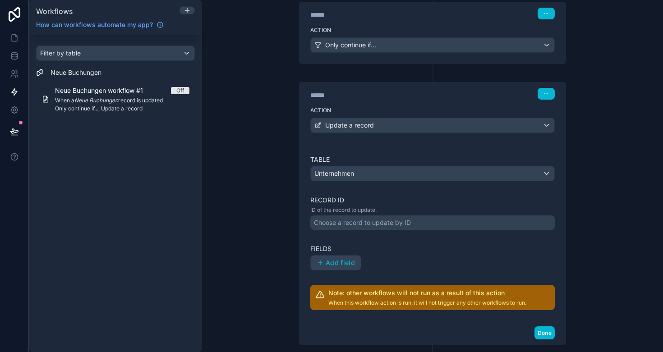
click at [381, 221] on div "Choose a record to update by ID" at bounding box center [362, 222] width 97 height 9
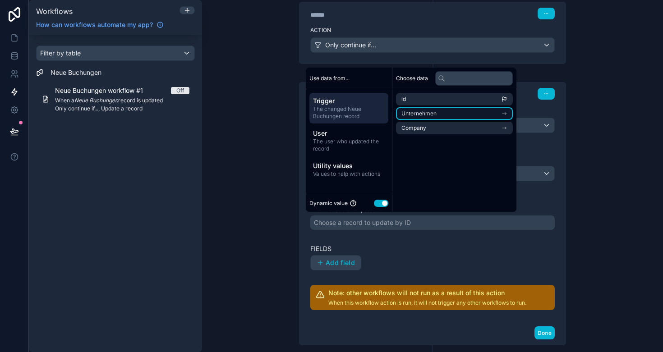
click at [424, 113] on span "Unternehmen" at bounding box center [418, 113] width 35 height 7
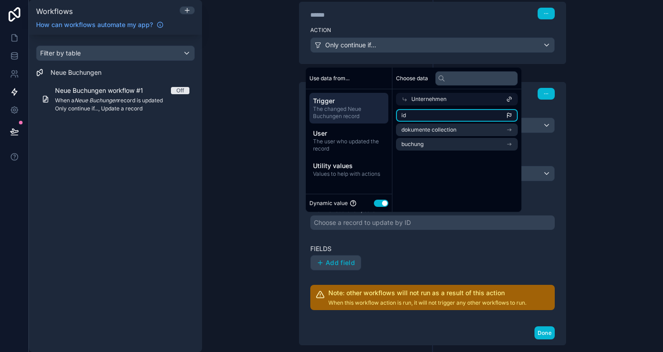
click at [425, 117] on li "id" at bounding box center [457, 115] width 122 height 13
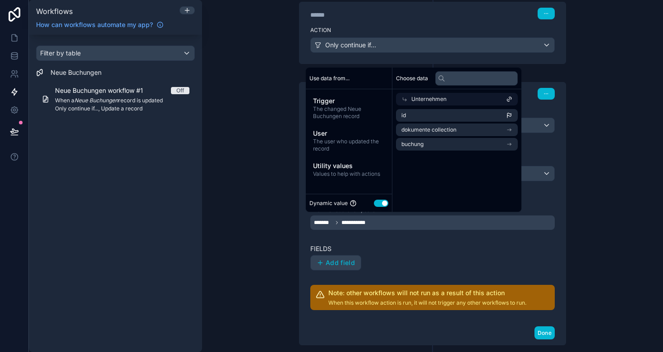
click at [408, 259] on div "Add field" at bounding box center [432, 262] width 244 height 15
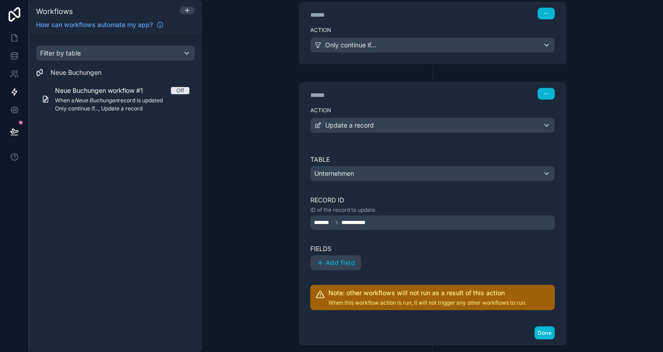
scroll to position [241, 0]
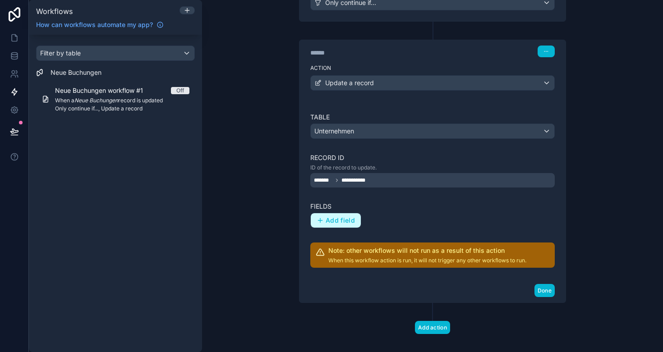
click at [325, 215] on button "Add field" at bounding box center [336, 220] width 50 height 14
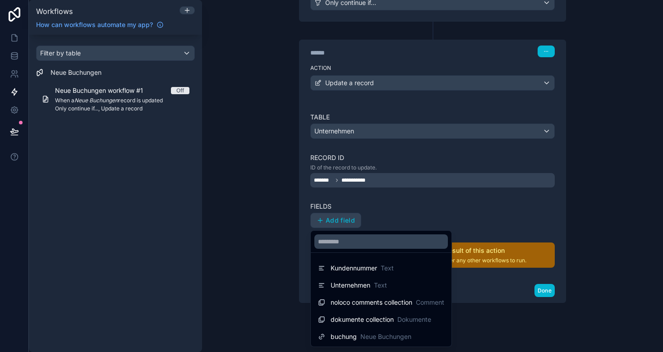
click at [407, 203] on div at bounding box center [331, 176] width 663 height 352
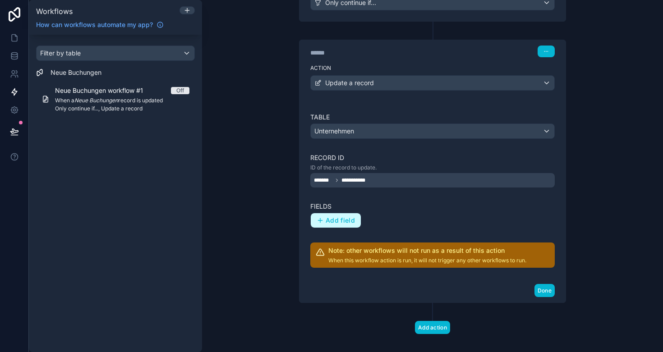
click at [348, 218] on span "Add field" at bounding box center [340, 220] width 29 height 8
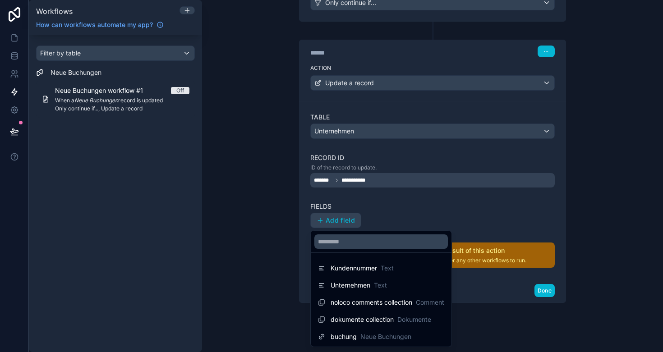
scroll to position [0, 0]
click at [427, 203] on div at bounding box center [331, 176] width 663 height 352
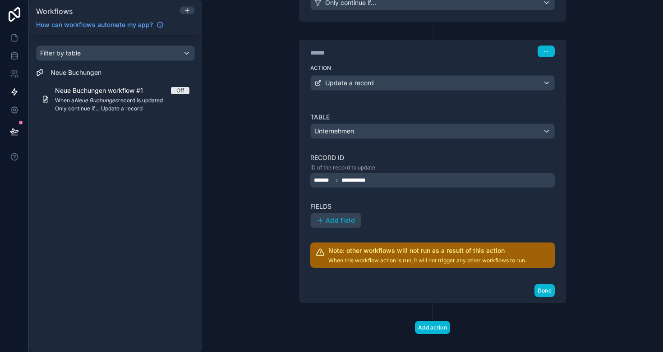
click at [364, 85] on span "Update a record" at bounding box center [349, 82] width 49 height 9
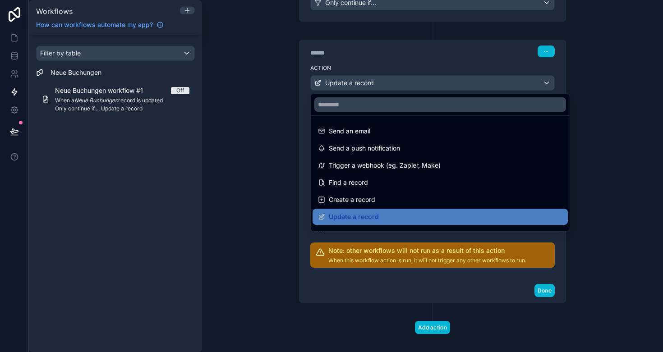
click at [399, 43] on div at bounding box center [331, 176] width 663 height 352
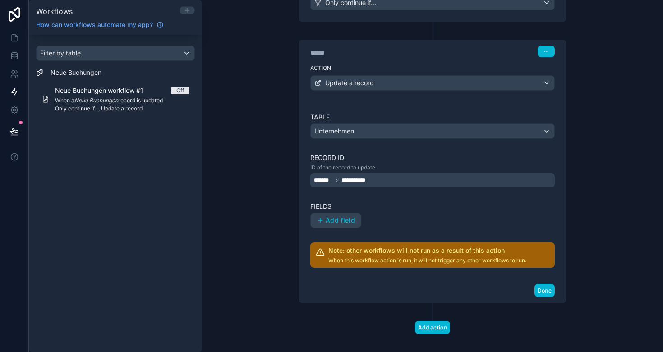
click at [184, 11] on icon at bounding box center [186, 10] width 7 height 7
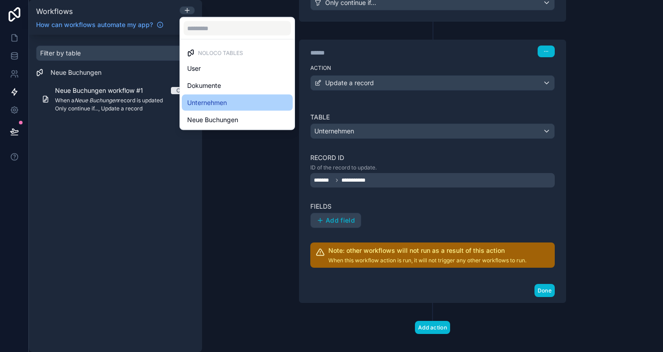
click at [225, 104] on span "Unternehmen" at bounding box center [207, 102] width 40 height 11
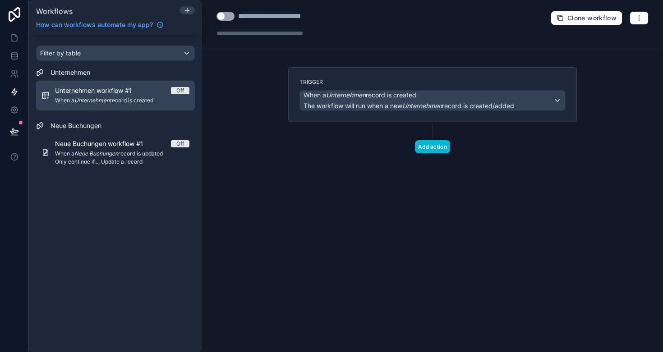
click at [119, 95] on span "Unternehmen workflow #1" at bounding box center [98, 90] width 87 height 9
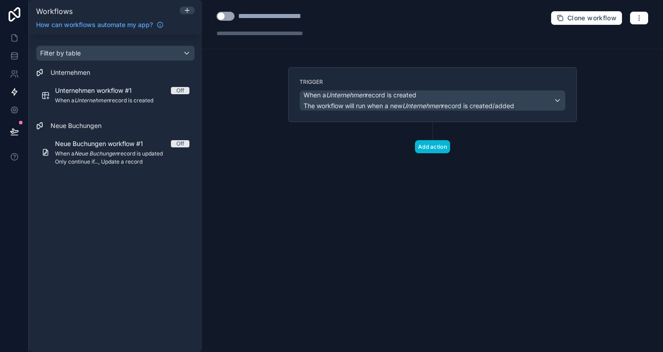
click at [441, 93] on span "When a Unternehmen record is created" at bounding box center [408, 95] width 211 height 9
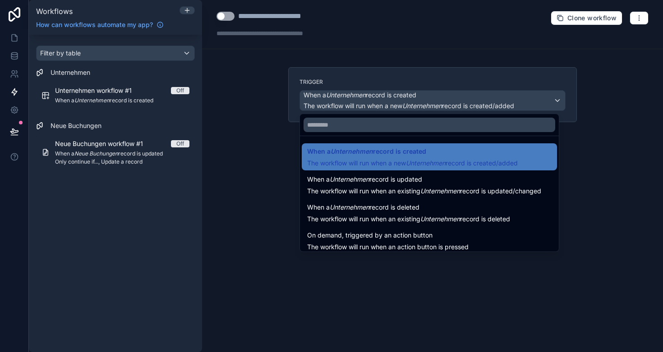
click at [186, 11] on div at bounding box center [331, 176] width 663 height 352
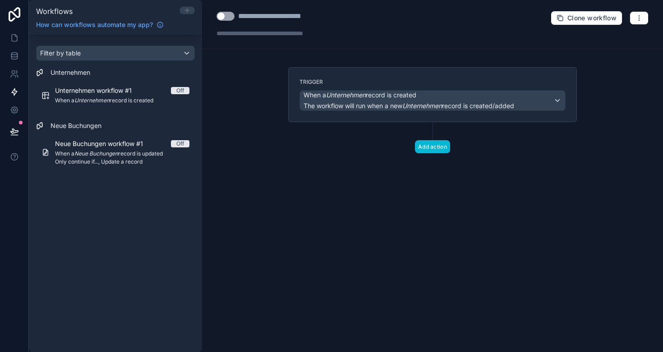
click at [186, 11] on icon at bounding box center [186, 10] width 7 height 7
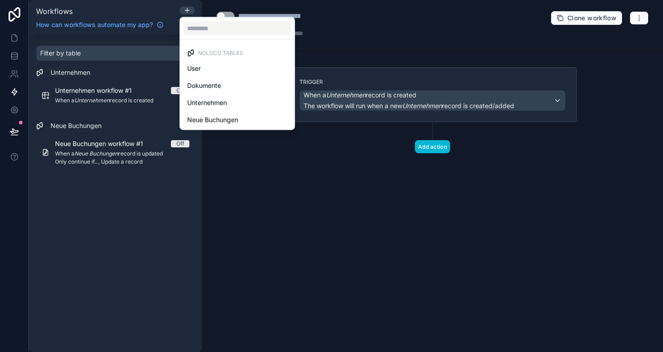
click at [92, 103] on div at bounding box center [331, 176] width 663 height 352
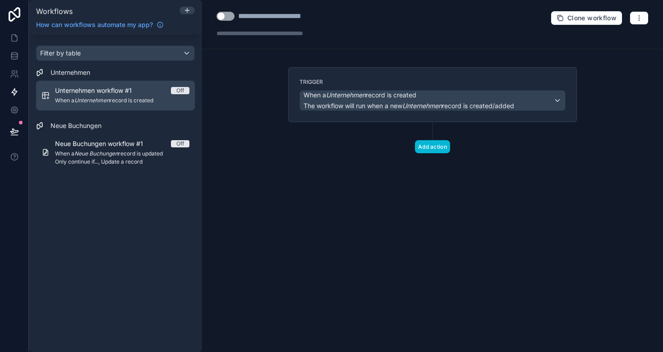
click at [115, 95] on div "Unternehmen workflow #1 Off When a Unternehmen record is created" at bounding box center [122, 95] width 134 height 19
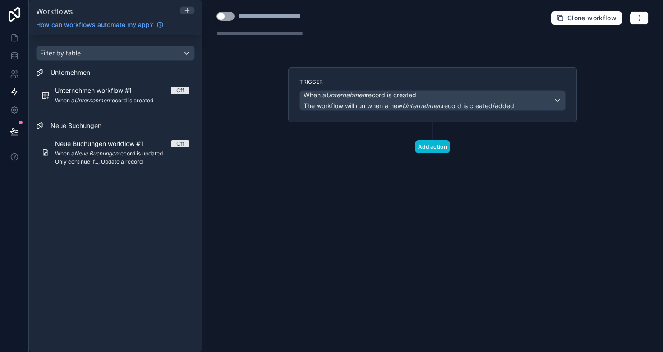
click at [649, 23] on div "**********" at bounding box center [432, 24] width 461 height 49
click at [641, 20] on icon "button" at bounding box center [638, 17] width 7 height 7
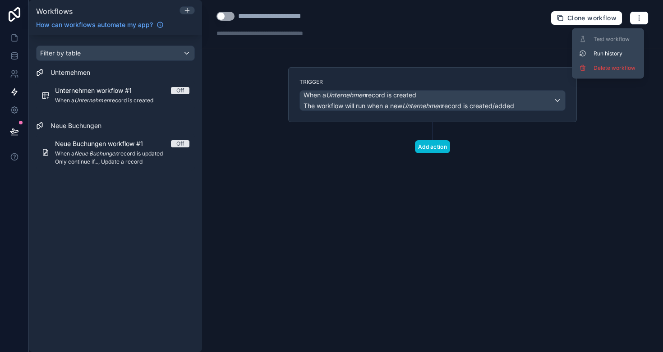
click at [452, 73] on div "Trigger When a Unternehmen record is created The workflow will run when a new U…" at bounding box center [432, 94] width 289 height 55
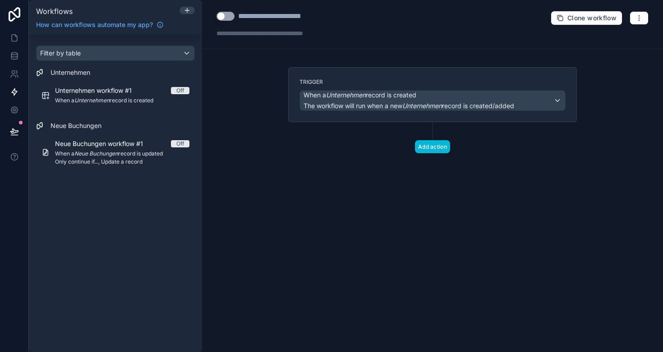
click at [555, 97] on div "When a Unternehmen record is created The workflow will run when a new Unternehm…" at bounding box center [432, 101] width 265 height 20
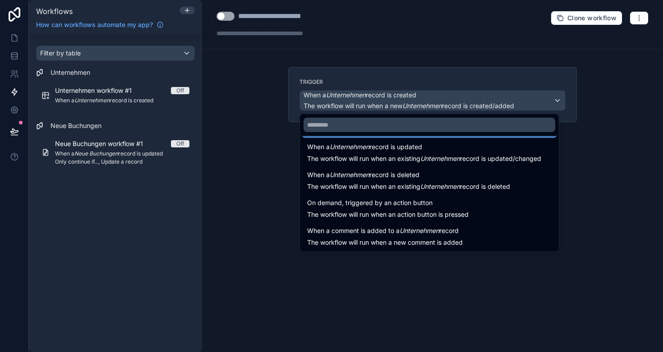
click at [153, 96] on div at bounding box center [331, 176] width 663 height 352
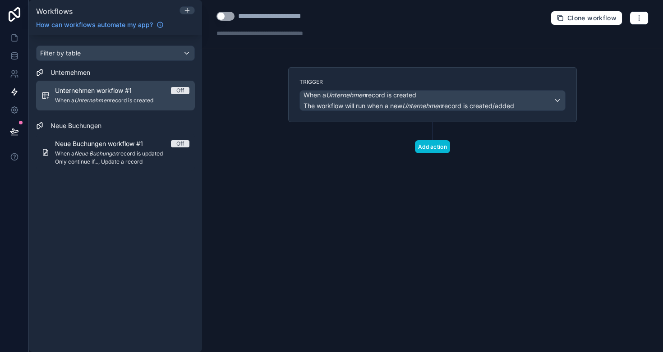
click at [153, 91] on div "Unternehmen workflow #1 Off" at bounding box center [122, 90] width 134 height 9
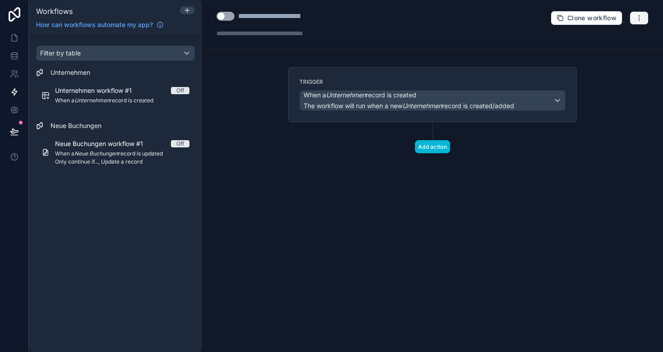
click at [645, 15] on button "button" at bounding box center [638, 18] width 19 height 14
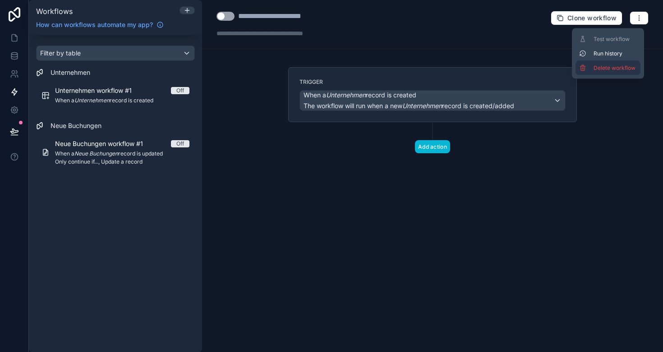
click at [615, 70] on span "Delete workflow" at bounding box center [614, 67] width 43 height 7
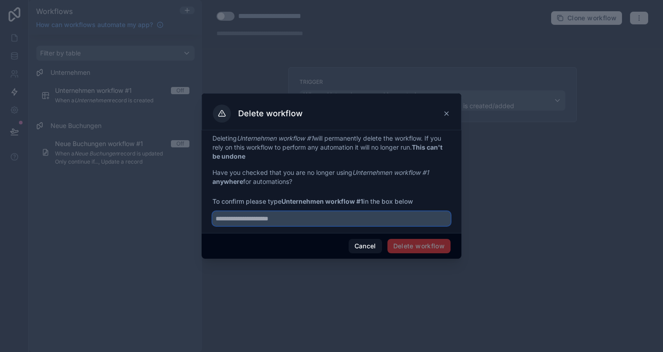
click at [341, 222] on input "text" at bounding box center [331, 218] width 238 height 14
type input "**********"
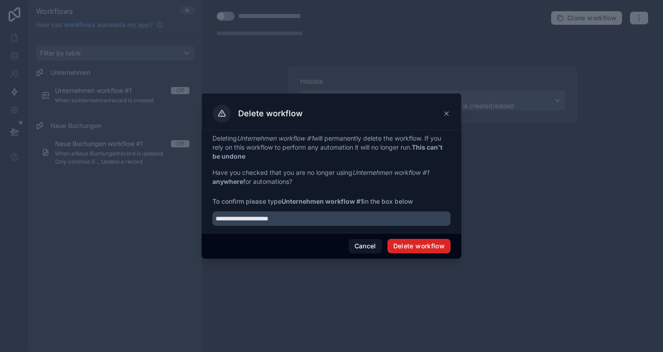
click at [427, 246] on button "Delete workflow" at bounding box center [418, 246] width 63 height 14
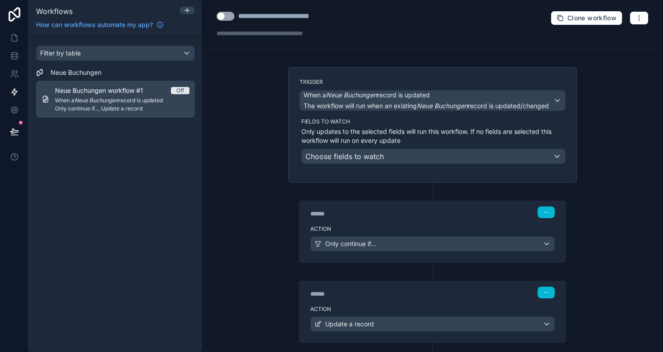
click at [118, 100] on em "Neue Buchungen" at bounding box center [96, 100] width 44 height 7
click at [135, 105] on span "Only continue if..., Update a record" at bounding box center [122, 108] width 134 height 7
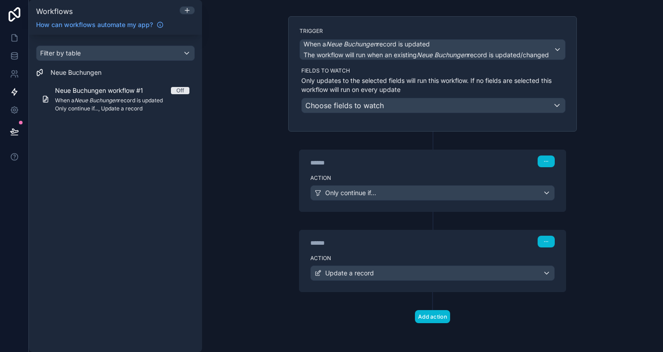
scroll to position [51, 0]
click at [462, 261] on label "Action" at bounding box center [432, 258] width 244 height 7
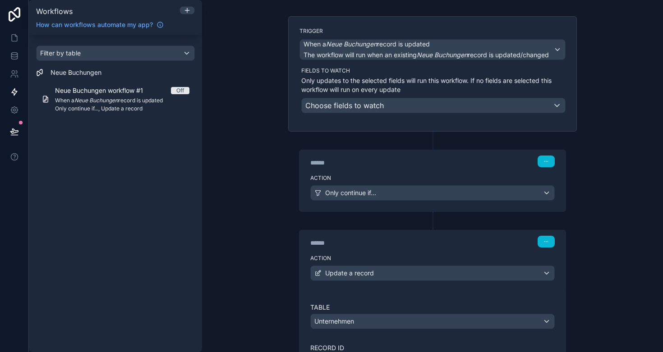
click at [419, 275] on div "Update a record" at bounding box center [432, 273] width 243 height 14
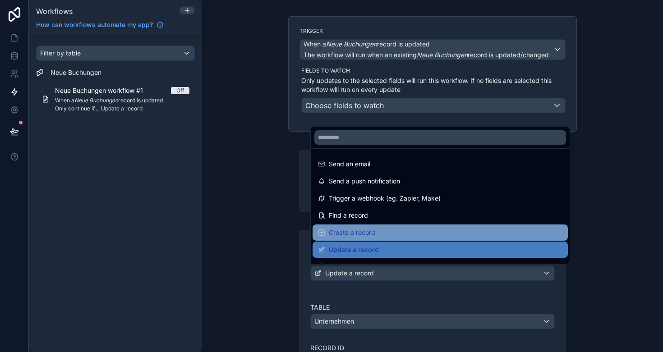
scroll to position [20, 0]
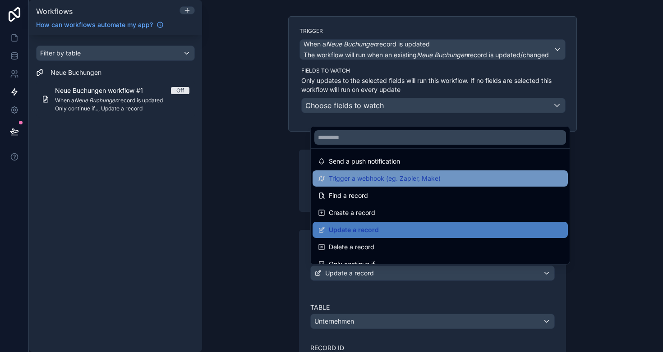
click at [385, 179] on span "Trigger a webhook (eg. Zapier, Make)" at bounding box center [385, 178] width 112 height 11
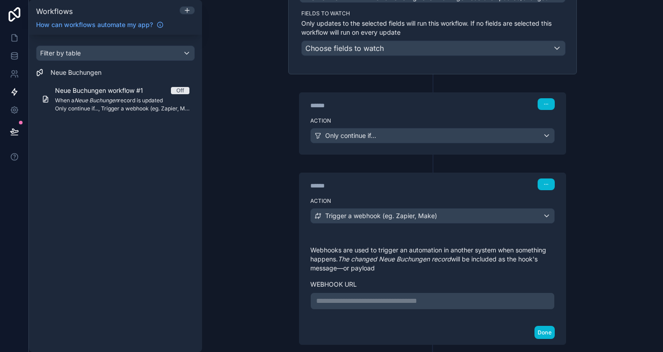
scroll to position [151, 0]
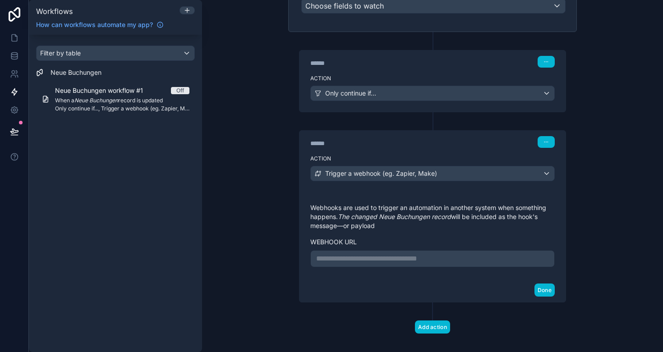
click at [390, 260] on p "**********" at bounding box center [432, 258] width 233 height 11
click at [380, 278] on div "Done" at bounding box center [432, 290] width 266 height 24
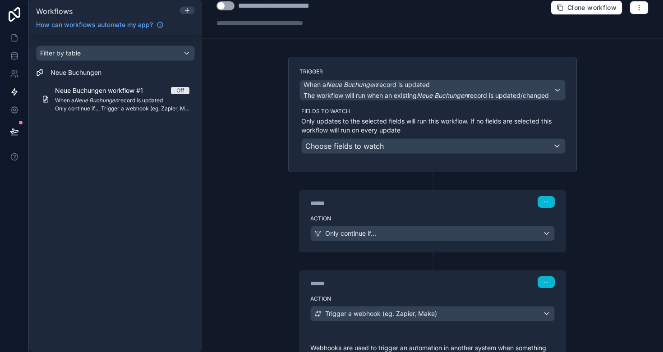
scroll to position [0, 0]
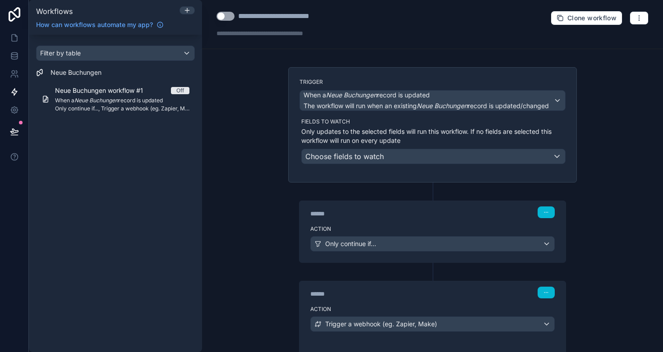
click at [290, 17] on div "**********" at bounding box center [292, 16] width 109 height 11
click at [640, 18] on icon "button" at bounding box center [638, 17] width 7 height 7
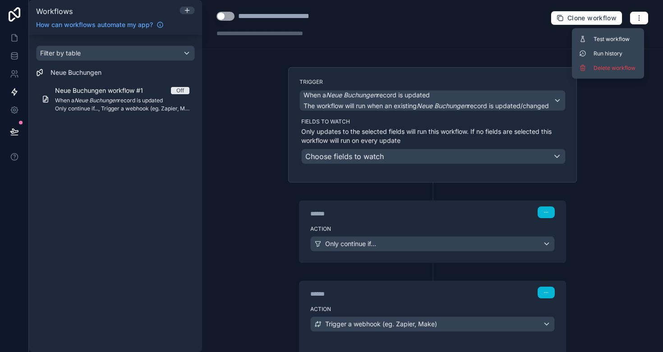
click at [447, 23] on div "**********" at bounding box center [432, 24] width 461 height 49
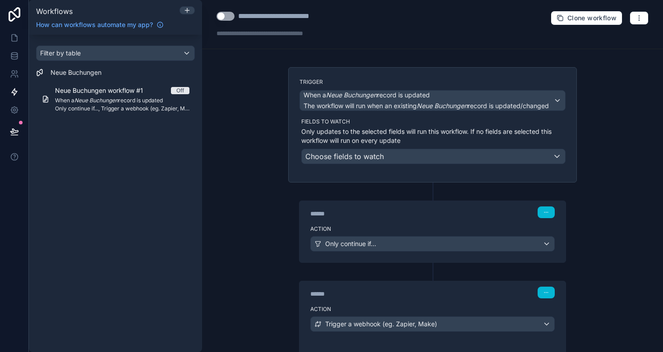
click at [262, 17] on div "**********" at bounding box center [292, 16] width 109 height 11
click at [389, 99] on span "When a Neue Buchungen record is updated" at bounding box center [366, 95] width 126 height 9
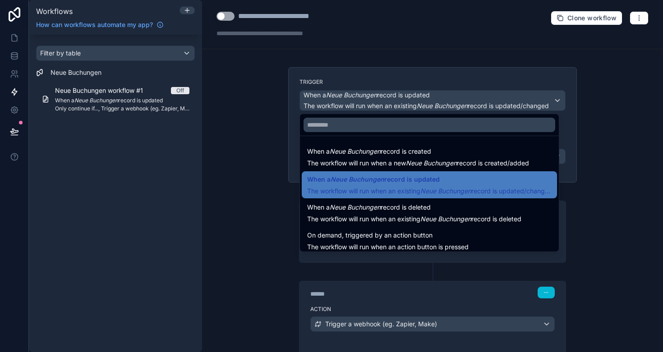
click at [389, 99] on div at bounding box center [331, 176] width 663 height 352
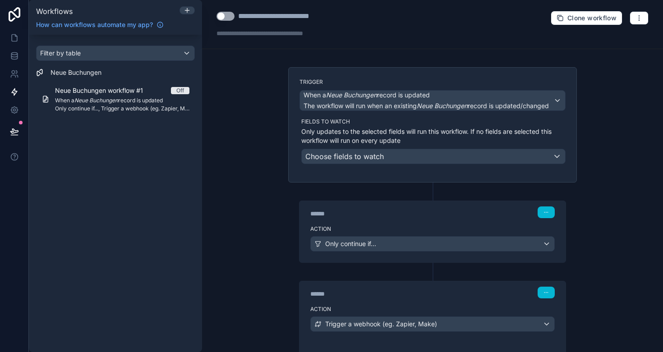
click at [369, 159] on span "Choose fields to watch" at bounding box center [344, 156] width 78 height 9
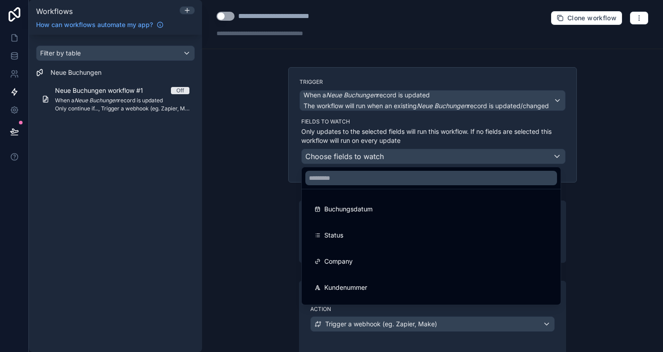
click at [366, 132] on div at bounding box center [331, 176] width 663 height 352
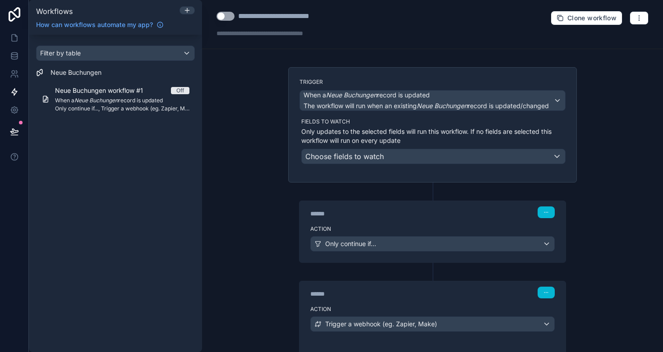
click at [354, 155] on span "Choose fields to watch" at bounding box center [344, 156] width 78 height 9
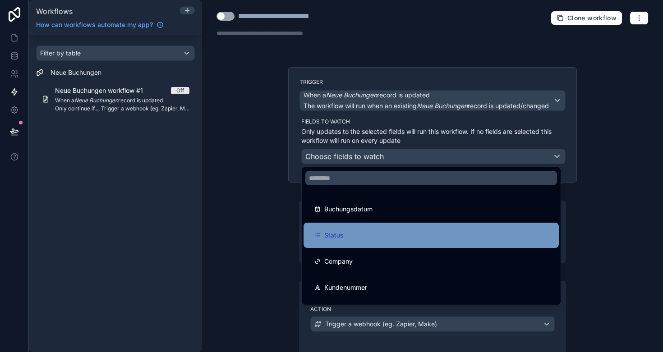
click at [347, 234] on div "Status" at bounding box center [431, 235] width 234 height 11
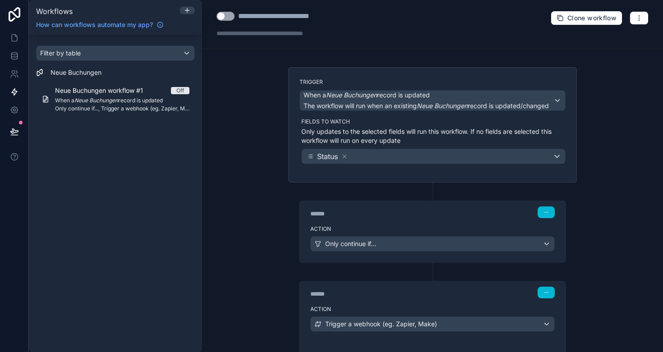
click at [396, 121] on label "Fields to watch" at bounding box center [433, 121] width 264 height 7
click at [133, 180] on div "Filter by table Neue Buchungen Neue Buchungen workflow #1 Off When a Neue Buchu…" at bounding box center [115, 193] width 173 height 317
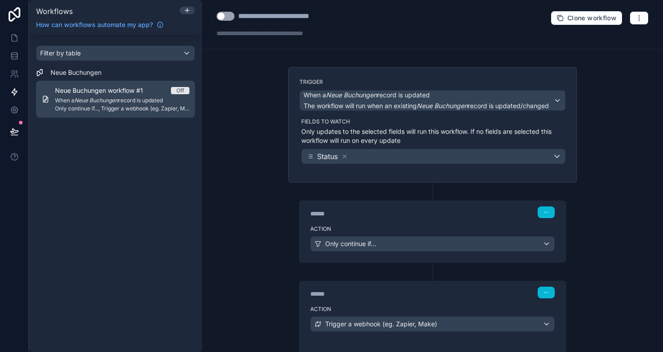
click at [91, 88] on span "Neue Buchungen workflow #1" at bounding box center [104, 90] width 99 height 9
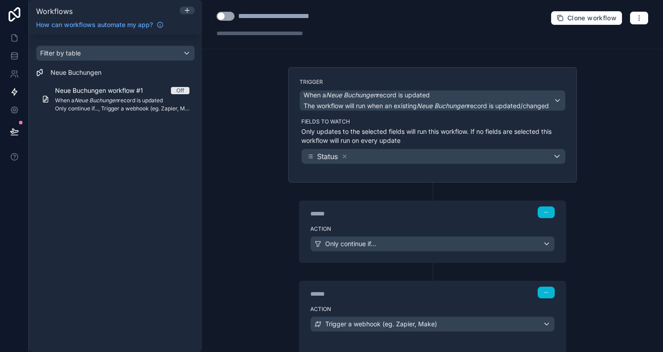
click at [80, 70] on span "Neue Buchungen" at bounding box center [75, 72] width 51 height 9
click at [255, 15] on div "**********" at bounding box center [292, 16] width 109 height 11
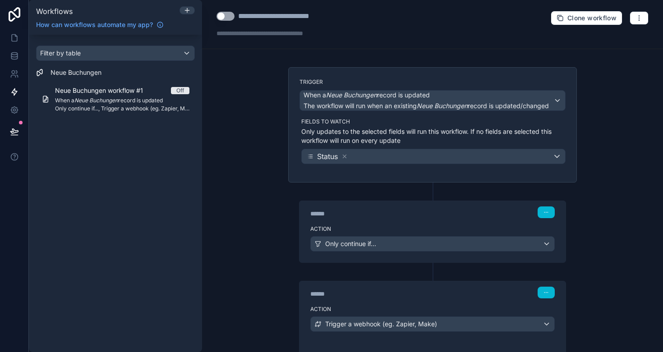
click at [266, 33] on div at bounding box center [279, 33] width 126 height 9
click at [269, 16] on div "**********" at bounding box center [292, 16] width 109 height 11
click at [270, 37] on div at bounding box center [279, 33] width 126 height 9
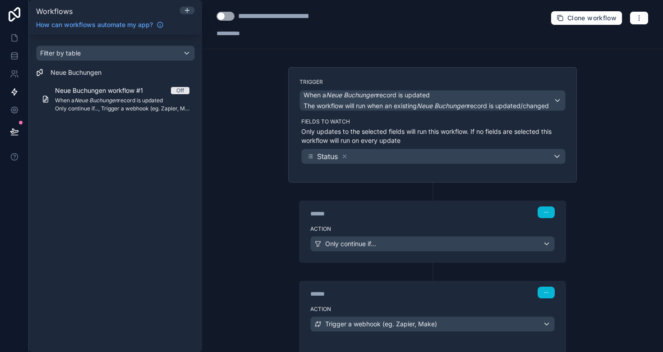
click at [78, 212] on div "Filter by table Neue Buchungen Neue Buchungen workflow #1 Off When a Neue Buchu…" at bounding box center [115, 193] width 173 height 317
click at [130, 57] on div "Filter by table" at bounding box center [116, 53] width 158 height 14
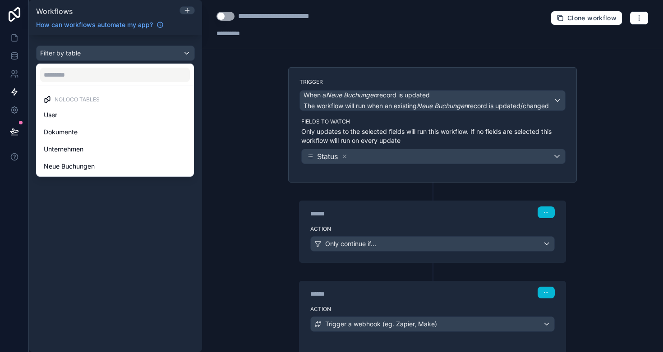
click at [109, 56] on div "scrollable content" at bounding box center [331, 176] width 663 height 352
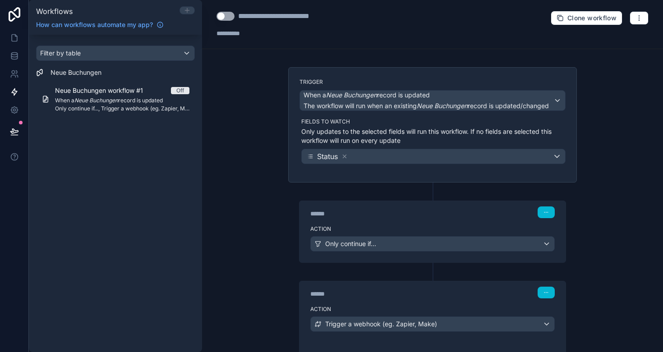
click at [184, 11] on icon at bounding box center [186, 10] width 7 height 7
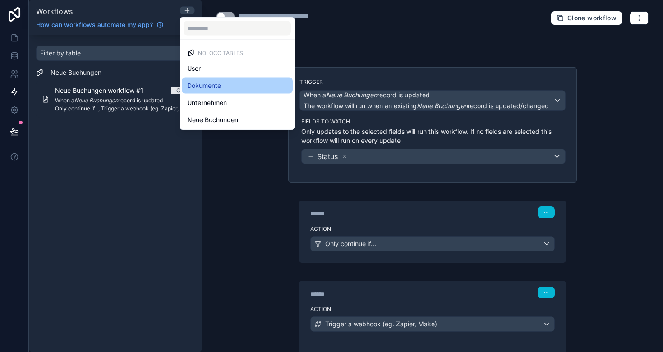
click at [204, 86] on span "Dokumente" at bounding box center [204, 85] width 34 height 11
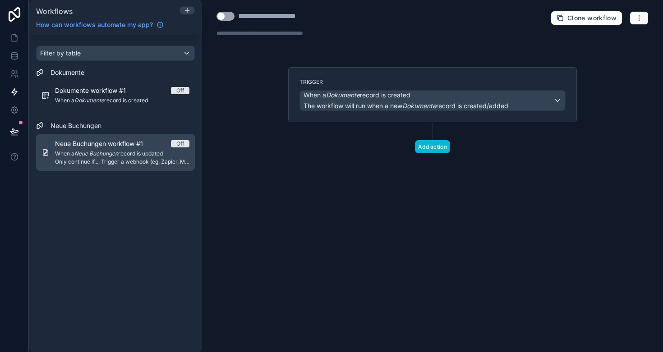
click at [96, 154] on em "Neue Buchungen" at bounding box center [96, 153] width 44 height 7
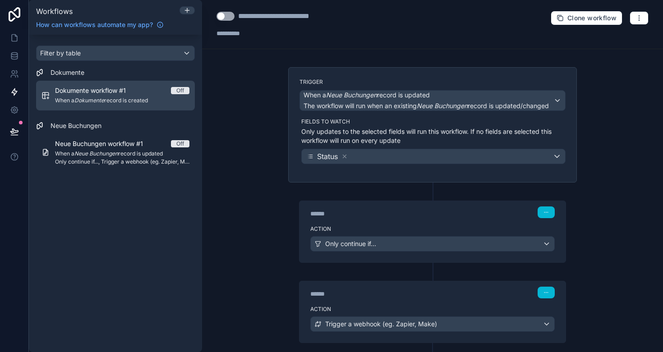
click at [86, 95] on span "Dokumente workflow #1" at bounding box center [96, 90] width 82 height 9
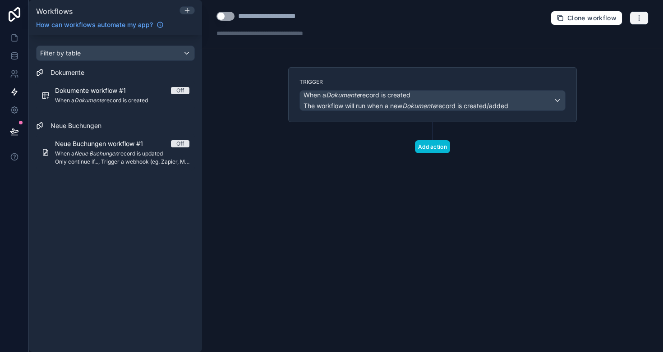
click at [639, 19] on icon "button" at bounding box center [638, 17] width 7 height 7
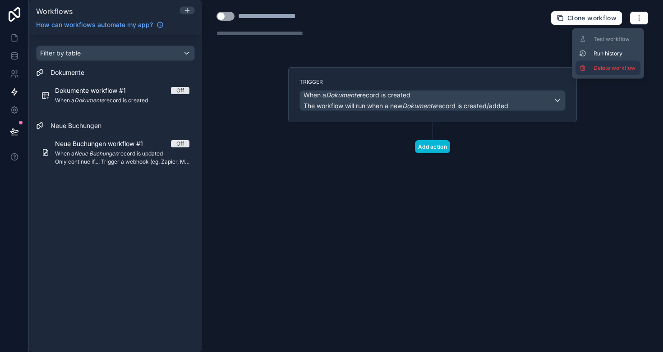
click at [610, 69] on span "Delete workflow" at bounding box center [614, 67] width 43 height 7
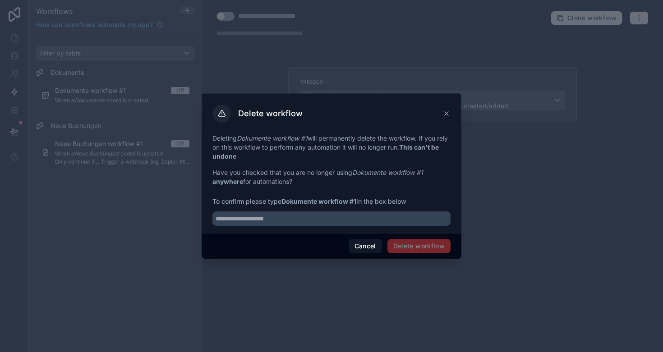
click at [371, 211] on div at bounding box center [331, 216] width 238 height 20
click at [354, 216] on input "text" at bounding box center [331, 218] width 238 height 14
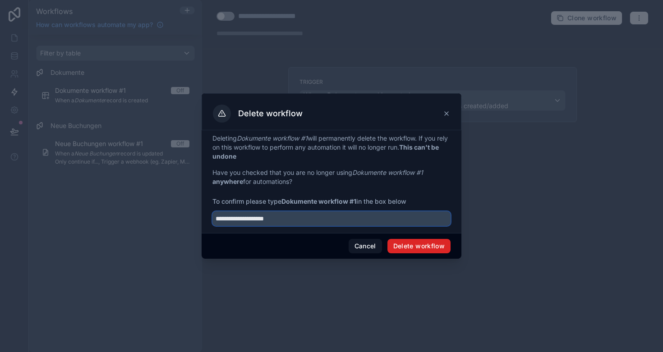
type input "**********"
click at [433, 250] on button "Delete workflow" at bounding box center [418, 246] width 63 height 14
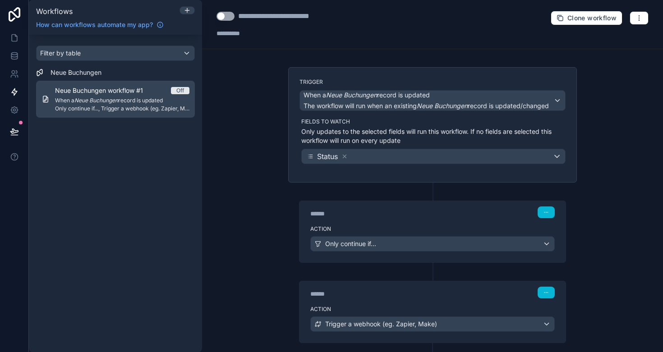
click at [75, 102] on span "When a Neue Buchungen record is updated" at bounding box center [122, 100] width 134 height 7
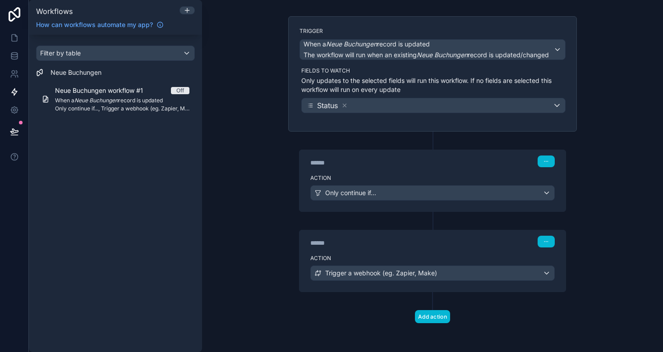
scroll to position [51, 0]
click at [394, 274] on span "Trigger a webhook (eg. Zapier, Make)" at bounding box center [381, 273] width 112 height 9
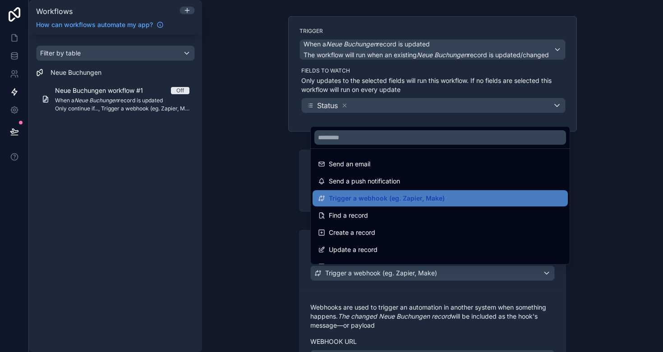
scroll to position [0, 0]
click at [394, 308] on div at bounding box center [331, 176] width 663 height 352
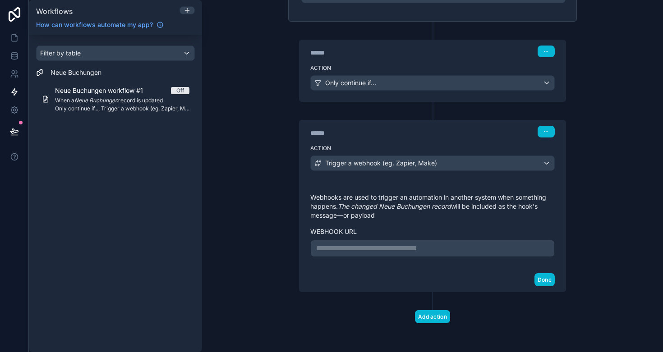
scroll to position [161, 0]
click at [397, 252] on p "**********" at bounding box center [432, 248] width 233 height 11
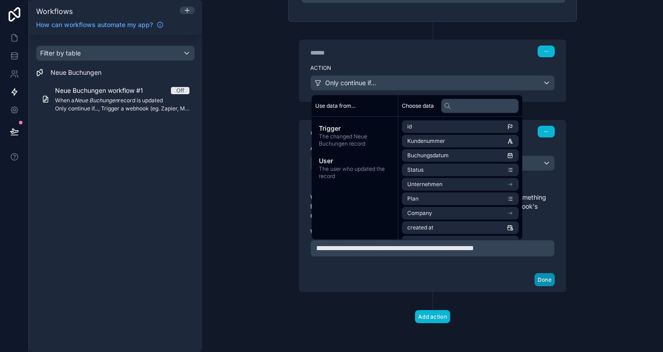
click at [545, 281] on button "Done" at bounding box center [544, 279] width 20 height 13
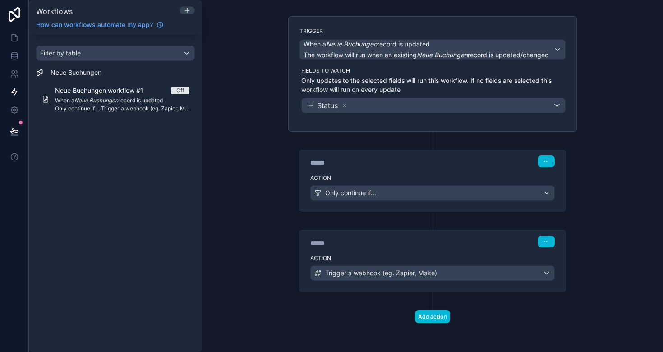
scroll to position [51, 0]
click at [547, 244] on button "button" at bounding box center [545, 242] width 17 height 12
click at [453, 247] on div "****** Step 2" at bounding box center [432, 242] width 244 height 12
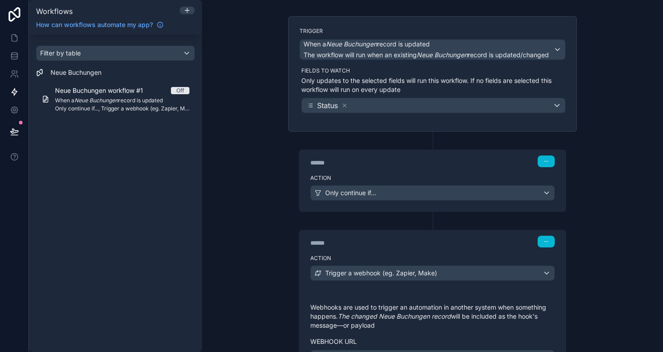
click at [135, 192] on div "Filter by table Neue Buchungen Neue Buchungen workflow #1 Off When a Neue Buchu…" at bounding box center [115, 193] width 173 height 317
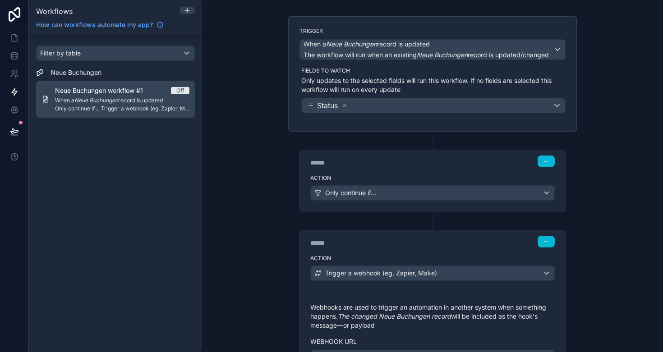
click at [110, 100] on em "Neue Buchungen" at bounding box center [96, 100] width 44 height 7
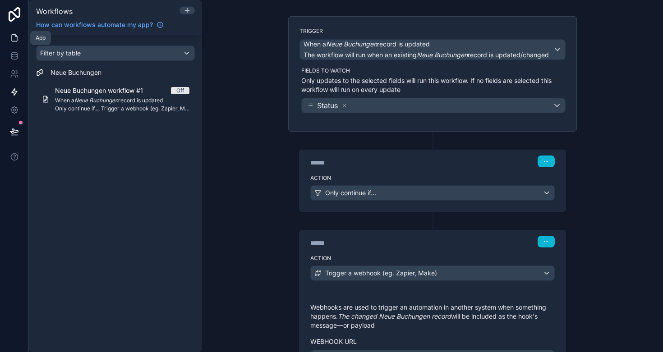
click at [14, 35] on icon at bounding box center [14, 37] width 9 height 9
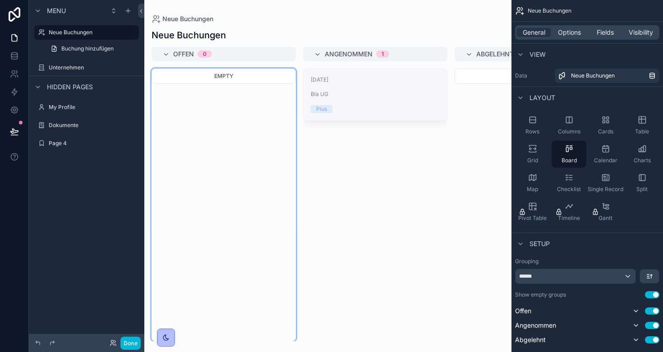
drag, startPoint x: 339, startPoint y: 98, endPoint x: 307, endPoint y: 98, distance: 31.6
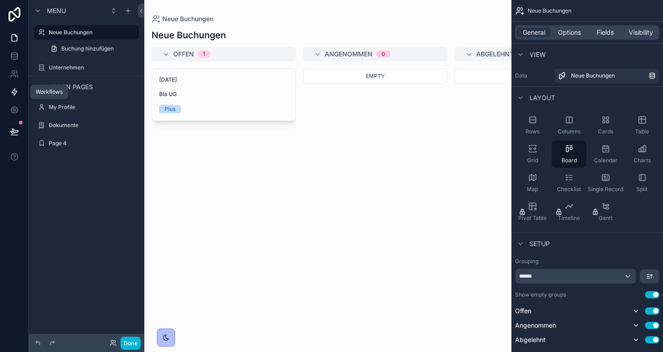
click at [7, 92] on link at bounding box center [14, 92] width 28 height 18
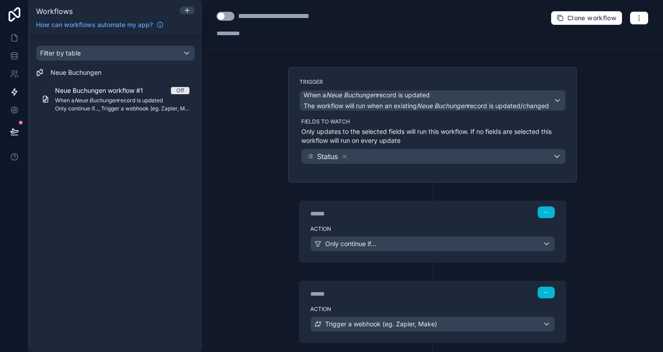
click at [224, 14] on button "Use setting" at bounding box center [225, 16] width 18 height 9
click at [149, 198] on div "Filter by table Neue Buchungen Neue Buchungen workflow #1 On When a Neue Buchun…" at bounding box center [115, 193] width 173 height 317
click at [15, 36] on icon at bounding box center [16, 36] width 2 height 2
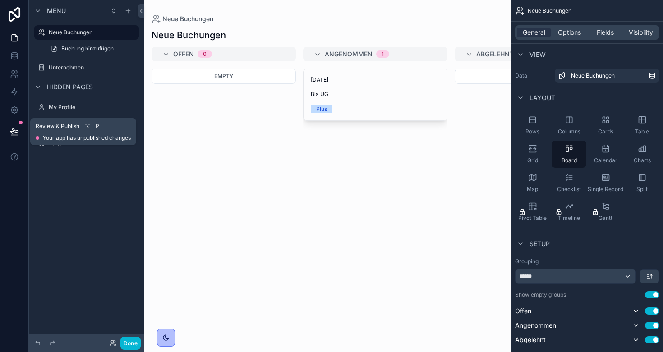
click at [18, 132] on icon at bounding box center [14, 131] width 8 height 5
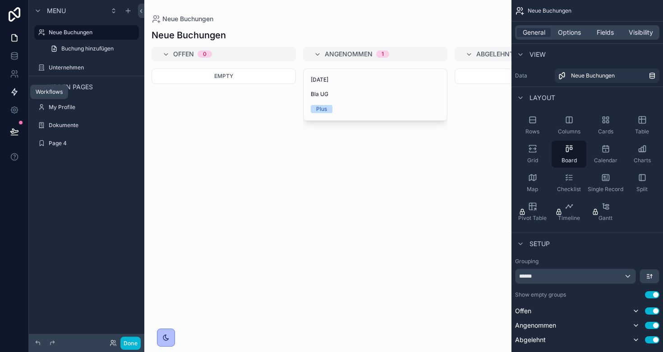
click at [14, 94] on icon at bounding box center [14, 92] width 5 height 7
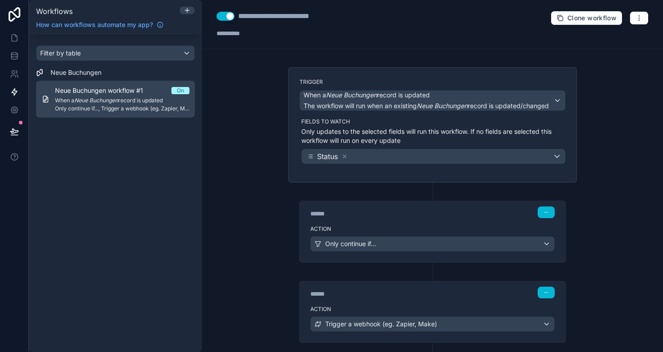
click at [112, 100] on em "Neue Buchungen" at bounding box center [96, 100] width 44 height 7
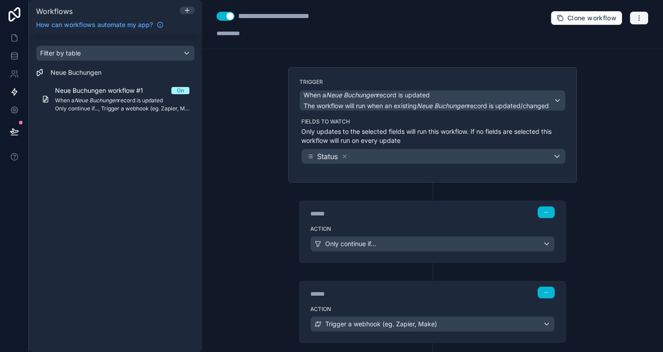
click at [640, 17] on icon "button" at bounding box center [638, 17] width 7 height 7
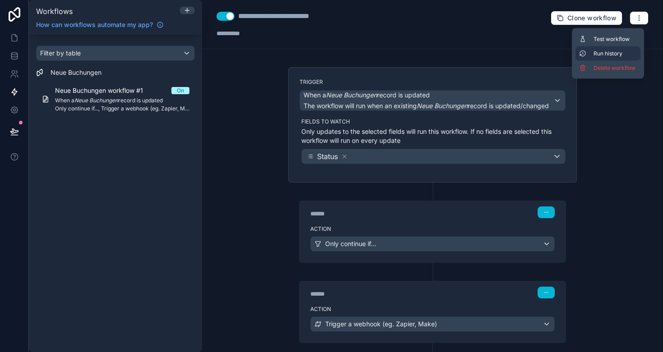
click at [612, 51] on span "Run history" at bounding box center [614, 53] width 43 height 7
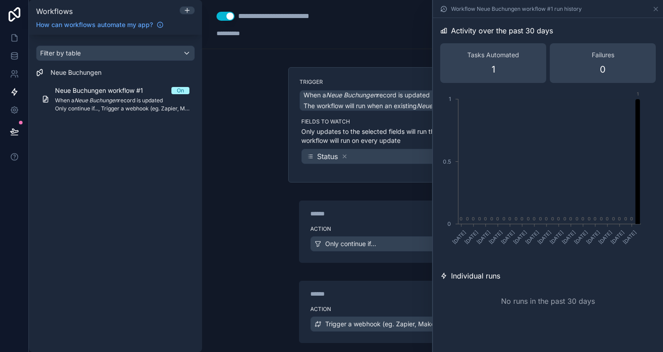
click at [86, 242] on div "Filter by table Neue Buchungen Neue Buchungen workflow #1 On When a Neue Buchun…" at bounding box center [115, 193] width 173 height 317
click at [132, 166] on div "Filter by table Neue Buchungen Neue Buchungen workflow #1 On When a Neue Buchun…" at bounding box center [115, 193] width 173 height 317
click at [14, 41] on icon at bounding box center [14, 38] width 5 height 7
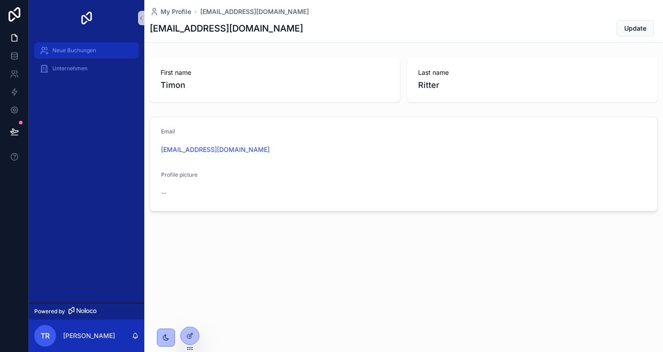
click at [76, 49] on span "Neue Buchungen" at bounding box center [74, 50] width 44 height 7
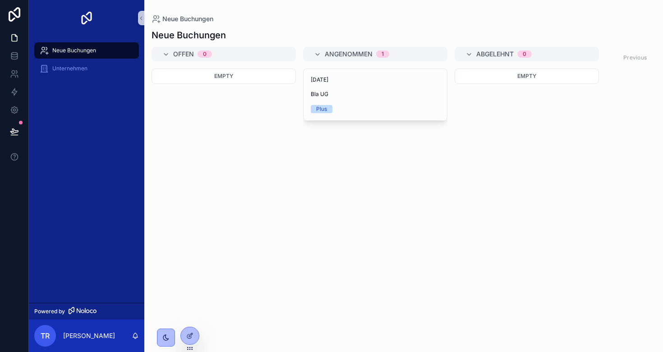
click at [264, 168] on div "Empty" at bounding box center [223, 205] width 144 height 273
click at [75, 73] on div "Unternehmen" at bounding box center [87, 68] width 94 height 14
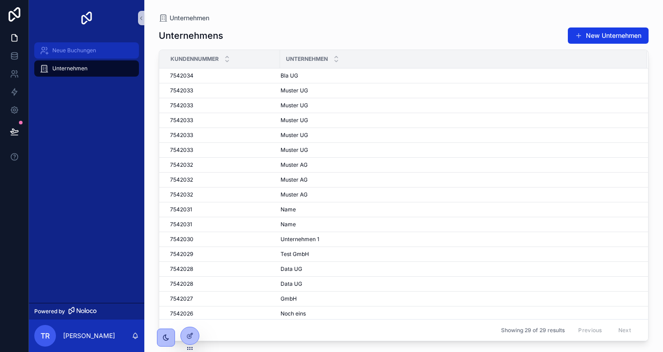
click at [74, 51] on span "Neue Buchungen" at bounding box center [74, 50] width 44 height 7
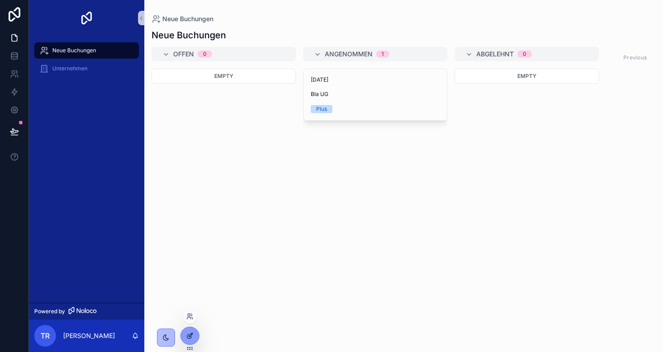
click at [183, 334] on div at bounding box center [190, 335] width 18 height 17
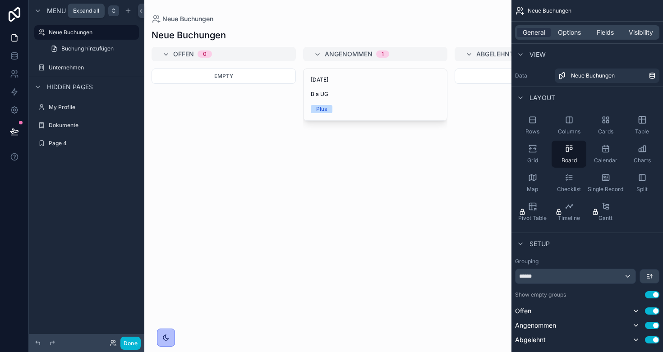
click at [110, 11] on div "scrollable content" at bounding box center [113, 10] width 11 height 11
click at [124, 11] on icon "scrollable content" at bounding box center [127, 10] width 7 height 7
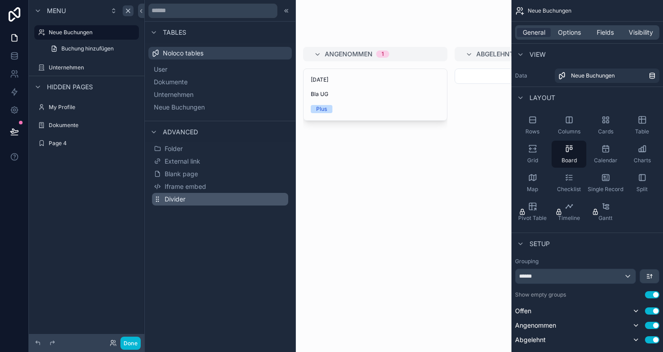
click at [179, 198] on span "Divider" at bounding box center [175, 199] width 21 height 9
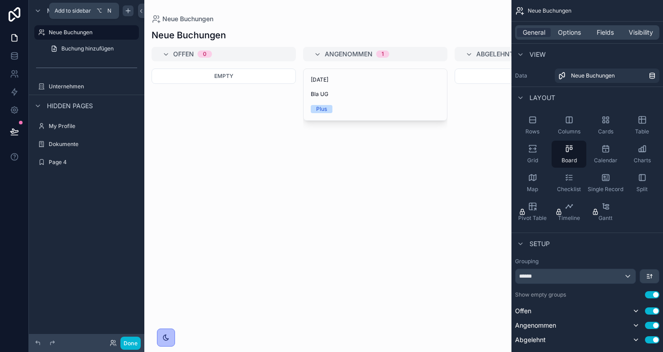
click at [130, 13] on icon "scrollable content" at bounding box center [127, 10] width 7 height 7
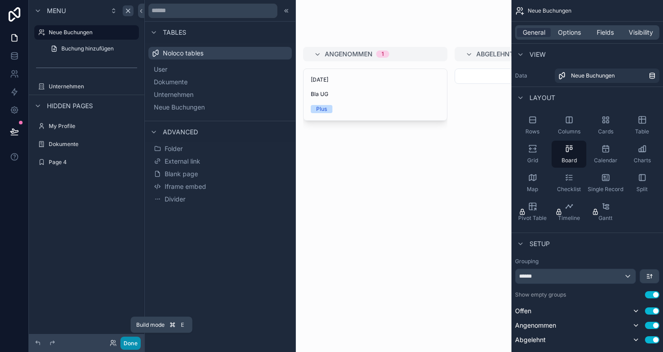
click at [133, 343] on button "Done" at bounding box center [130, 343] width 20 height 13
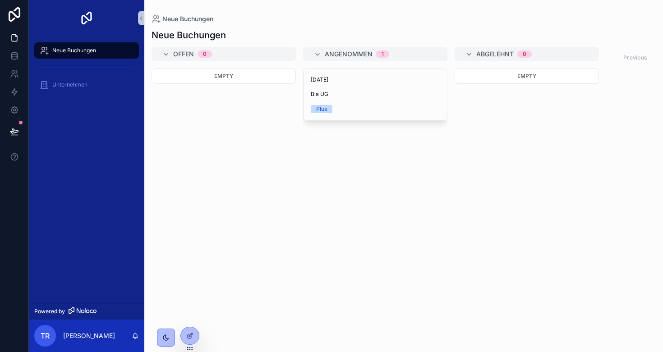
click at [74, 127] on div "Neue Buchungen Unternehmen" at bounding box center [86, 169] width 115 height 267
click at [79, 88] on div "Unternehmen" at bounding box center [87, 85] width 94 height 14
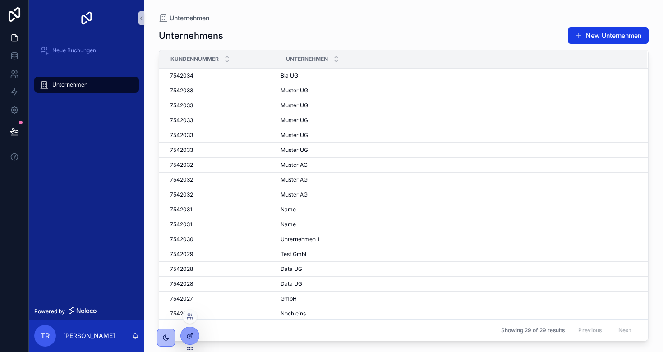
click at [186, 336] on div at bounding box center [190, 335] width 18 height 17
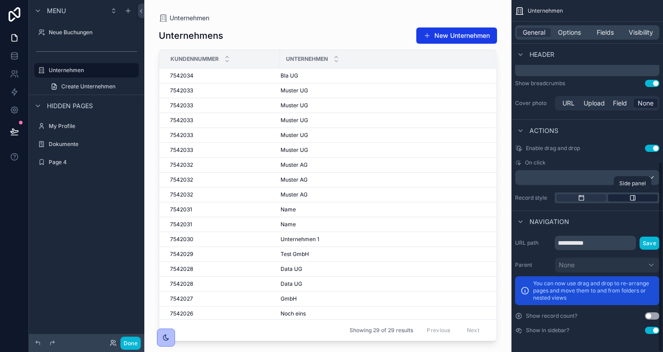
scroll to position [298, 0]
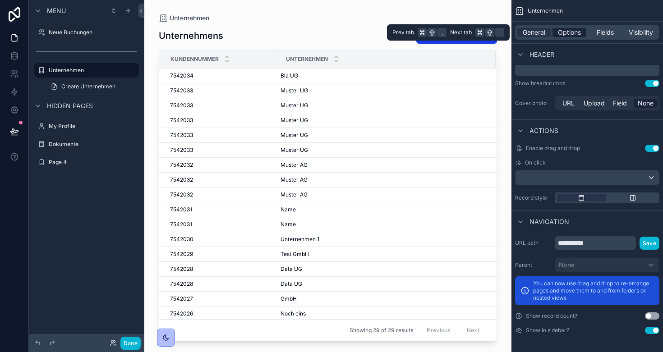
click at [575, 37] on span "Options" at bounding box center [569, 32] width 23 height 9
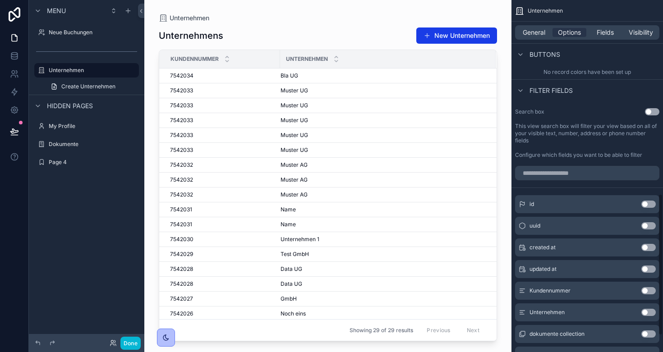
scroll to position [482, 0]
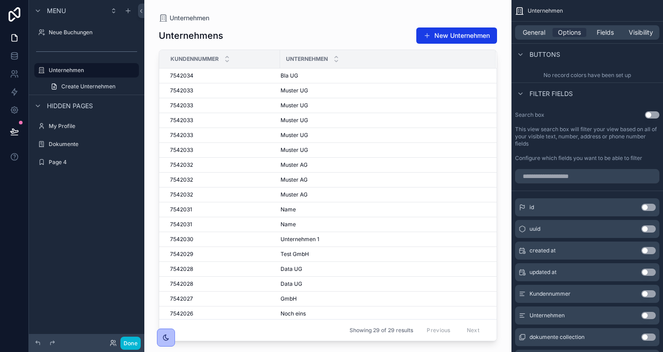
click at [653, 115] on button "Use setting" at bounding box center [652, 114] width 14 height 7
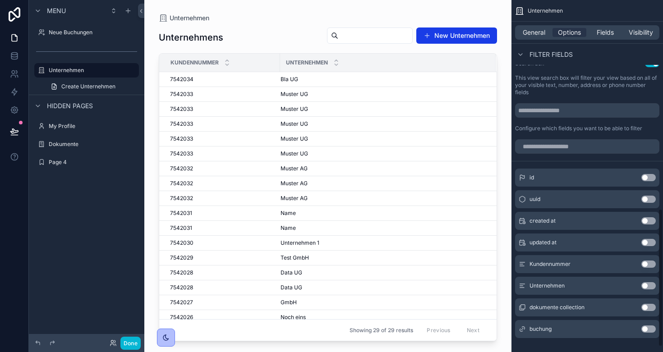
scroll to position [535, 0]
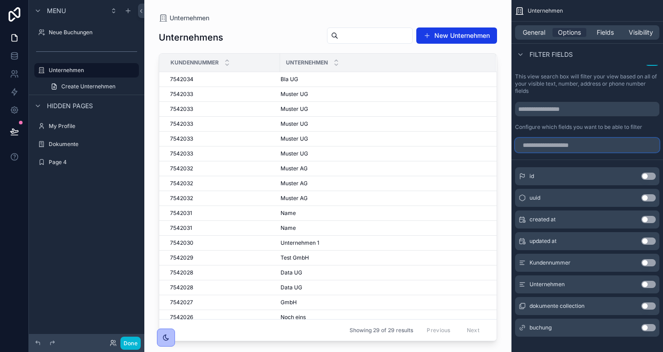
click at [583, 146] on input "scrollable content" at bounding box center [587, 145] width 144 height 14
click at [587, 131] on div "Search box Use setting This view search box will filter your view based on all …" at bounding box center [586, 94] width 151 height 79
click at [649, 261] on button "Use setting" at bounding box center [648, 262] width 14 height 7
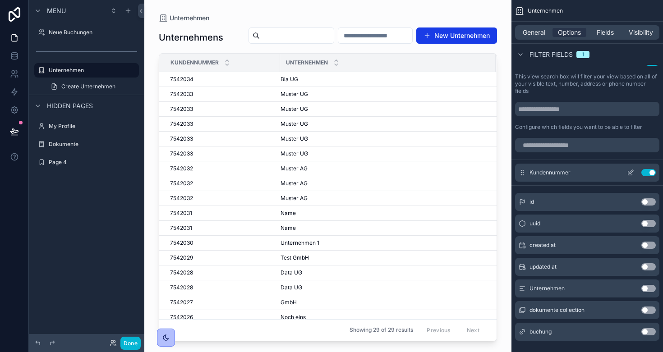
click at [647, 171] on button "Use setting" at bounding box center [648, 172] width 14 height 7
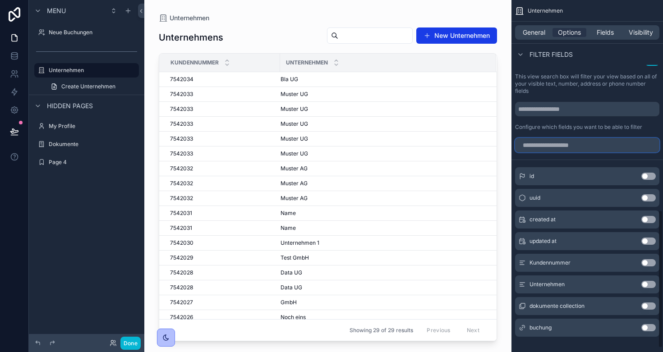
click at [540, 143] on input "scrollable content" at bounding box center [587, 145] width 144 height 14
click at [128, 344] on button "Done" at bounding box center [130, 343] width 20 height 13
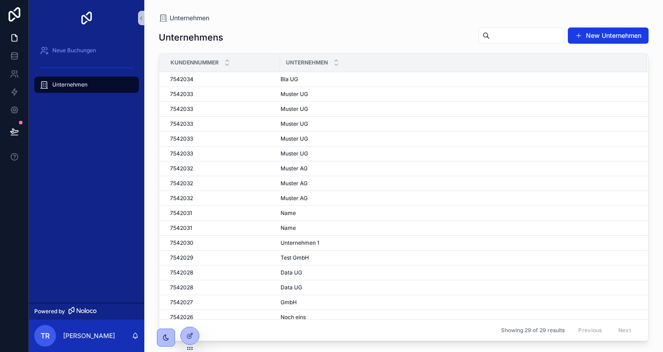
click at [513, 38] on input "scrollable content" at bounding box center [527, 35] width 74 height 13
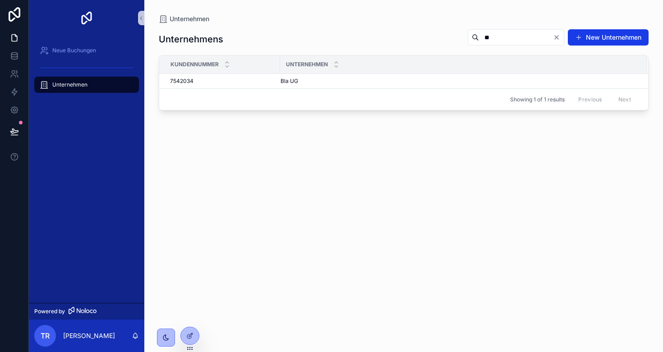
type input "*"
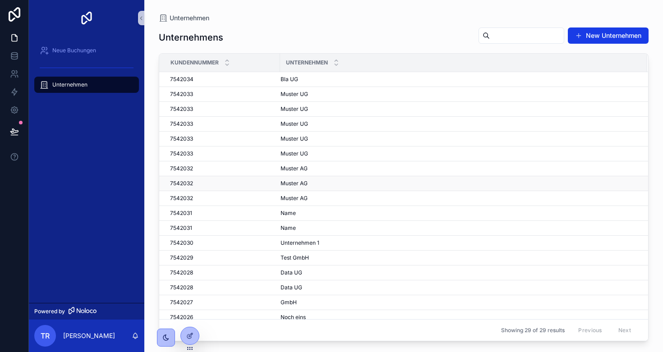
click at [430, 178] on td "Muster AG Muster AG" at bounding box center [463, 183] width 367 height 15
click at [97, 52] on div "Neue Buchungen" at bounding box center [87, 50] width 94 height 14
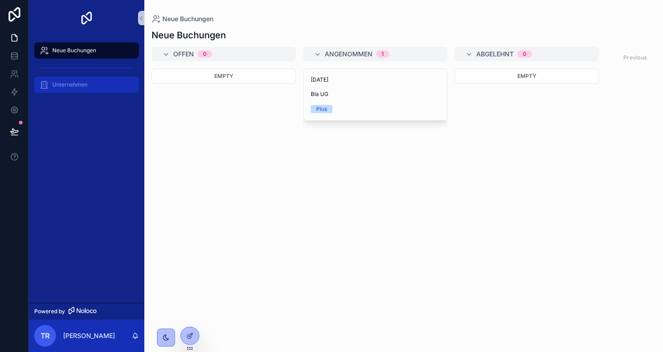
click at [66, 89] on div "Unternehmen" at bounding box center [87, 85] width 94 height 14
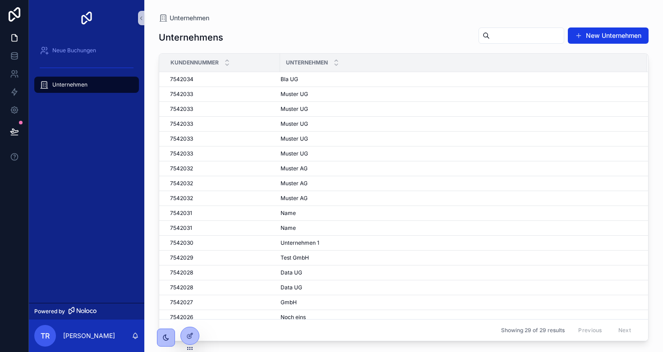
click at [66, 131] on div "Neue Buchungen Unternehmen" at bounding box center [86, 169] width 115 height 267
click at [15, 56] on icon at bounding box center [14, 55] width 9 height 9
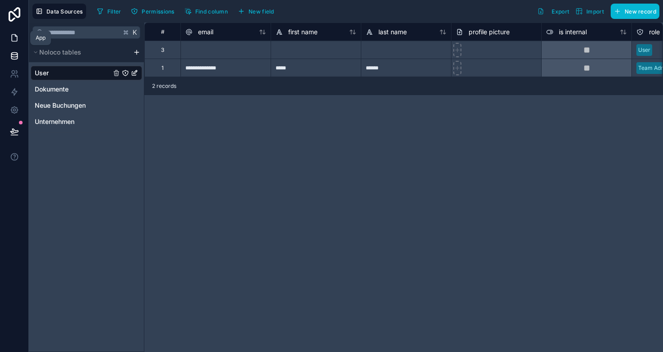
click at [12, 42] on icon at bounding box center [14, 37] width 9 height 9
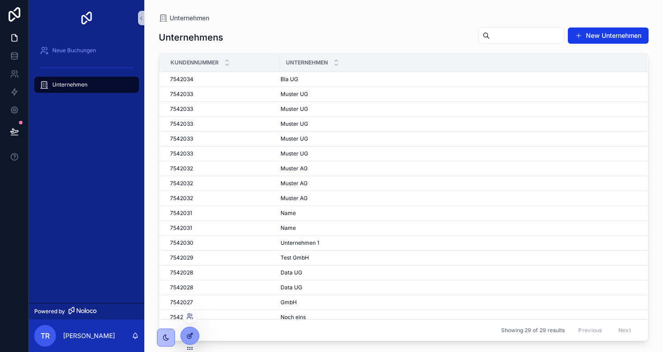
click at [189, 336] on icon at bounding box center [191, 335] width 4 height 4
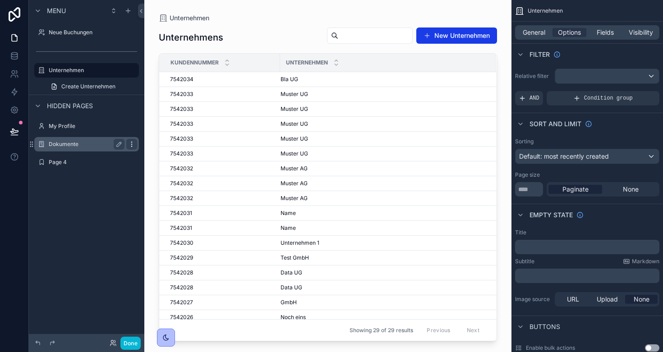
click at [129, 145] on icon "scrollable content" at bounding box center [131, 144] width 7 height 7
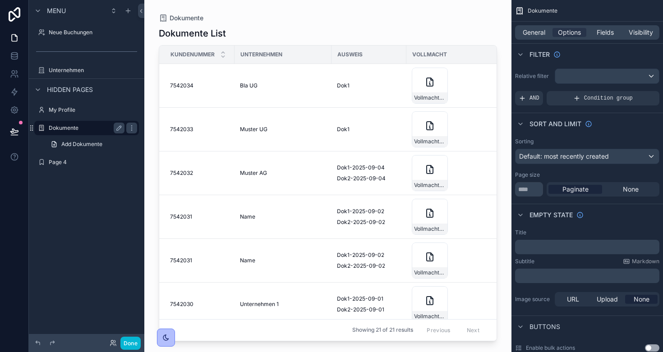
click at [66, 126] on label "Dokumente" at bounding box center [85, 127] width 72 height 7
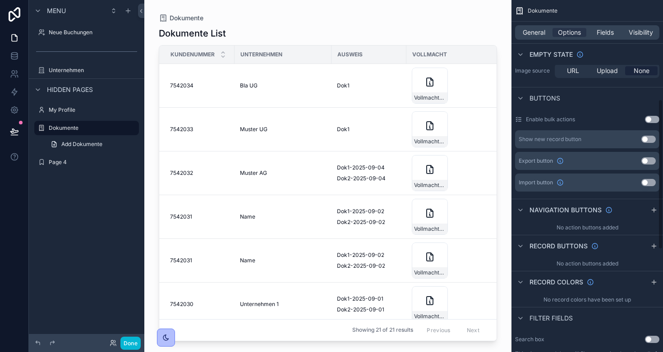
scroll to position [211, 0]
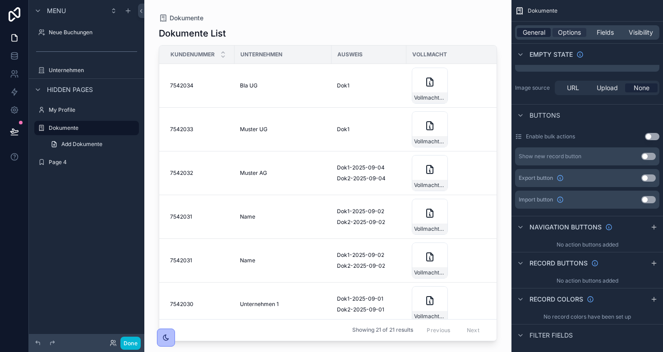
click at [537, 36] on span "General" at bounding box center [534, 32] width 23 height 9
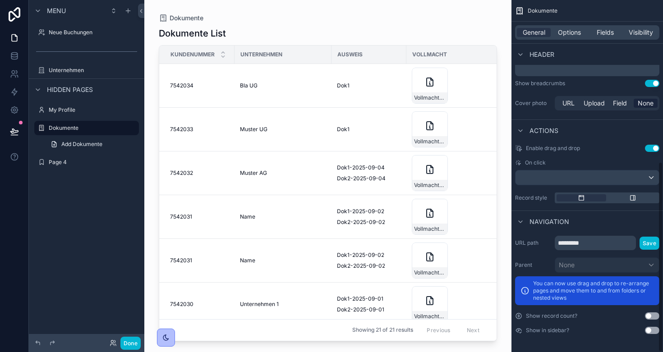
scroll to position [298, 0]
click at [652, 330] on button "Use setting" at bounding box center [652, 330] width 14 height 7
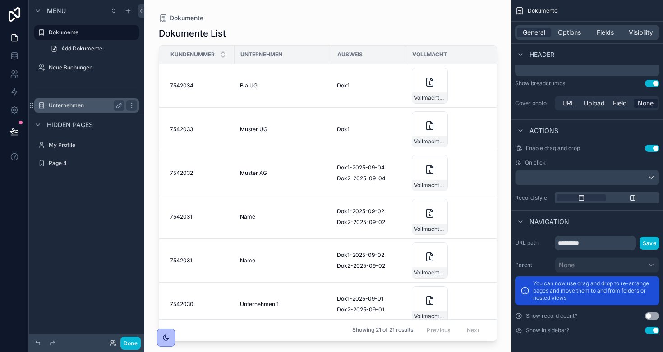
drag, startPoint x: 33, startPoint y: 32, endPoint x: 59, endPoint y: 110, distance: 82.3
drag, startPoint x: 32, startPoint y: 32, endPoint x: 35, endPoint y: 101, distance: 68.6
click at [133, 339] on button "Done" at bounding box center [130, 343] width 20 height 13
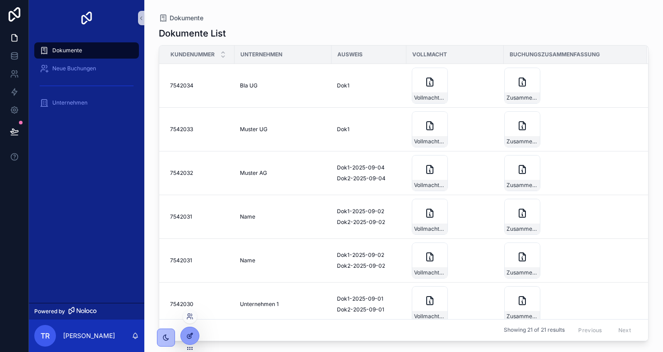
click at [187, 334] on icon at bounding box center [189, 335] width 7 height 7
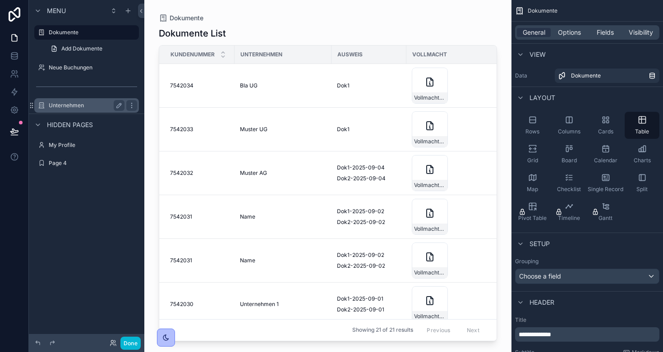
drag, startPoint x: 32, startPoint y: 32, endPoint x: 43, endPoint y: 111, distance: 80.7
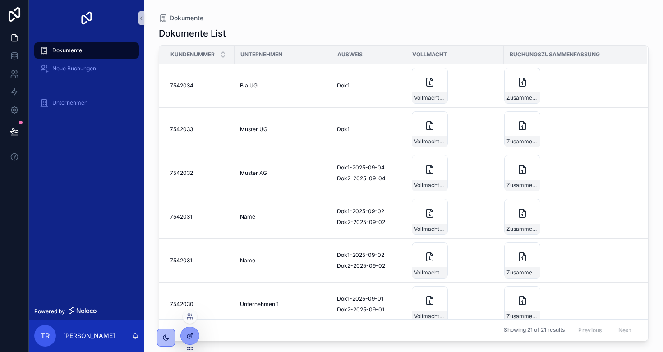
click at [188, 339] on icon at bounding box center [189, 337] width 4 height 4
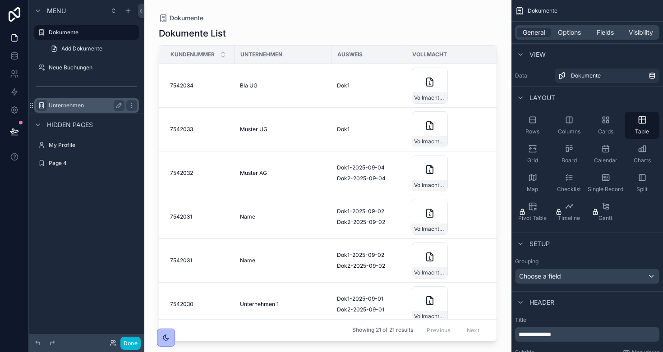
drag, startPoint x: 32, startPoint y: 32, endPoint x: 37, endPoint y: 108, distance: 76.8
drag, startPoint x: 30, startPoint y: 66, endPoint x: 88, endPoint y: 40, distance: 63.4
drag, startPoint x: 33, startPoint y: 34, endPoint x: 38, endPoint y: 77, distance: 43.2
click at [10, 56] on icon at bounding box center [14, 55] width 9 height 9
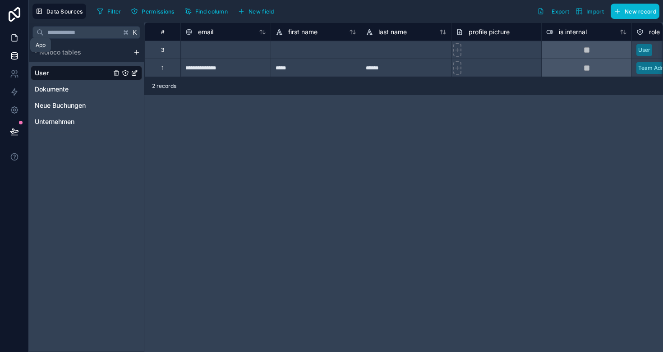
click at [15, 40] on icon at bounding box center [14, 37] width 9 height 9
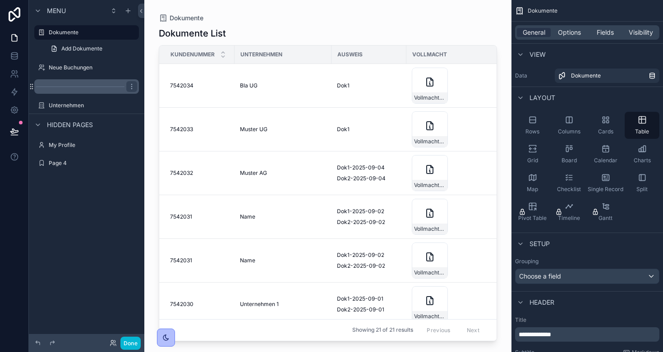
drag, startPoint x: 32, startPoint y: 68, endPoint x: 47, endPoint y: 93, distance: 29.5
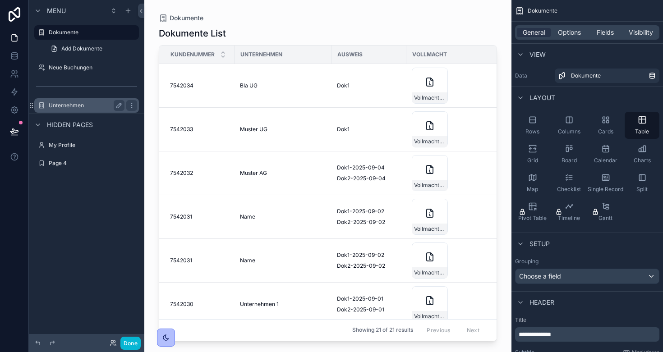
drag, startPoint x: 32, startPoint y: 32, endPoint x: 52, endPoint y: 108, distance: 79.3
click at [62, 31] on label "Dokumente" at bounding box center [85, 32] width 72 height 7
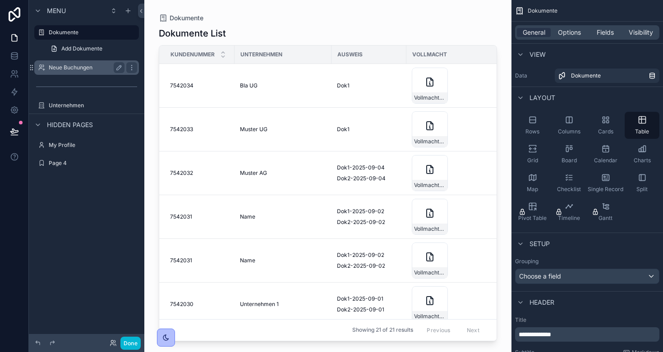
click at [72, 65] on label "Neue Buchungen" at bounding box center [85, 67] width 72 height 7
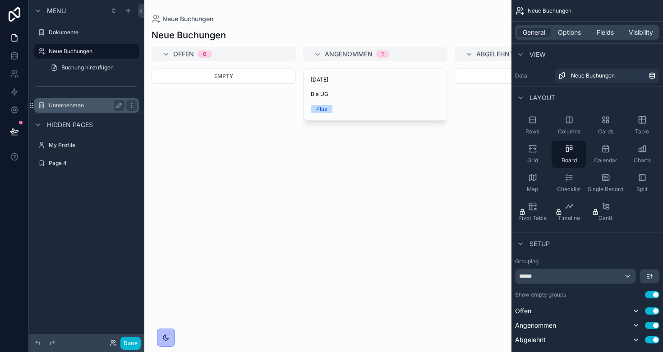
drag, startPoint x: 33, startPoint y: 34, endPoint x: 42, endPoint y: 112, distance: 78.5
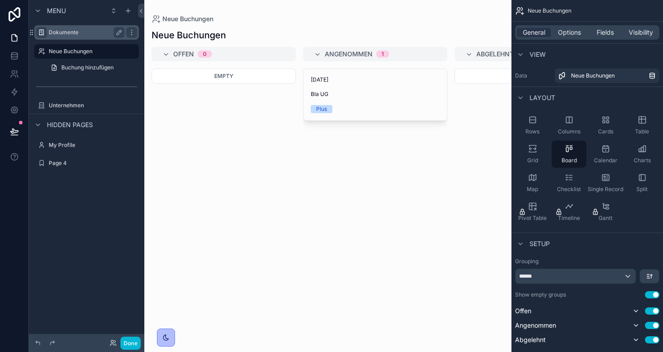
click at [46, 32] on div "scrollable content" at bounding box center [41, 32] width 11 height 11
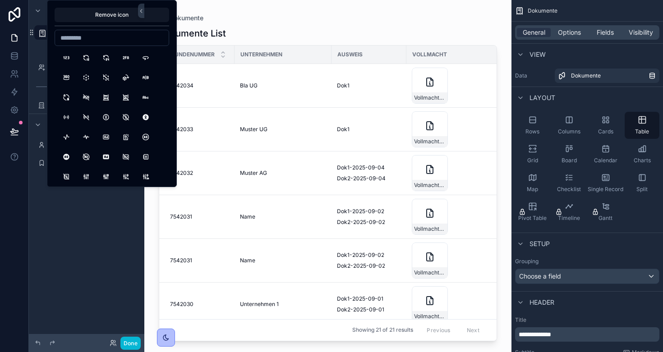
click at [36, 45] on div "Add Dokumente" at bounding box center [86, 49] width 115 height 16
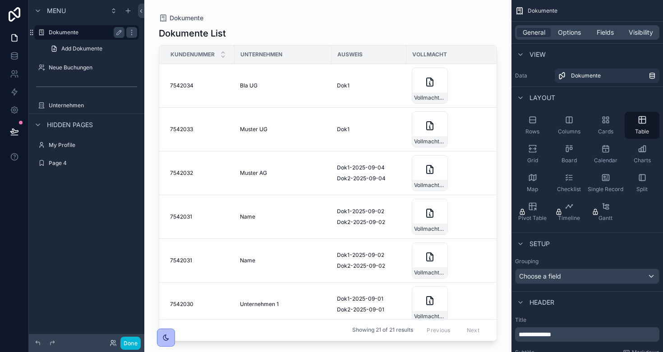
click at [68, 31] on label "Dokumente" at bounding box center [85, 32] width 72 height 7
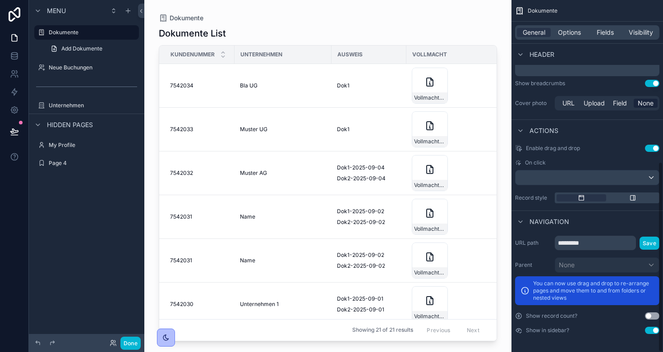
scroll to position [298, 0]
click at [655, 331] on button "Use setting" at bounding box center [652, 330] width 14 height 7
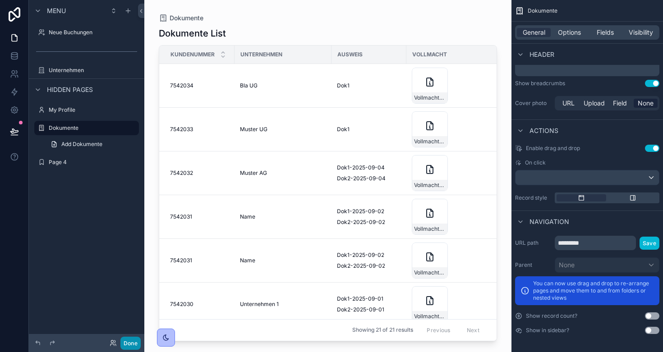
click at [133, 345] on button "Done" at bounding box center [130, 343] width 20 height 13
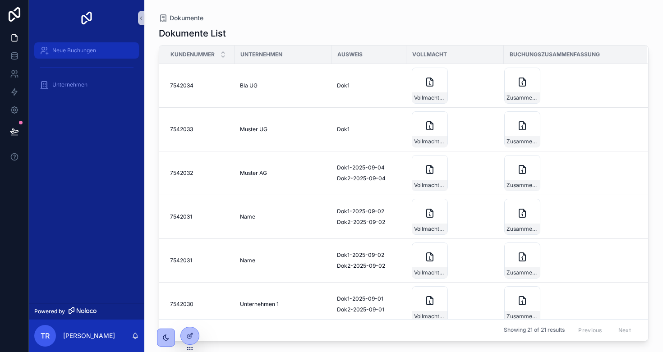
click at [72, 49] on span "Neue Buchungen" at bounding box center [74, 50] width 44 height 7
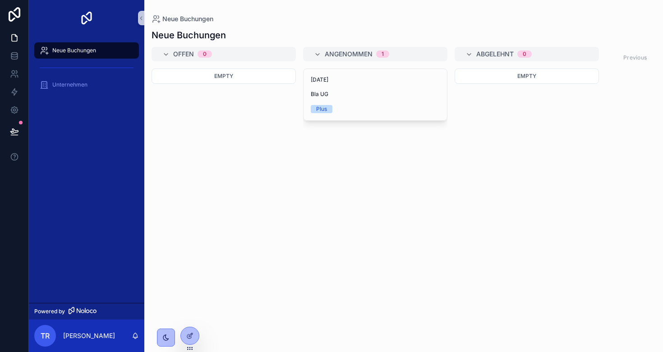
click at [81, 181] on div "Neue Buchungen Unternehmen" at bounding box center [86, 169] width 115 height 267
click at [76, 134] on div "Neue Buchungen Unternehmen" at bounding box center [86, 169] width 115 height 267
click at [193, 337] on div at bounding box center [190, 335] width 18 height 17
click at [198, 338] on div at bounding box center [190, 335] width 18 height 17
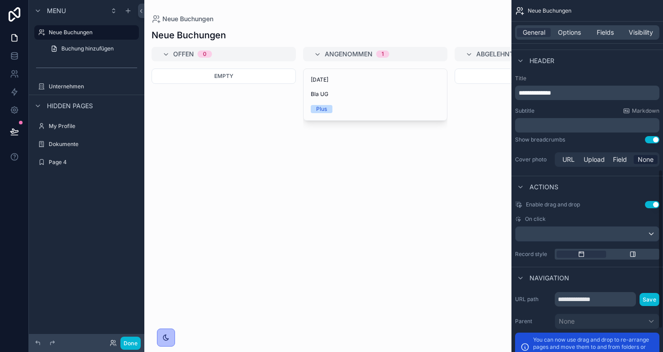
scroll to position [379, 0]
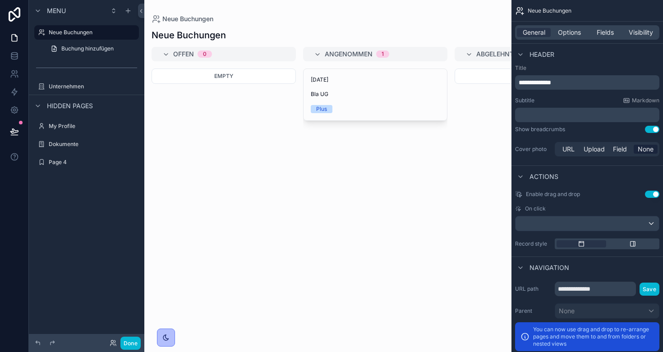
click at [605, 222] on div "scrollable content" at bounding box center [586, 223] width 143 height 14
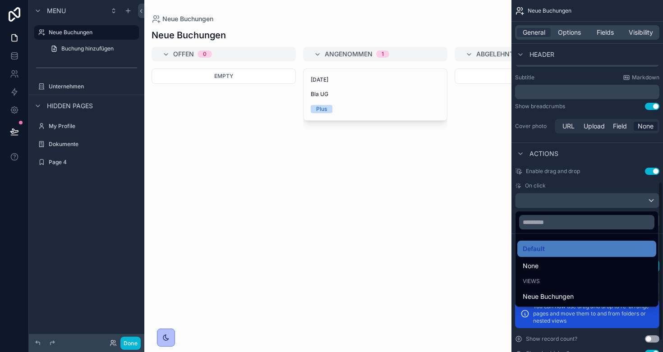
scroll to position [404, 0]
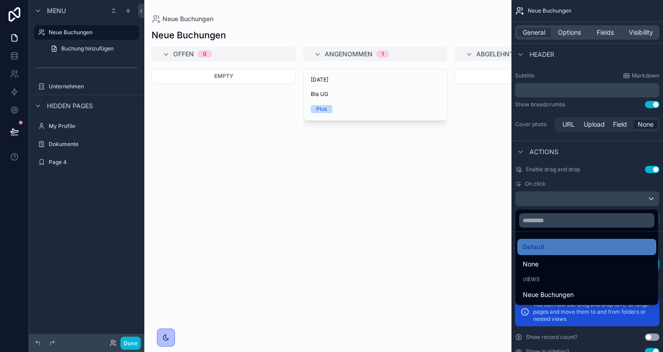
click at [605, 155] on div "scrollable content" at bounding box center [331, 176] width 663 height 352
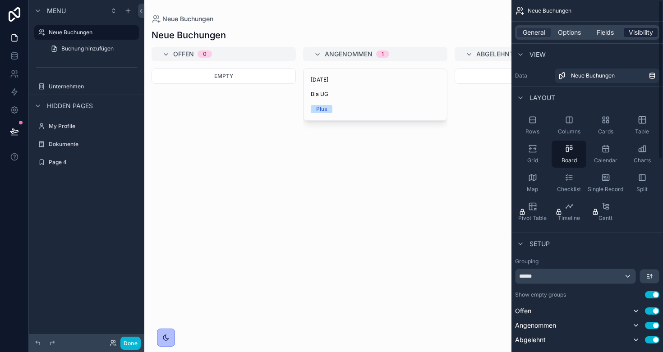
scroll to position [0, 0]
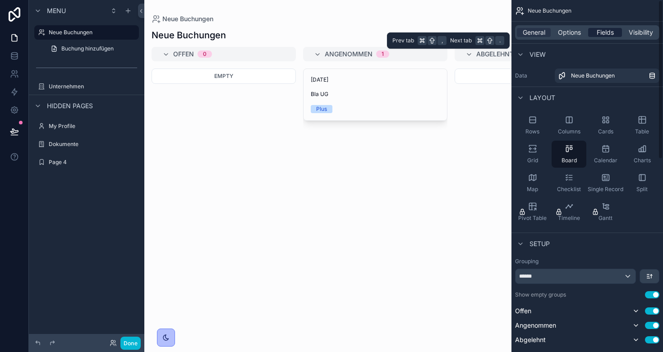
click at [604, 34] on span "Fields" at bounding box center [604, 32] width 17 height 9
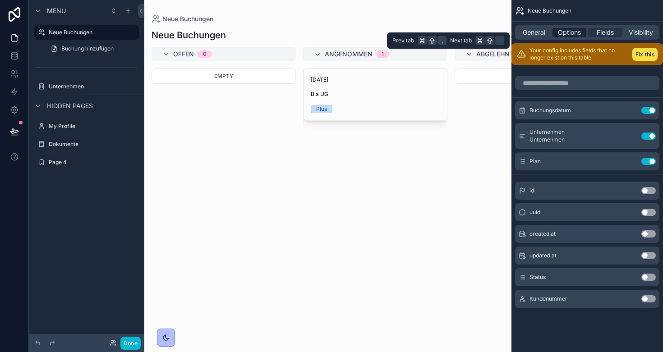
click at [574, 34] on span "Options" at bounding box center [569, 32] width 23 height 9
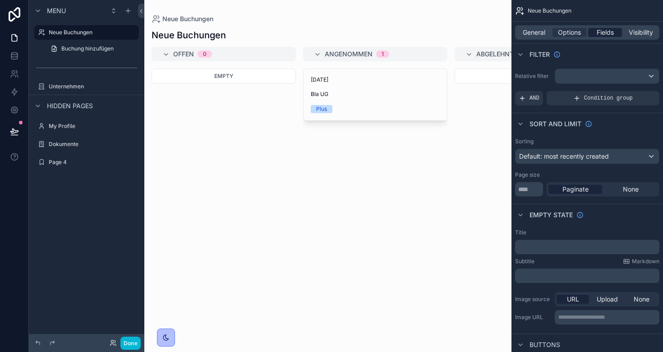
click at [603, 31] on span "Fields" at bounding box center [604, 32] width 17 height 9
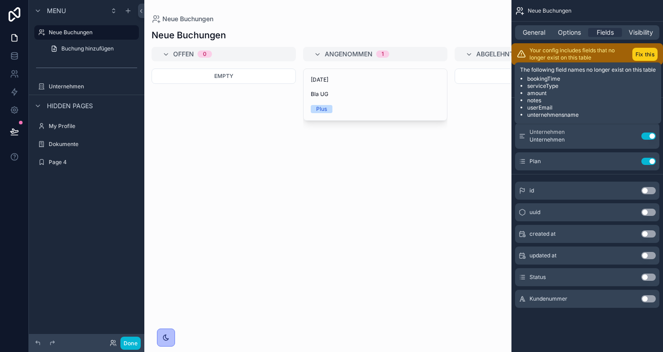
click at [636, 52] on button "Fix this" at bounding box center [644, 54] width 25 height 13
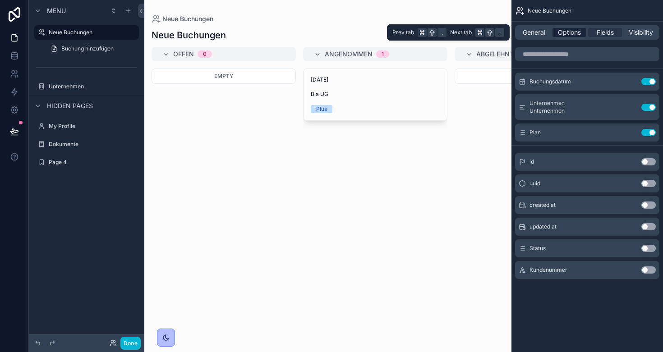
click at [566, 33] on span "Options" at bounding box center [569, 32] width 23 height 9
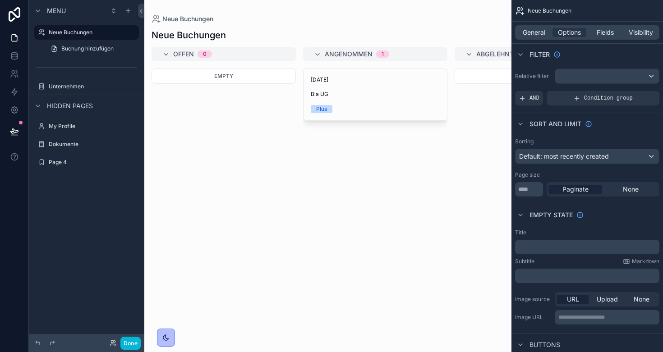
click at [328, 217] on div "scrollable content" at bounding box center [327, 176] width 367 height 352
click at [12, 88] on icon at bounding box center [14, 91] width 9 height 9
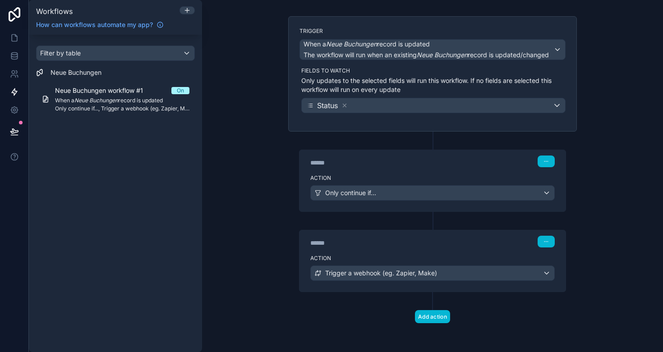
scroll to position [51, 0]
click at [437, 316] on button "Add action" at bounding box center [432, 316] width 35 height 13
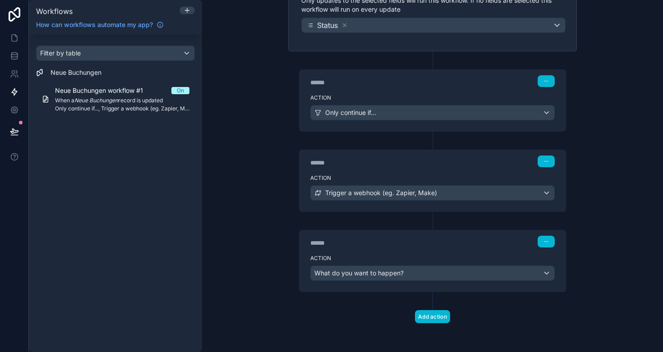
scroll to position [131, 0]
drag, startPoint x: 413, startPoint y: 244, endPoint x: 413, endPoint y: 214, distance: 30.2
click at [413, 214] on div "****** Step 3 Action What do you want to happen?" at bounding box center [432, 252] width 289 height 80
click at [543, 161] on icon "button" at bounding box center [545, 161] width 5 height 5
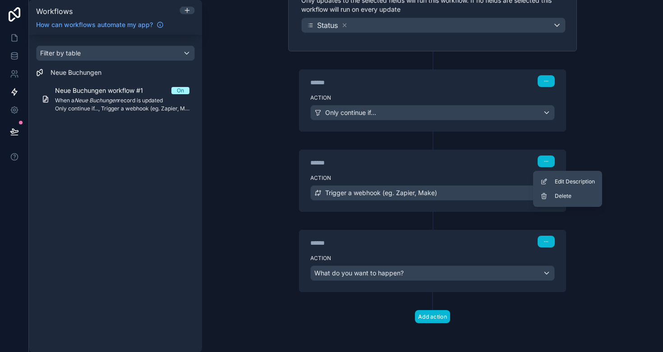
click at [430, 259] on label "Action" at bounding box center [432, 258] width 244 height 7
drag, startPoint x: 387, startPoint y: 254, endPoint x: 387, endPoint y: 212, distance: 41.5
click at [387, 212] on div "****** Step 3 Action What do you want to happen?" at bounding box center [432, 252] width 289 height 80
drag, startPoint x: 544, startPoint y: 242, endPoint x: 500, endPoint y: 122, distance: 127.5
click at [500, 122] on div "Trigger When a Neue Buchungen record is updated The workflow will run when an e…" at bounding box center [432, 144] width 303 height 416
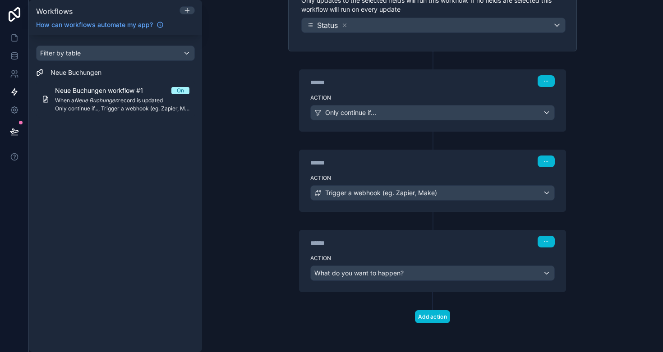
click at [400, 272] on span "What do you want to happen?" at bounding box center [358, 273] width 89 height 8
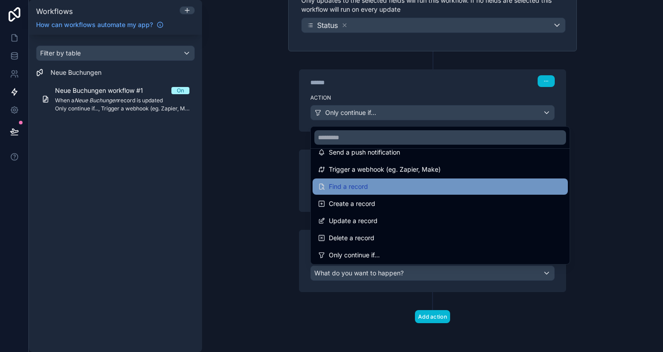
scroll to position [30, 0]
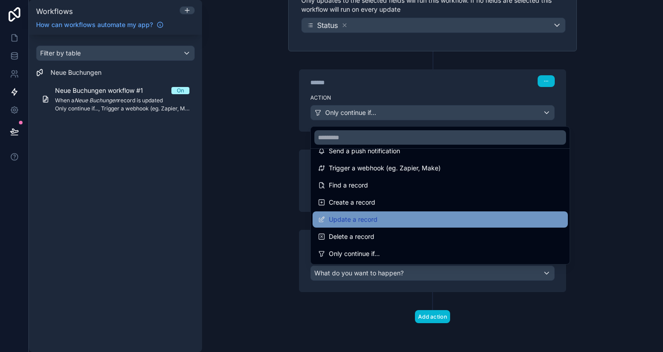
click at [386, 216] on div "Update a record" at bounding box center [440, 219] width 244 height 11
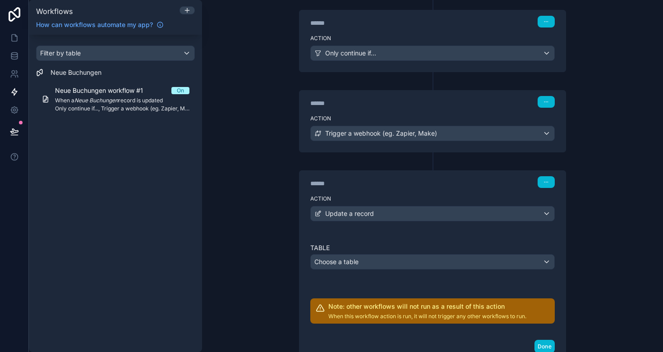
scroll to position [216, 0]
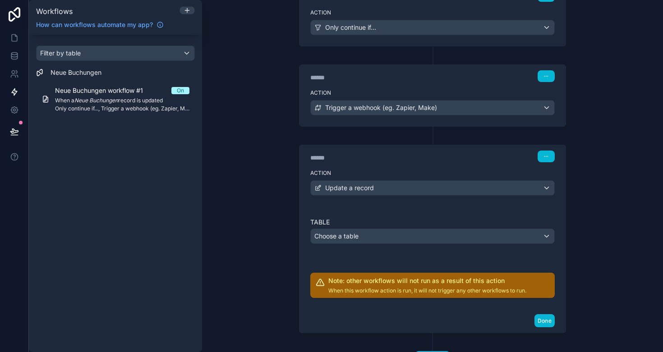
click at [383, 237] on div "Choose a table" at bounding box center [432, 236] width 243 height 14
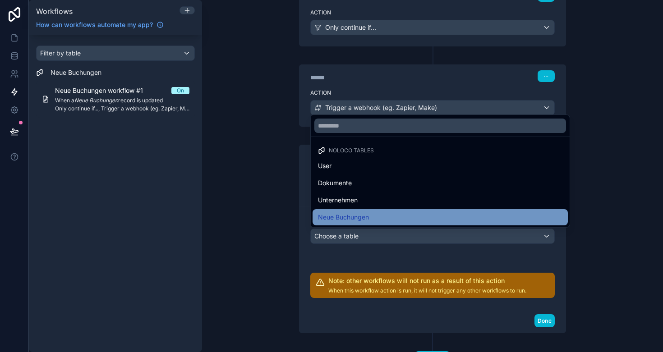
click at [370, 214] on div "Neue Buchungen" at bounding box center [440, 217] width 244 height 11
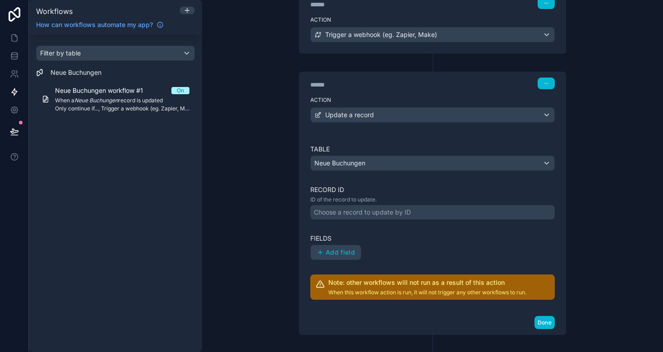
scroll to position [294, 0]
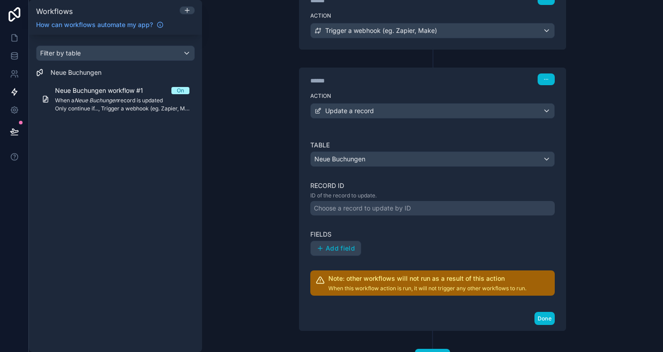
click at [368, 210] on div "Choose a record to update by ID" at bounding box center [362, 208] width 97 height 9
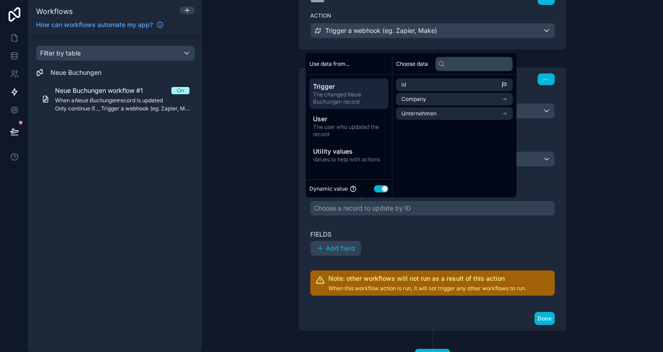
click at [385, 247] on div "Add field" at bounding box center [432, 248] width 244 height 15
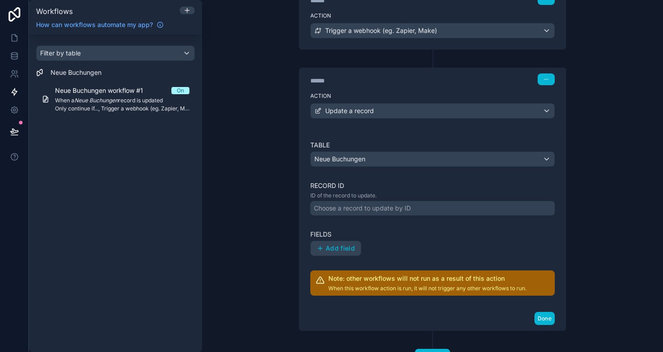
click at [373, 211] on div "Choose a record to update by ID" at bounding box center [362, 208] width 97 height 9
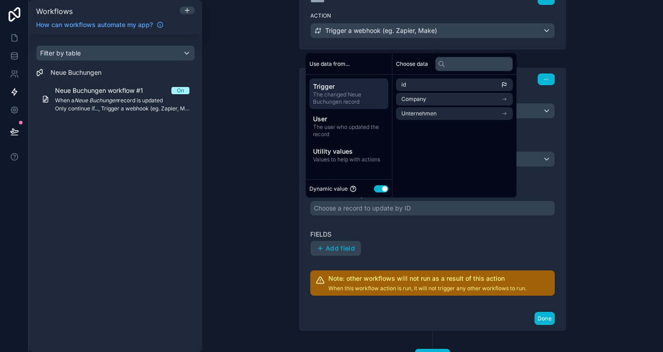
click at [427, 236] on label "Fields" at bounding box center [432, 234] width 244 height 9
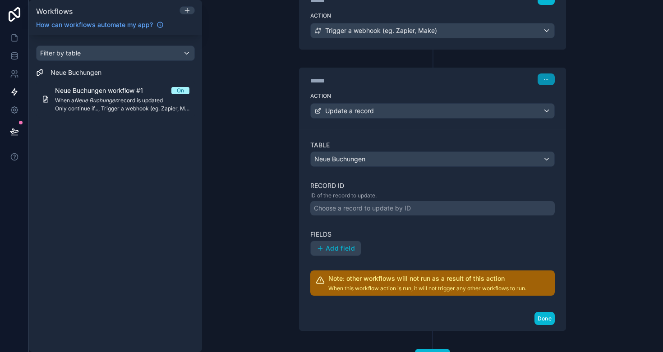
click at [545, 79] on icon "button" at bounding box center [544, 79] width 0 height 0
click at [554, 114] on button "Delete" at bounding box center [568, 114] width 62 height 14
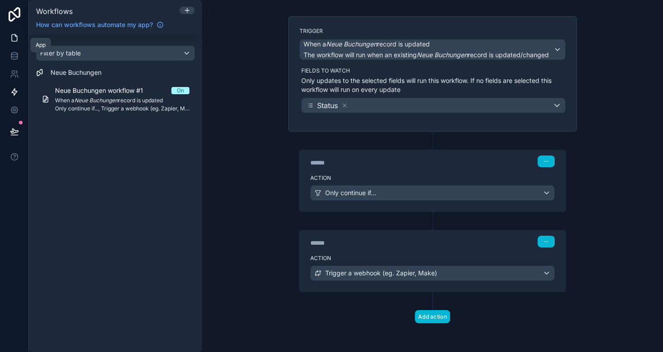
click at [14, 38] on icon at bounding box center [14, 37] width 9 height 9
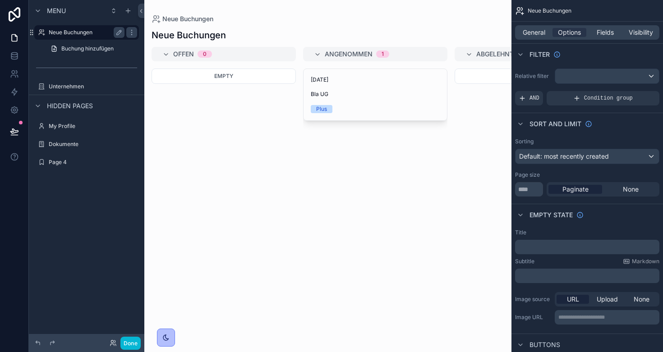
click at [64, 34] on label "Neue Buchungen" at bounding box center [85, 32] width 72 height 7
click at [10, 52] on icon at bounding box center [14, 55] width 9 height 9
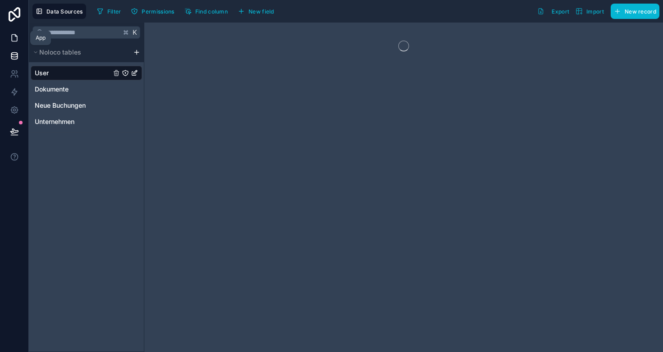
click at [10, 39] on icon at bounding box center [14, 37] width 9 height 9
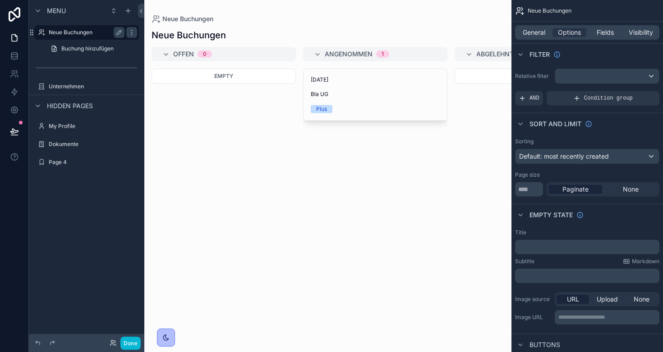
click at [71, 32] on label "Neue Buchungen" at bounding box center [85, 32] width 72 height 7
click at [537, 28] on span "General" at bounding box center [534, 32] width 23 height 9
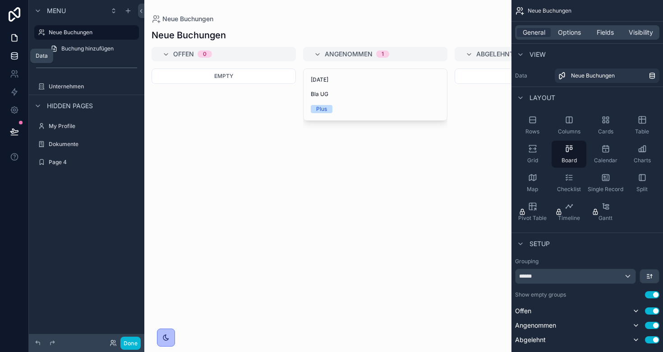
click at [11, 53] on icon at bounding box center [14, 55] width 9 height 9
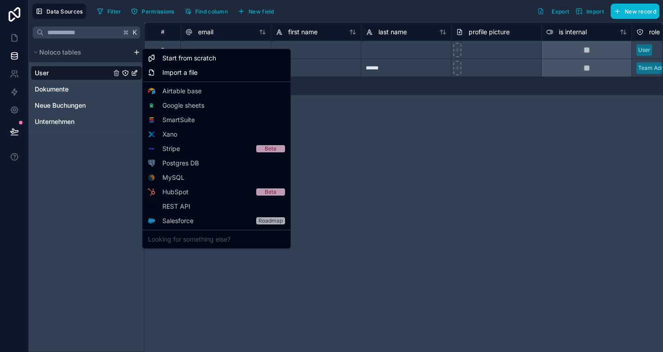
click at [134, 54] on html "**********" at bounding box center [331, 176] width 663 height 352
click at [166, 56] on span "Start from scratch" at bounding box center [189, 58] width 54 height 9
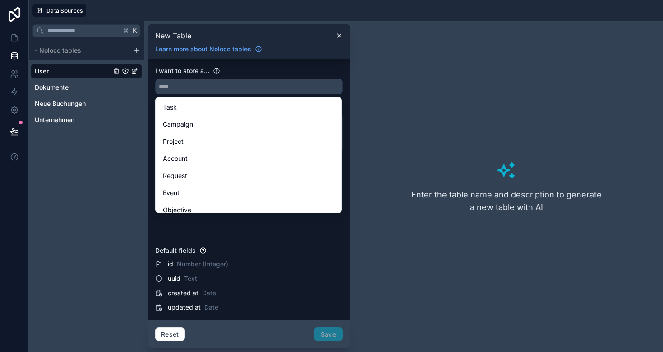
click at [202, 92] on input "text" at bounding box center [249, 86] width 187 height 14
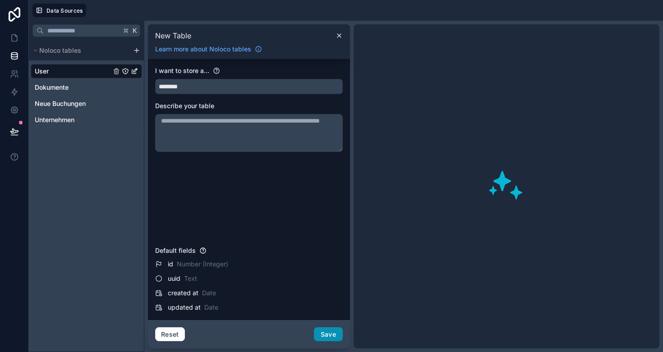
type input "********"
click at [331, 334] on button "Save" at bounding box center [328, 334] width 29 height 14
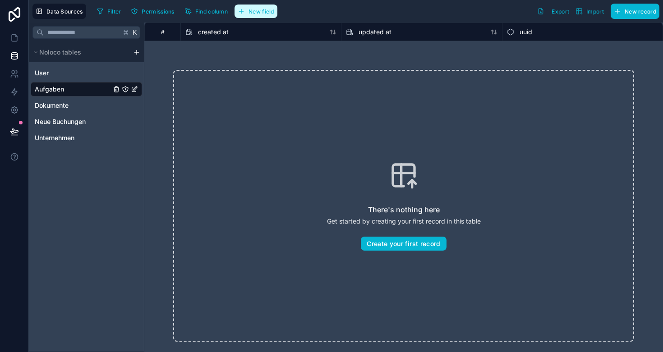
click at [258, 8] on span "New field" at bounding box center [261, 11] width 26 height 7
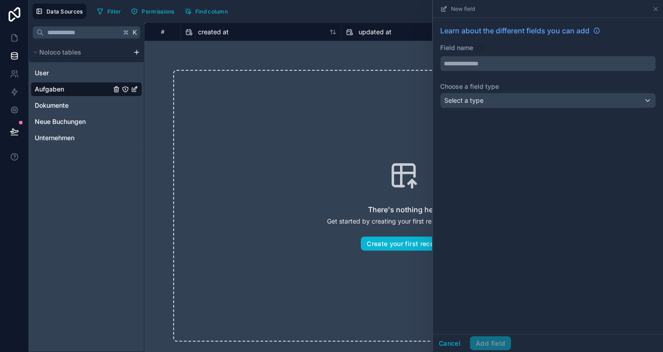
click at [476, 69] on input "text" at bounding box center [547, 63] width 215 height 14
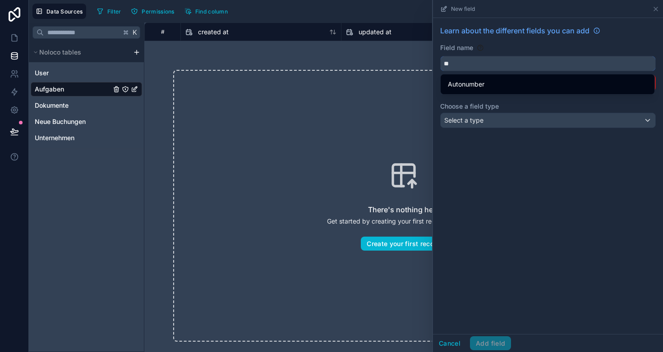
type input "*"
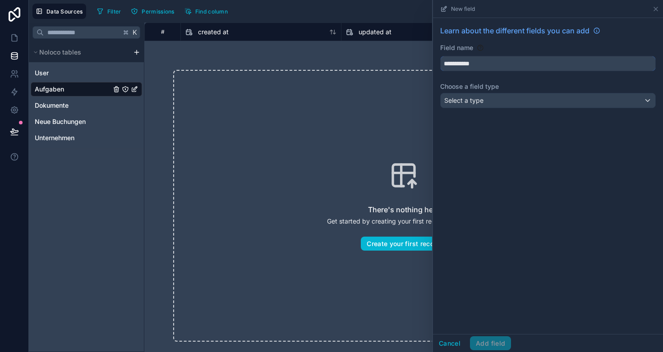
type input "**********"
click at [484, 96] on div "Select a type" at bounding box center [547, 100] width 215 height 14
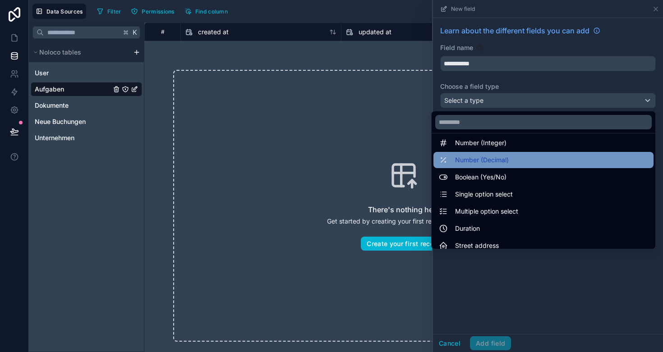
scroll to position [43, 0]
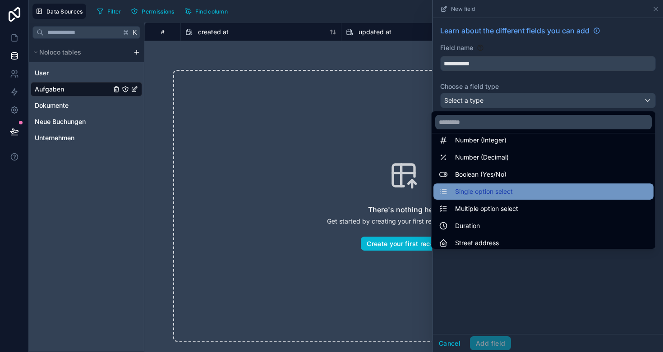
click at [497, 193] on span "Single option select" at bounding box center [484, 191] width 58 height 11
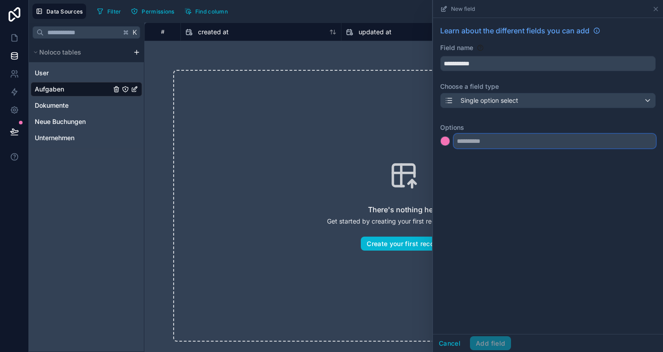
click at [499, 144] on input "text" at bounding box center [555, 141] width 202 height 14
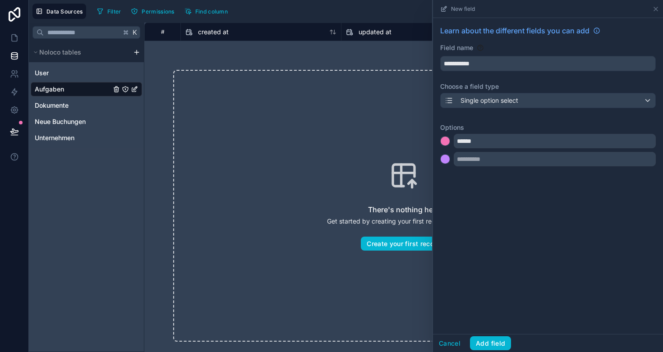
click at [92, 207] on div "K Noloco tables User Aufgaben Dokumente Neue Buchungen Unternehmen" at bounding box center [86, 188] width 115 height 330
click at [492, 147] on input "******" at bounding box center [555, 141] width 202 height 14
type input "*"
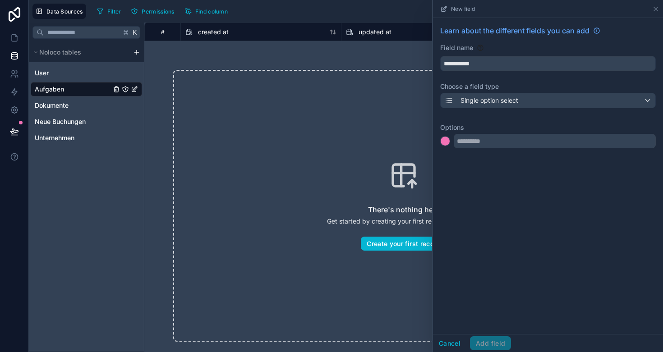
click at [514, 100] on span "Single option select" at bounding box center [489, 100] width 58 height 9
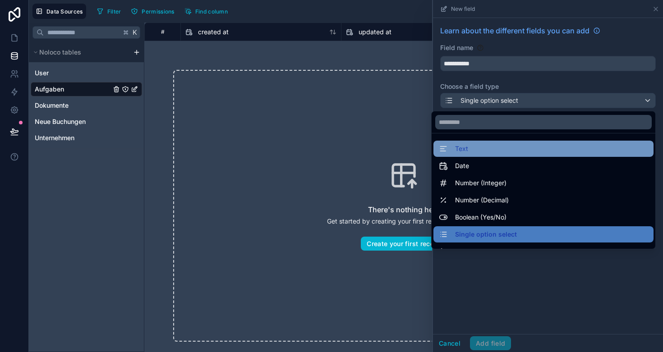
click at [495, 146] on div "Text" at bounding box center [543, 148] width 209 height 11
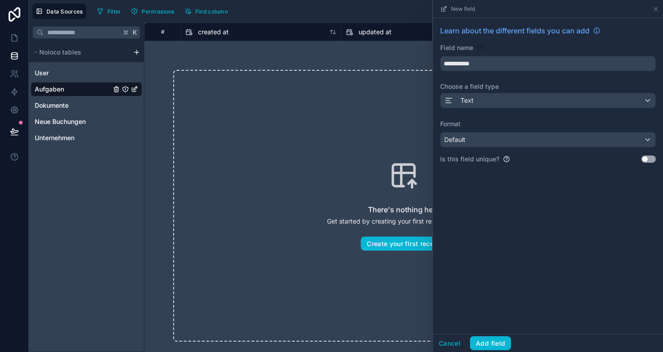
click at [498, 96] on div "Text" at bounding box center [547, 100] width 215 height 14
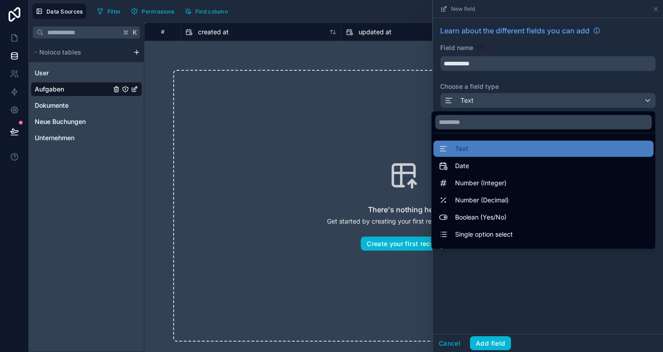
click at [510, 84] on div at bounding box center [548, 176] width 230 height 352
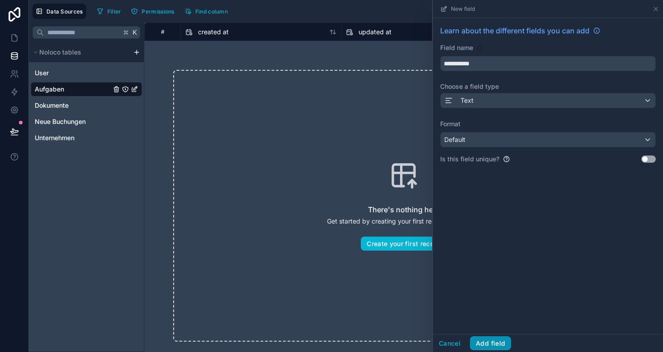
click at [497, 339] on button "Add field" at bounding box center [490, 343] width 41 height 14
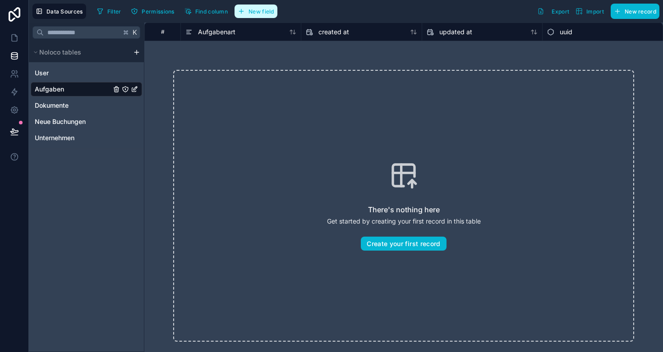
click at [251, 14] on button "New field" at bounding box center [255, 12] width 43 height 14
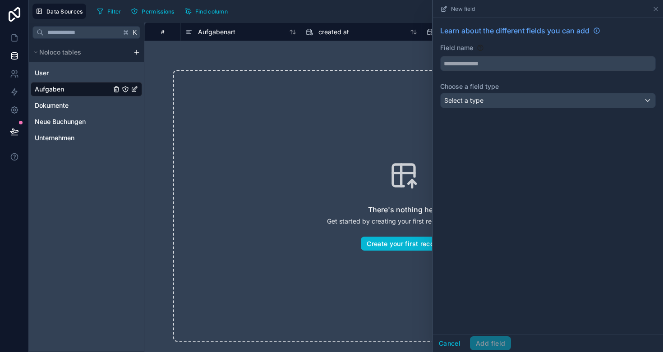
click at [479, 105] on div "Select a type" at bounding box center [547, 100] width 215 height 14
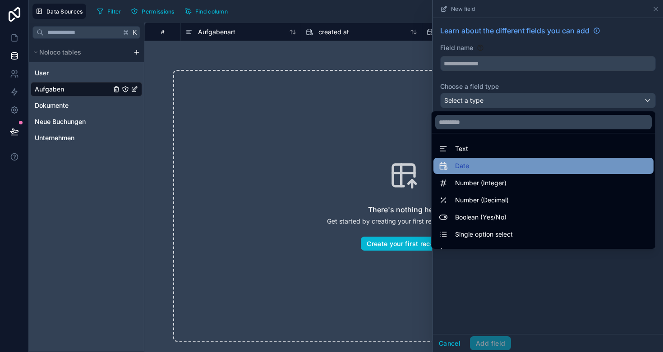
click at [492, 167] on div "Date" at bounding box center [543, 166] width 209 height 11
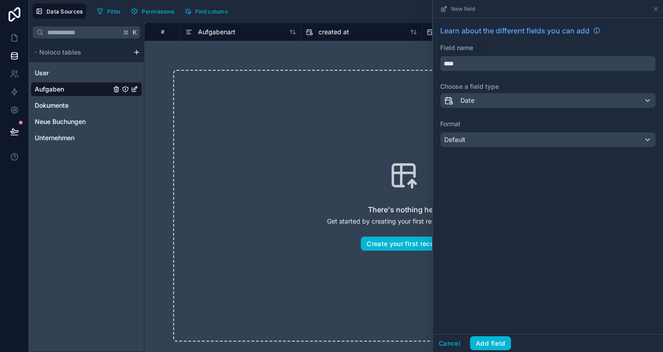
click at [476, 63] on input "****" at bounding box center [547, 63] width 215 height 14
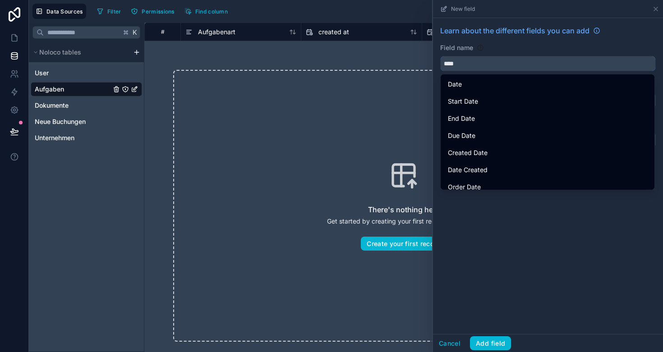
click at [477, 63] on input "****" at bounding box center [547, 63] width 215 height 14
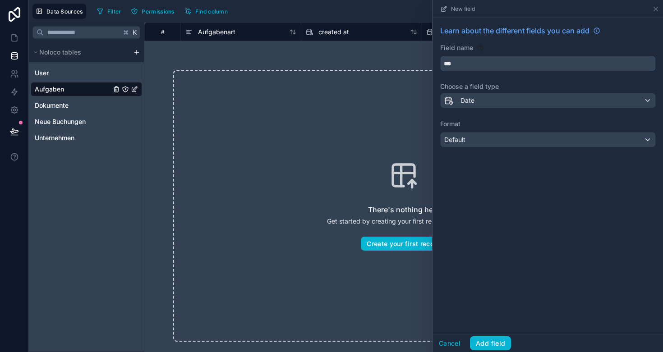
type input "***"
click at [491, 141] on div "Default" at bounding box center [547, 140] width 215 height 14
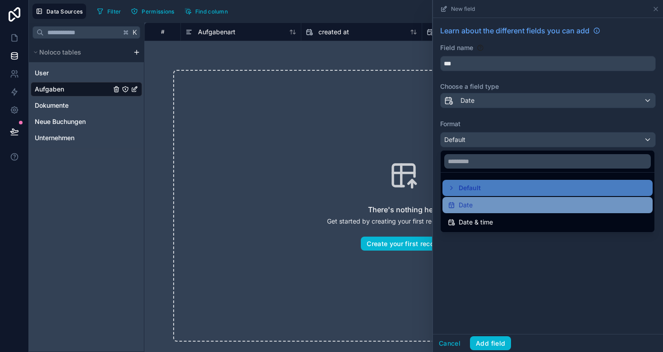
click at [482, 209] on div "Date" at bounding box center [547, 205] width 199 height 11
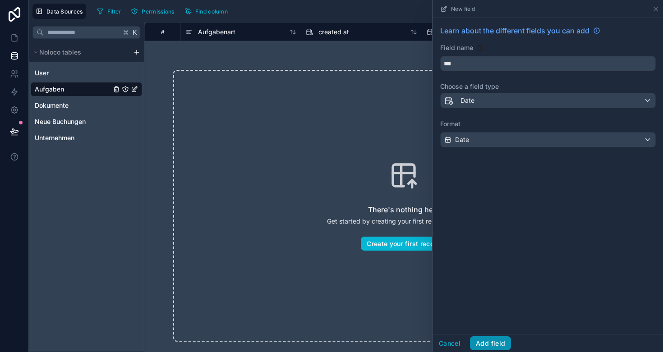
click at [497, 340] on button "Add field" at bounding box center [490, 343] width 41 height 14
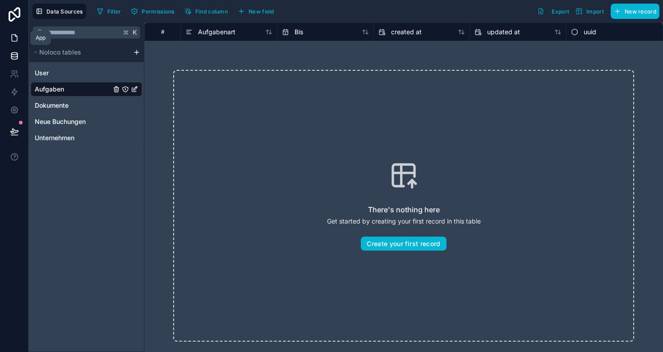
click at [19, 40] on link at bounding box center [14, 38] width 28 height 18
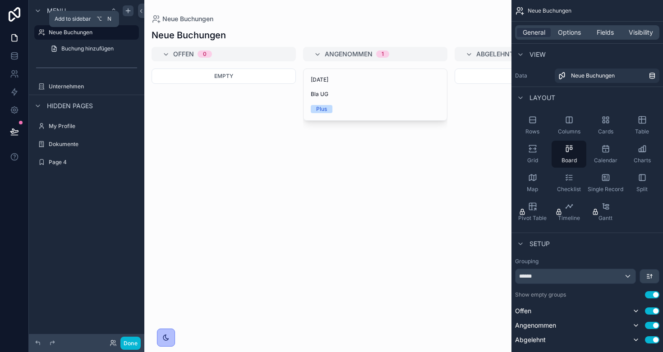
click at [124, 9] on icon "scrollable content" at bounding box center [127, 10] width 7 height 7
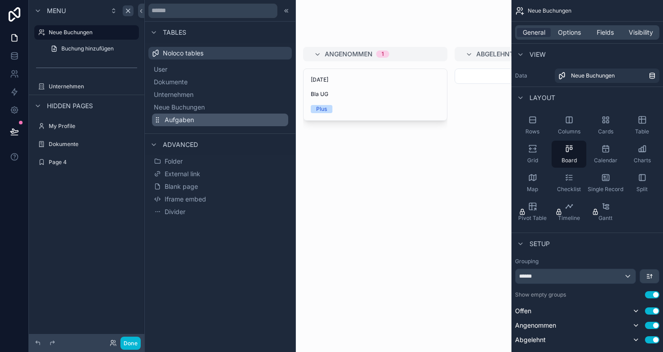
click at [173, 120] on span "Aufgaben" at bounding box center [179, 119] width 29 height 9
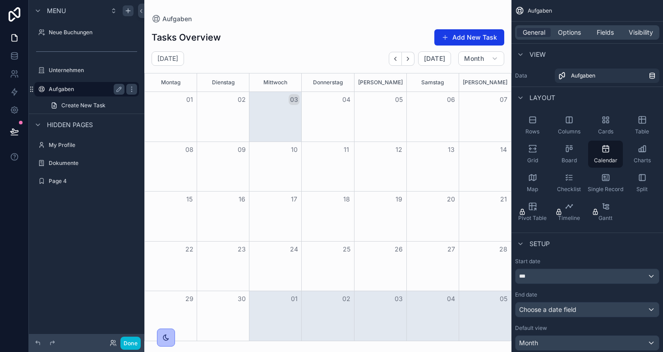
click at [70, 89] on label "Aufgaben" at bounding box center [85, 89] width 72 height 7
click at [569, 182] on div "Checklist" at bounding box center [568, 183] width 35 height 27
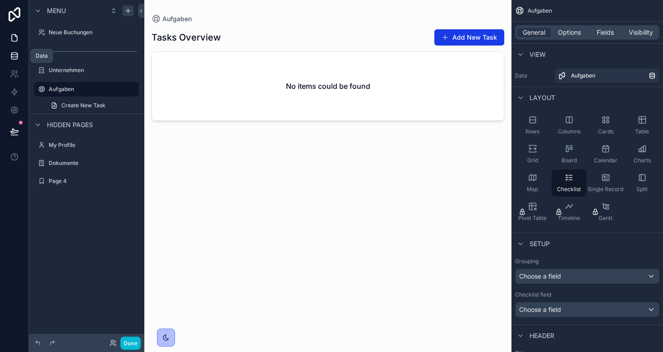
click at [14, 58] on icon at bounding box center [14, 55] width 9 height 9
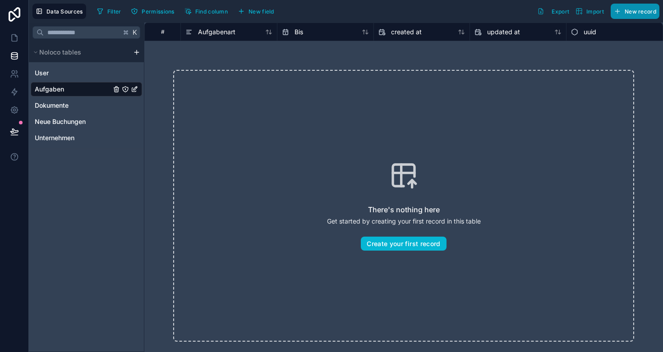
click at [641, 9] on span "New record" at bounding box center [640, 11] width 32 height 7
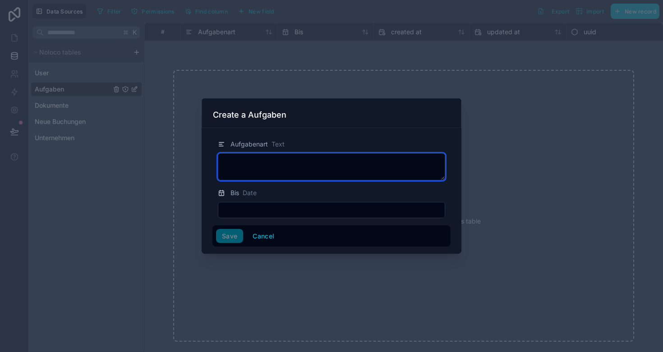
click at [278, 165] on textarea at bounding box center [331, 166] width 227 height 27
type textarea "**********"
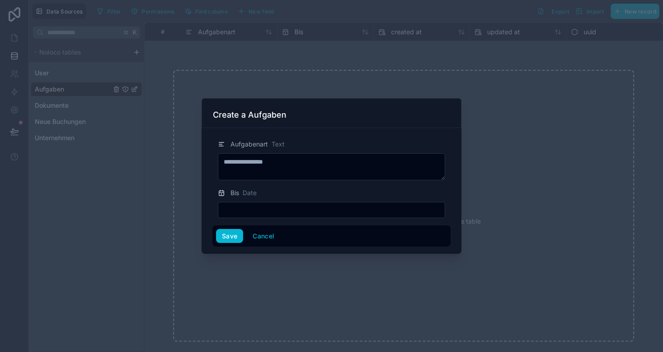
click at [260, 210] on input "text" at bounding box center [331, 210] width 226 height 13
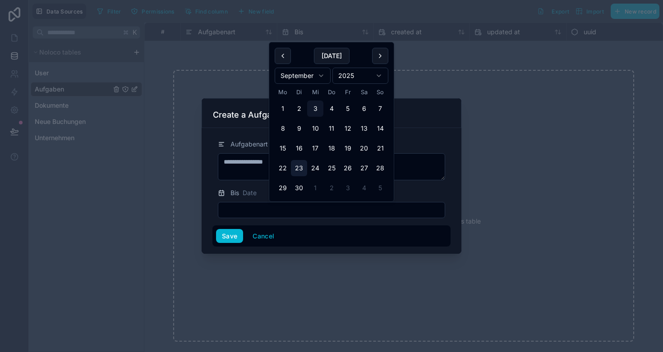
click at [301, 166] on button "23" at bounding box center [299, 168] width 16 height 16
type input "*********"
click at [228, 242] on button "Save" at bounding box center [229, 236] width 27 height 14
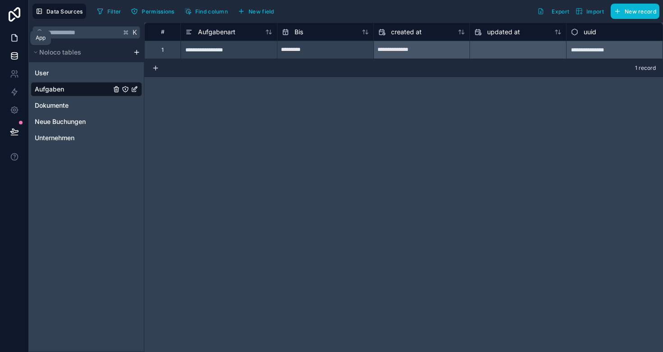
click at [13, 44] on link at bounding box center [14, 38] width 28 height 18
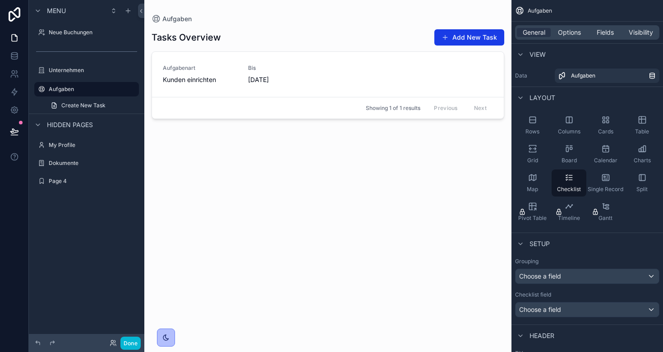
click at [201, 81] on div "scrollable content" at bounding box center [327, 170] width 367 height 341
click at [201, 81] on span "Kunden einrichten" at bounding box center [200, 79] width 74 height 9
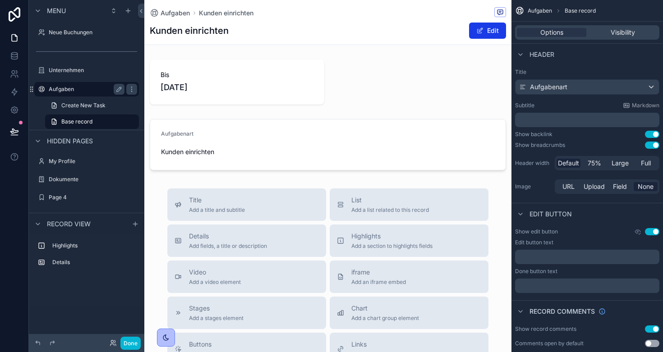
click at [60, 91] on label "Aufgaben" at bounding box center [85, 89] width 72 height 7
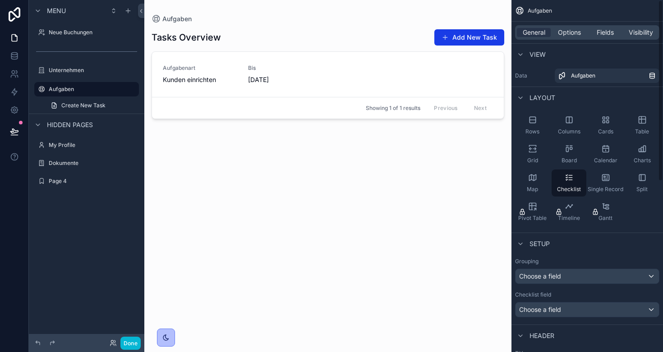
click at [648, 204] on div "Rows Columns Cards Table Grid Board Calendar Charts Map Checklist Single Record…" at bounding box center [586, 168] width 151 height 121
click at [124, 7] on div "scrollable content" at bounding box center [128, 10] width 11 height 11
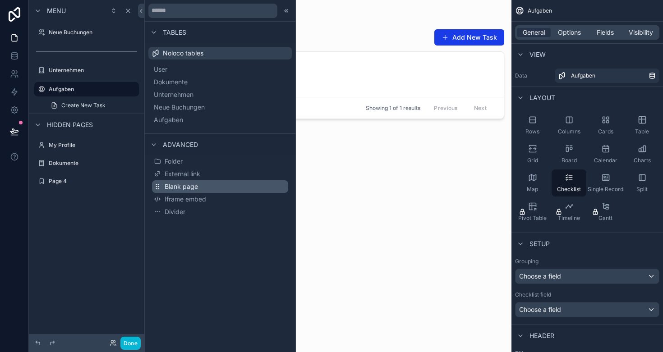
click at [189, 184] on span "Blank page" at bounding box center [181, 186] width 33 height 9
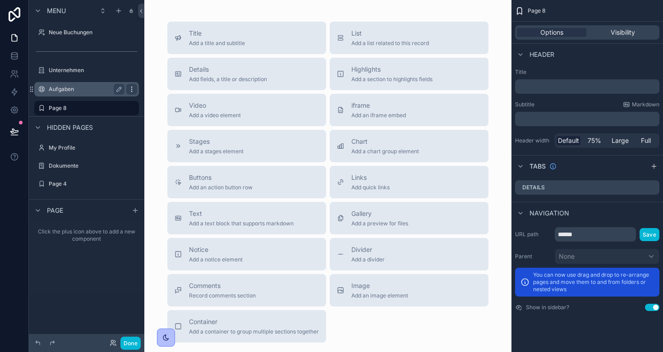
click at [132, 87] on icon "scrollable content" at bounding box center [131, 87] width 0 height 0
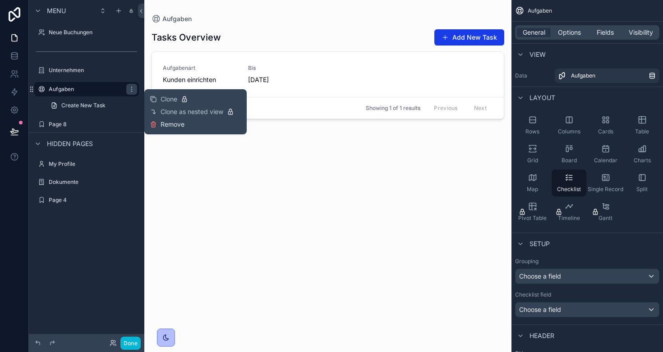
click at [174, 125] on span "Remove" at bounding box center [173, 124] width 24 height 9
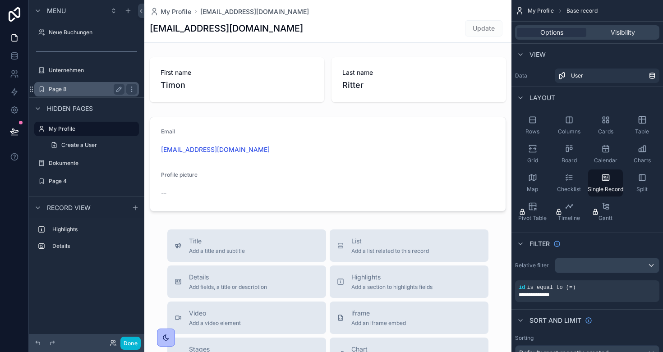
click at [63, 90] on label "Page 8" at bounding box center [85, 89] width 72 height 7
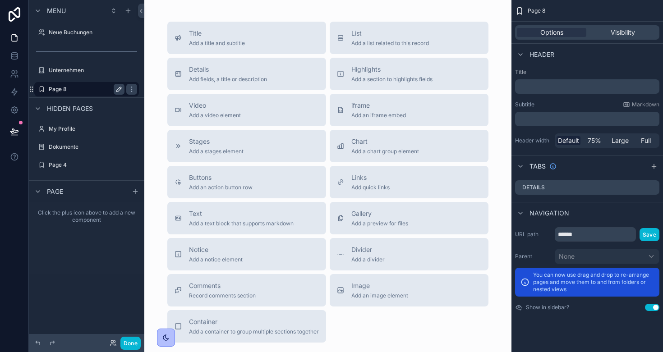
click at [117, 92] on icon "scrollable content" at bounding box center [119, 89] width 5 height 5
click at [87, 88] on input "******" at bounding box center [79, 89] width 61 height 11
type input "********"
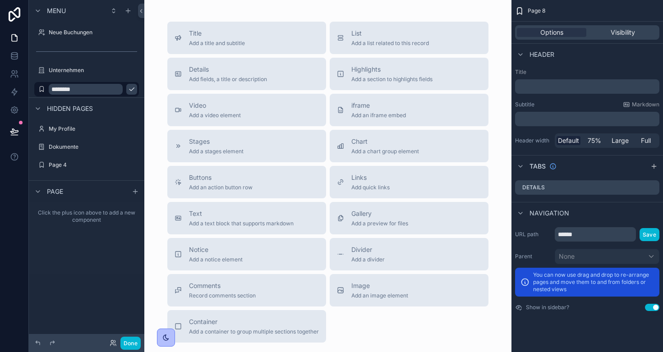
click at [128, 87] on icon "scrollable content" at bounding box center [131, 89] width 7 height 7
drag, startPoint x: 360, startPoint y: 41, endPoint x: 244, endPoint y: 27, distance: 116.8
click at [244, 27] on div "Title Add a title and subtitle List Add a list related to this record Details A…" at bounding box center [327, 182] width 335 height 321
click at [335, 31] on button "List Add a list related to this record" at bounding box center [409, 38] width 159 height 32
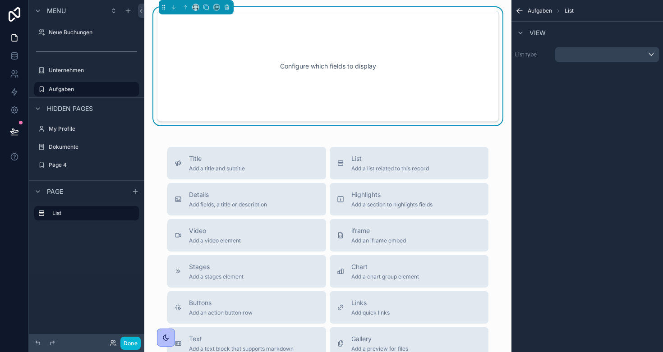
click at [294, 60] on div "Configure which fields to display" at bounding box center [328, 66] width 312 height 81
click at [601, 57] on div "scrollable content" at bounding box center [607, 54] width 104 height 14
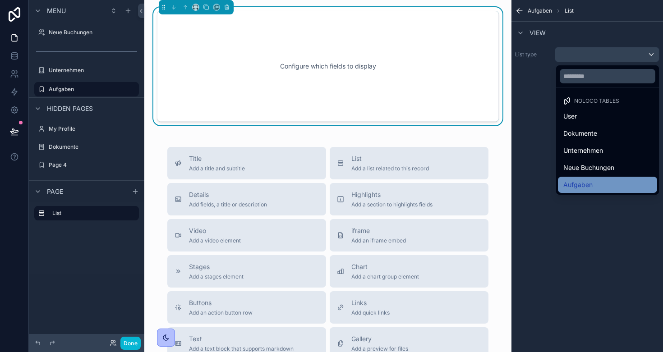
click at [575, 185] on span "Aufgaben" at bounding box center [577, 184] width 29 height 11
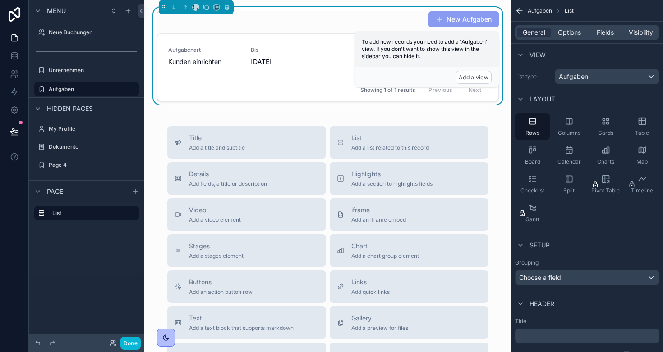
click at [295, 87] on div "Showing 1 of 1 results Previous Next" at bounding box center [327, 90] width 341 height 22
click at [257, 59] on span "[DATE]" at bounding box center [287, 61] width 72 height 9
click at [243, 61] on div "Aufgabenart Kunden einrichten Bis [DATE]" at bounding box center [327, 56] width 319 height 20
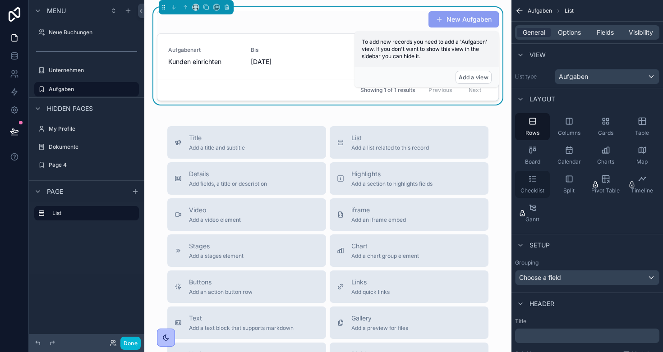
click at [534, 184] on div "Checklist" at bounding box center [532, 184] width 35 height 27
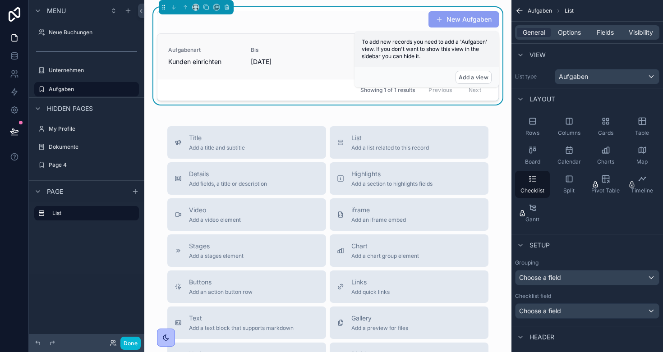
click at [253, 60] on span "[DATE]" at bounding box center [287, 61] width 72 height 9
click at [533, 155] on div "Board" at bounding box center [532, 155] width 35 height 27
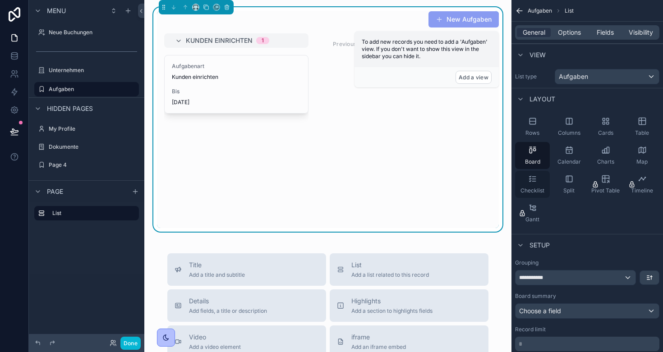
click at [523, 183] on div "Checklist" at bounding box center [532, 184] width 35 height 27
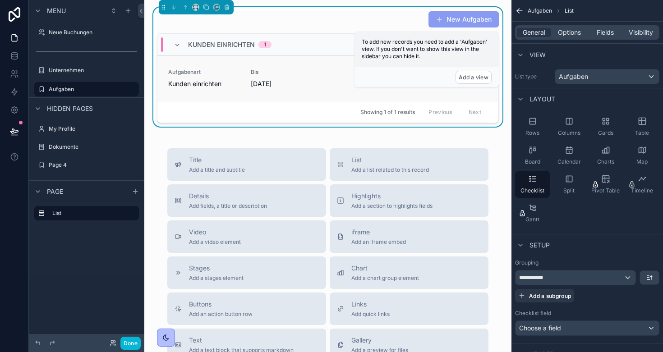
click at [210, 82] on span "Kunden einrichten" at bounding box center [204, 83] width 72 height 9
click at [248, 82] on div "Aufgabenart Kunden einrichten Bis [DATE]" at bounding box center [327, 79] width 319 height 20
click at [229, 87] on span "Kunden einrichten" at bounding box center [204, 83] width 72 height 9
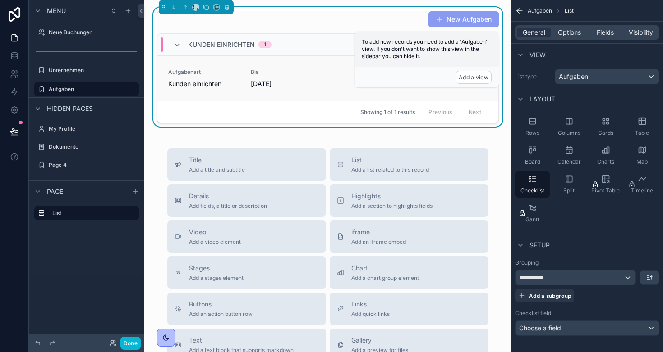
click at [229, 87] on span "Kunden einrichten" at bounding box center [204, 83] width 72 height 9
click at [190, 83] on span "Kunden einrichten" at bounding box center [204, 83] width 72 height 9
click at [271, 84] on span "[DATE]" at bounding box center [287, 83] width 72 height 9
click at [237, 43] on span "Kunden einrichten" at bounding box center [221, 44] width 67 height 9
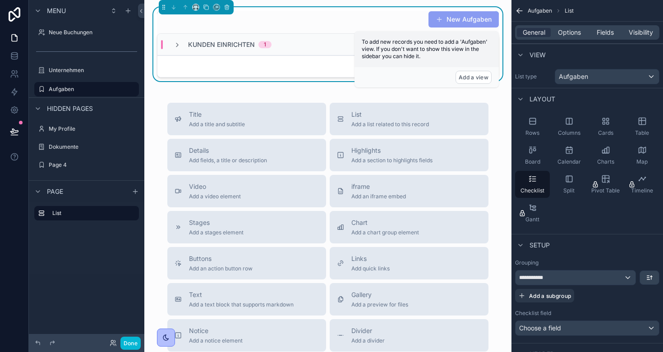
click at [237, 43] on span "Kunden einrichten" at bounding box center [221, 44] width 67 height 9
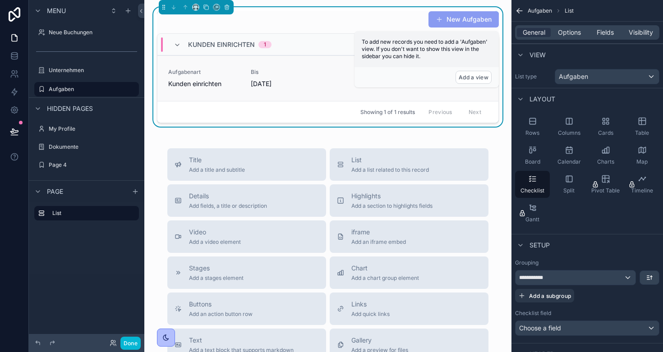
click at [198, 85] on span "Kunden einrichten" at bounding box center [204, 83] width 72 height 9
click at [244, 116] on div "New Aufgaben Kunden einrichten 1 Aufgabenart Kunden einrichten Bis [DATE] Showi…" at bounding box center [327, 270] width 367 height 541
click at [130, 89] on icon "scrollable content" at bounding box center [131, 89] width 7 height 7
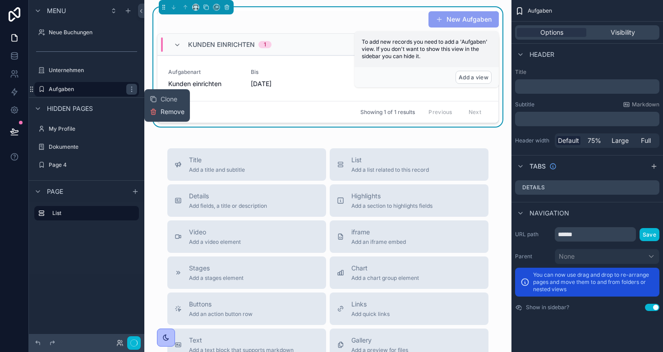
click at [166, 111] on span "Remove" at bounding box center [173, 111] width 24 height 9
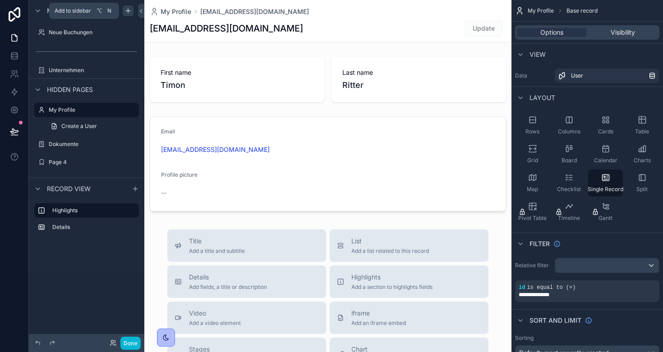
click at [128, 12] on icon "scrollable content" at bounding box center [127, 10] width 7 height 7
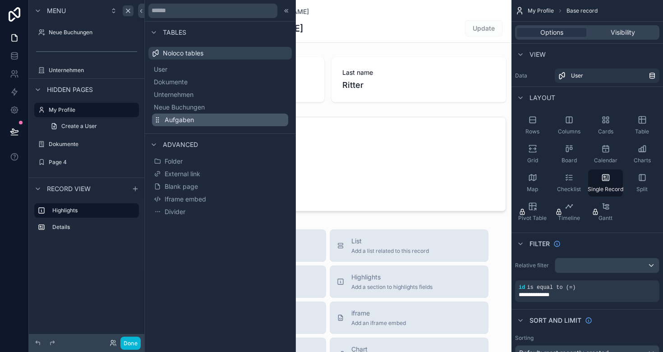
click at [181, 119] on span "Aufgaben" at bounding box center [179, 119] width 29 height 9
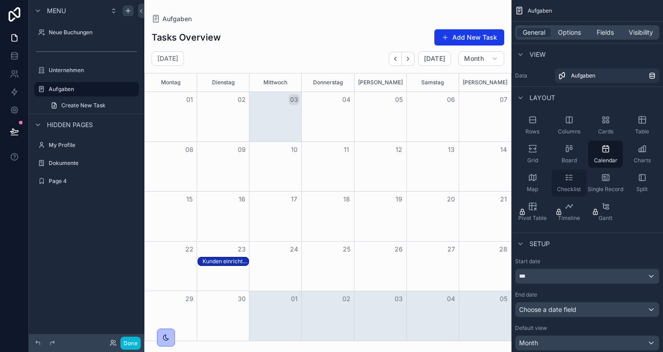
click at [569, 189] on span "Checklist" at bounding box center [569, 189] width 24 height 7
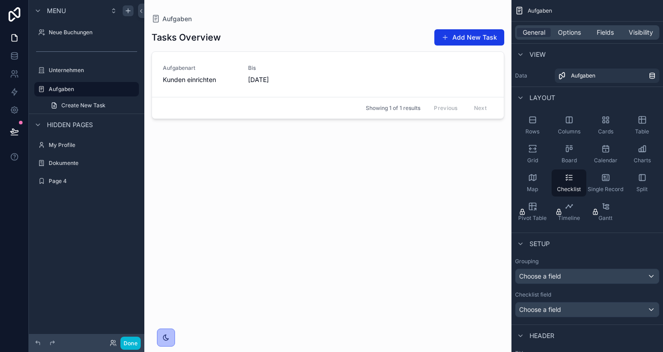
click at [187, 82] on div "scrollable content" at bounding box center [327, 170] width 367 height 341
click at [248, 82] on div "Aufgabenart Kunden einrichten Bis [DATE]" at bounding box center [328, 74] width 330 height 20
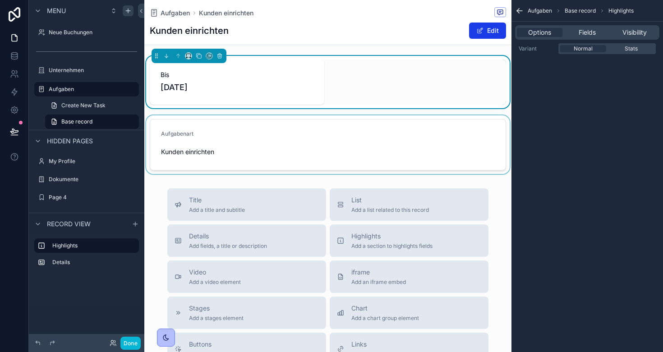
click at [296, 132] on div "scrollable content" at bounding box center [327, 144] width 367 height 59
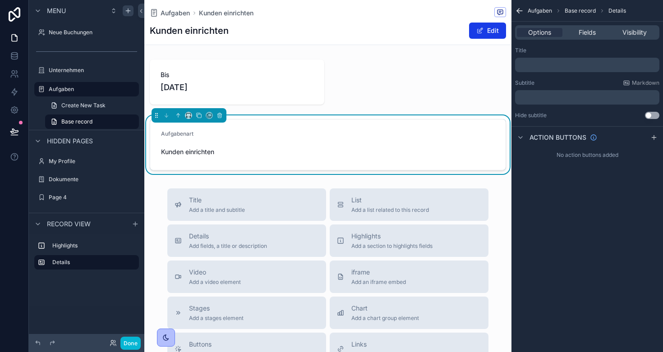
click at [184, 18] on div "Aufgaben Kunden einrichten" at bounding box center [328, 12] width 356 height 11
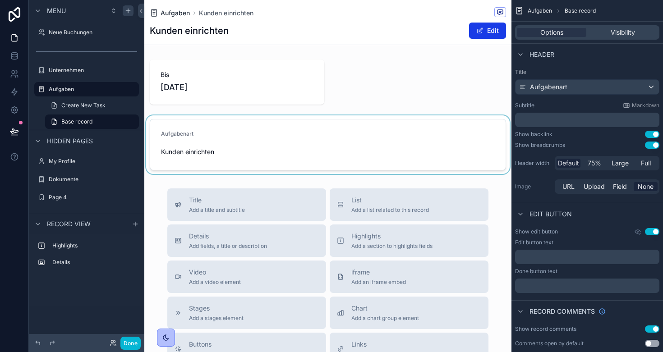
click at [166, 11] on span "Aufgaben" at bounding box center [175, 13] width 29 height 9
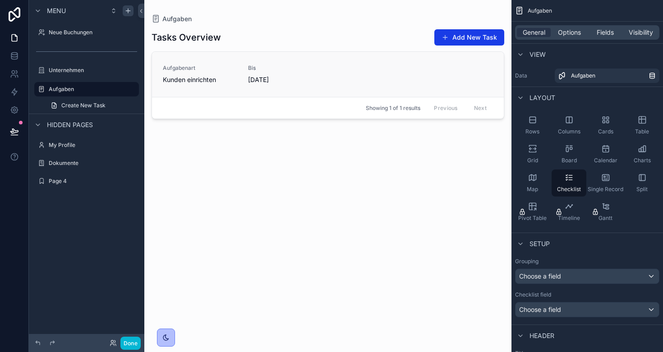
click at [205, 82] on span "Kunden einrichten" at bounding box center [200, 79] width 74 height 9
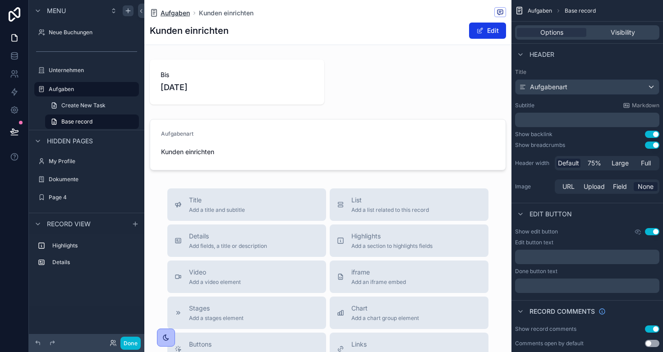
click at [169, 13] on span "Aufgaben" at bounding box center [175, 13] width 29 height 9
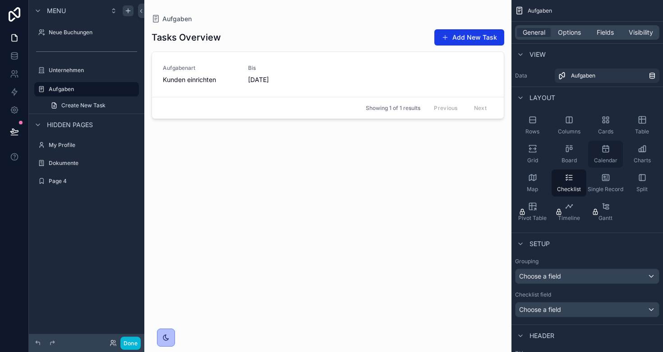
click at [604, 154] on div "Calendar" at bounding box center [605, 154] width 35 height 27
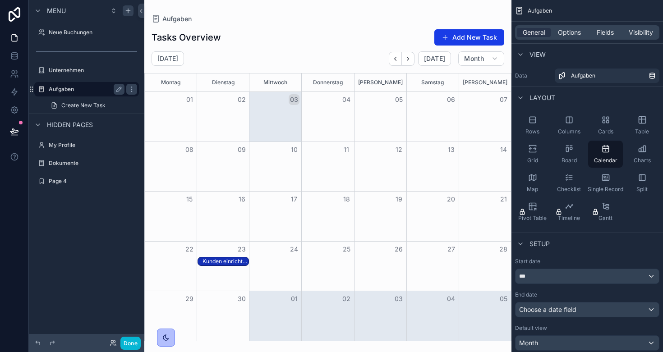
click at [65, 92] on label "Aufgaben" at bounding box center [85, 89] width 72 height 7
click at [136, 340] on button "Done" at bounding box center [130, 343] width 20 height 13
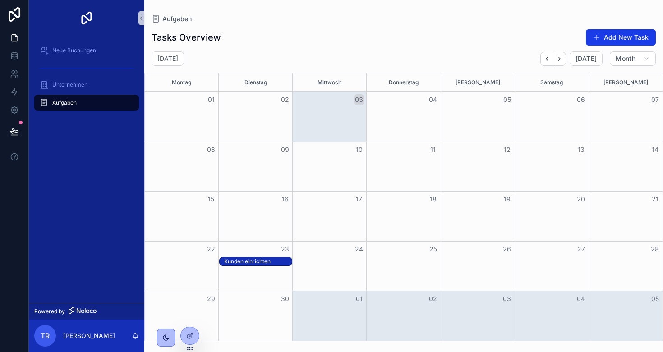
click at [255, 262] on div "Kunden einrichten" at bounding box center [258, 261] width 68 height 7
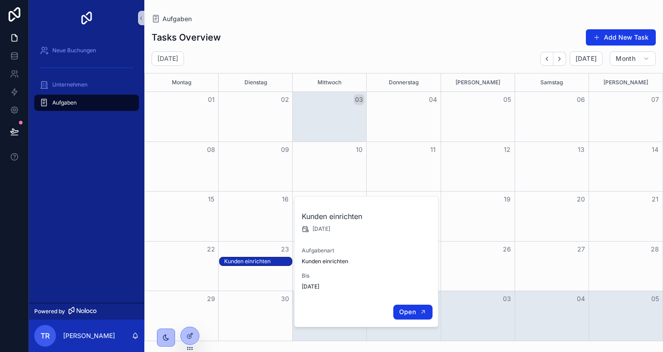
click at [407, 311] on span "Open" at bounding box center [407, 312] width 17 height 8
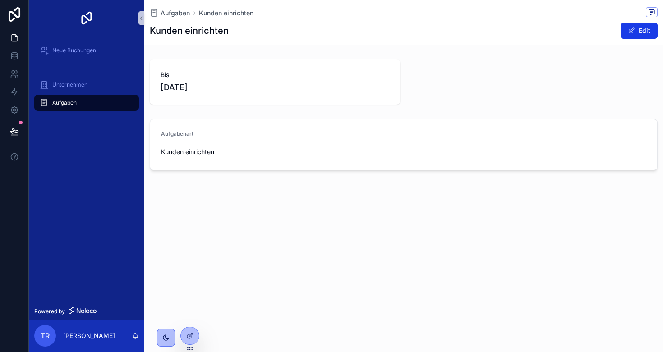
click at [62, 105] on span "Aufgaben" at bounding box center [64, 102] width 24 height 7
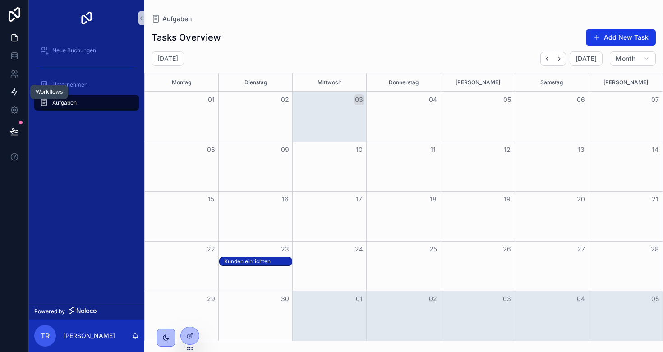
click at [9, 86] on link at bounding box center [14, 92] width 28 height 18
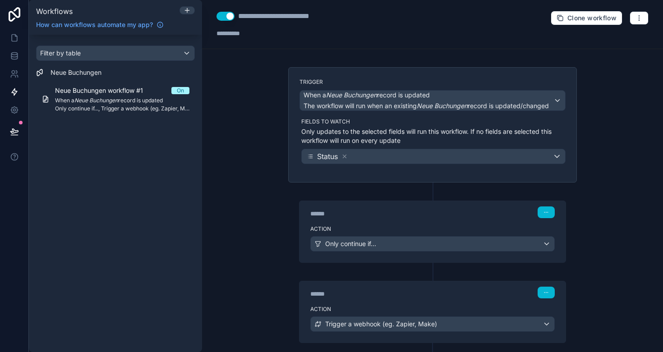
click at [117, 57] on div "Filter by table" at bounding box center [116, 53] width 158 height 14
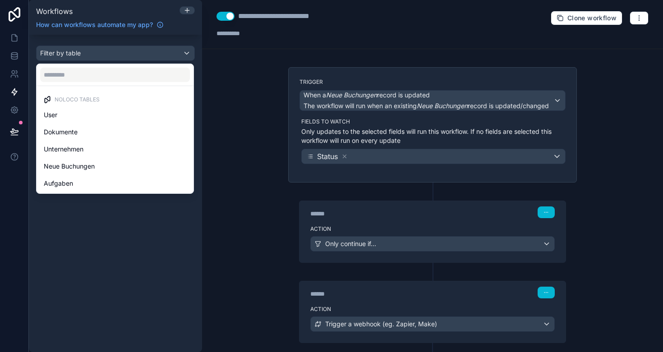
click at [117, 41] on div "scrollable content" at bounding box center [331, 176] width 663 height 352
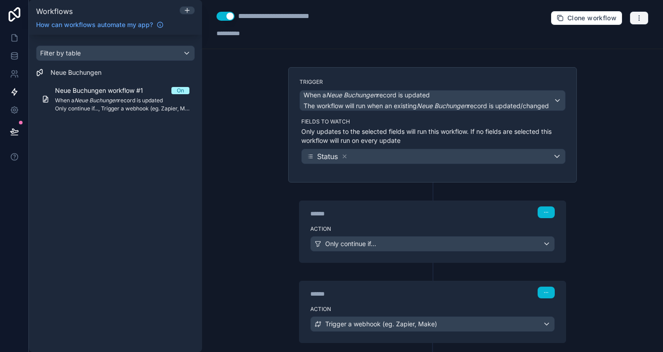
click at [639, 18] on icon "button" at bounding box center [638, 18] width 0 height 0
click at [186, 12] on icon at bounding box center [186, 10] width 7 height 7
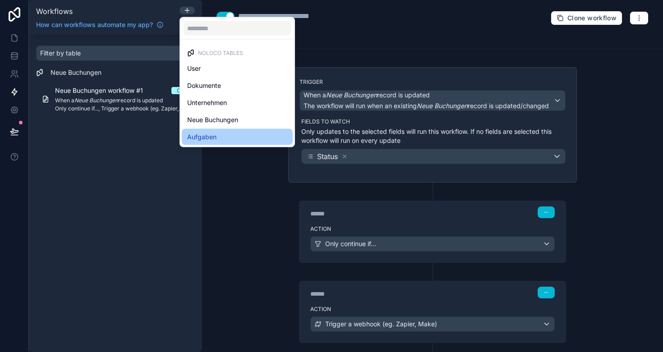
click at [221, 133] on div "Aufgaben" at bounding box center [237, 137] width 100 height 11
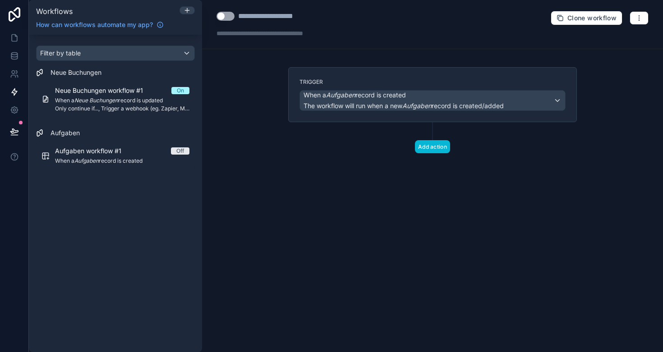
click at [373, 99] on span "When a Aufgaben record is created" at bounding box center [354, 95] width 102 height 9
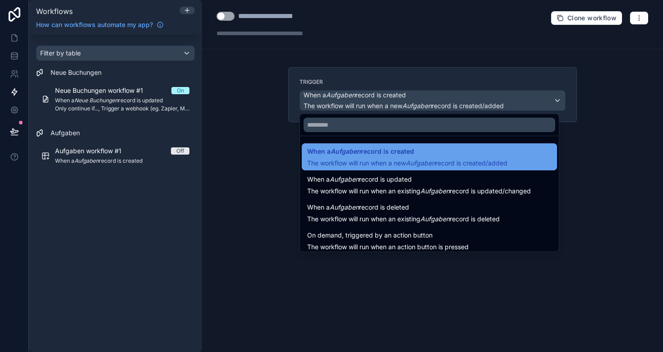
click at [411, 160] on em "Aufgaben" at bounding box center [420, 163] width 29 height 8
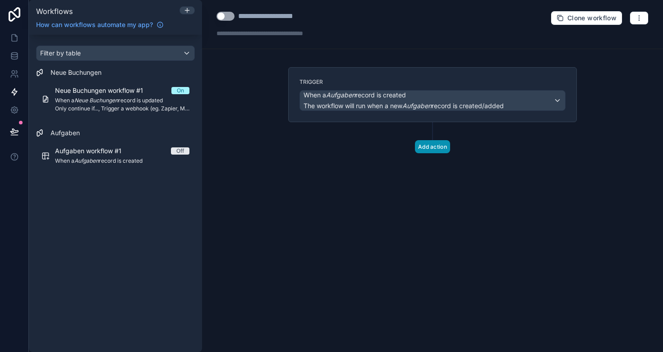
click at [424, 146] on button "Add action" at bounding box center [432, 146] width 35 height 13
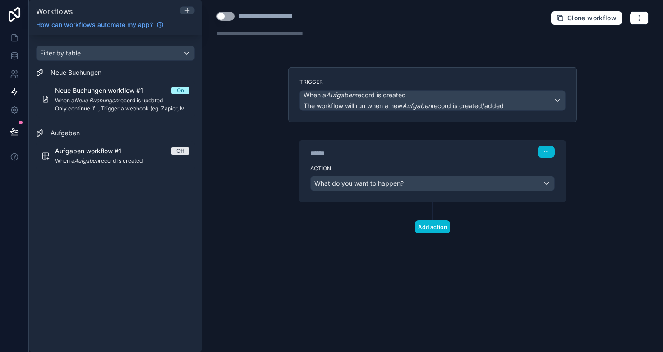
click at [394, 184] on span "What do you want to happen?" at bounding box center [358, 183] width 89 height 8
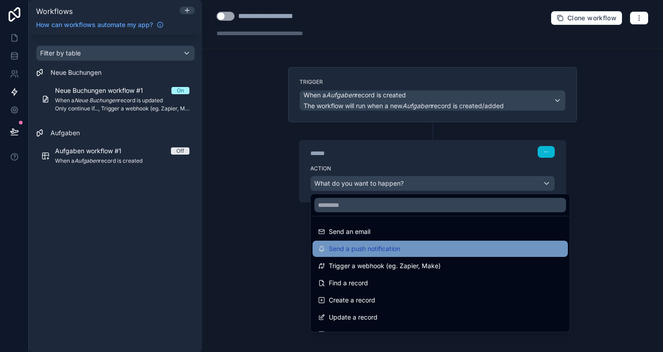
click at [389, 247] on span "Send a push notification" at bounding box center [364, 248] width 71 height 11
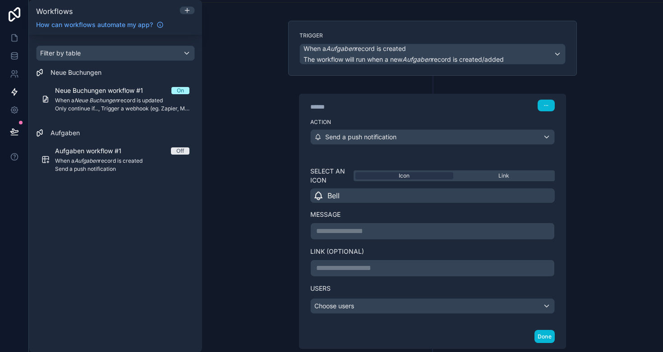
scroll to position [86, 0]
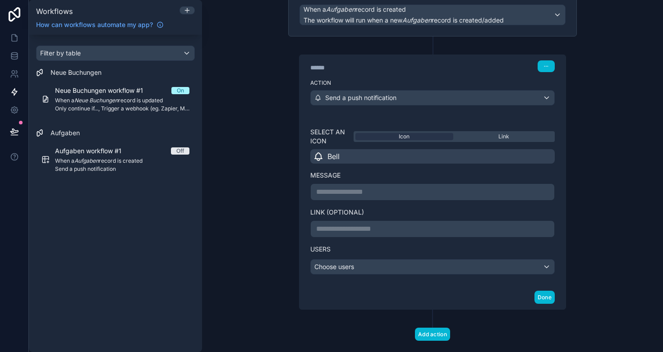
click at [370, 269] on div "Choose users" at bounding box center [432, 267] width 243 height 14
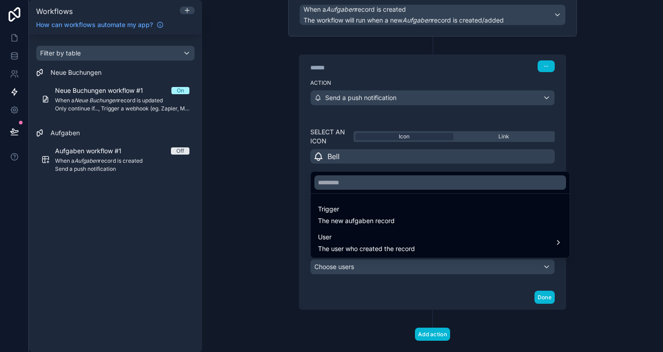
click at [370, 289] on div at bounding box center [331, 176] width 663 height 352
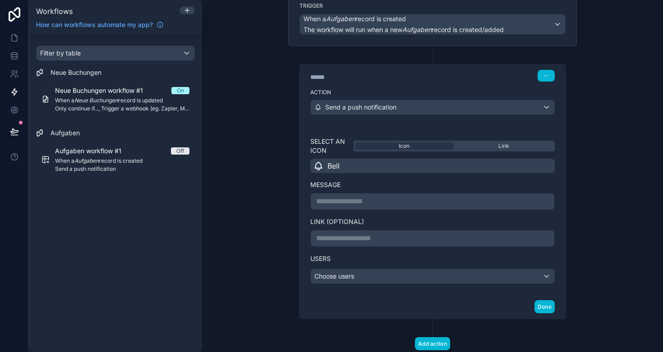
scroll to position [73, 0]
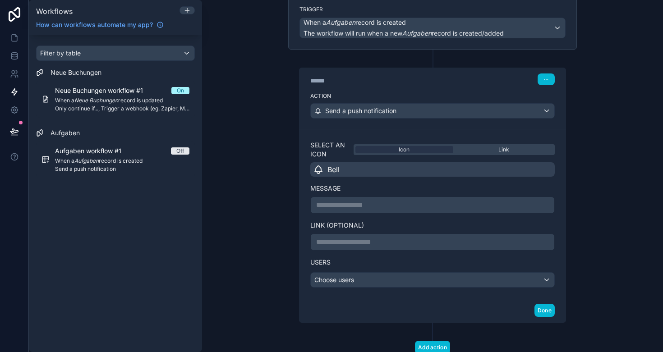
click at [377, 110] on span "Send a push notification" at bounding box center [360, 110] width 71 height 9
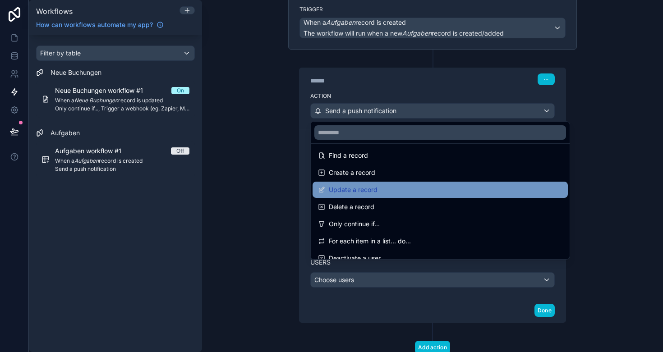
scroll to position [61, 0]
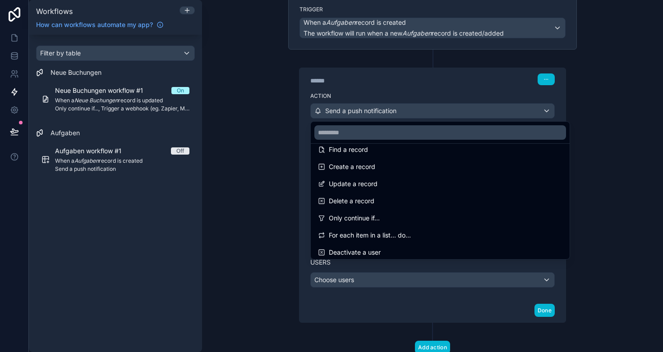
click at [156, 239] on div at bounding box center [331, 176] width 663 height 352
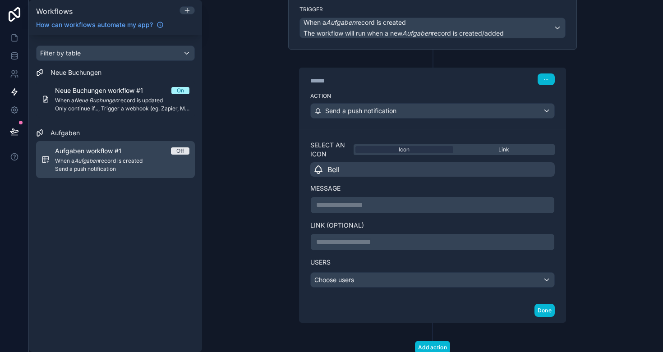
click at [119, 158] on span "When a Aufgaben record is created" at bounding box center [122, 160] width 134 height 7
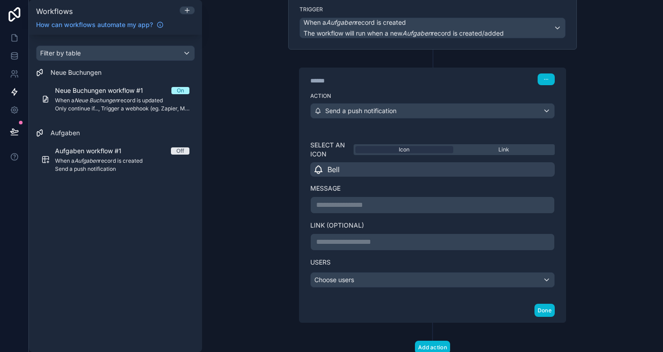
click at [419, 111] on div "Send a push notification" at bounding box center [432, 111] width 243 height 14
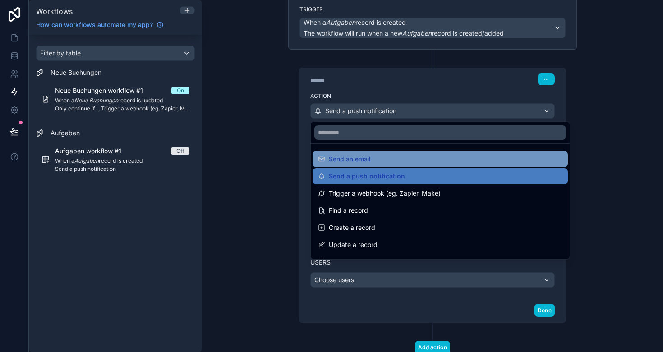
scroll to position [0, 0]
click at [376, 155] on div "Send an email" at bounding box center [440, 159] width 244 height 11
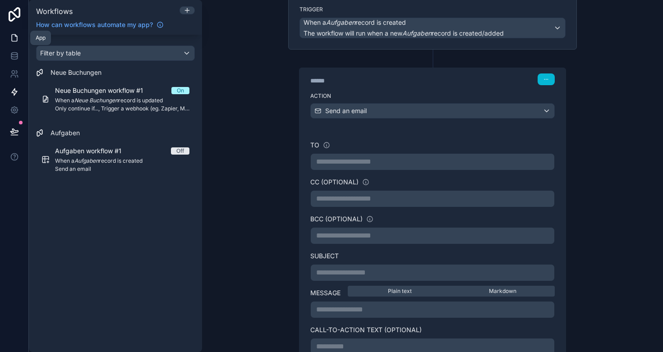
click at [12, 40] on icon at bounding box center [14, 38] width 5 height 7
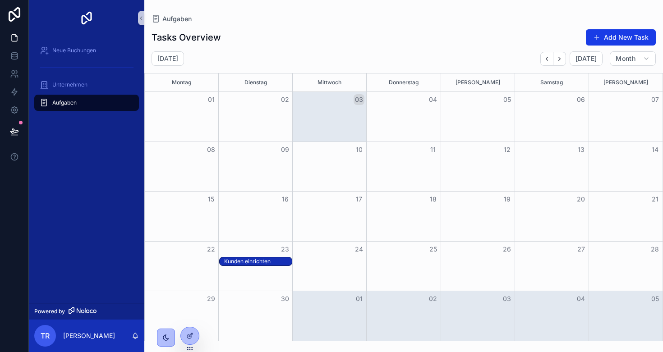
click at [245, 262] on div "Kunden einrichten" at bounding box center [258, 261] width 68 height 7
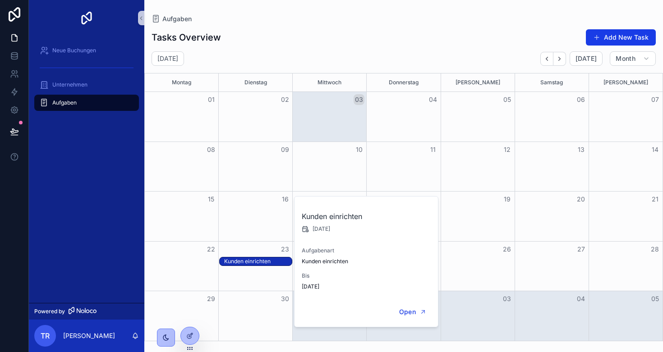
click at [55, 103] on span "Aufgaben" at bounding box center [64, 102] width 24 height 7
